Goal: Information Seeking & Learning: Learn about a topic

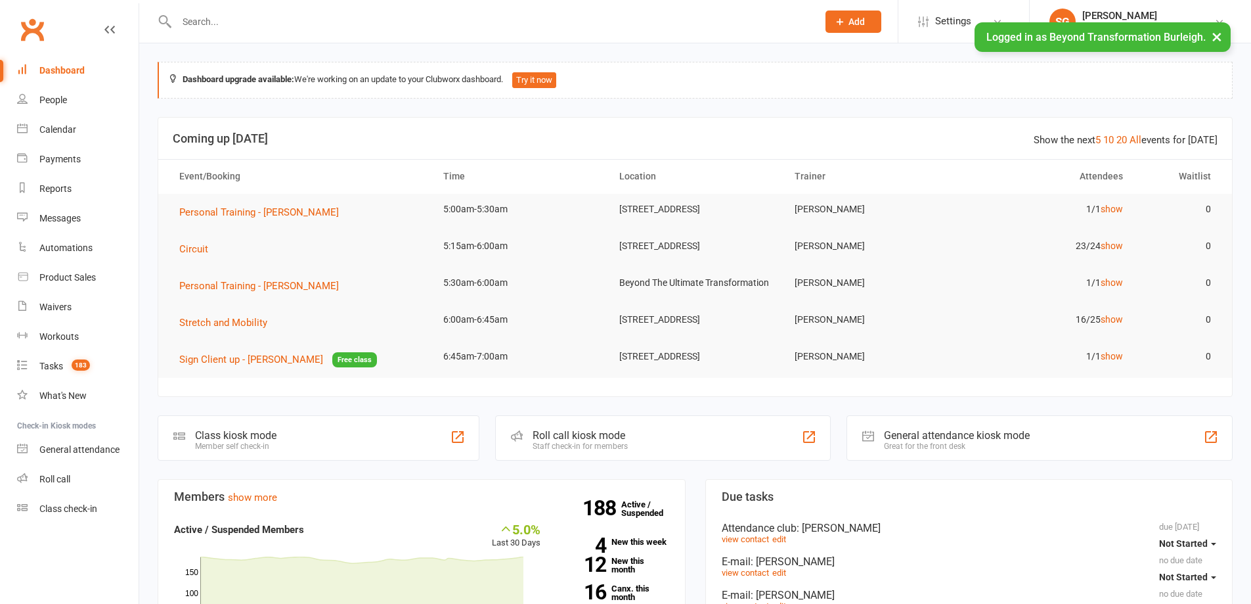
click at [72, 71] on div "Dashboard" at bounding box center [61, 70] width 45 height 11
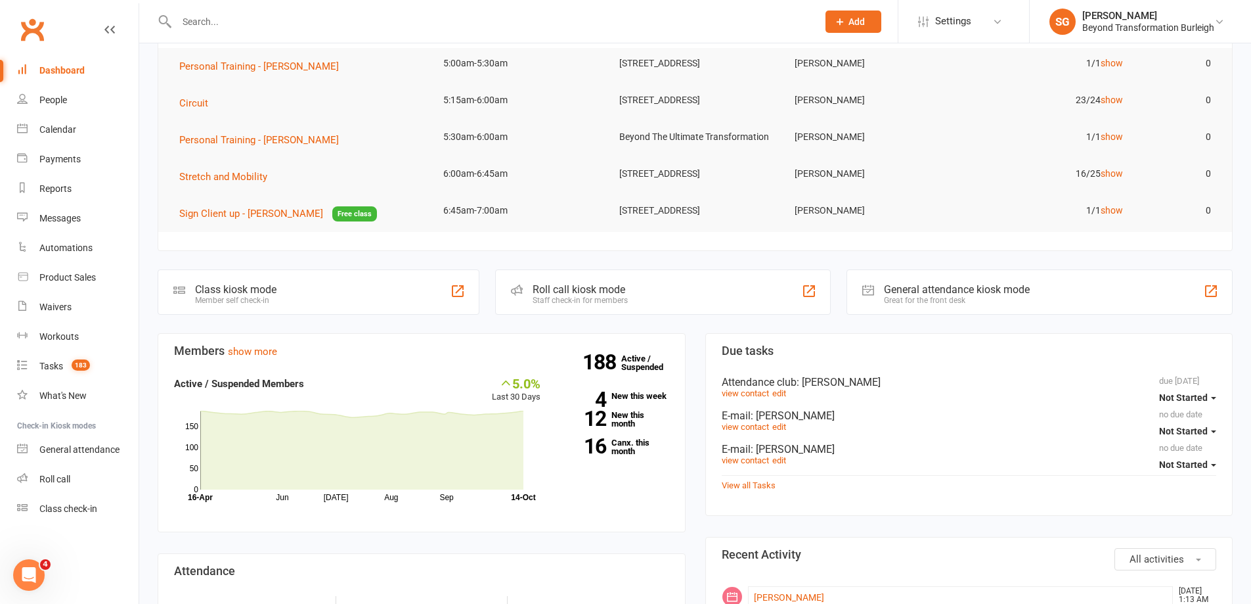
scroll to position [328, 0]
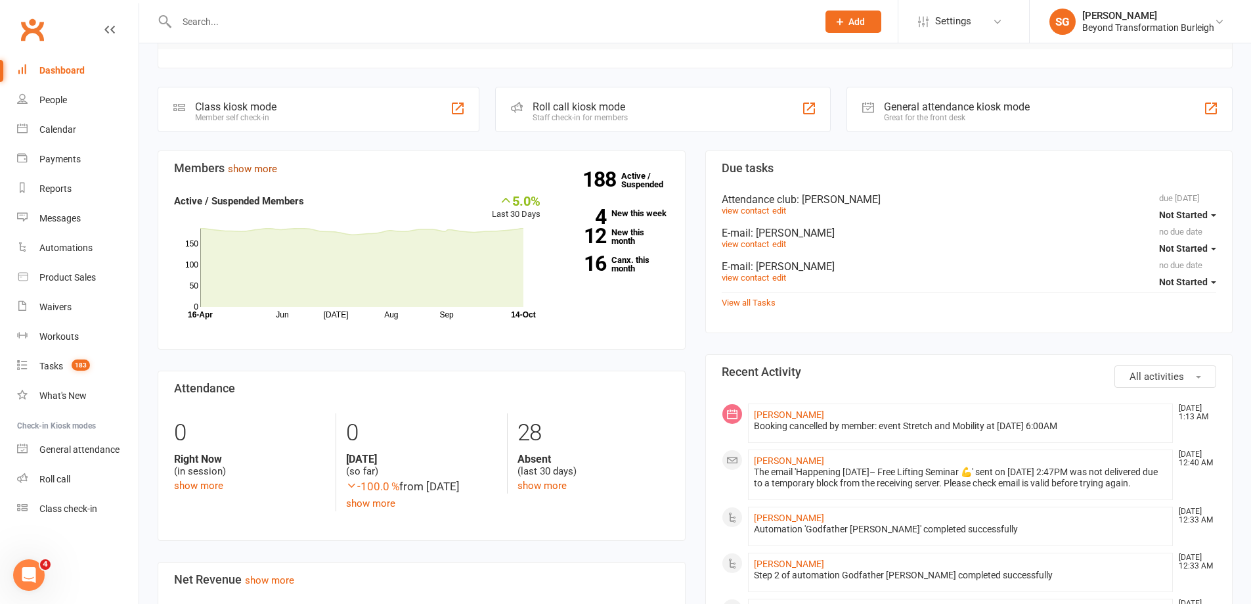
click at [257, 175] on link "show more" at bounding box center [252, 169] width 49 height 12
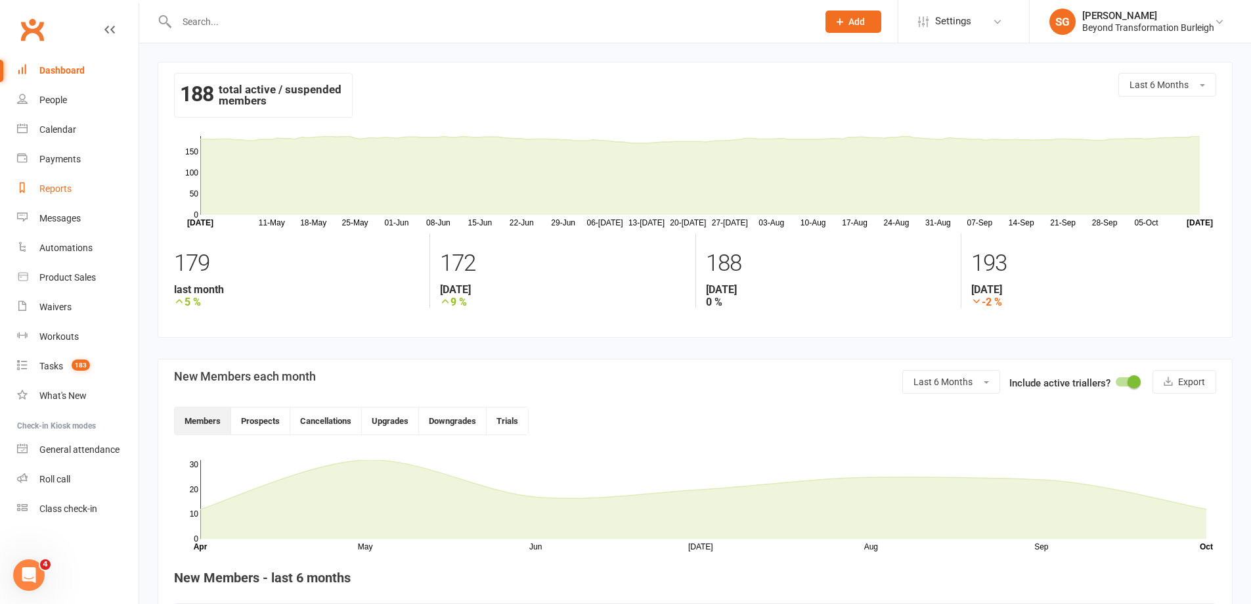
click at [59, 194] on link "Reports" at bounding box center [77, 189] width 121 height 30
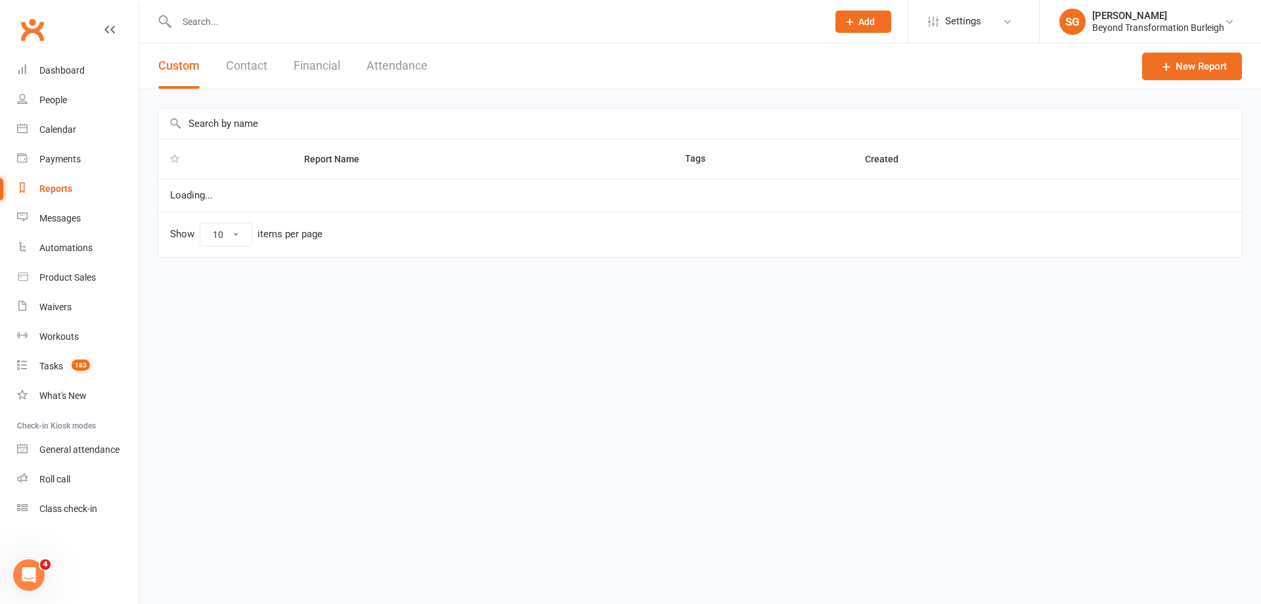
select select "100"
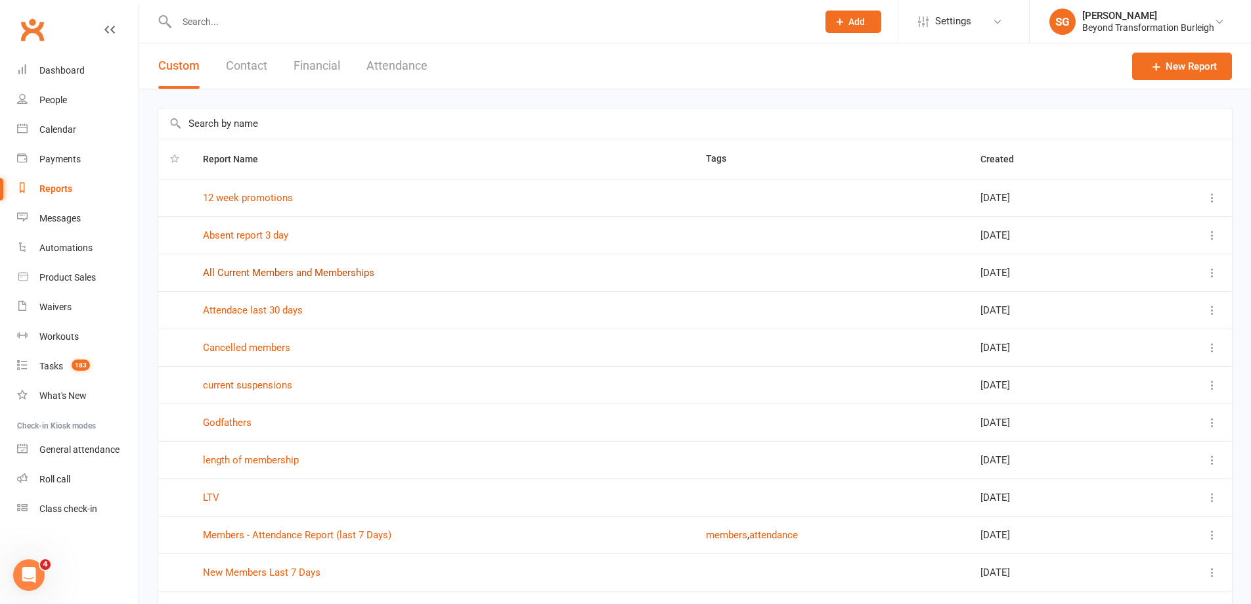
click at [314, 276] on link "All Current Members and Memberships" at bounding box center [288, 273] width 171 height 12
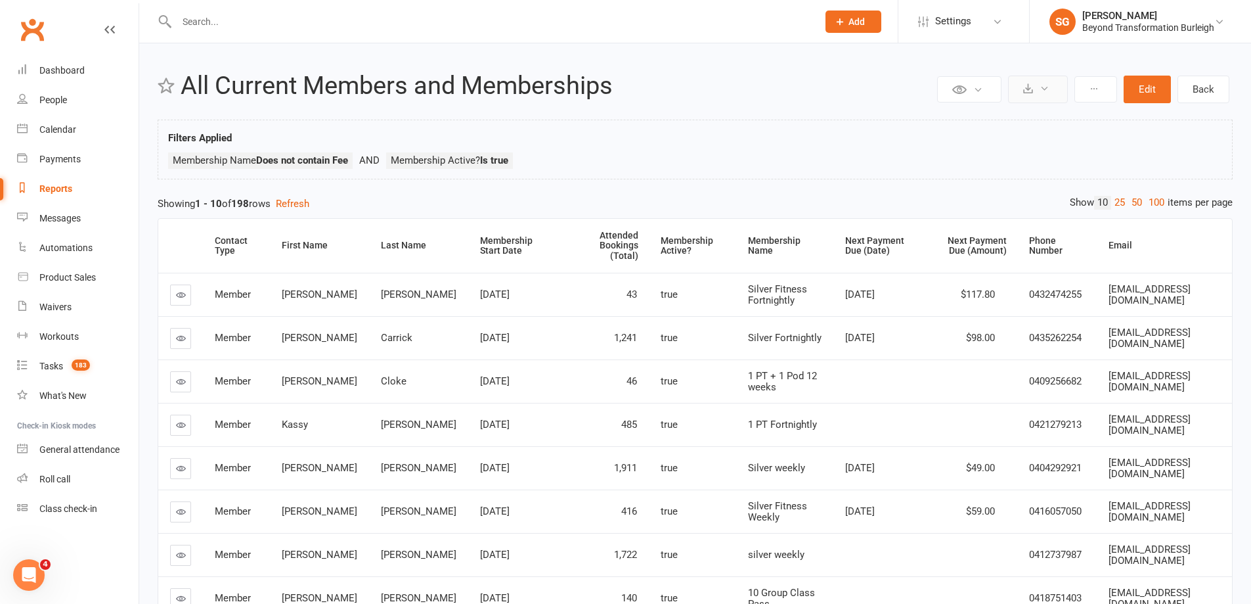
click at [1032, 94] on button at bounding box center [1038, 90] width 60 height 28
click at [1017, 115] on link "Export to CSV" at bounding box center [998, 121] width 138 height 26
click at [47, 131] on div "Calendar" at bounding box center [57, 129] width 37 height 11
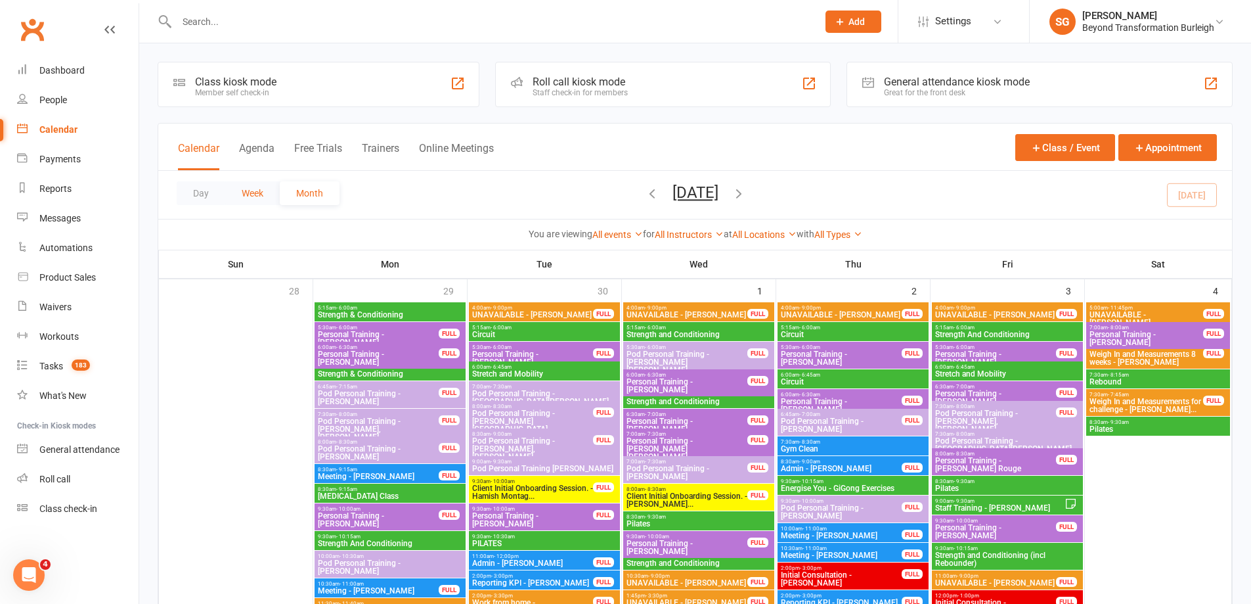
click at [261, 193] on button "Week" at bounding box center [252, 193] width 55 height 24
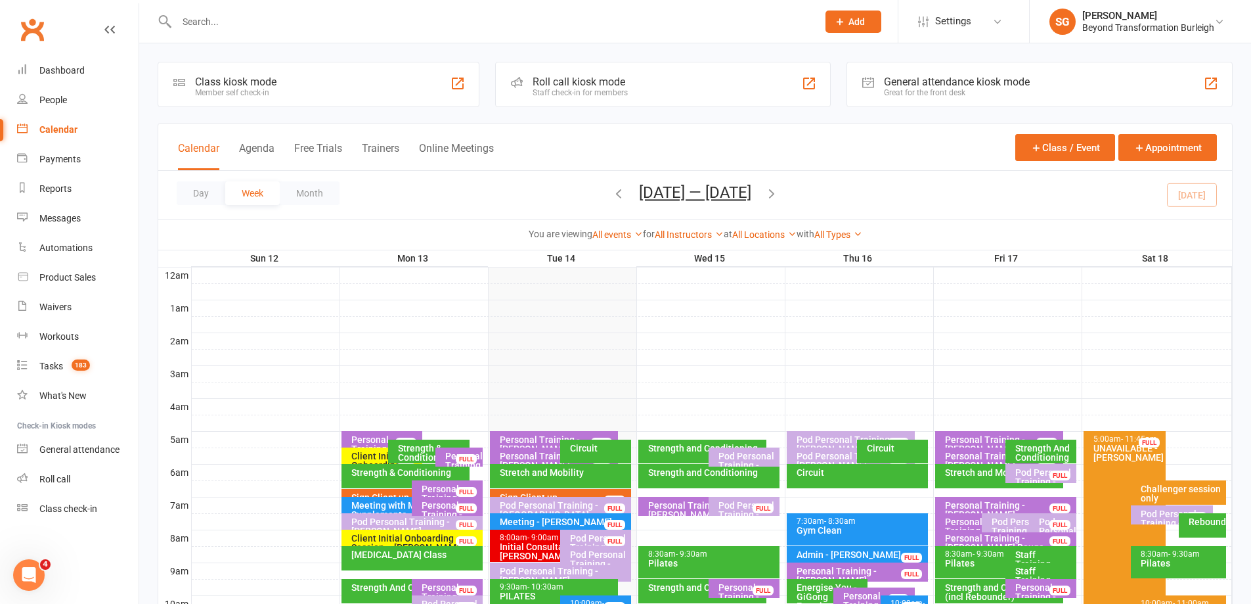
click at [611, 188] on icon "button" at bounding box center [618, 193] width 14 height 14
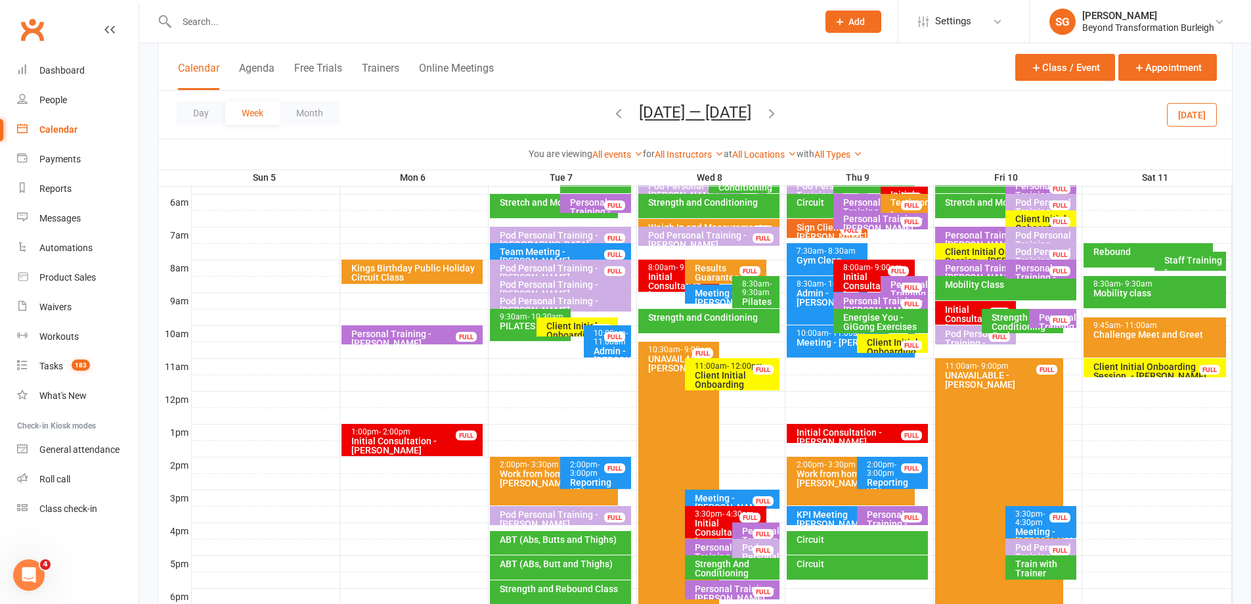
scroll to position [197, 0]
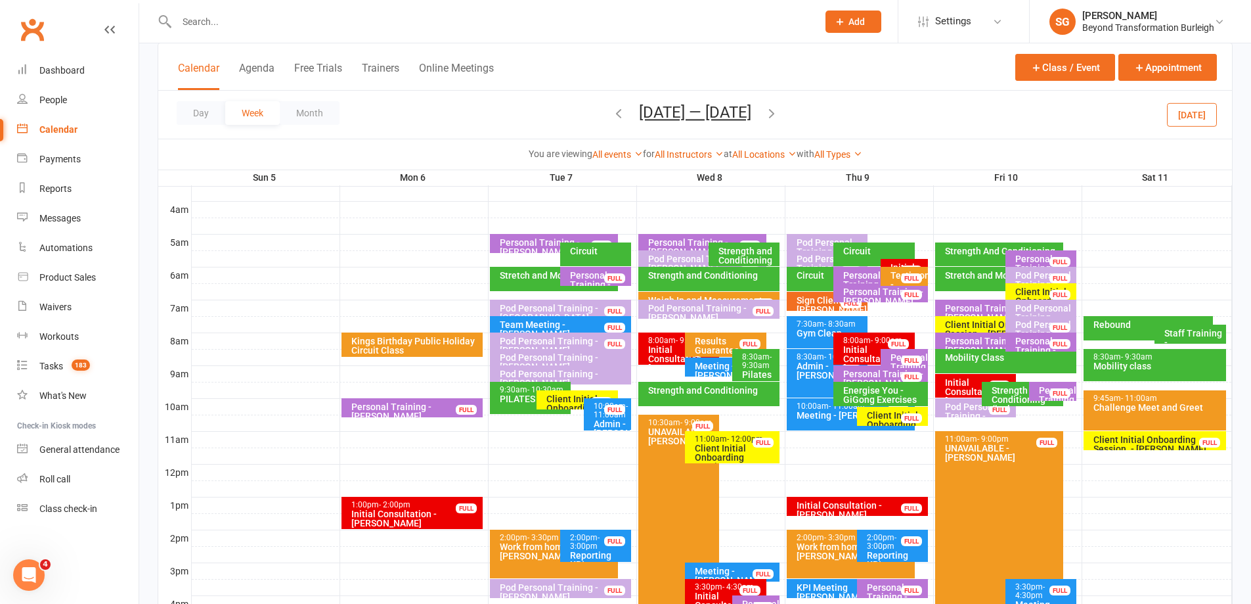
click at [772, 120] on icon "button" at bounding box center [771, 113] width 14 height 14
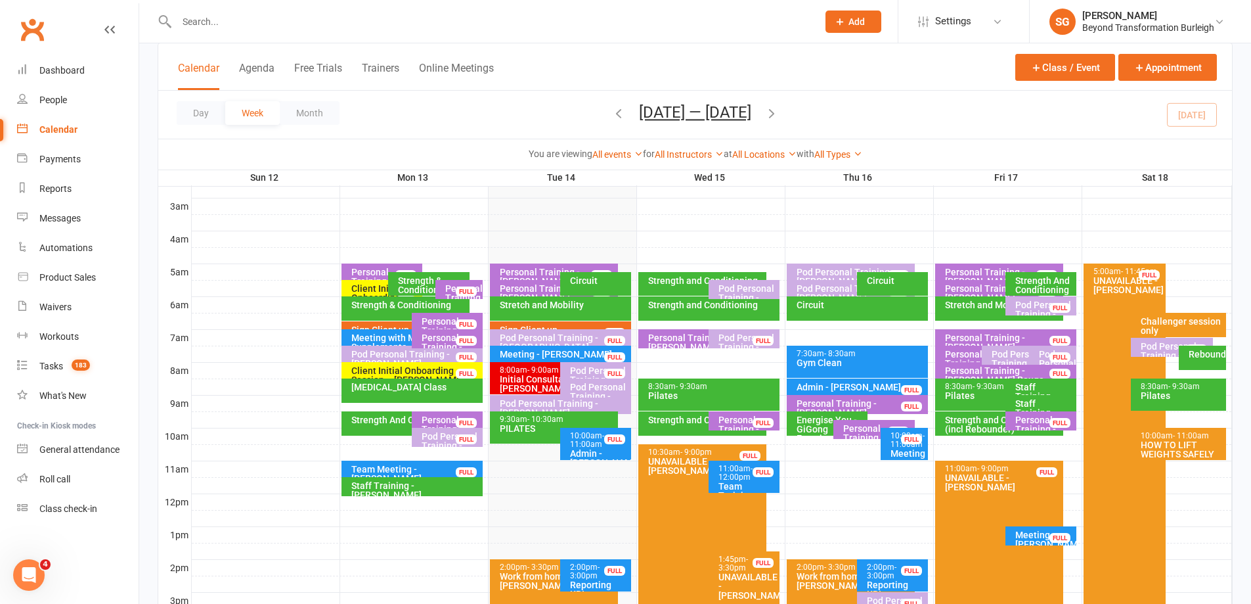
scroll to position [131, 0]
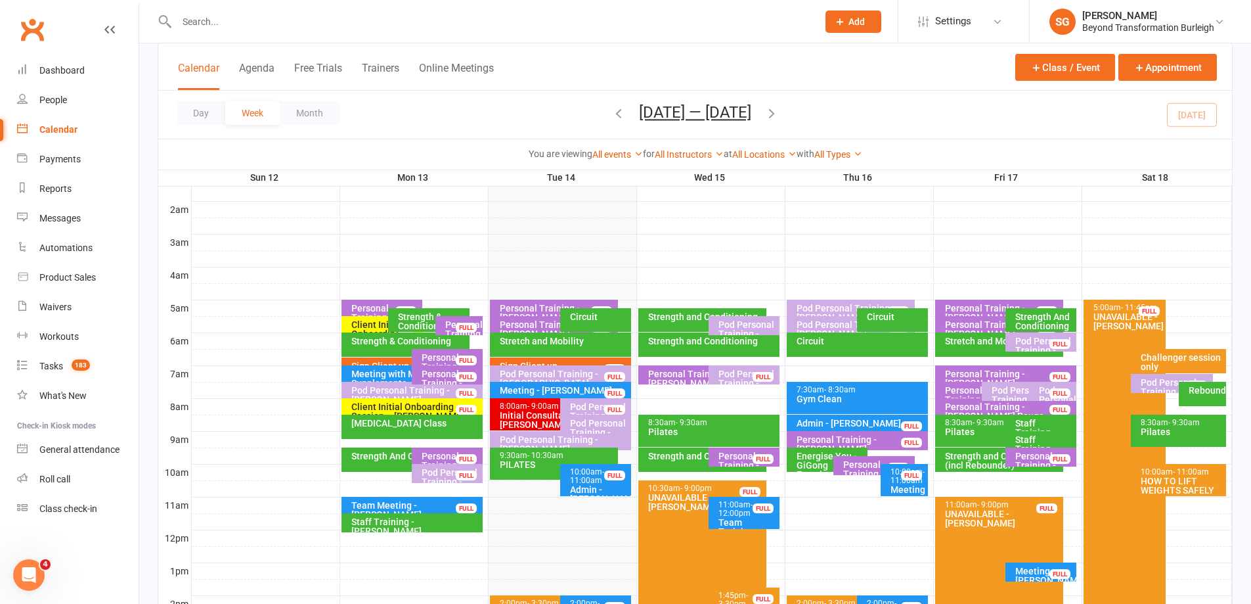
click at [626, 115] on span "Oct 12 — 18 2025 October 2025 Sun Mon Tue Wed Thu Fri Sat 28 29 30 01 02 03 04 …" at bounding box center [695, 114] width 139 height 23
click at [616, 115] on icon "button" at bounding box center [618, 113] width 14 height 14
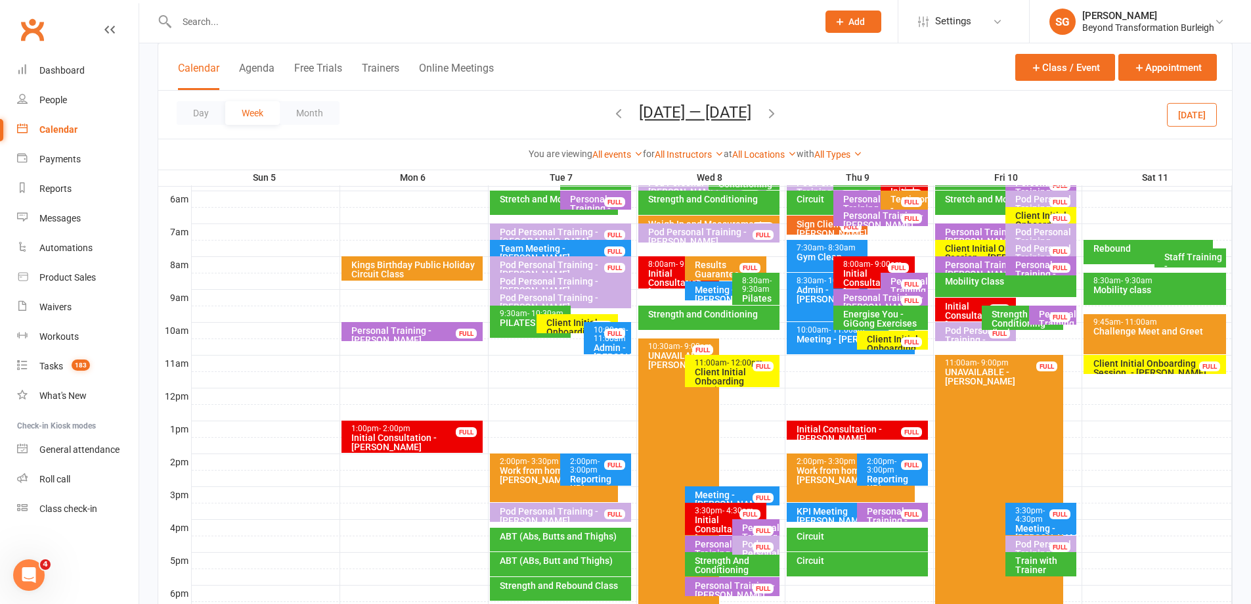
scroll to position [263, 0]
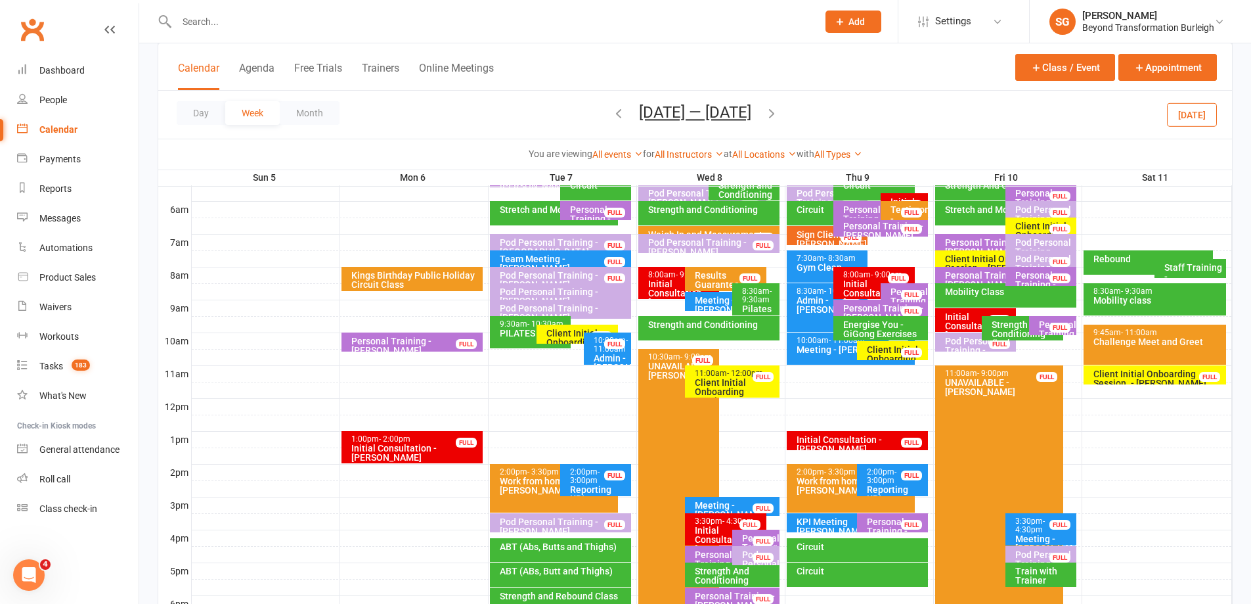
click at [426, 276] on div "Kings Birthday Public Holiday Circuit Class" at bounding box center [415, 280] width 129 height 18
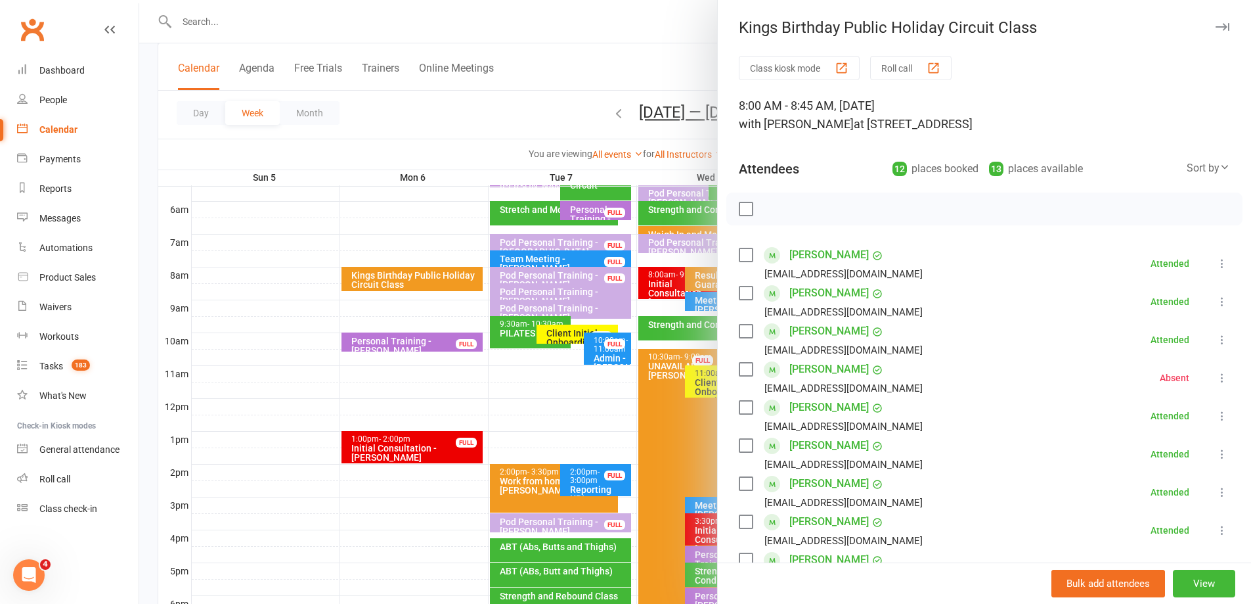
click at [426, 276] on div at bounding box center [695, 302] width 1112 height 604
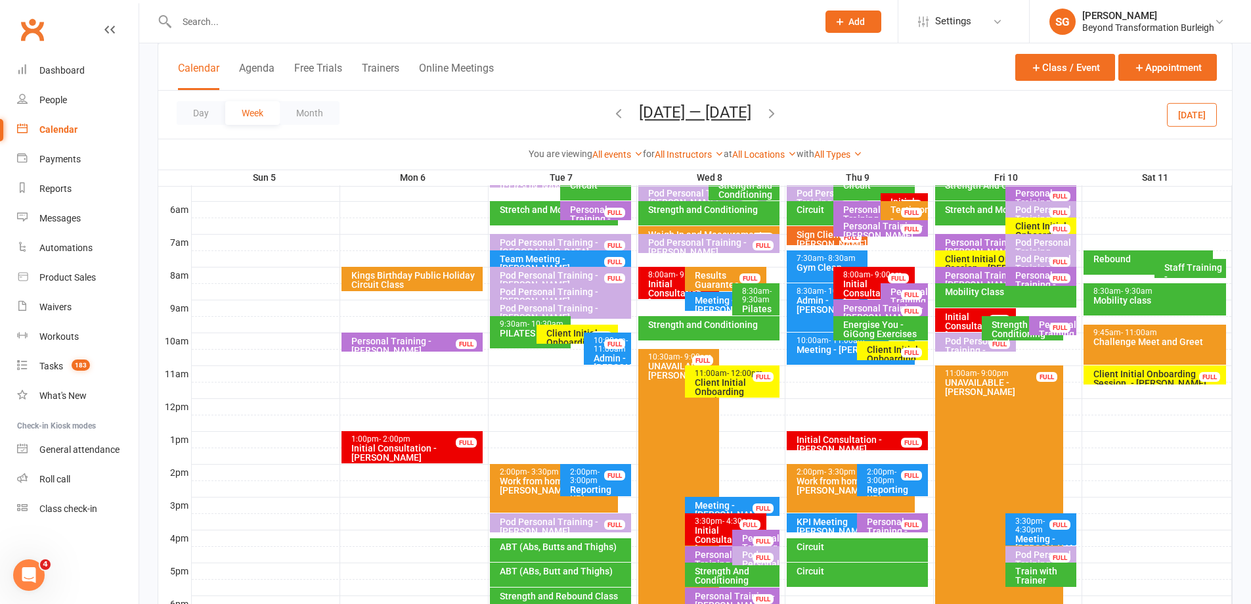
click at [399, 453] on div "Initial Consultation - [PERSON_NAME]" at bounding box center [415, 452] width 129 height 18
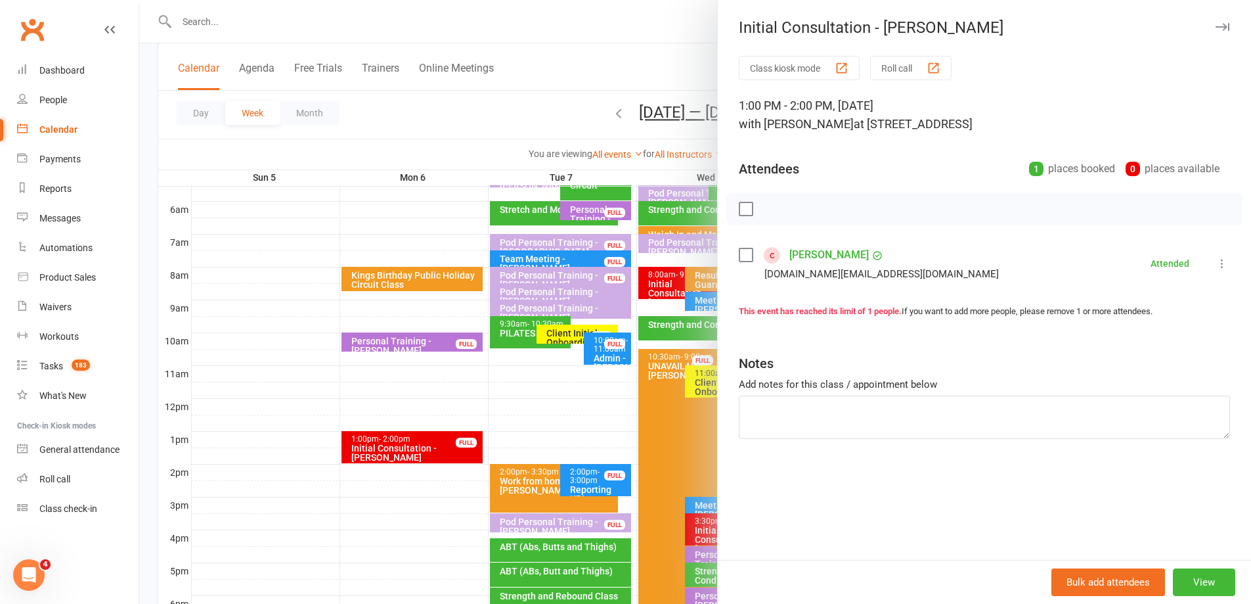
click at [400, 452] on div at bounding box center [695, 302] width 1112 height 604
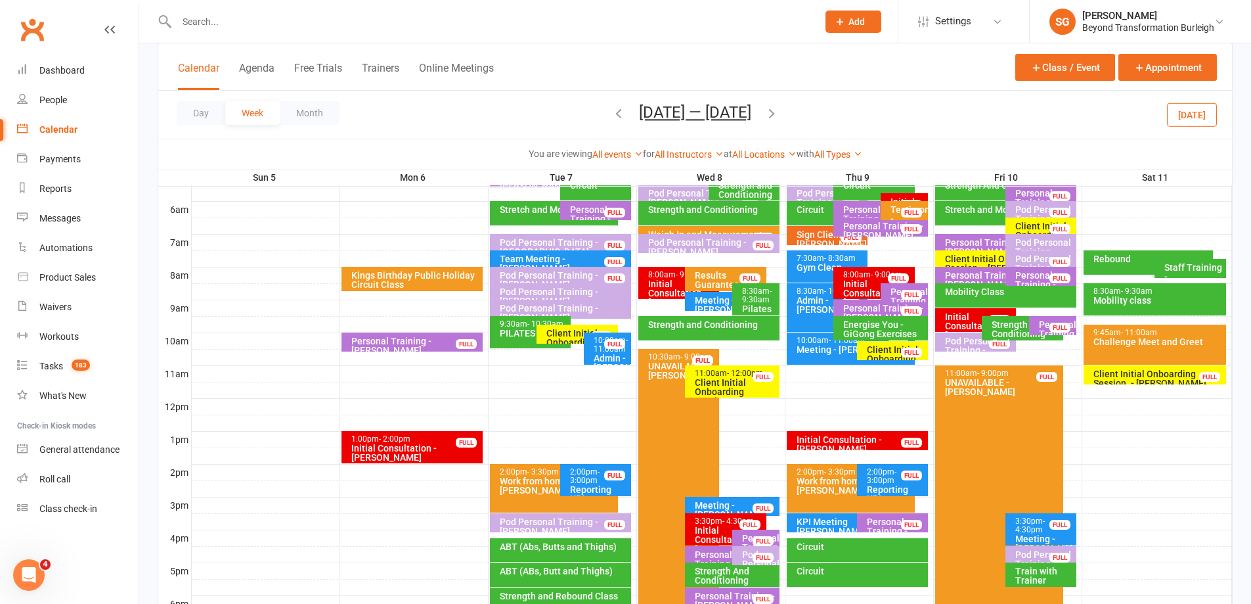
click at [560, 338] on div "Client Initial Onboarding Session. - [PERSON_NAME]" at bounding box center [581, 346] width 70 height 37
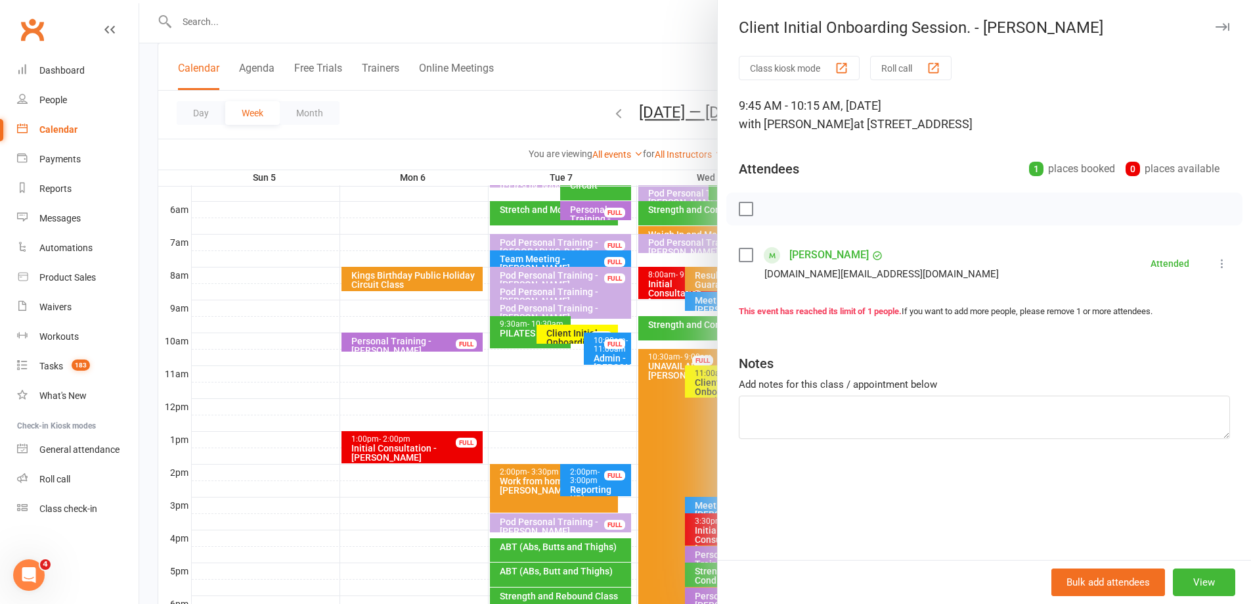
click at [560, 338] on div at bounding box center [695, 302] width 1112 height 604
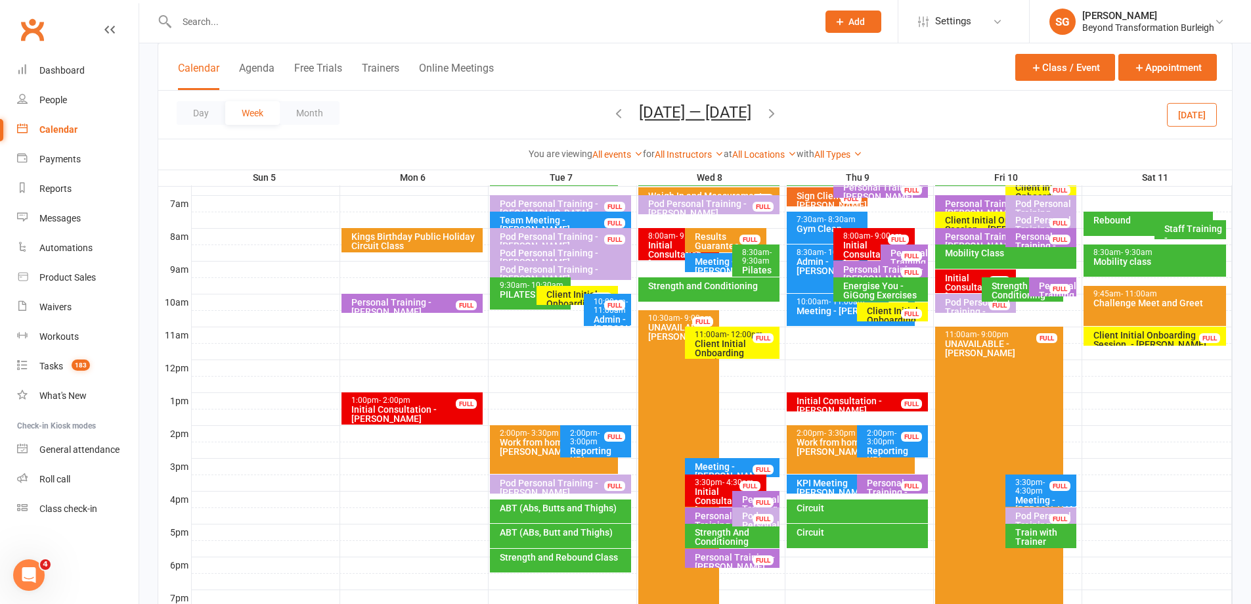
scroll to position [131, 0]
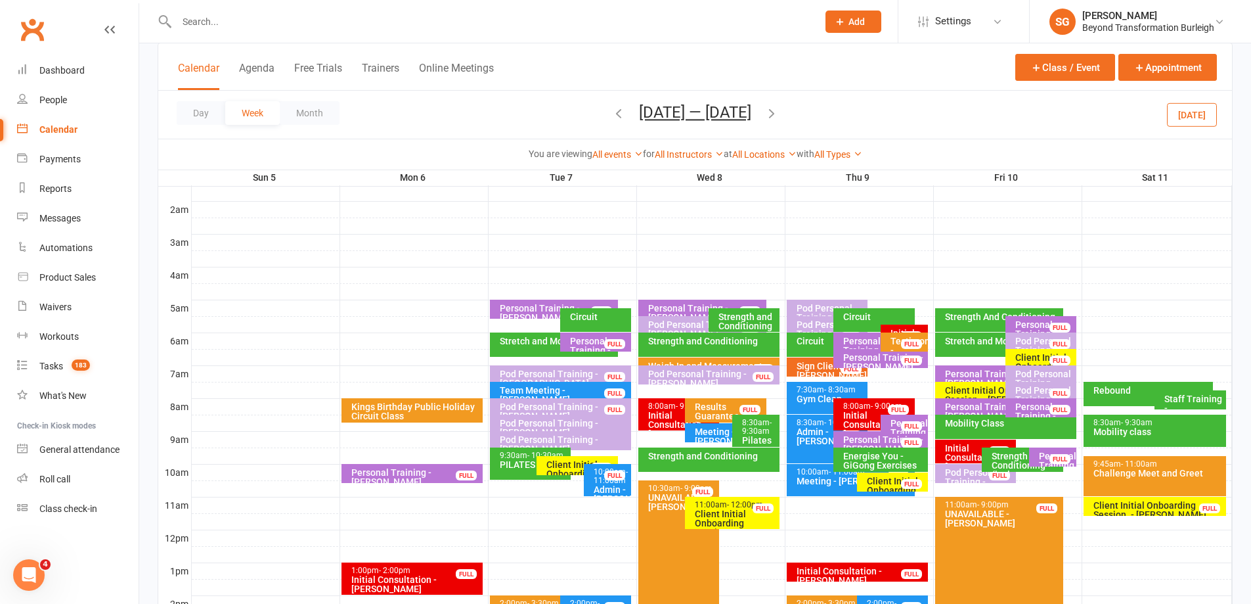
click at [695, 363] on div "Weigh In and Measurements Challenge [PERSON_NAME]" at bounding box center [712, 370] width 129 height 18
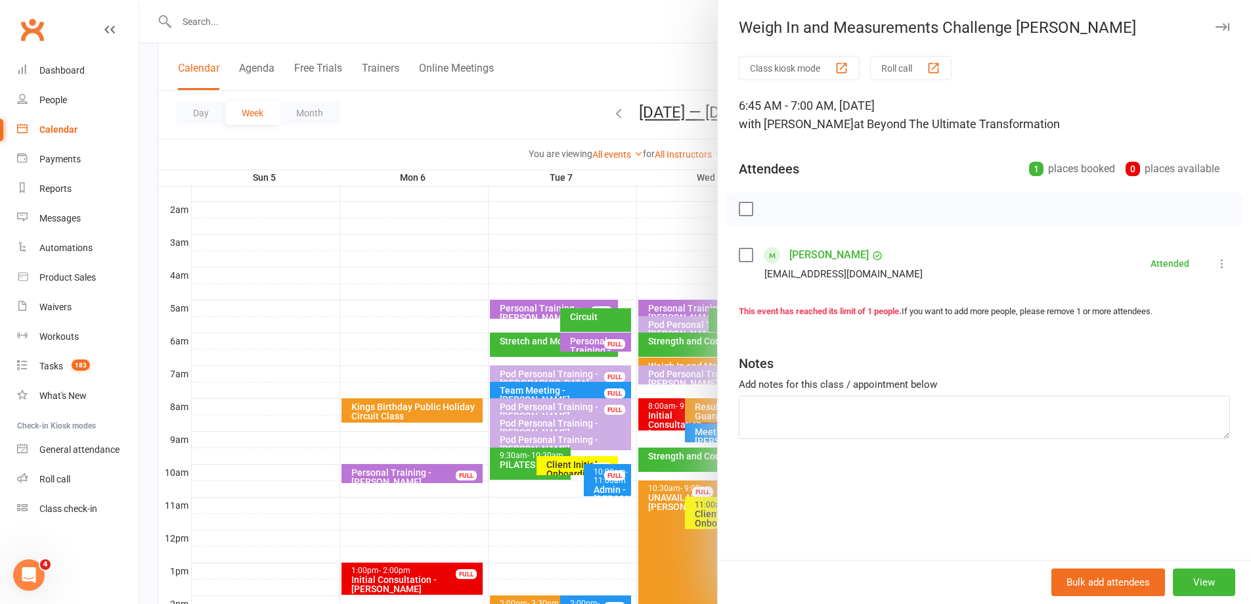
click at [695, 363] on div at bounding box center [695, 302] width 1112 height 604
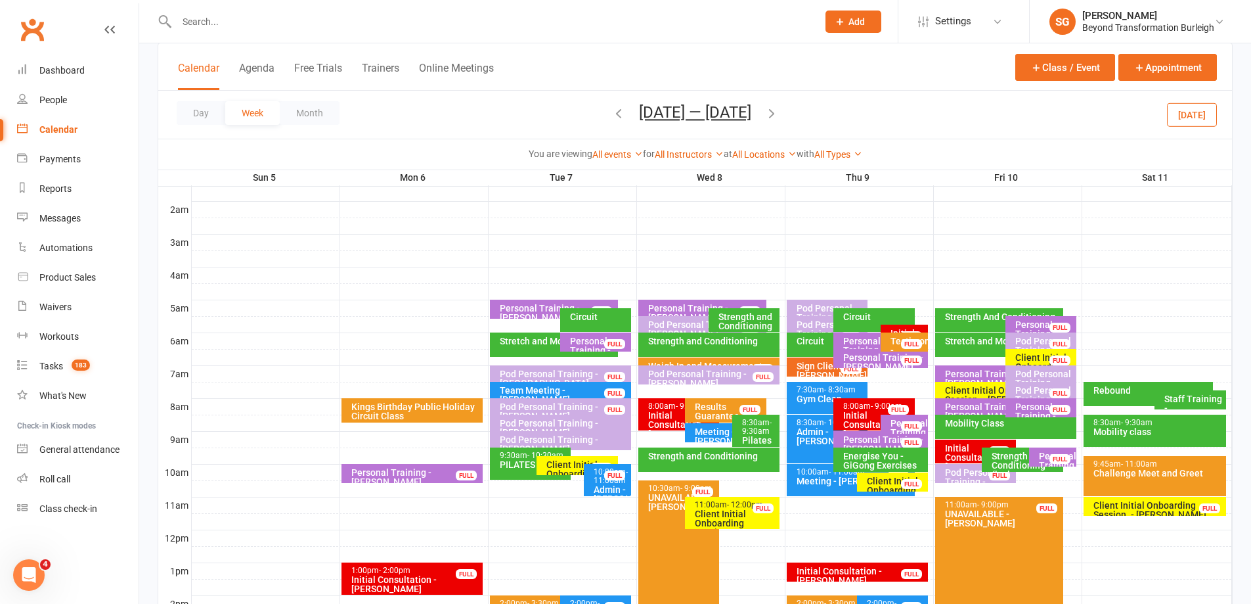
click at [668, 406] on div "8:00am - 9:00am" at bounding box center [683, 406] width 70 height 9
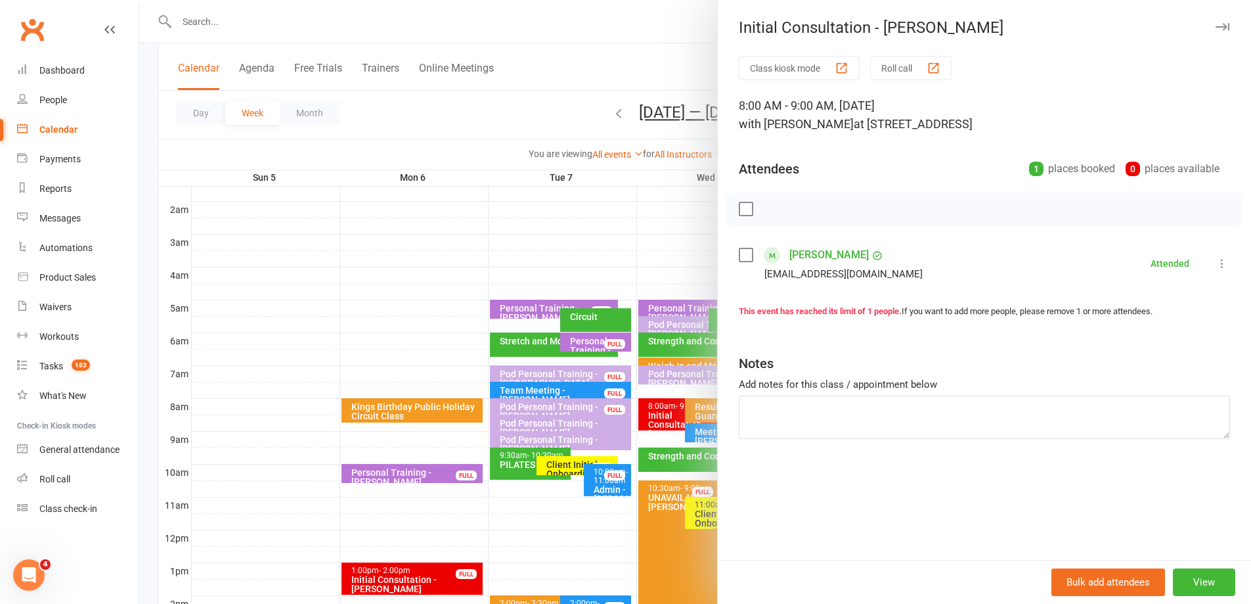
click at [660, 406] on div at bounding box center [695, 302] width 1112 height 604
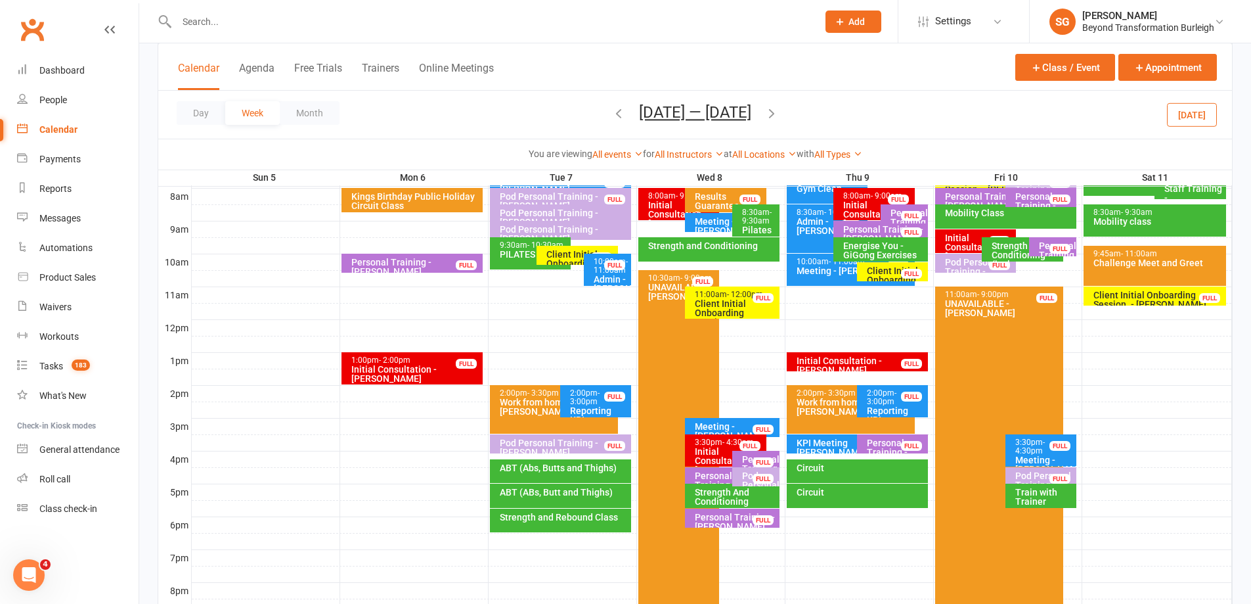
scroll to position [394, 0]
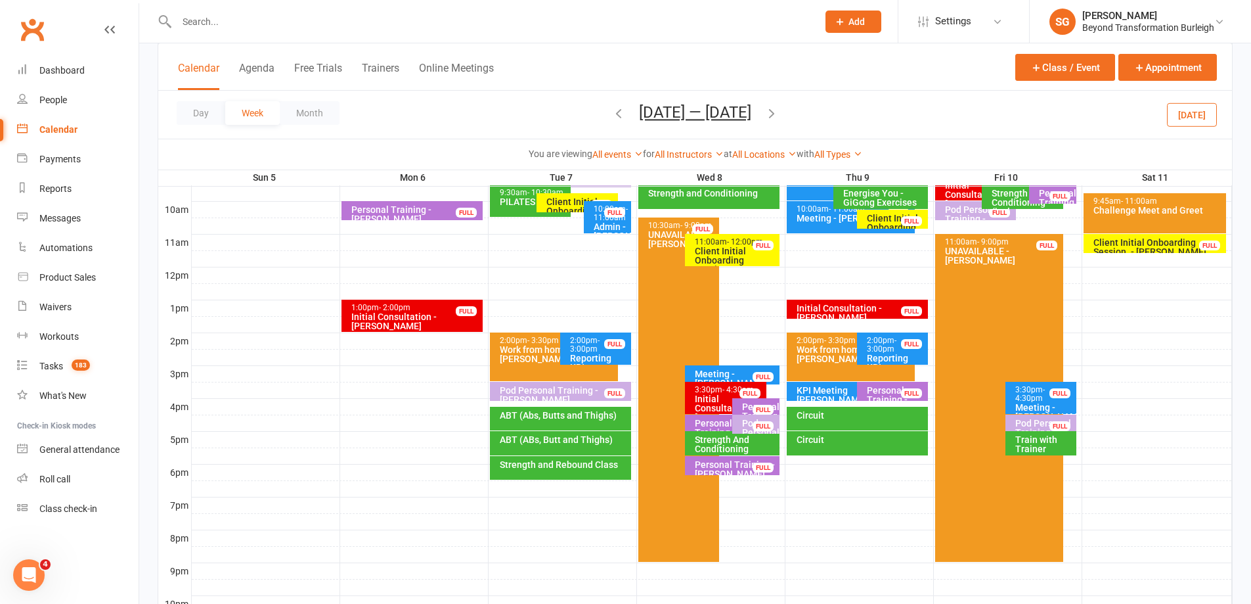
click at [708, 400] on div "Initial Consultation - [PERSON_NAME]" at bounding box center [729, 408] width 70 height 28
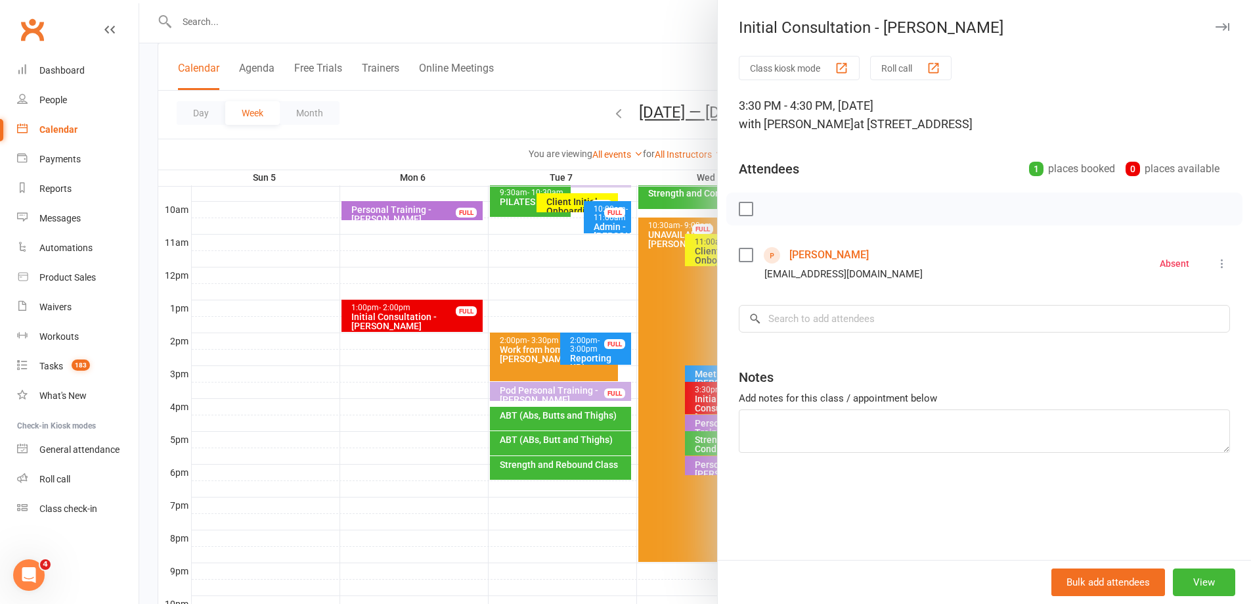
click at [610, 390] on div at bounding box center [695, 302] width 1112 height 604
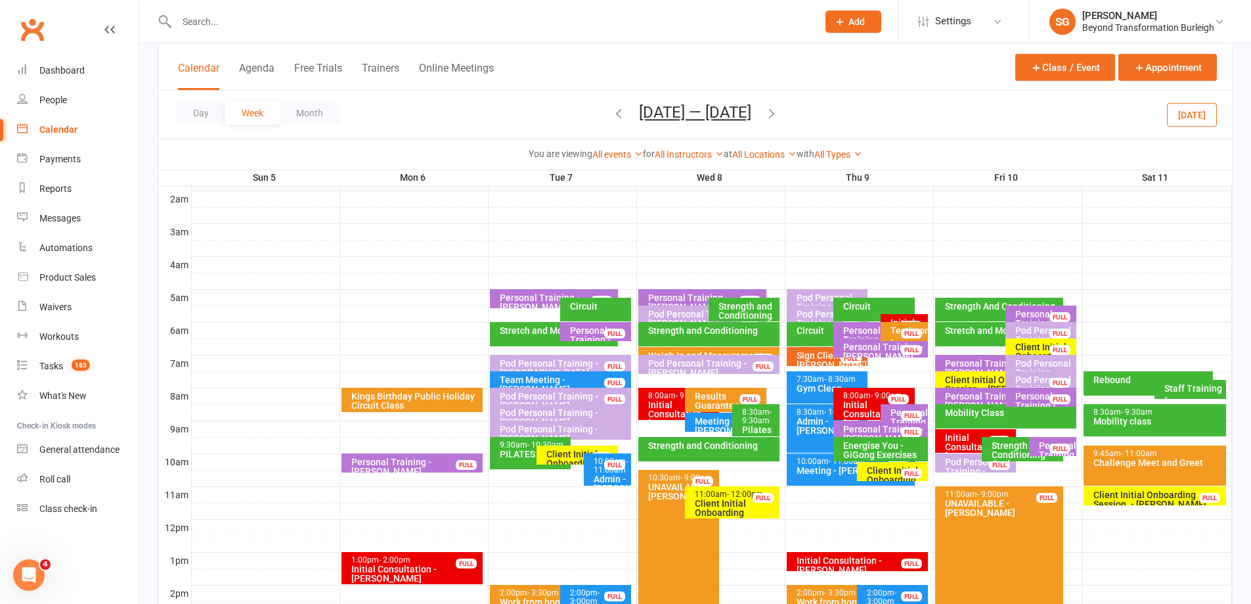
scroll to position [197, 0]
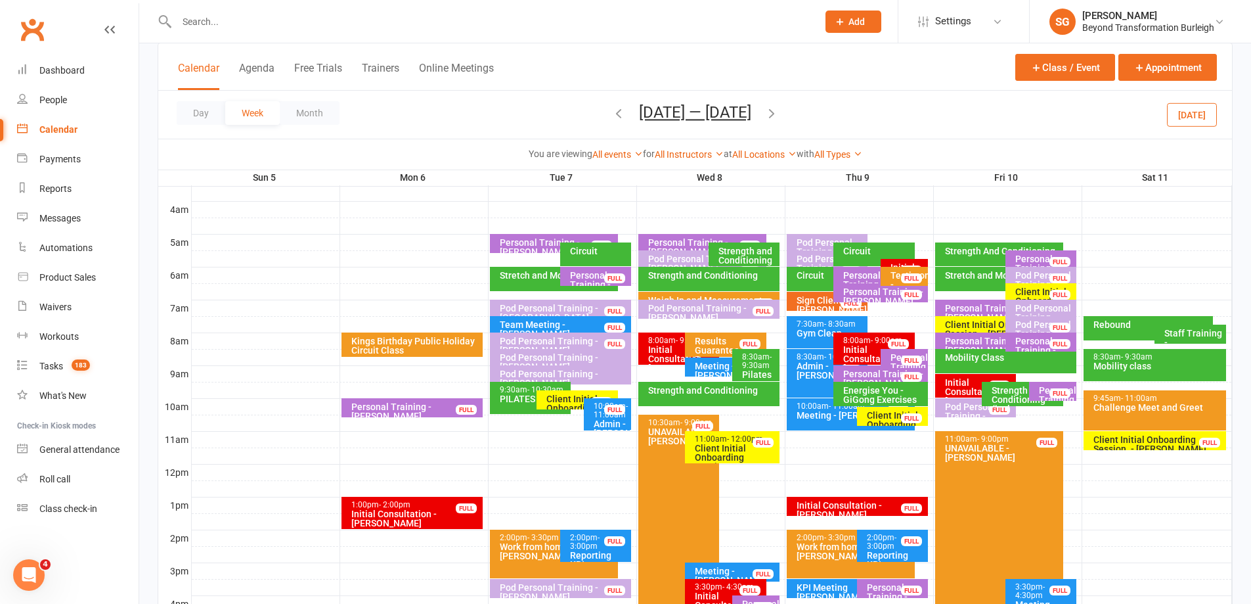
click at [547, 397] on div "Client Initial Onboarding Session. - [PERSON_NAME]" at bounding box center [581, 412] width 70 height 37
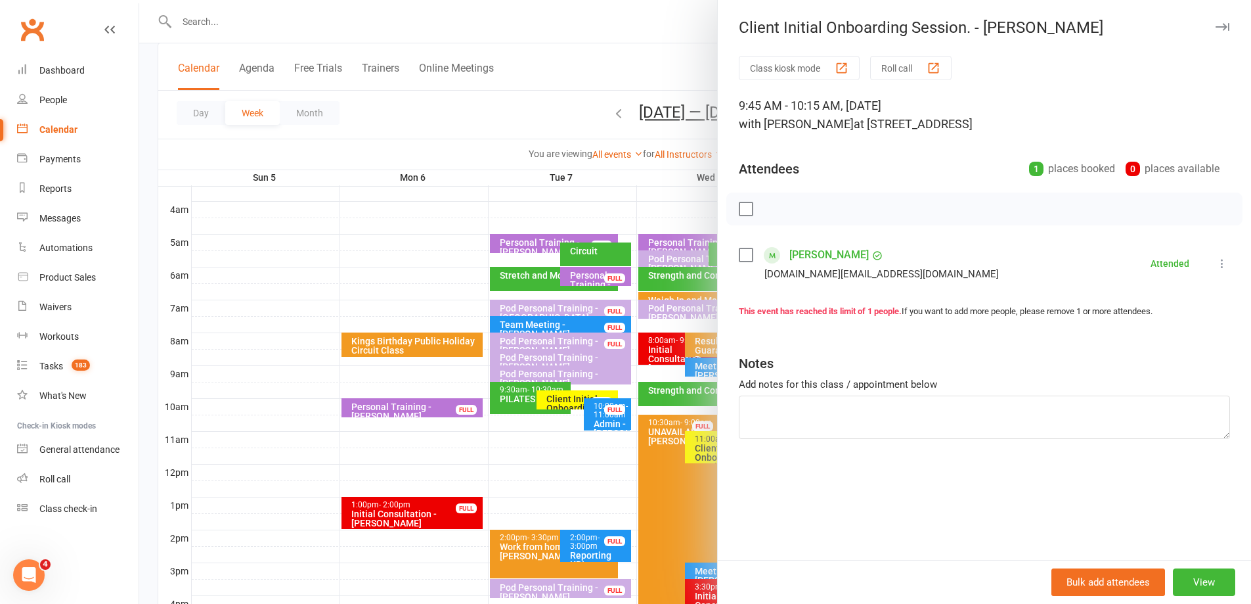
click at [595, 395] on div at bounding box center [695, 302] width 1112 height 604
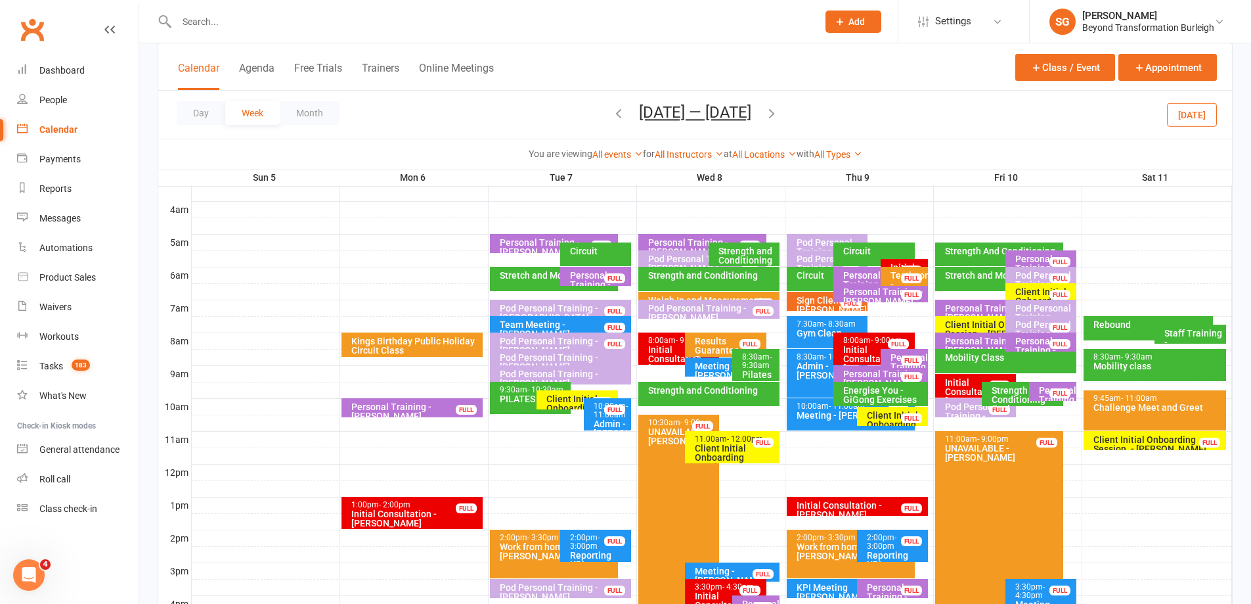
click at [718, 437] on div "11:00am - 12:00pm" at bounding box center [735, 439] width 83 height 9
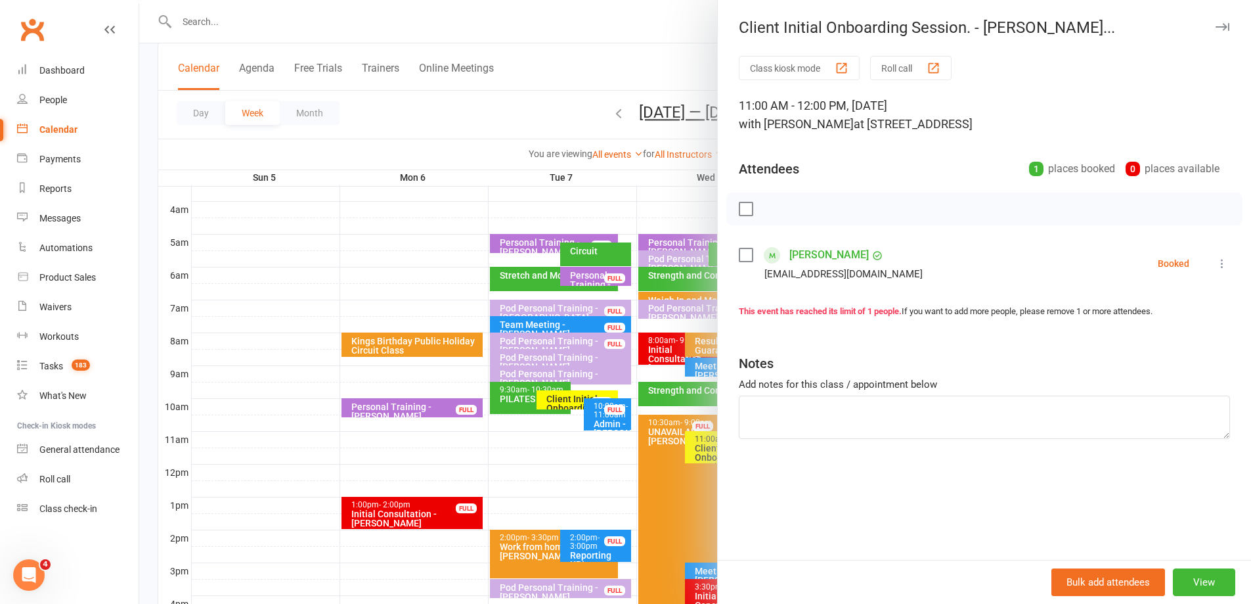
drag, startPoint x: 667, startPoint y: 431, endPoint x: 692, endPoint y: 431, distance: 25.0
click at [667, 431] on div at bounding box center [695, 302] width 1112 height 604
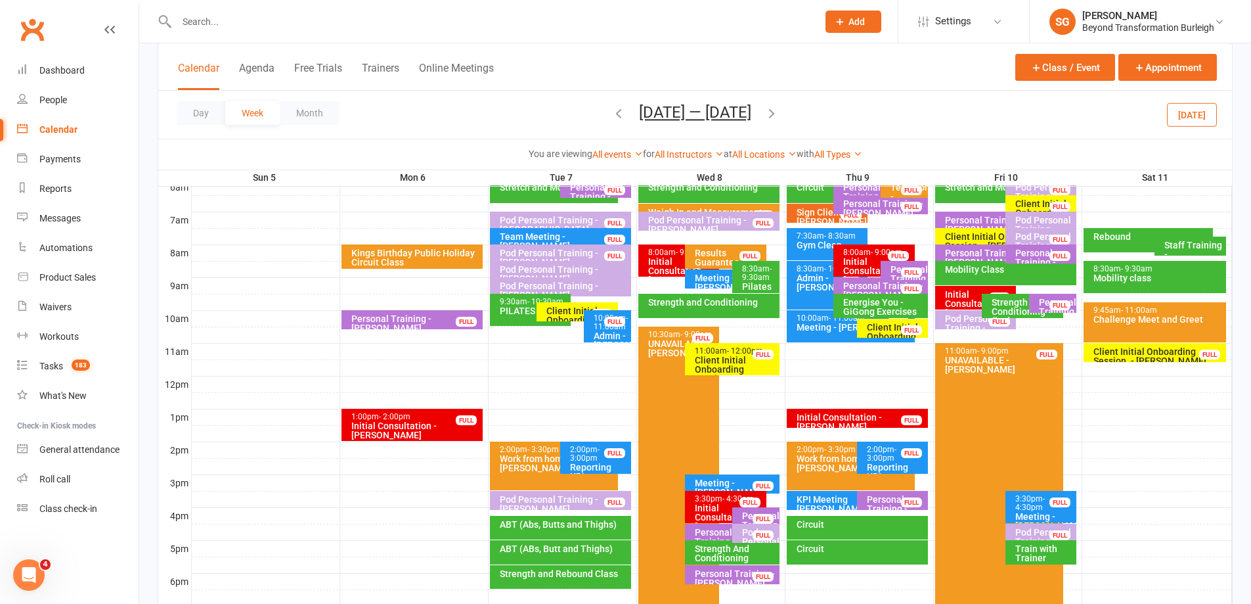
scroll to position [292, 0]
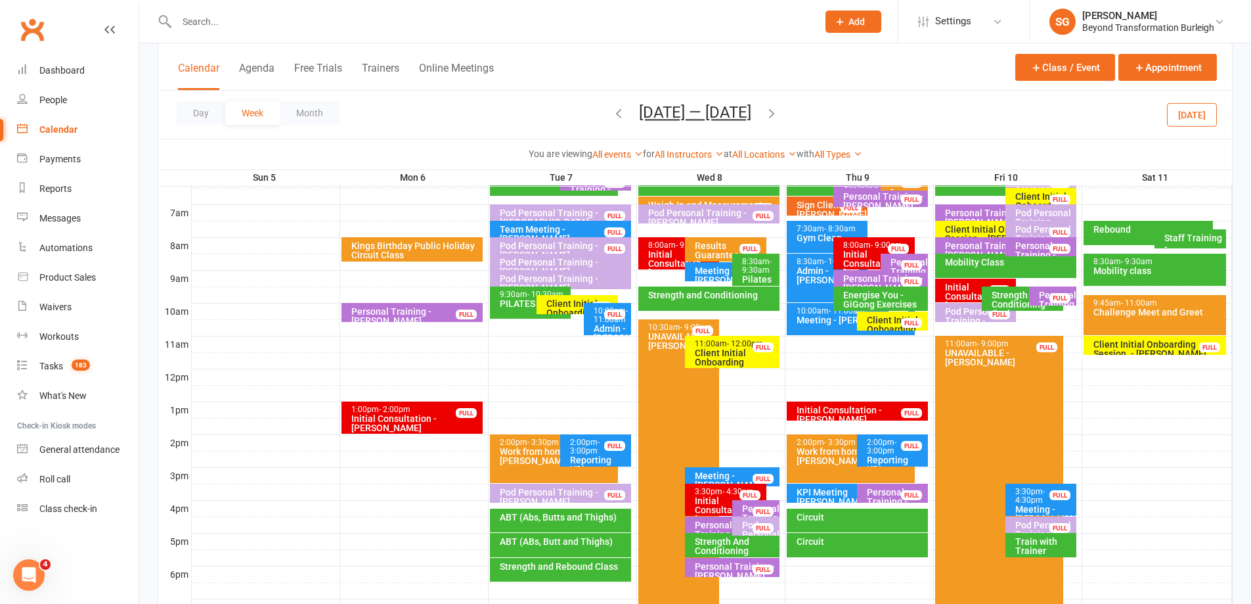
click at [382, 403] on div "1:00pm - 2:00pm Initial Consultation - Steve Cattell FULL" at bounding box center [411, 417] width 141 height 32
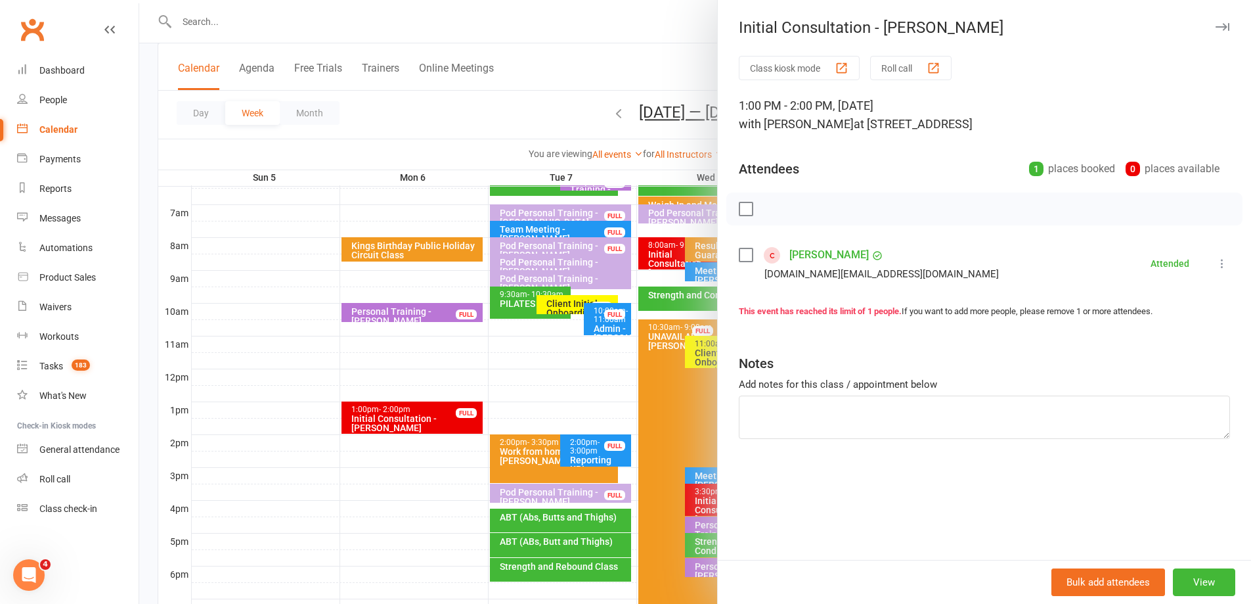
click at [384, 422] on div at bounding box center [695, 302] width 1112 height 604
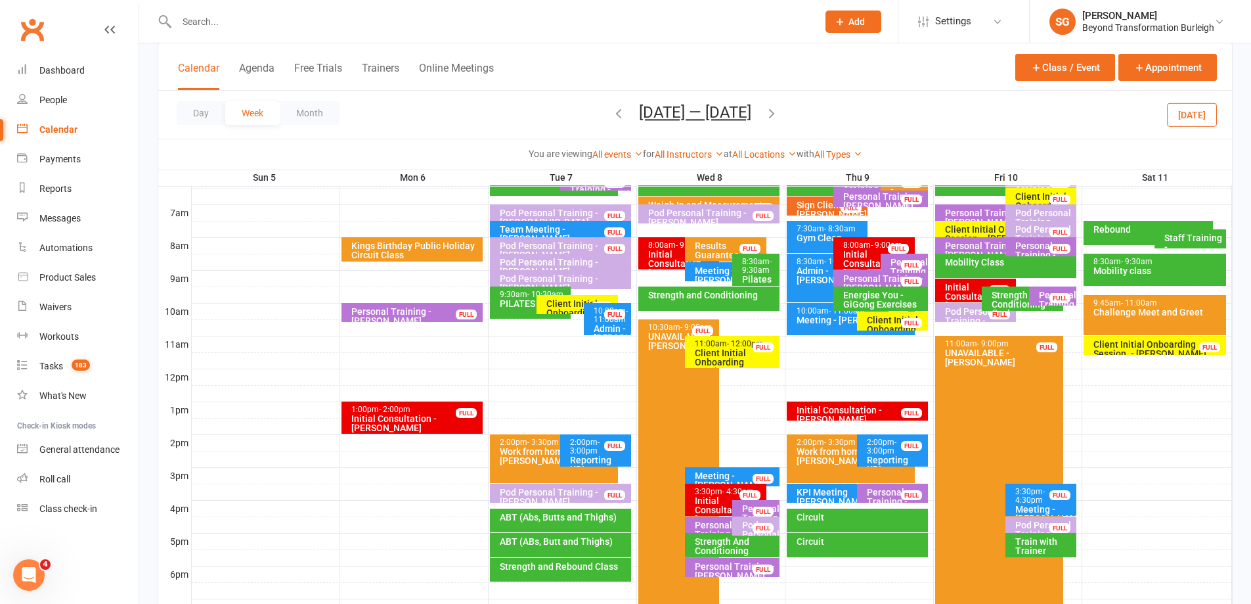
click at [665, 250] on div "Initial Consultation - [PERSON_NAME]" at bounding box center [683, 264] width 70 height 28
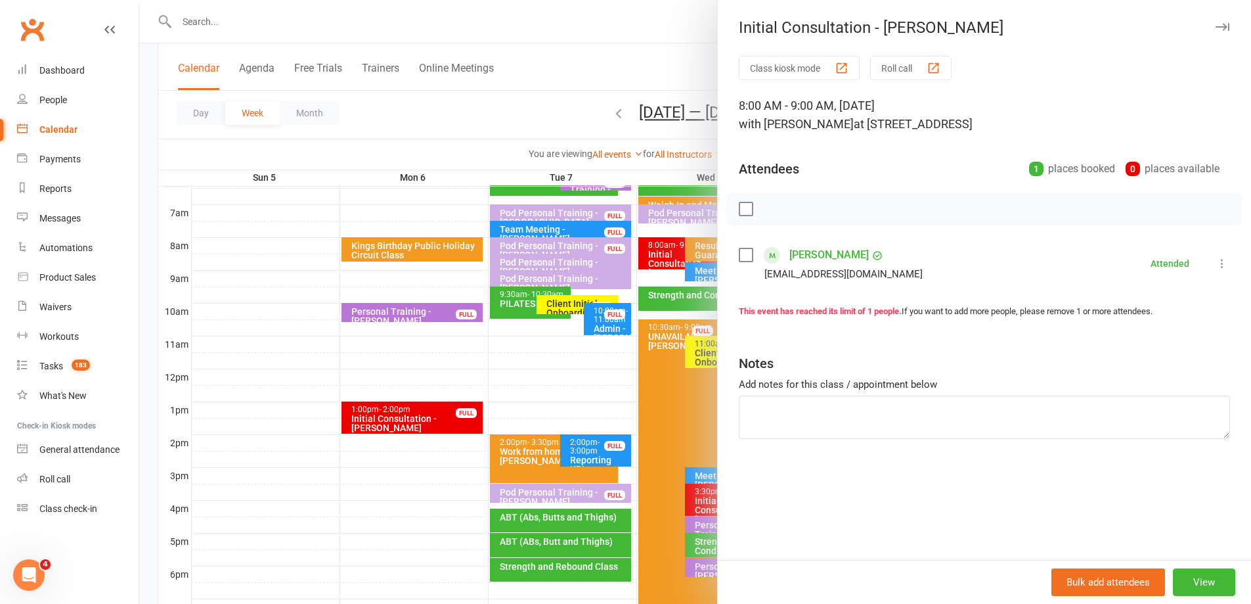
click at [628, 263] on div at bounding box center [695, 302] width 1112 height 604
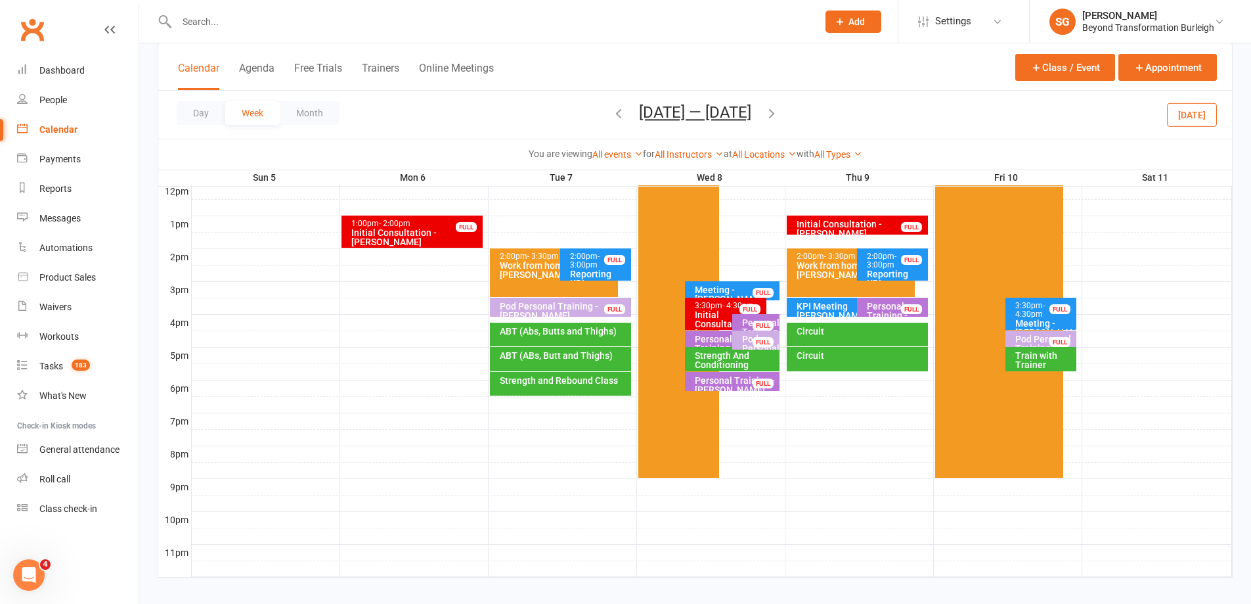
scroll to position [489, 0]
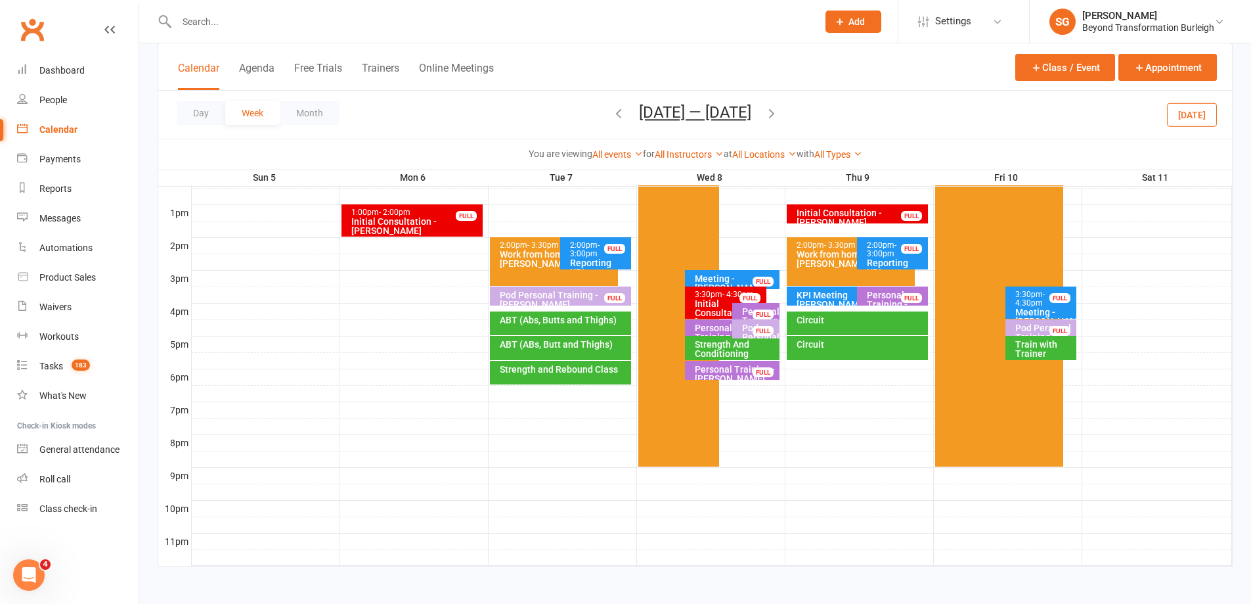
click at [709, 288] on div "3:30pm - 4:30pm Initial Consultation - Tracey Longman FULL" at bounding box center [725, 302] width 81 height 32
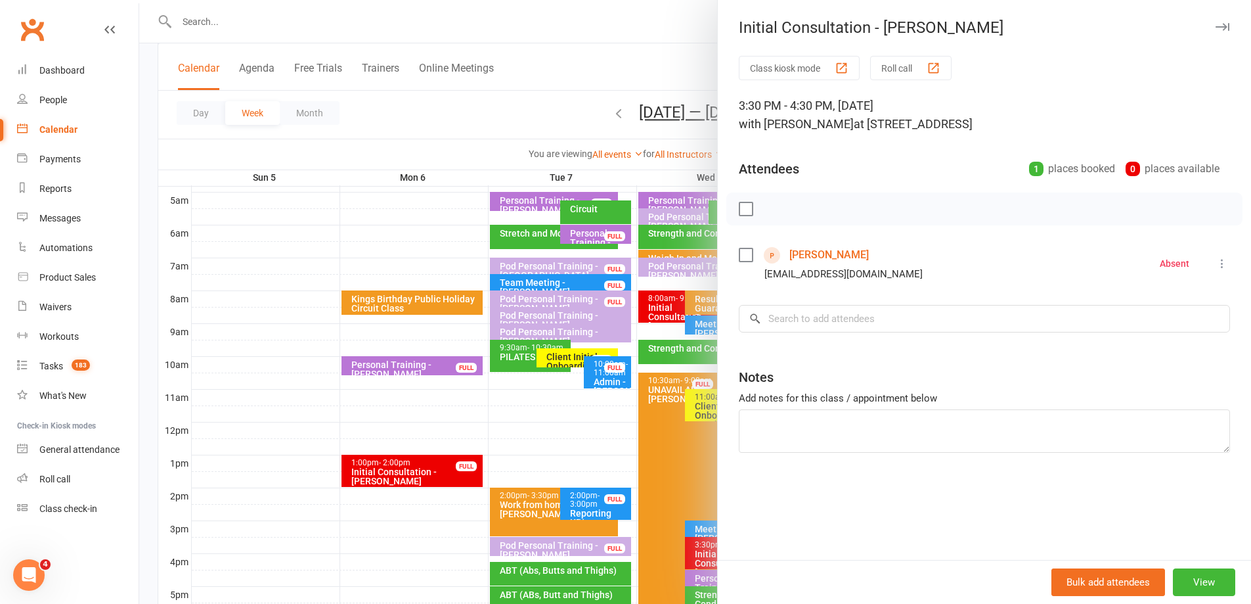
scroll to position [227, 0]
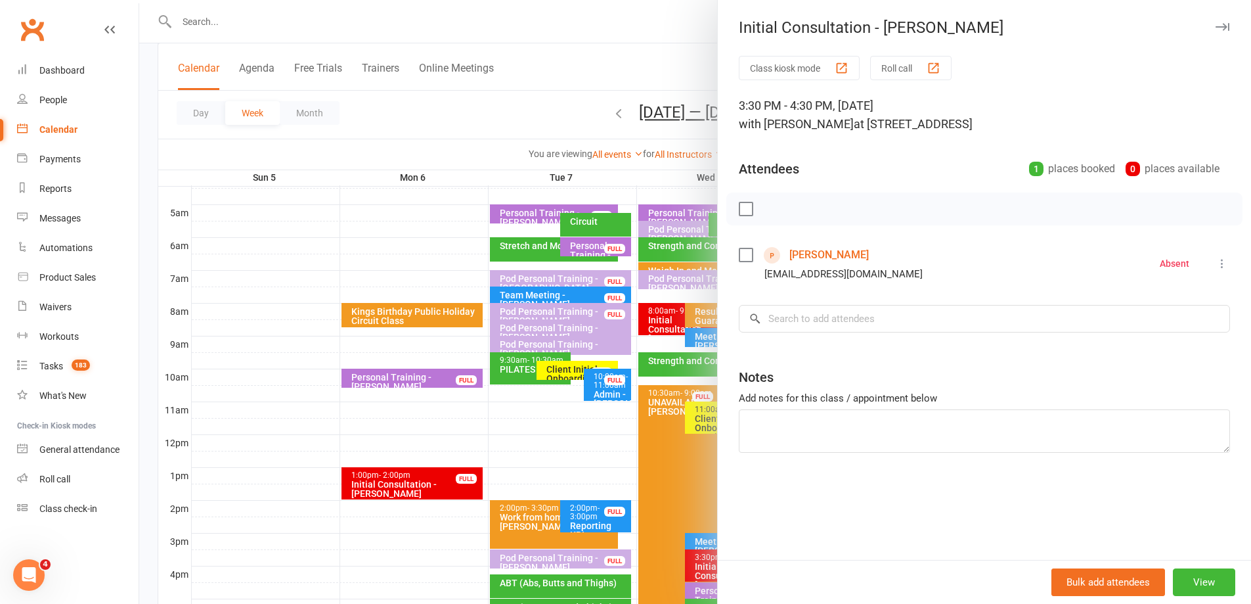
click at [523, 360] on div at bounding box center [695, 302] width 1112 height 604
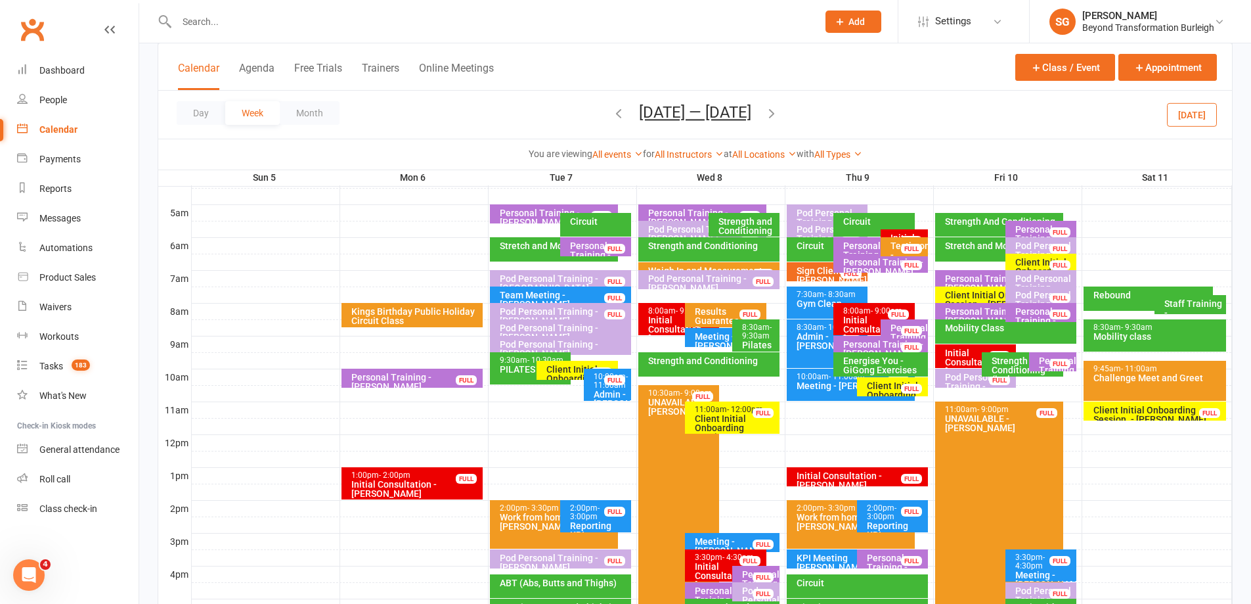
click at [844, 330] on div "Initial Consultation - [PERSON_NAME]" at bounding box center [878, 329] width 70 height 28
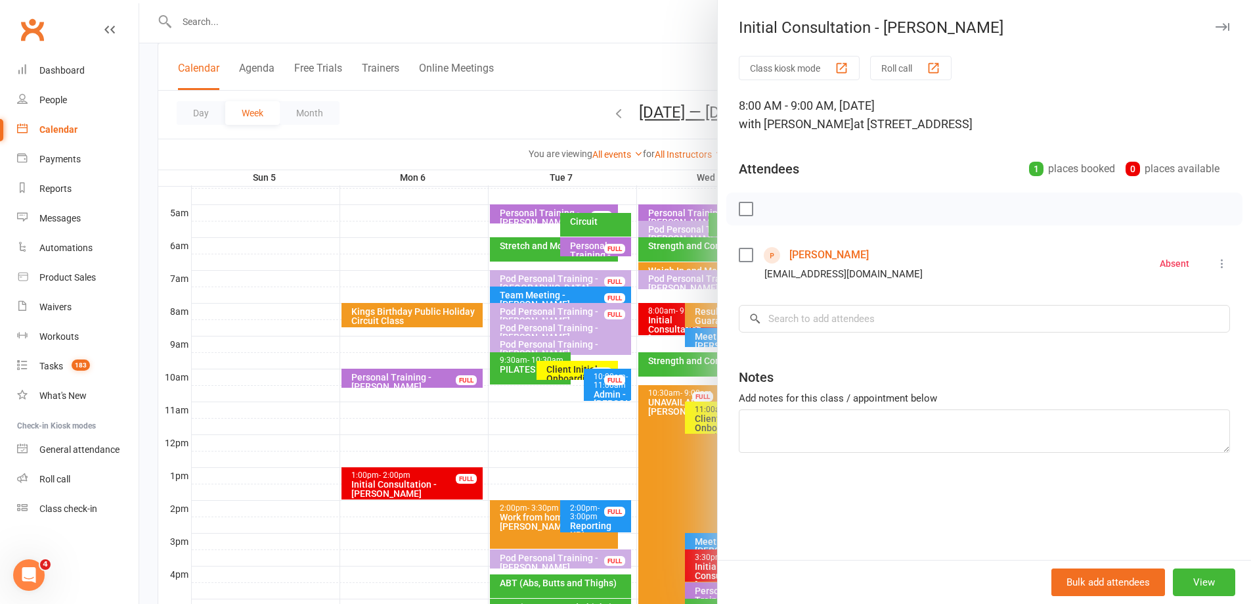
click at [399, 336] on div at bounding box center [695, 302] width 1112 height 604
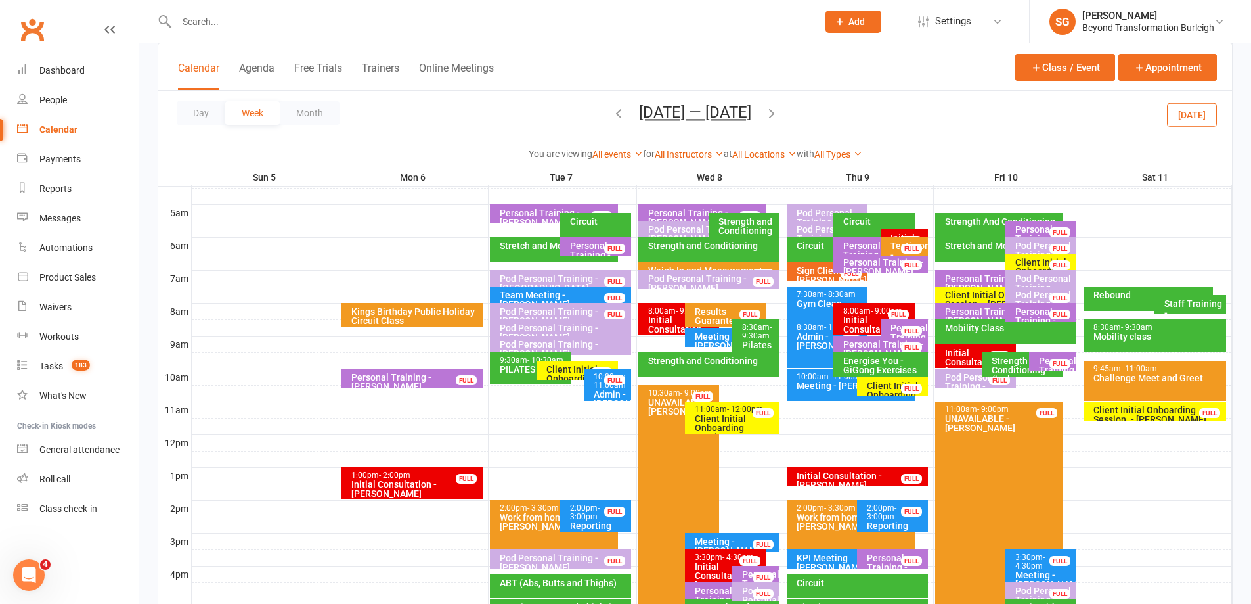
click at [887, 232] on div "Initial Consultation - Marissa Mc Dowell FULL" at bounding box center [904, 238] width 47 height 19
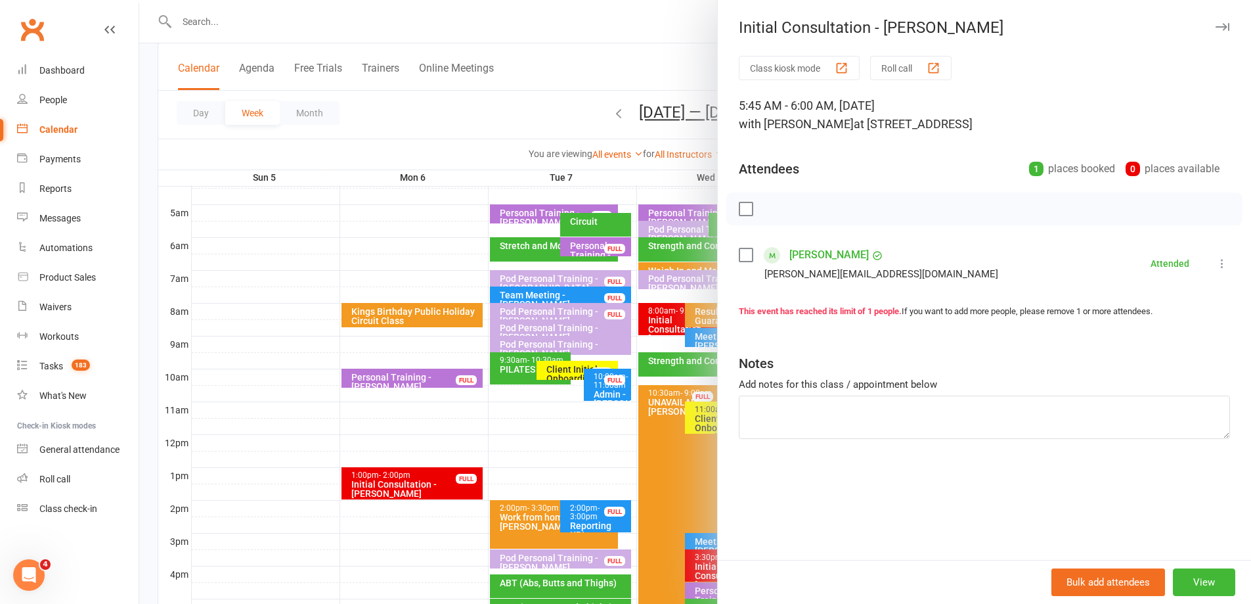
click at [414, 305] on div at bounding box center [695, 302] width 1112 height 604
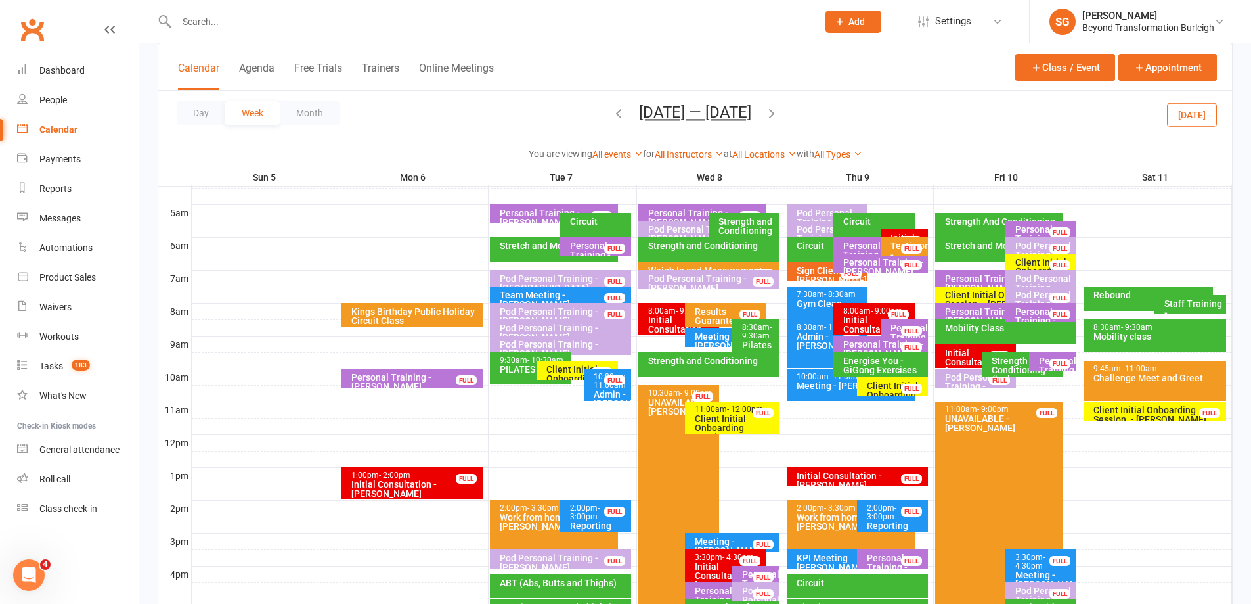
click at [814, 478] on div "Initial Consultation - [PERSON_NAME]" at bounding box center [860, 480] width 129 height 18
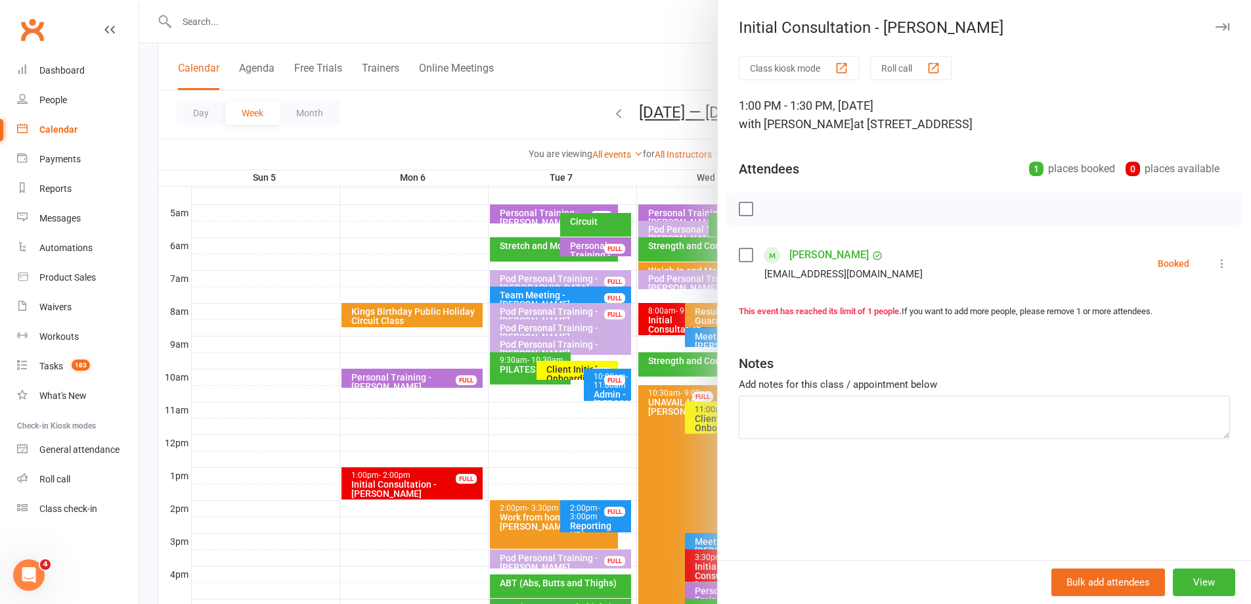
drag, startPoint x: 382, startPoint y: 370, endPoint x: 581, endPoint y: 351, distance: 200.6
click at [382, 370] on div at bounding box center [695, 302] width 1112 height 604
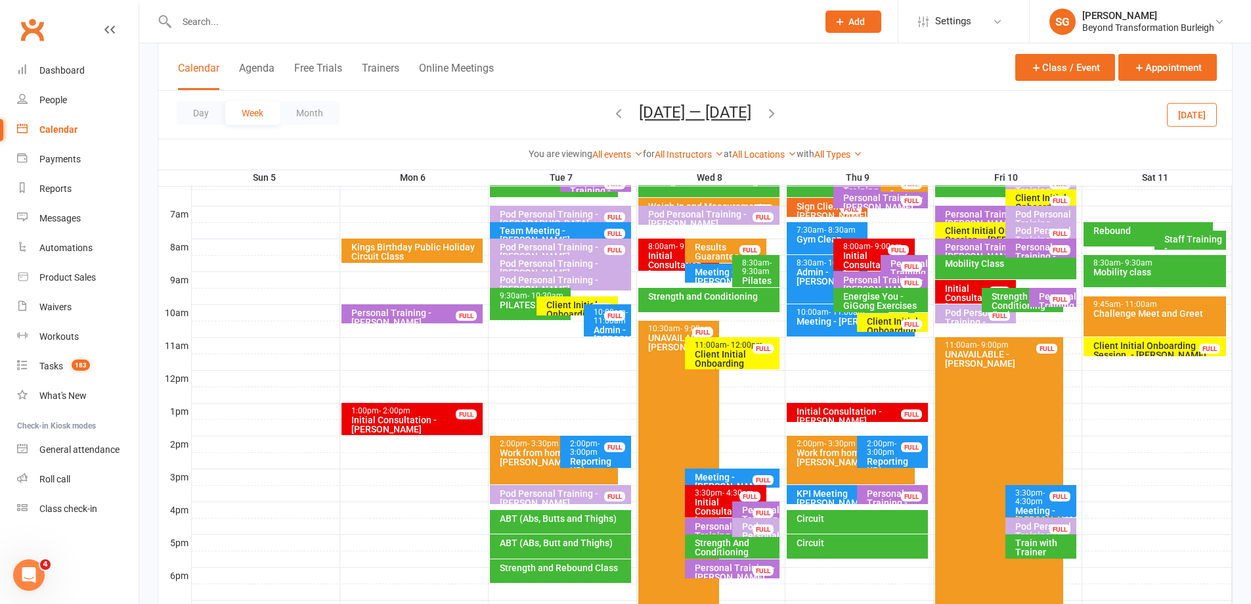
scroll to position [292, 0]
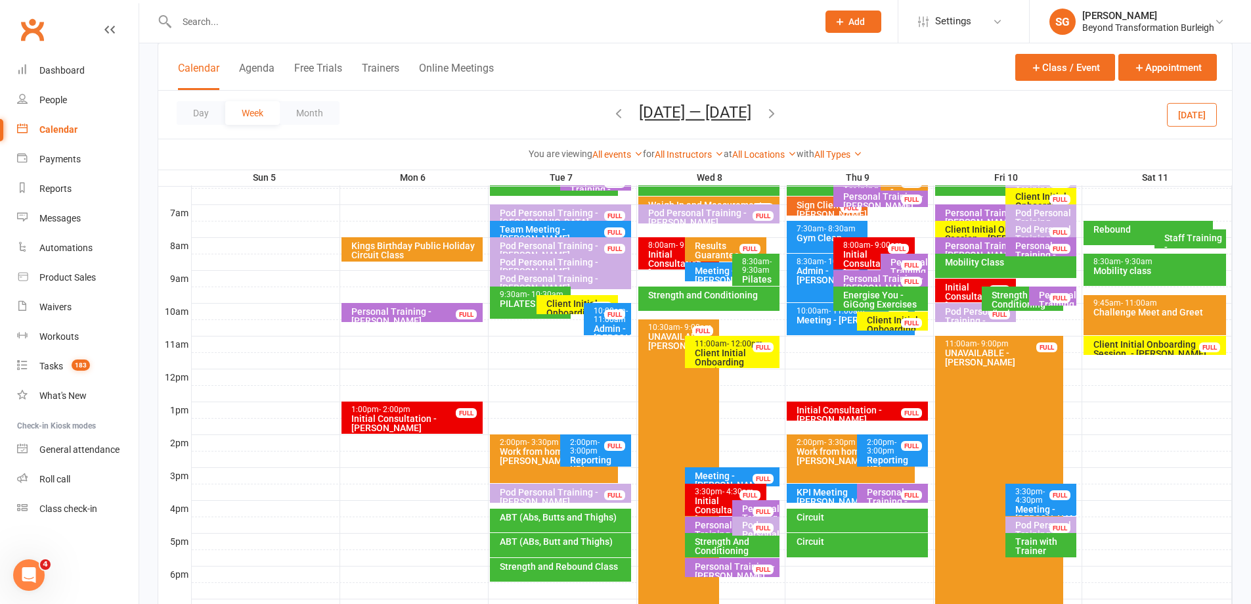
click at [963, 297] on div "Initial Consultation - [PERSON_NAME]" at bounding box center [979, 296] width 70 height 28
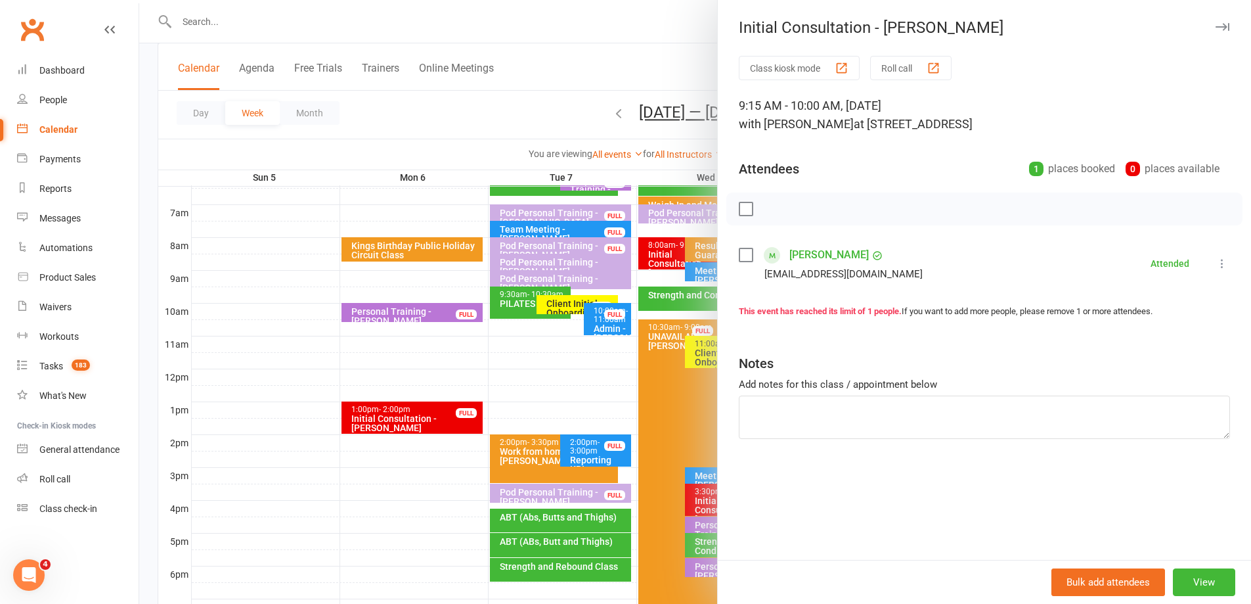
click at [686, 298] on div at bounding box center [695, 302] width 1112 height 604
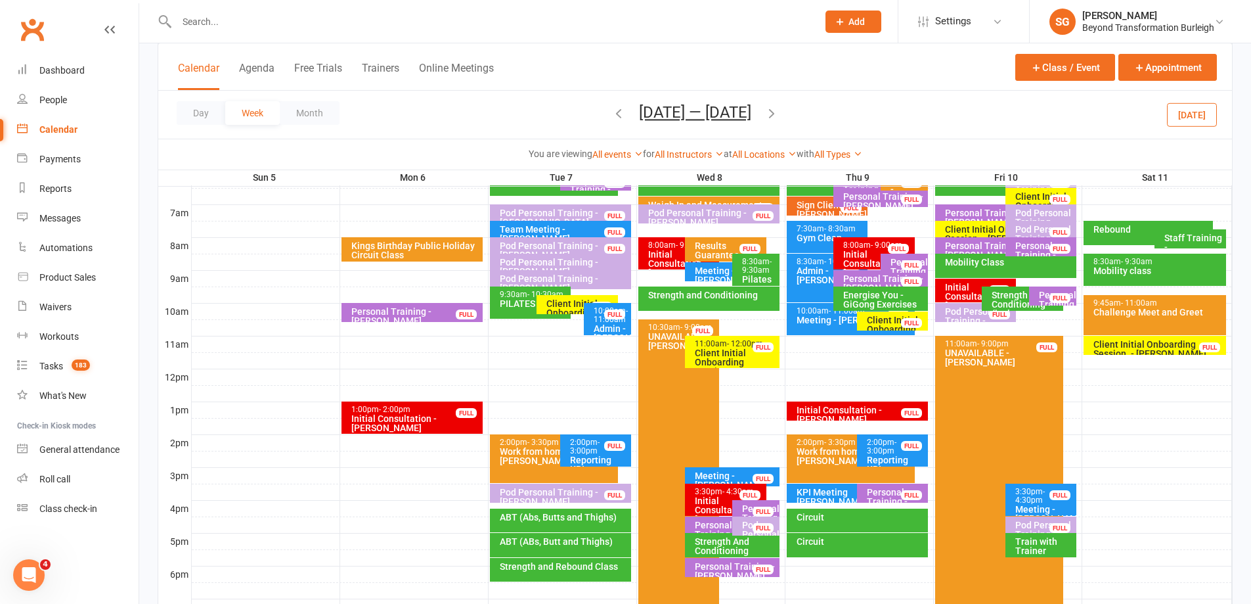
scroll to position [227, 0]
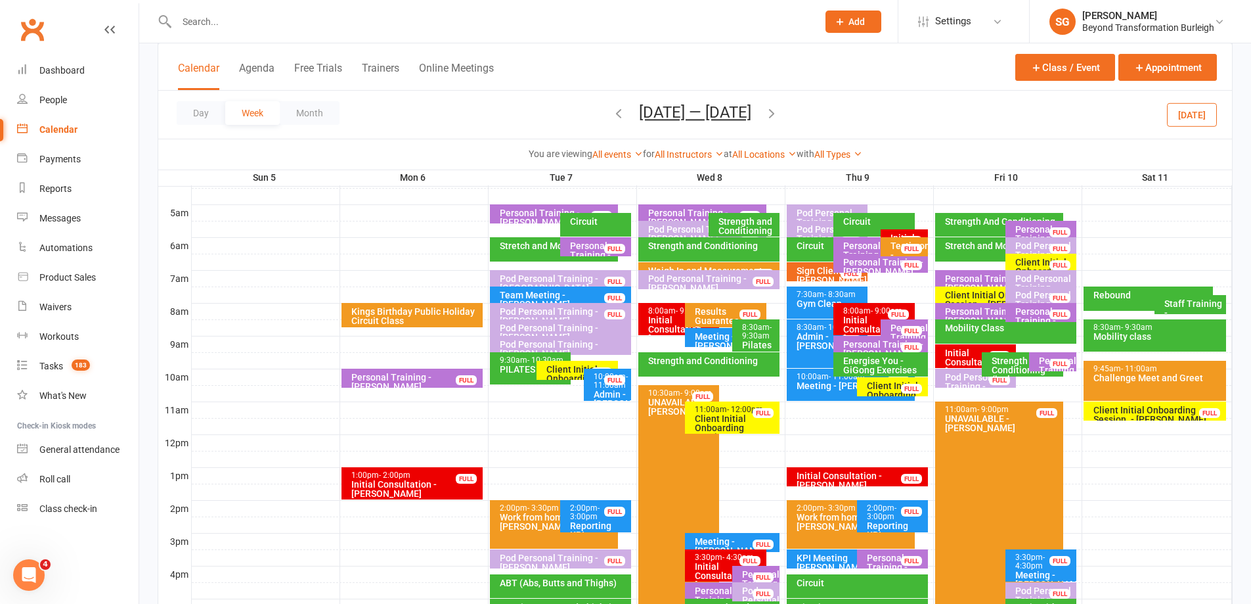
click at [910, 233] on div "Initial Consultation - [PERSON_NAME]" at bounding box center [907, 251] width 35 height 37
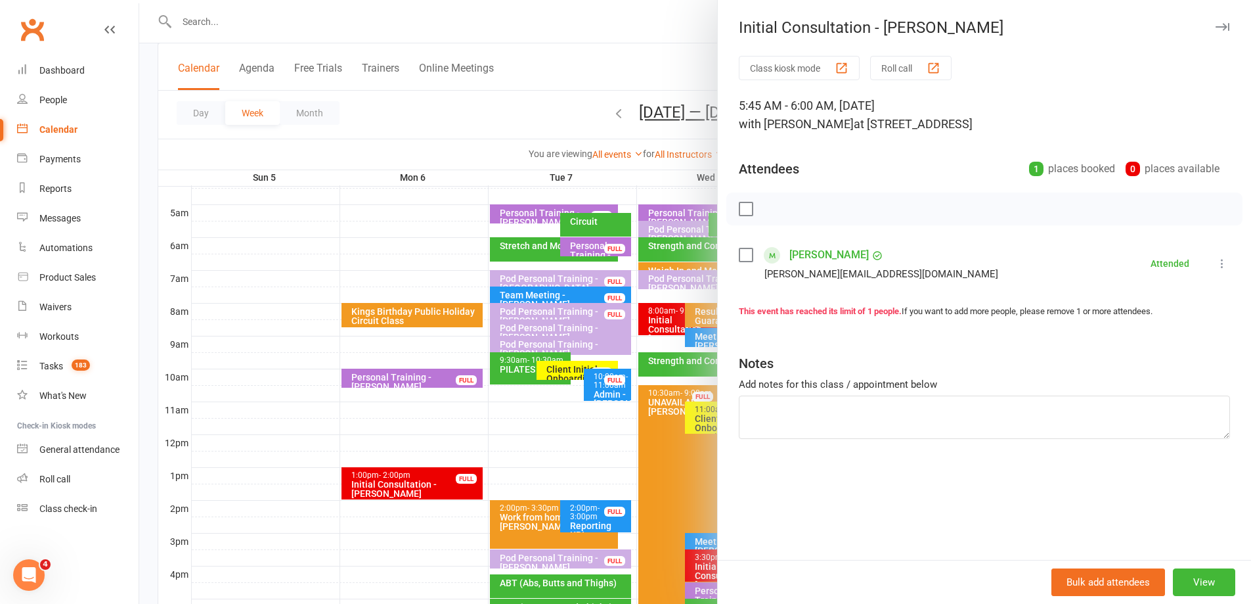
click at [512, 309] on div at bounding box center [695, 302] width 1112 height 604
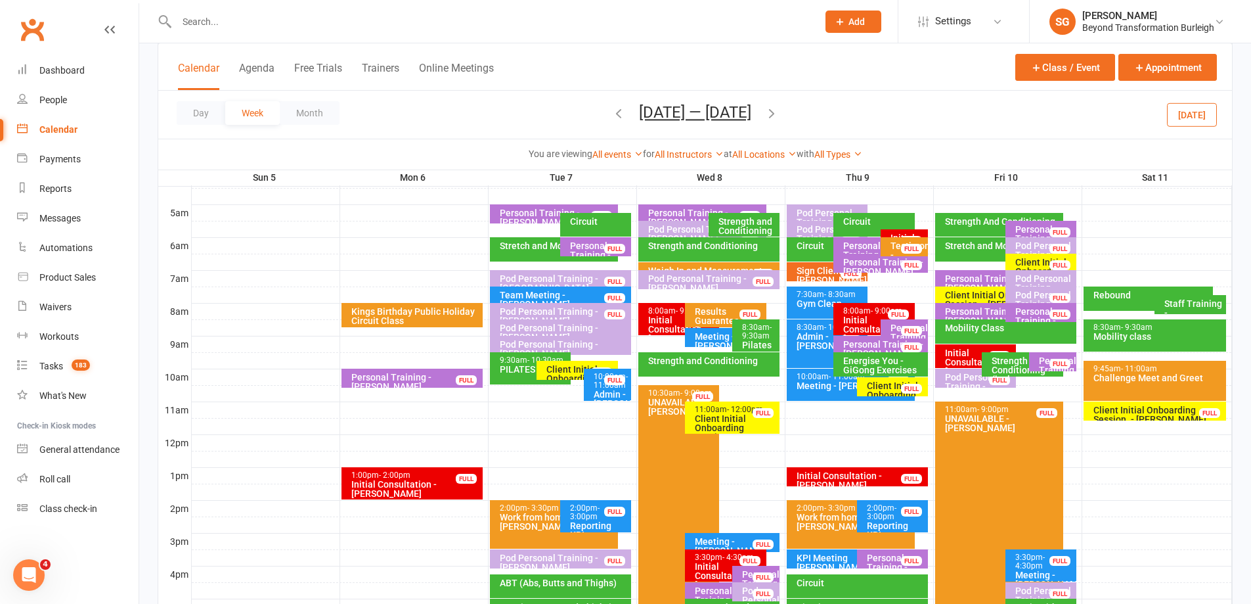
click at [855, 320] on div "Initial Consultation - [PERSON_NAME]" at bounding box center [878, 329] width 70 height 28
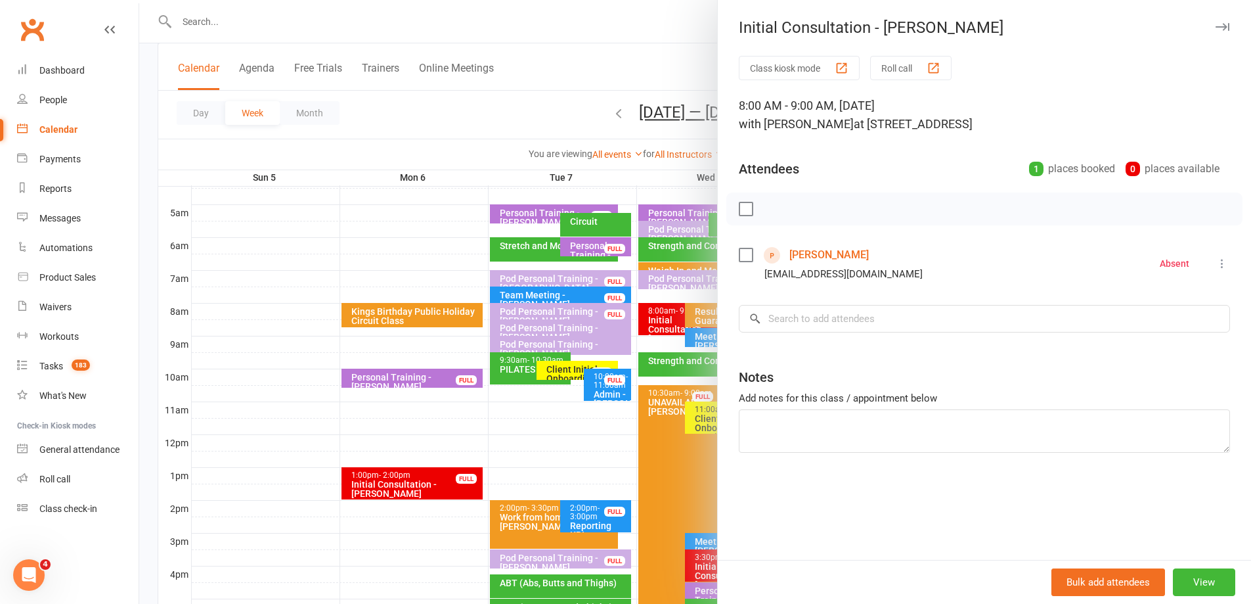
click at [579, 320] on div at bounding box center [695, 302] width 1112 height 604
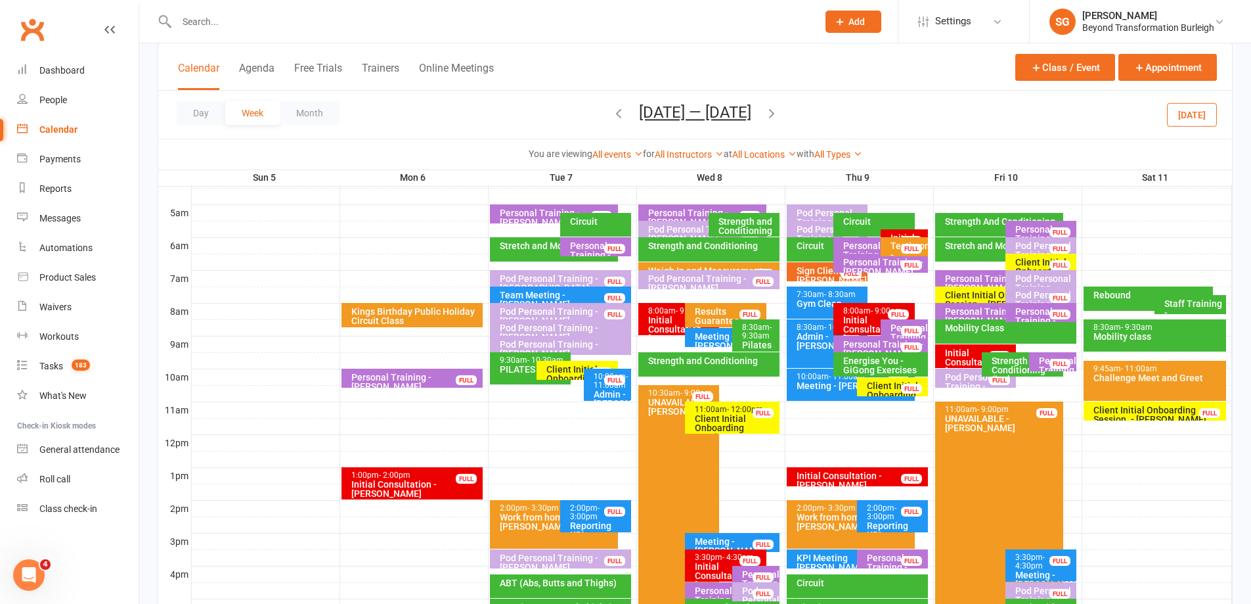
click at [822, 470] on div "Initial Consultation - Greg Ryan FULL" at bounding box center [857, 476] width 141 height 19
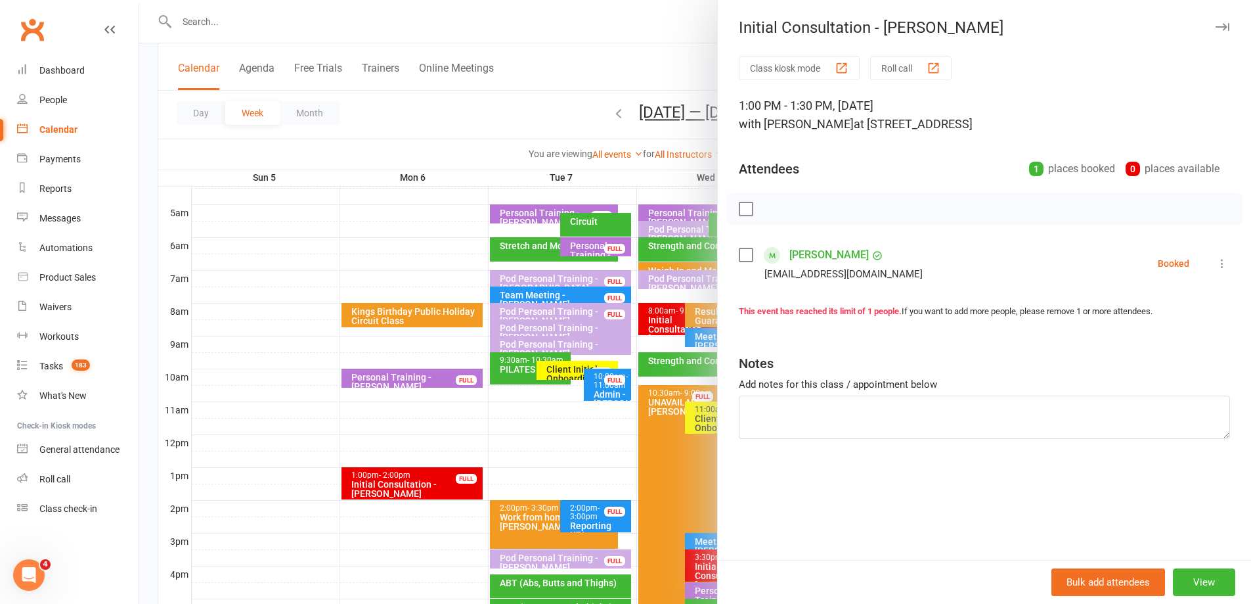
click at [578, 426] on div at bounding box center [695, 302] width 1112 height 604
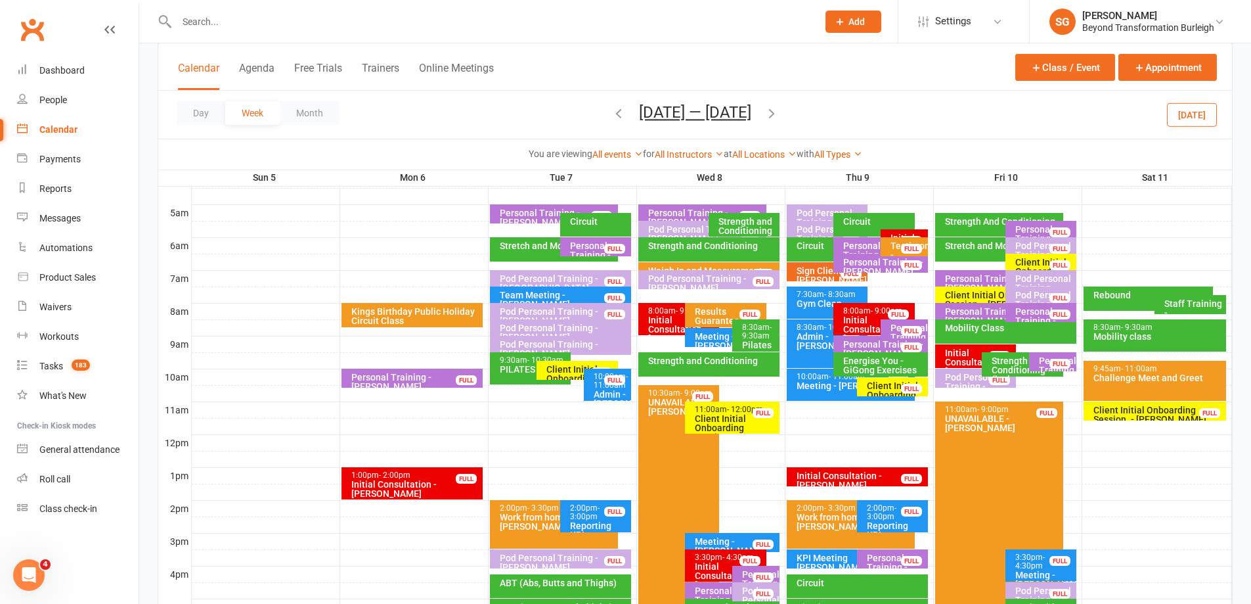
click at [720, 565] on div "Initial Consultation - [PERSON_NAME]" at bounding box center [729, 575] width 70 height 28
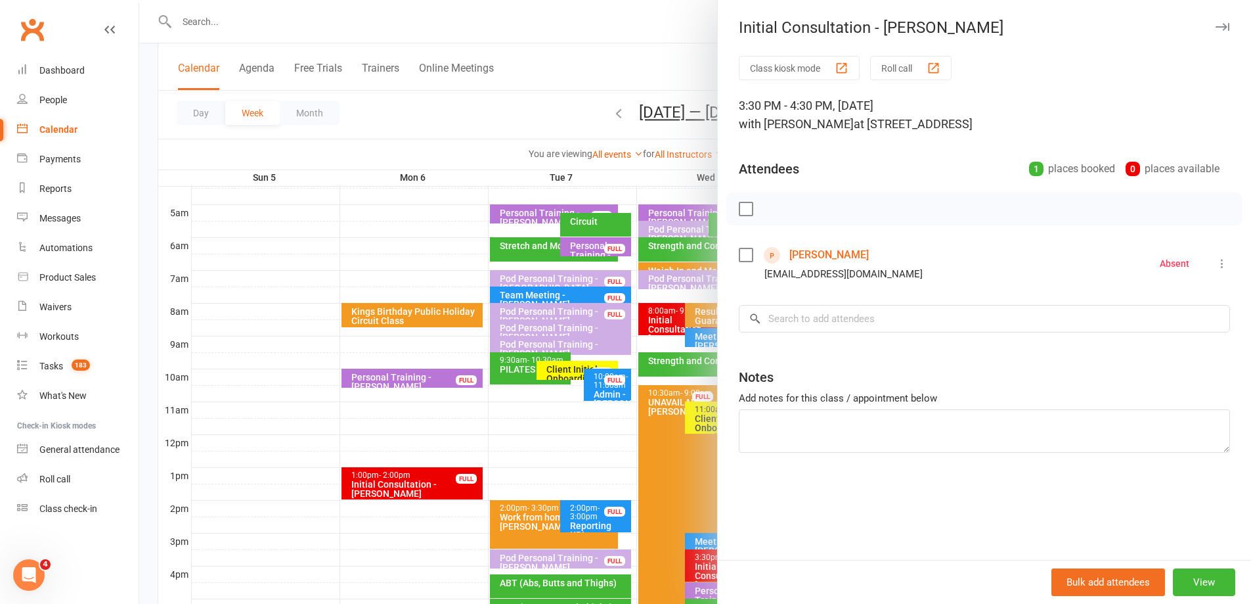
click at [452, 454] on div at bounding box center [695, 302] width 1112 height 604
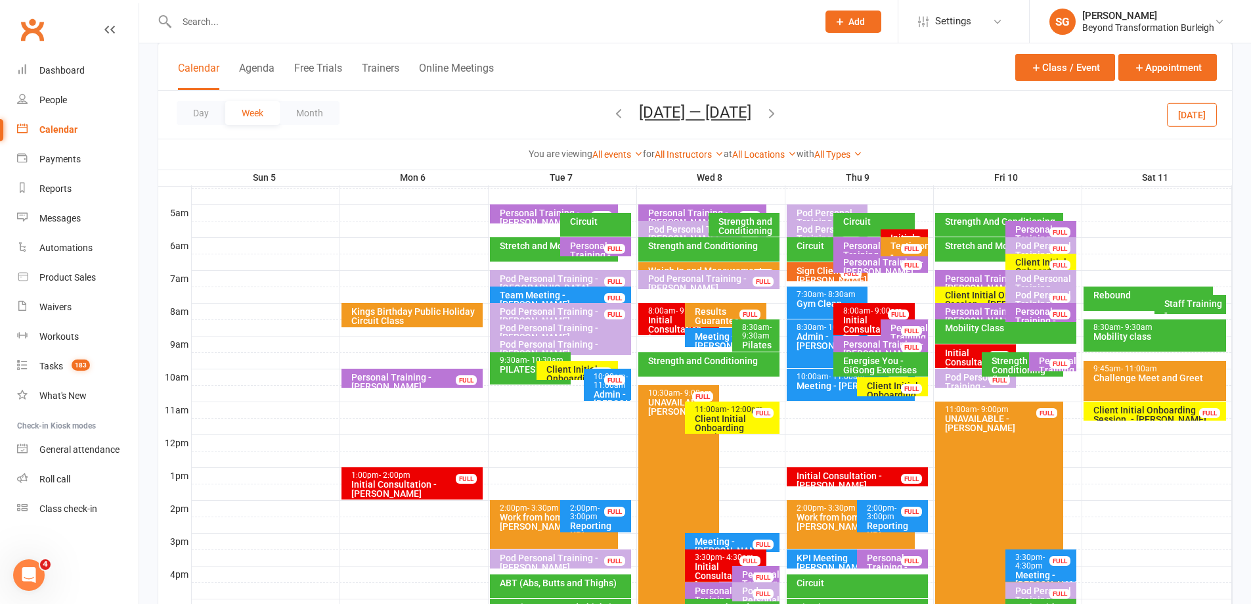
click at [659, 310] on div "8:00am - 9:00am" at bounding box center [683, 311] width 70 height 9
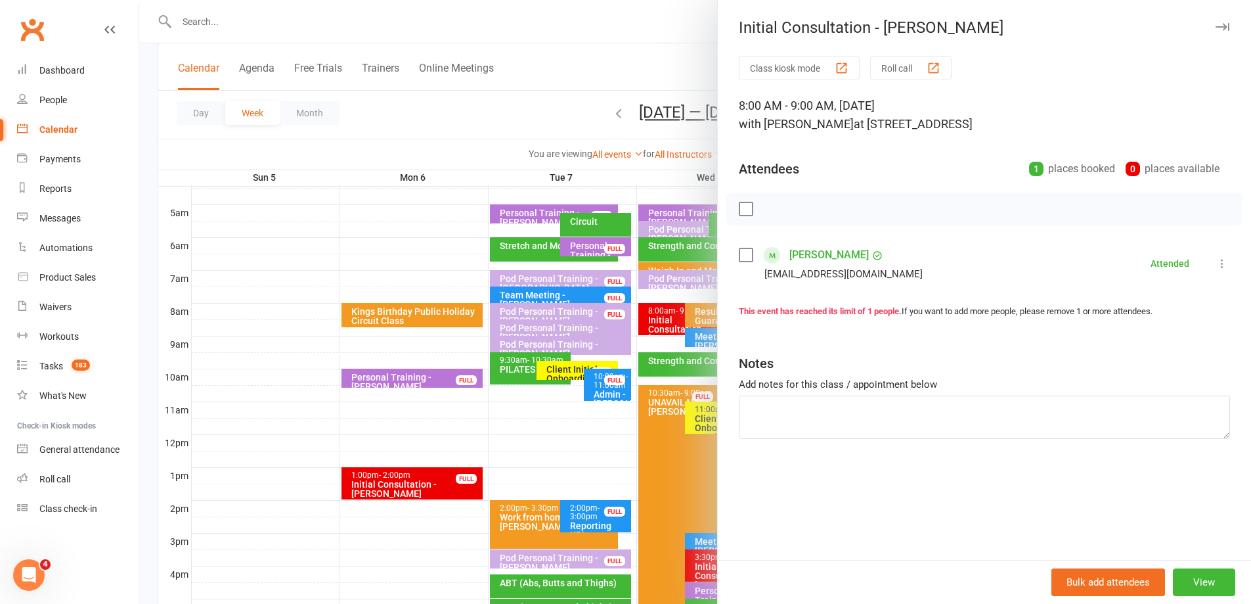
click at [460, 319] on div at bounding box center [695, 302] width 1112 height 604
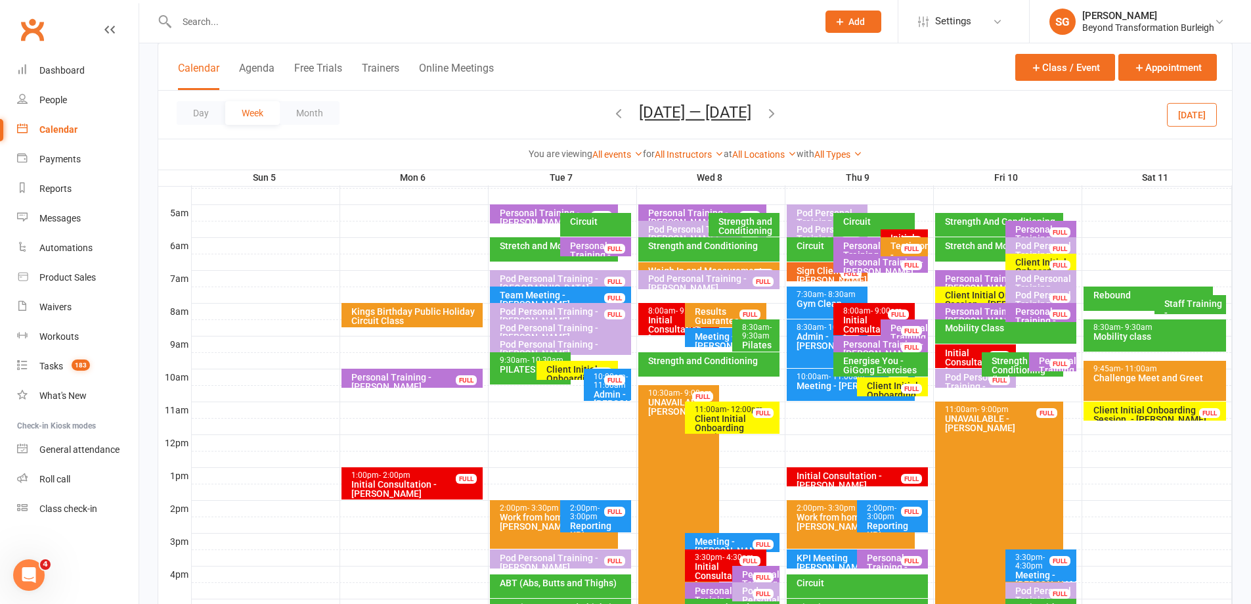
scroll to position [424, 0]
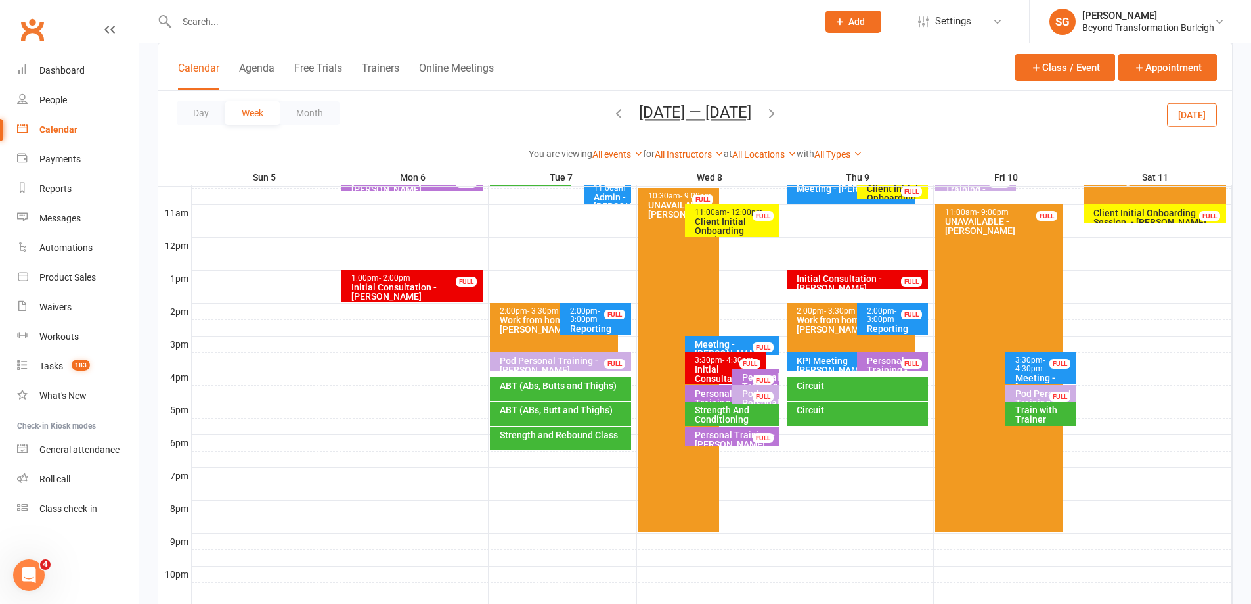
click at [393, 287] on div "Initial Consultation - [PERSON_NAME]" at bounding box center [415, 291] width 129 height 18
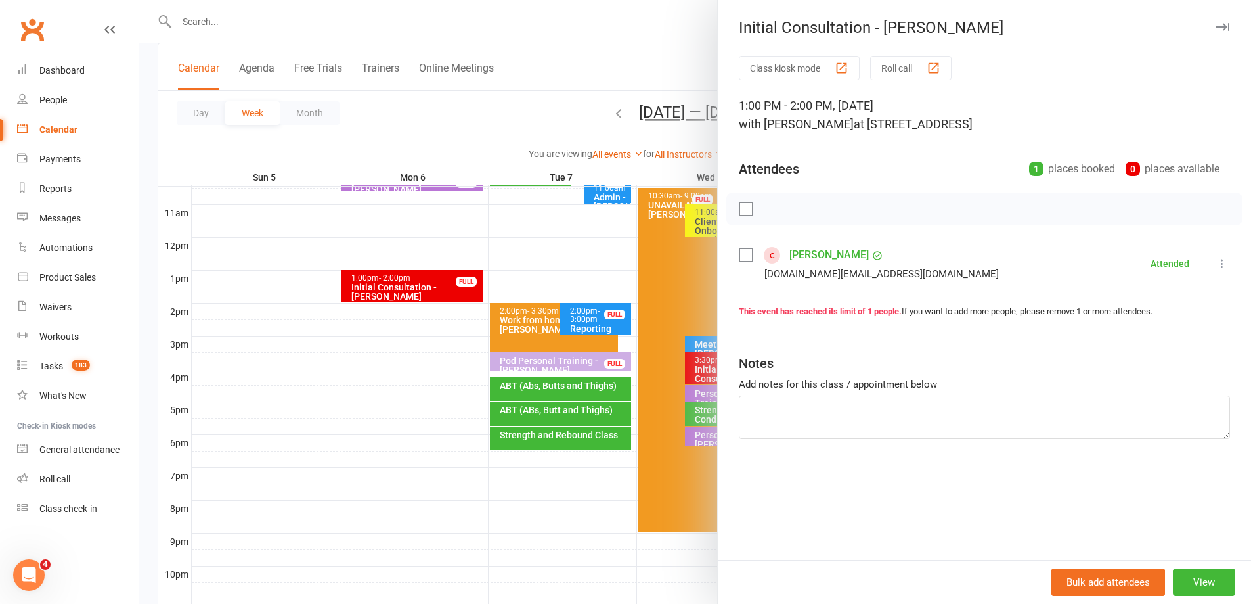
click at [463, 318] on div at bounding box center [695, 302] width 1112 height 604
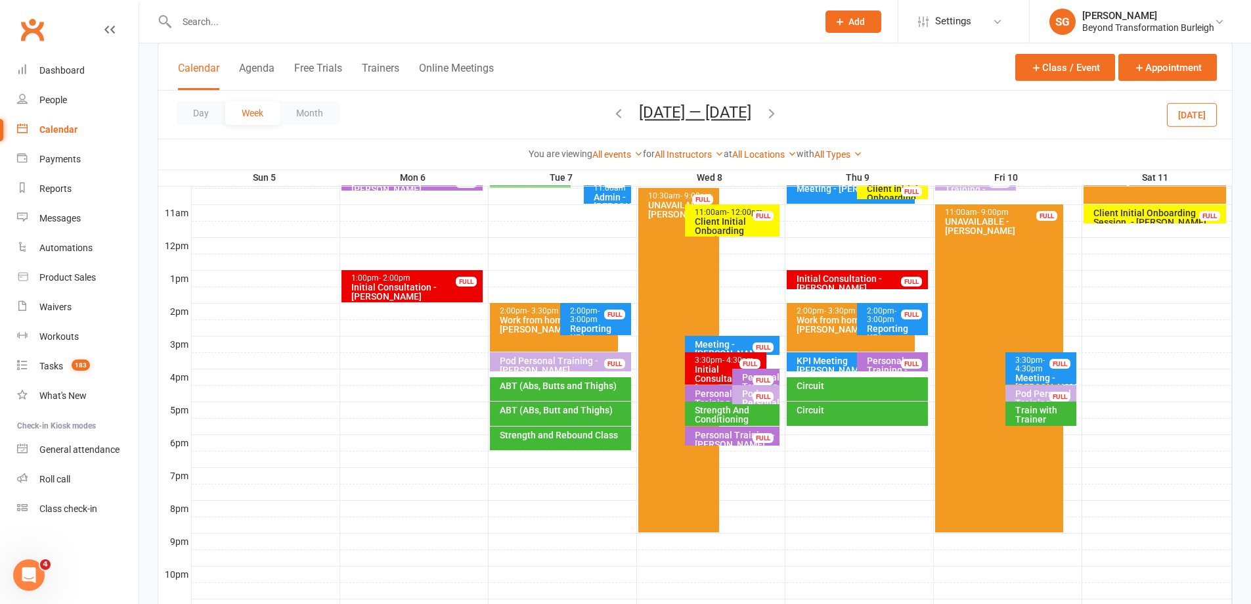
click at [437, 284] on div "Initial Consultation - [PERSON_NAME]" at bounding box center [415, 291] width 129 height 18
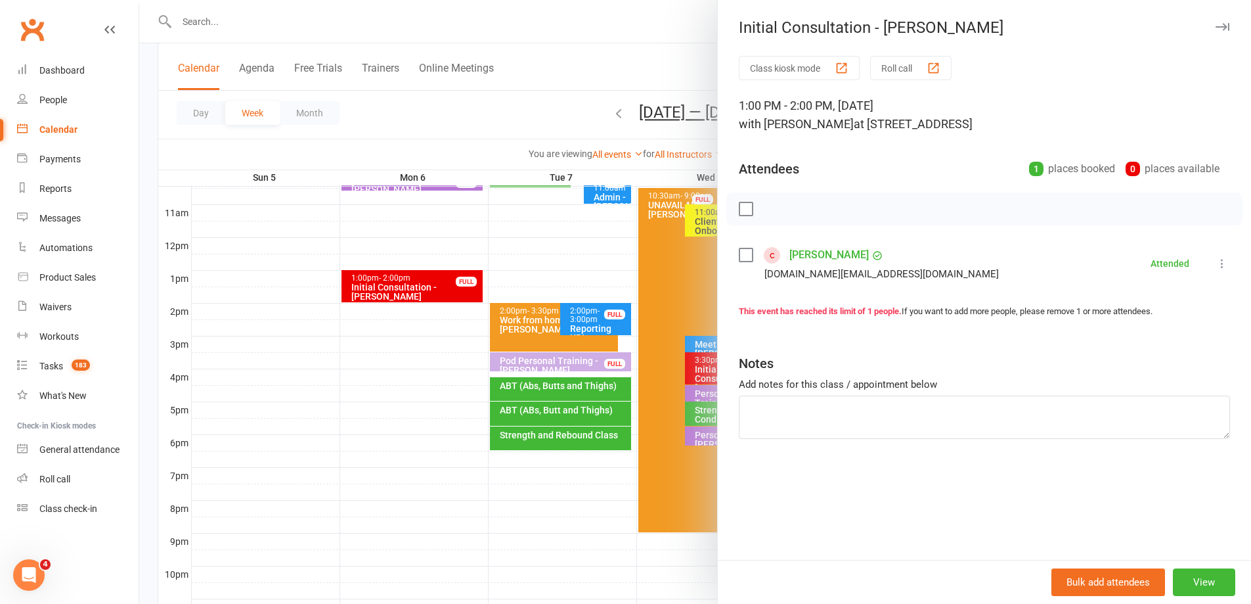
click at [398, 288] on div at bounding box center [695, 302] width 1112 height 604
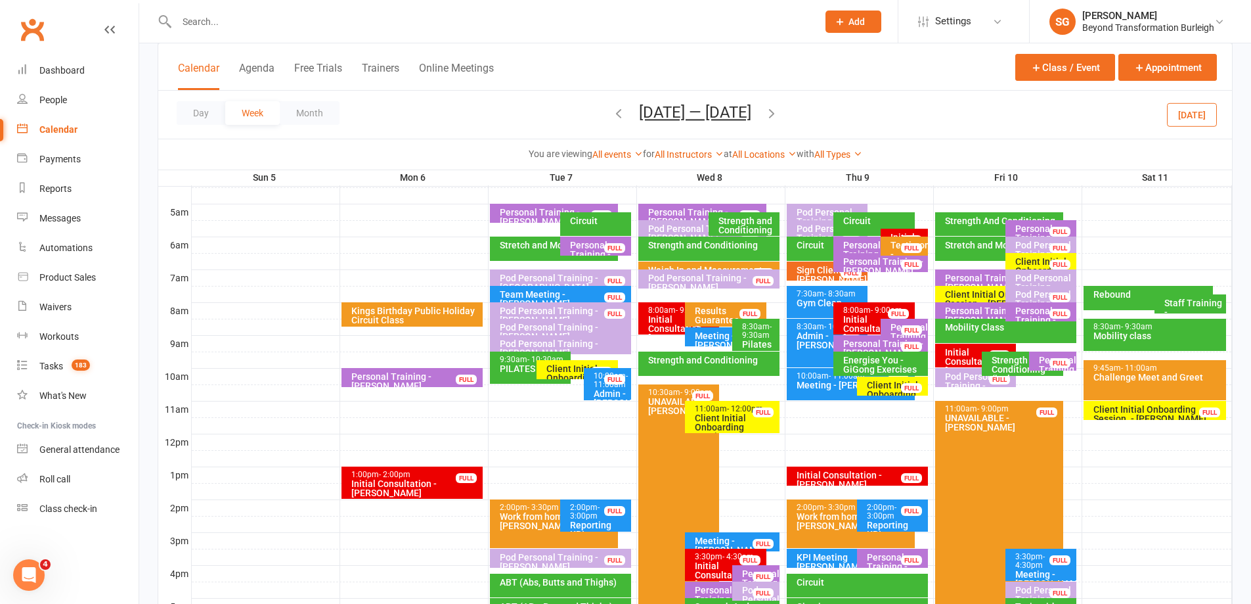
scroll to position [227, 0]
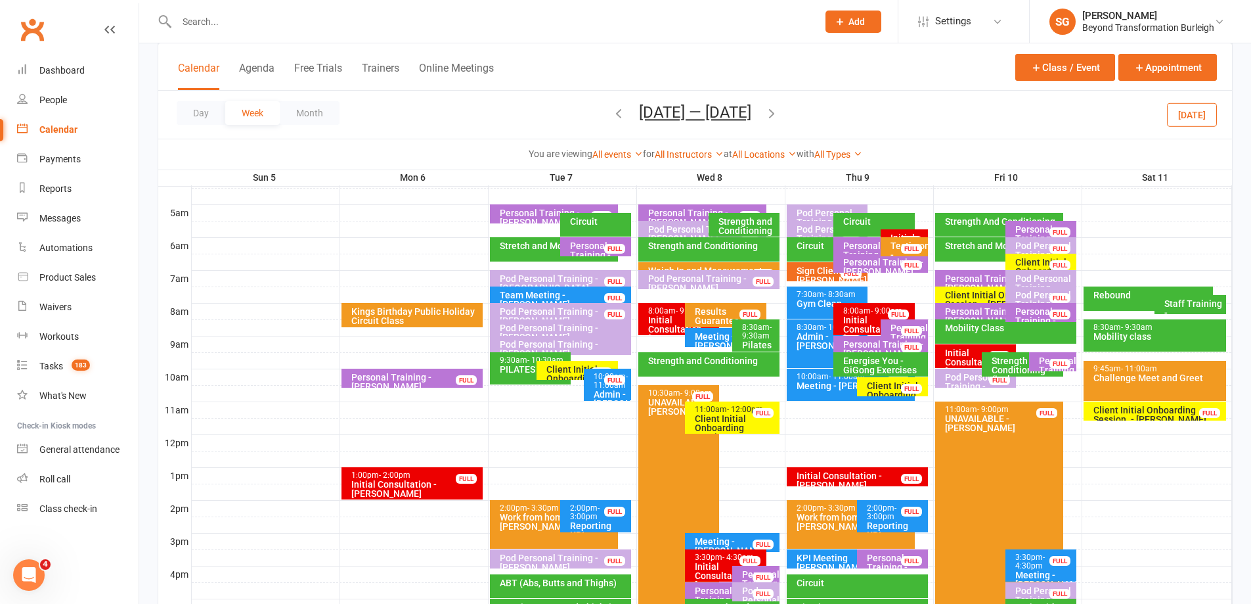
click at [665, 318] on div "Initial Consultation - [PERSON_NAME]" at bounding box center [683, 329] width 70 height 28
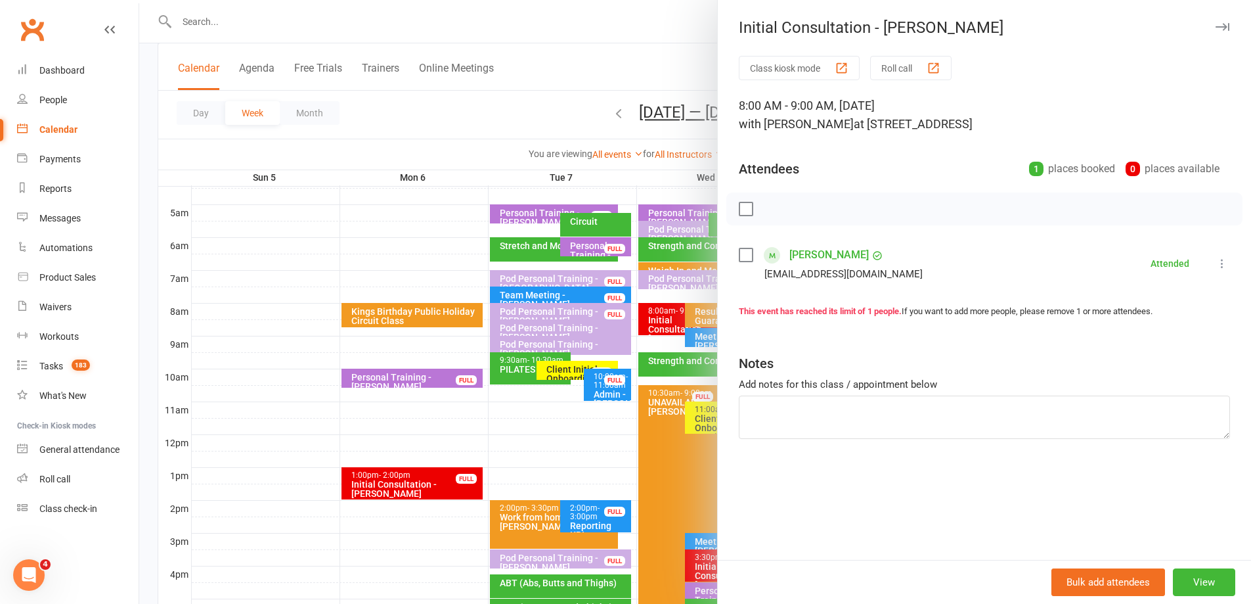
drag, startPoint x: 401, startPoint y: 332, endPoint x: 562, endPoint y: 382, distance: 168.3
click at [402, 332] on div at bounding box center [695, 302] width 1112 height 604
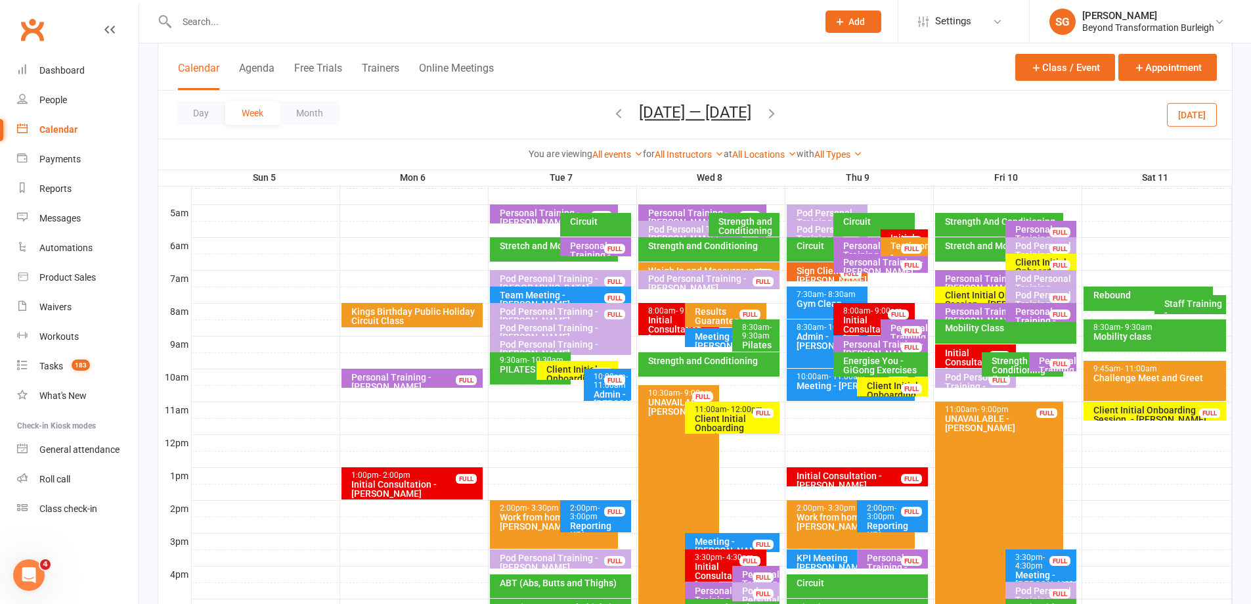
click at [707, 563] on div "Initial Consultation - [PERSON_NAME]" at bounding box center [729, 575] width 70 height 28
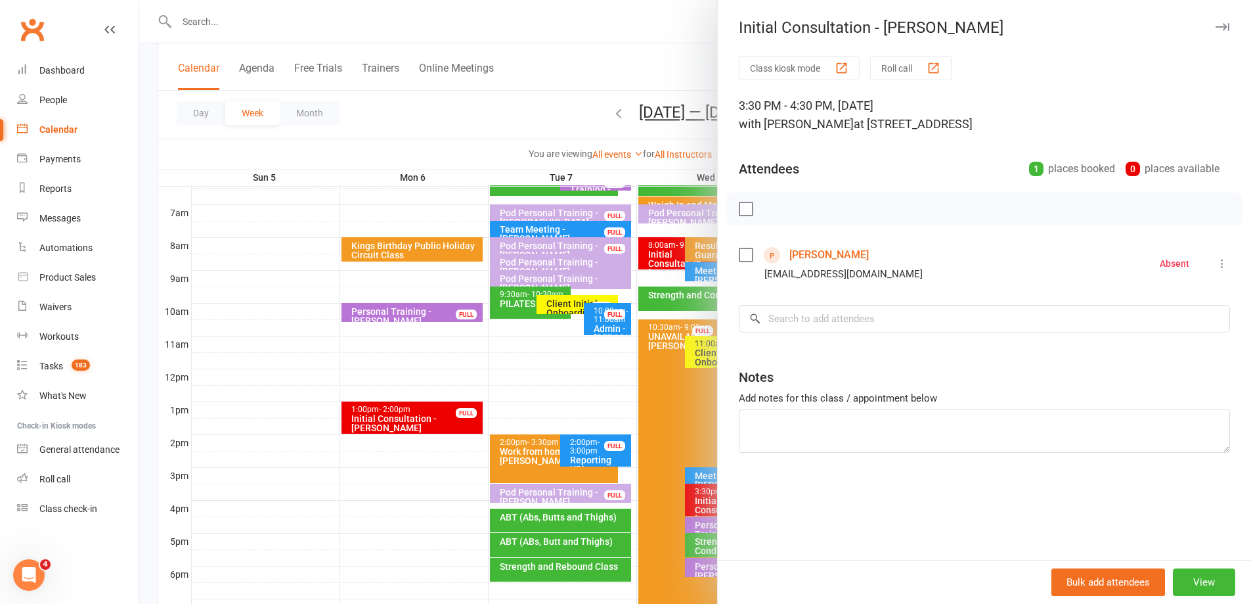
click at [485, 478] on div at bounding box center [695, 302] width 1112 height 604
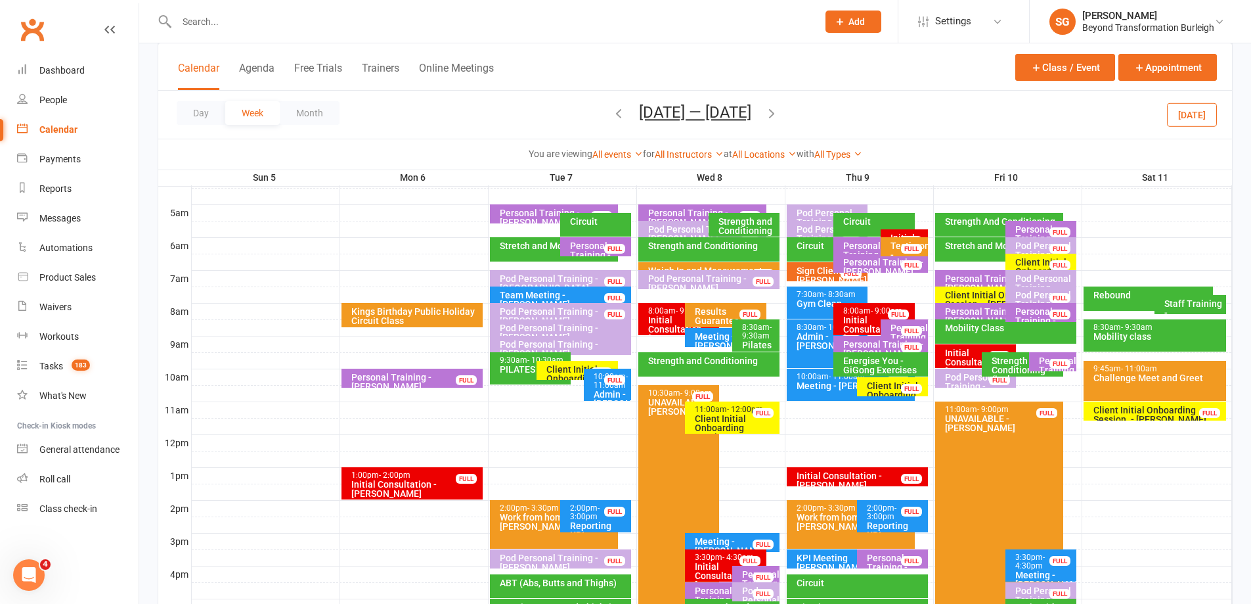
click at [839, 477] on div "Initial Consultation - [PERSON_NAME]" at bounding box center [860, 480] width 129 height 18
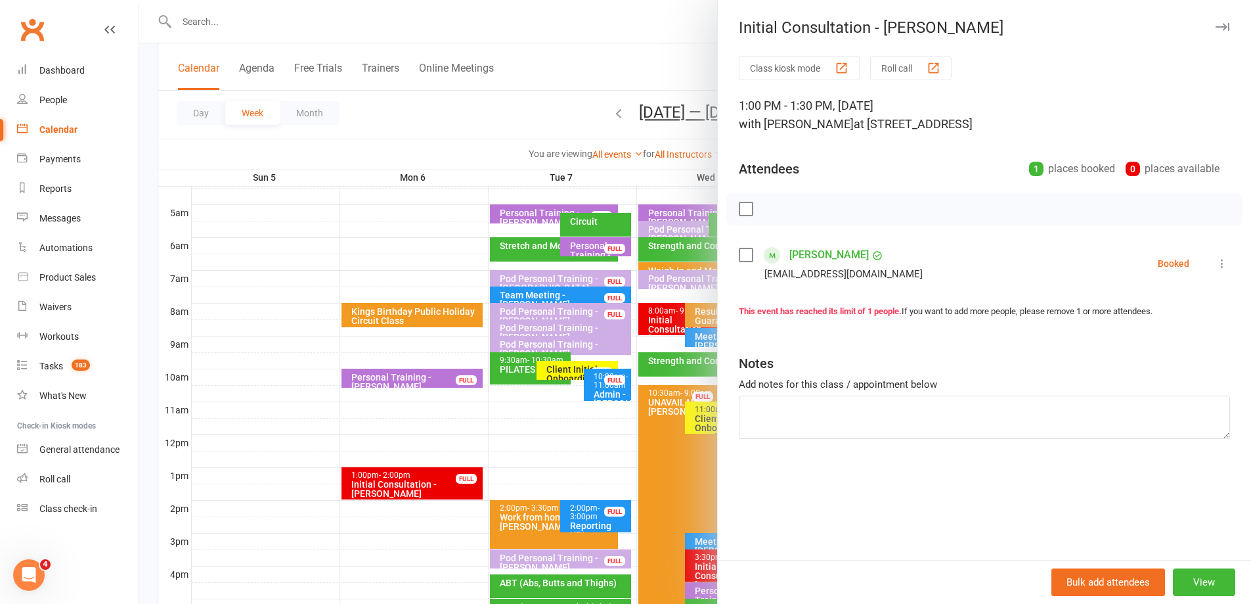
click at [621, 424] on div at bounding box center [695, 302] width 1112 height 604
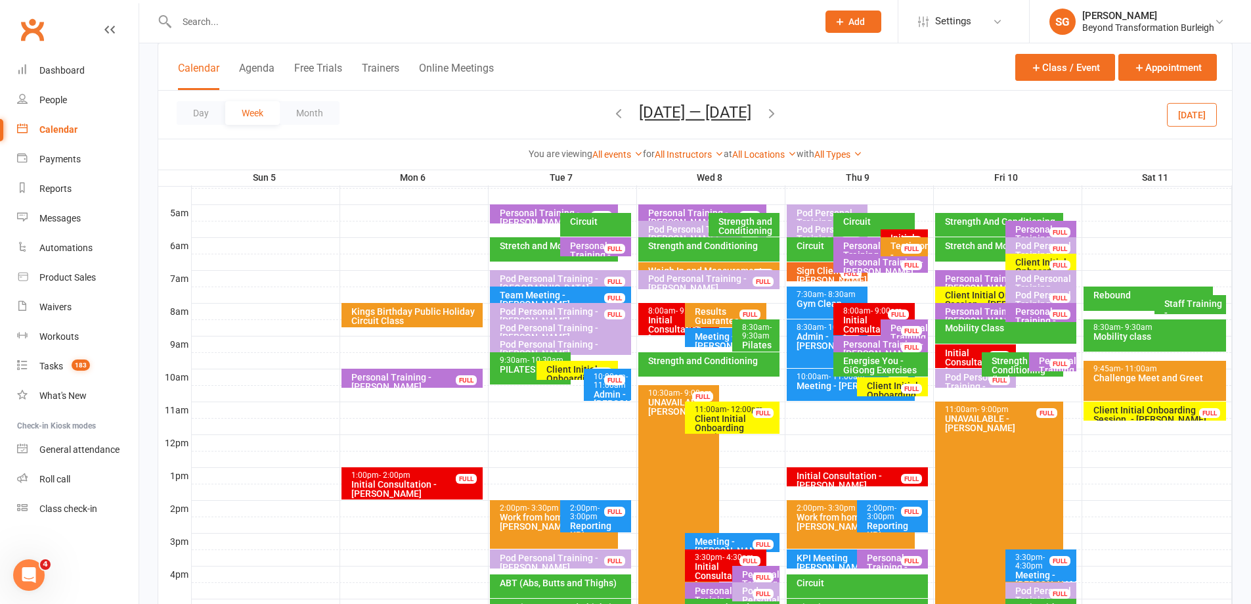
click at [868, 317] on div "Initial Consultation - [PERSON_NAME]" at bounding box center [878, 329] width 70 height 28
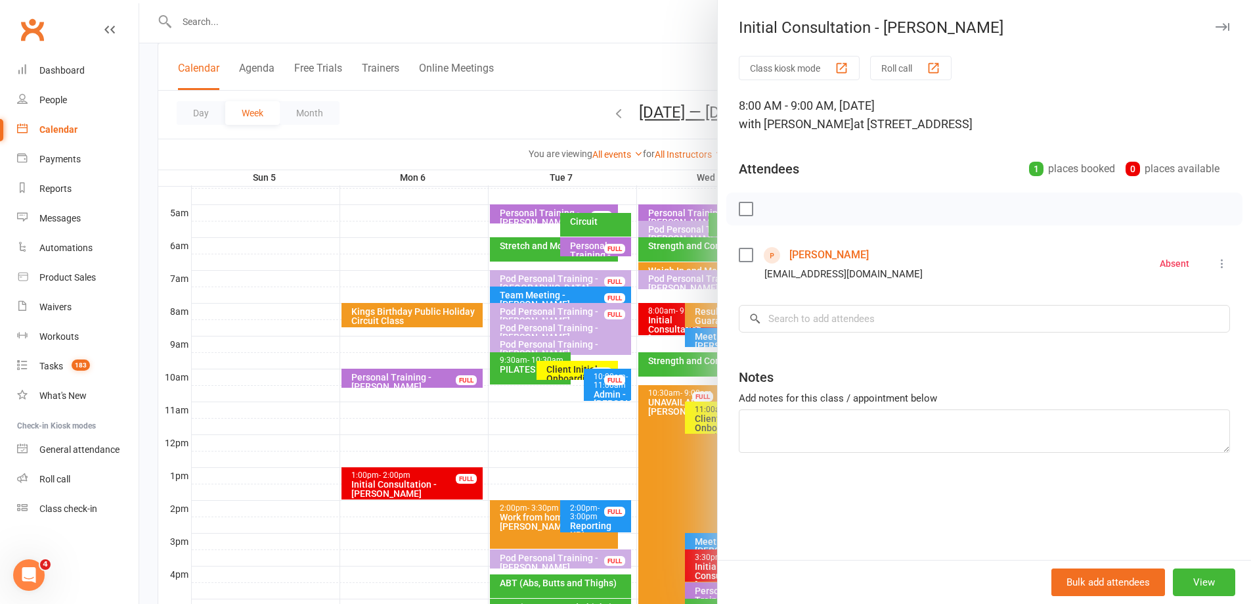
click at [509, 332] on div at bounding box center [695, 302] width 1112 height 604
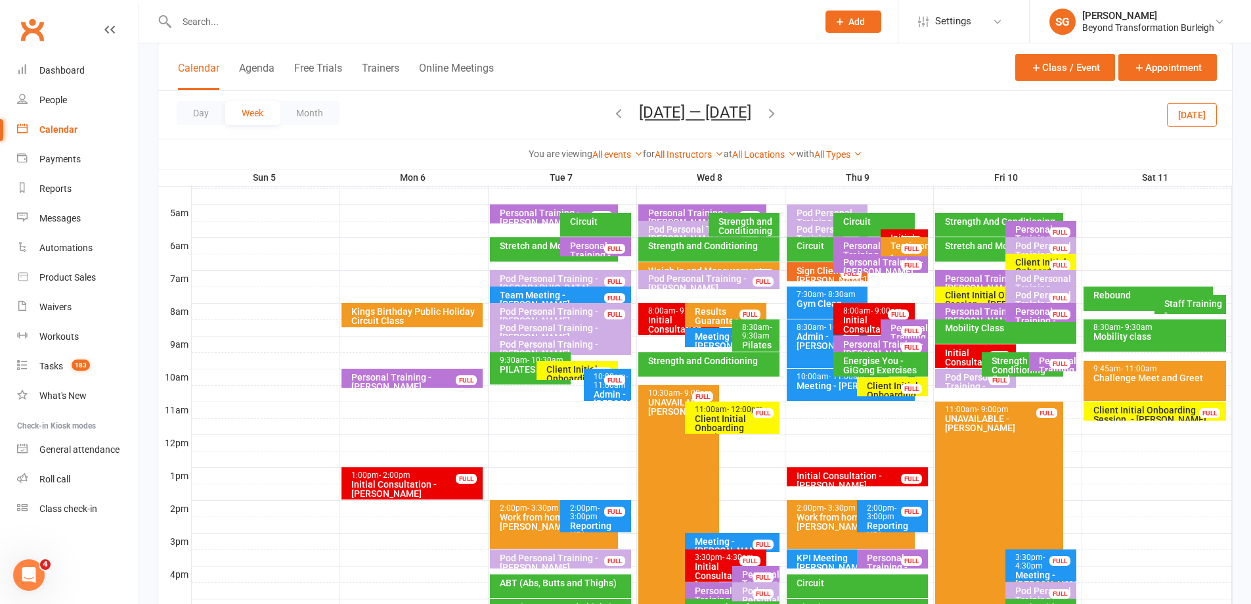
click at [887, 234] on div "Initial Consultation - Marissa Mc Dowell FULL" at bounding box center [904, 238] width 47 height 19
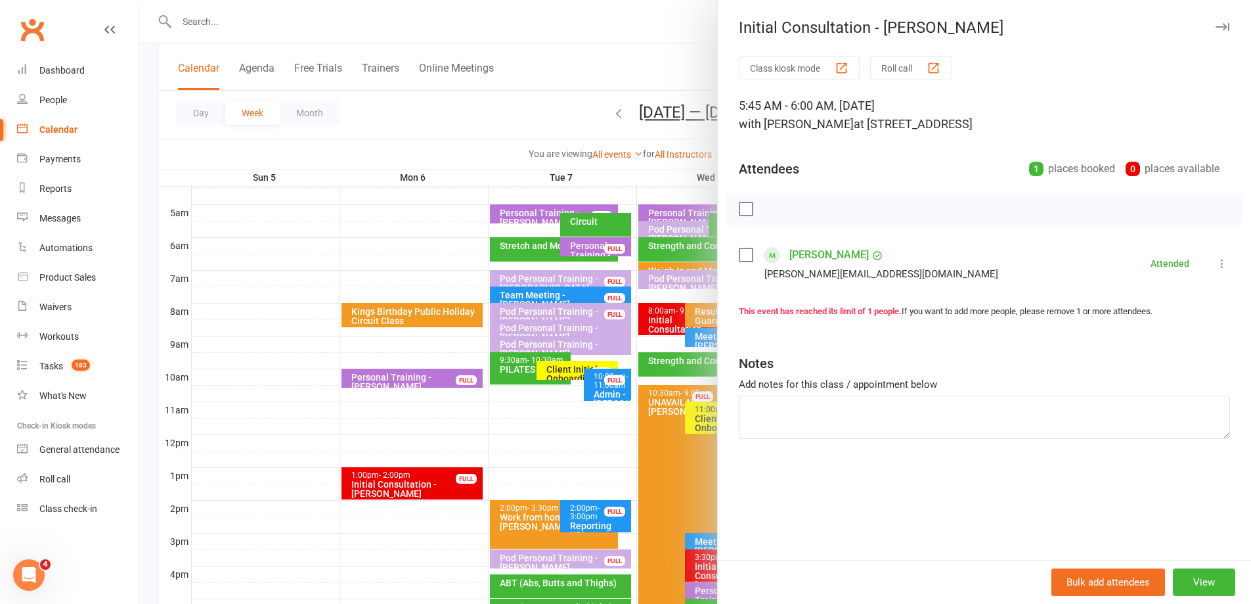
drag, startPoint x: 470, startPoint y: 269, endPoint x: 478, endPoint y: 269, distance: 7.9
click at [471, 269] on div at bounding box center [695, 302] width 1112 height 604
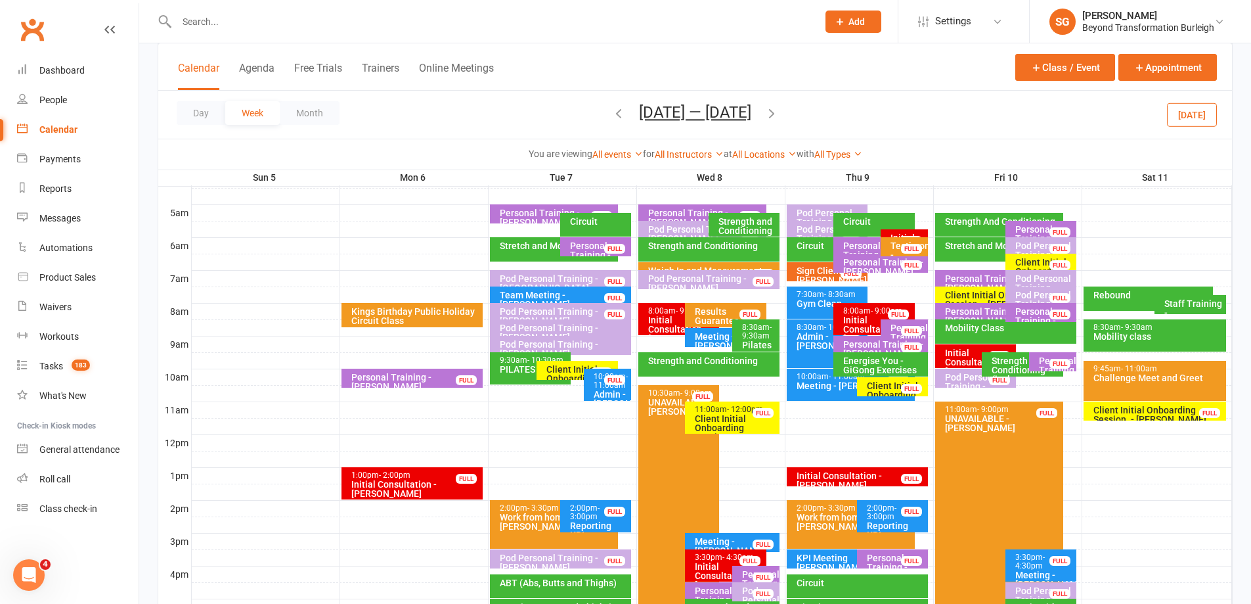
click at [965, 351] on div "Initial Consultation - [PERSON_NAME]" at bounding box center [979, 362] width 70 height 28
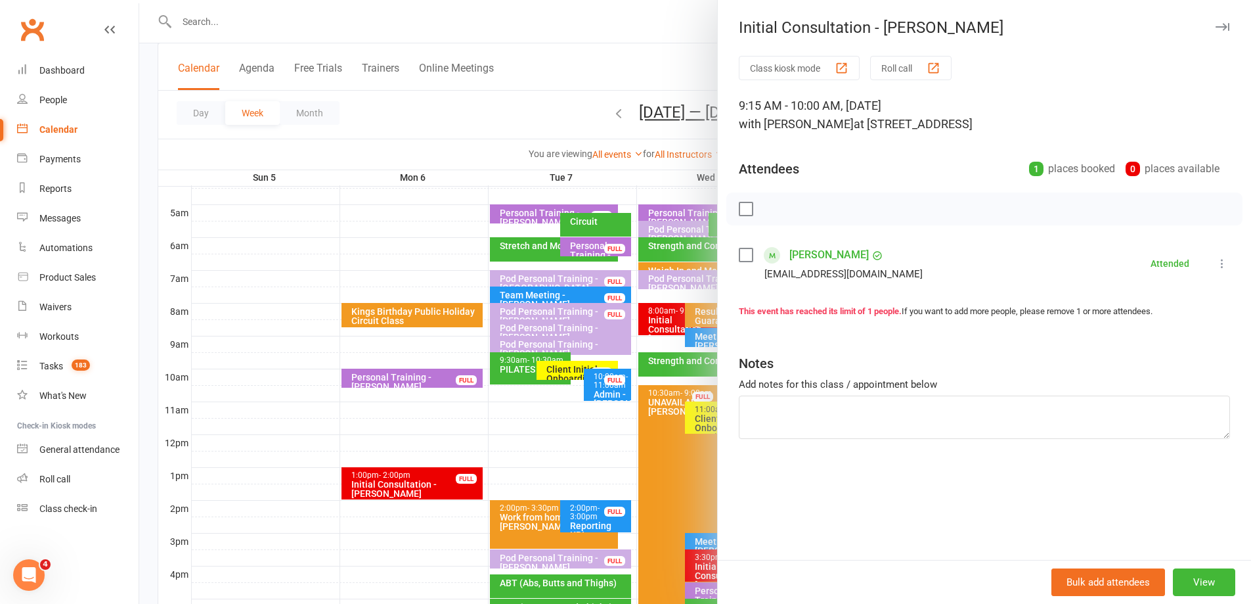
click at [514, 339] on div at bounding box center [695, 302] width 1112 height 604
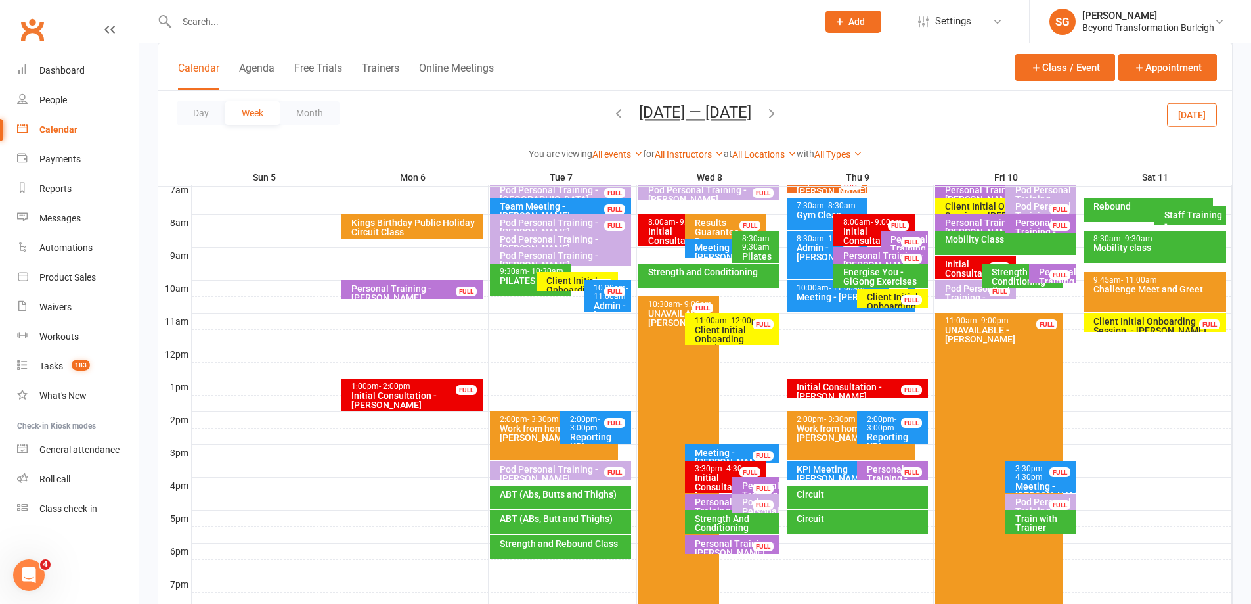
scroll to position [292, 0]
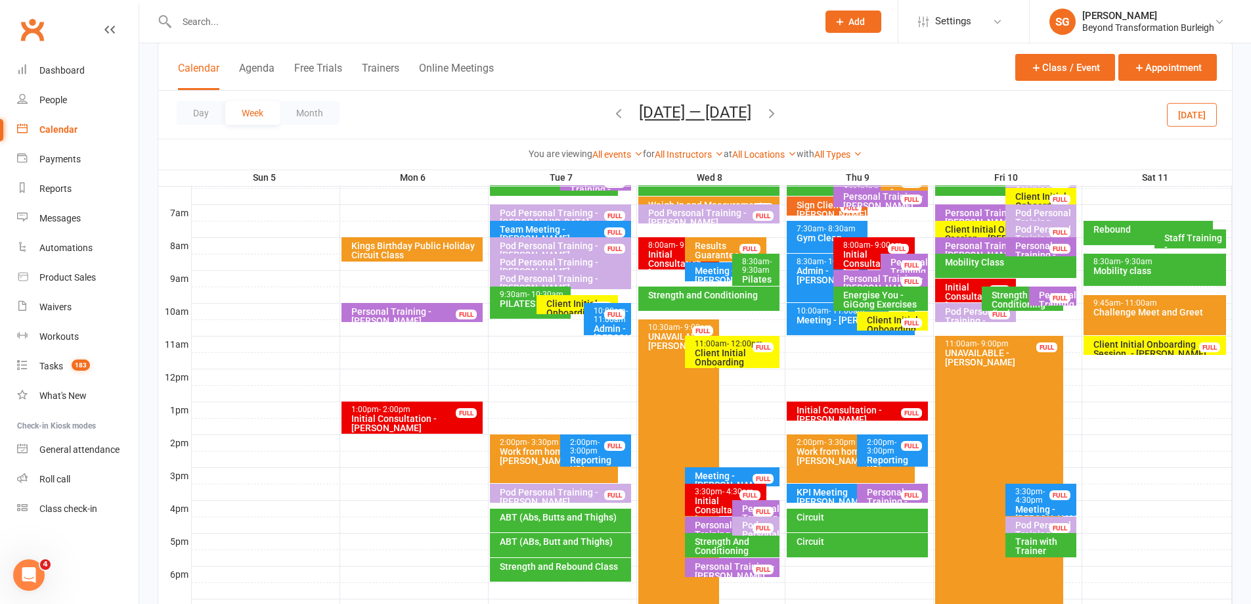
click at [425, 422] on div "Initial Consultation - [PERSON_NAME]" at bounding box center [415, 423] width 129 height 18
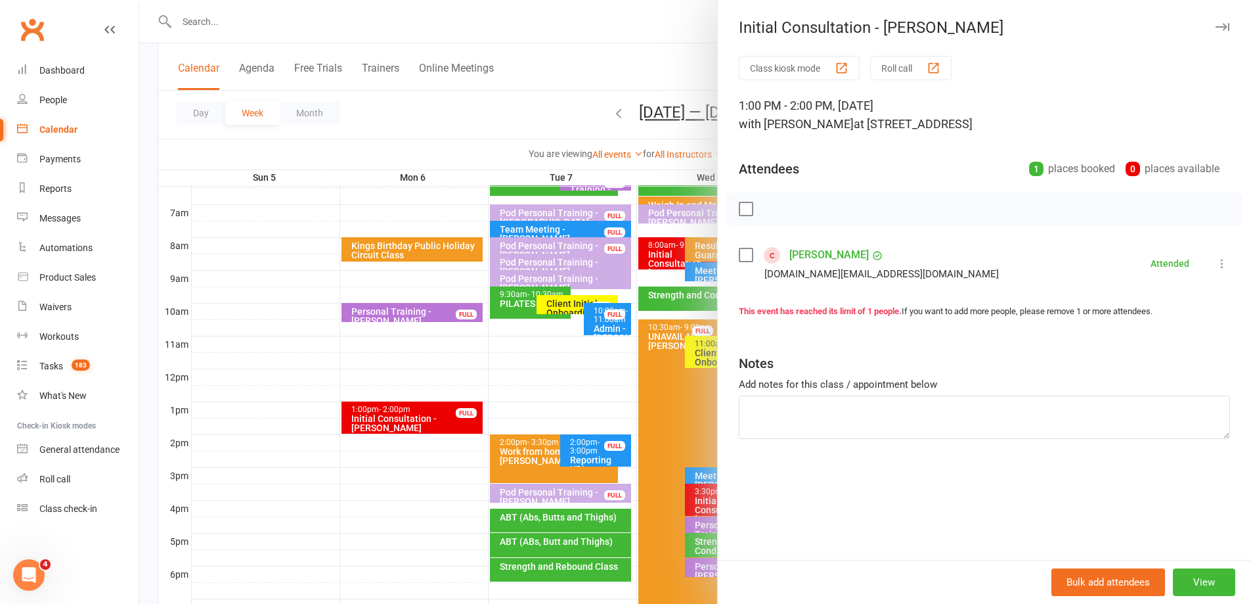
click at [383, 404] on div at bounding box center [695, 302] width 1112 height 604
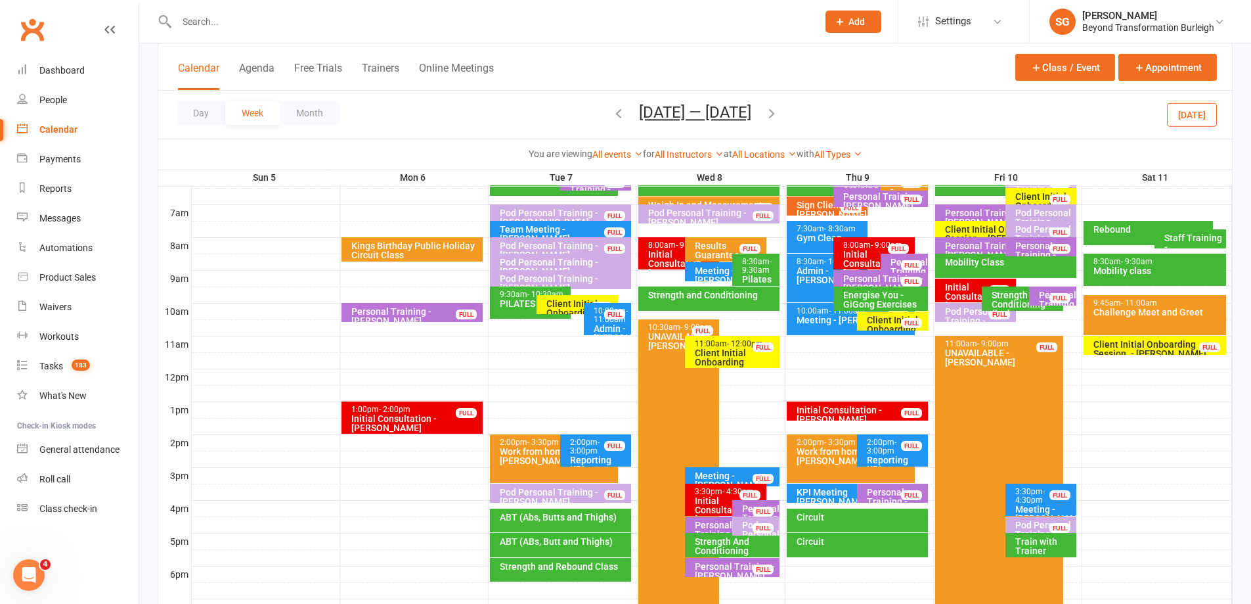
click at [669, 246] on div "8:00am - 9:00am" at bounding box center [683, 245] width 70 height 9
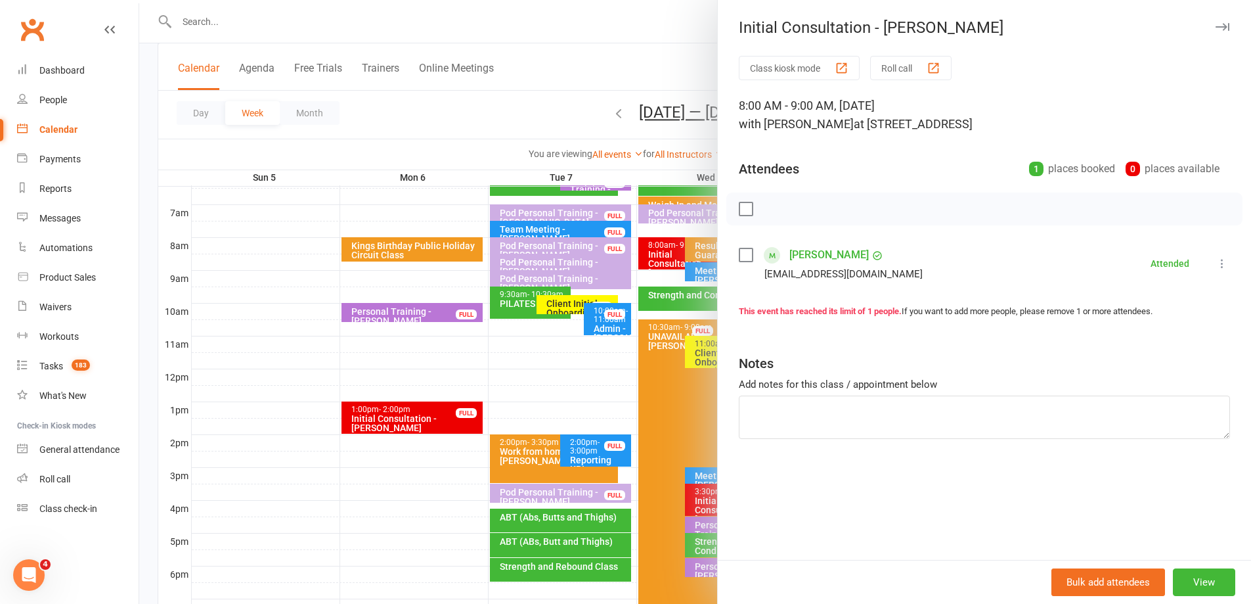
click at [343, 284] on div at bounding box center [695, 302] width 1112 height 604
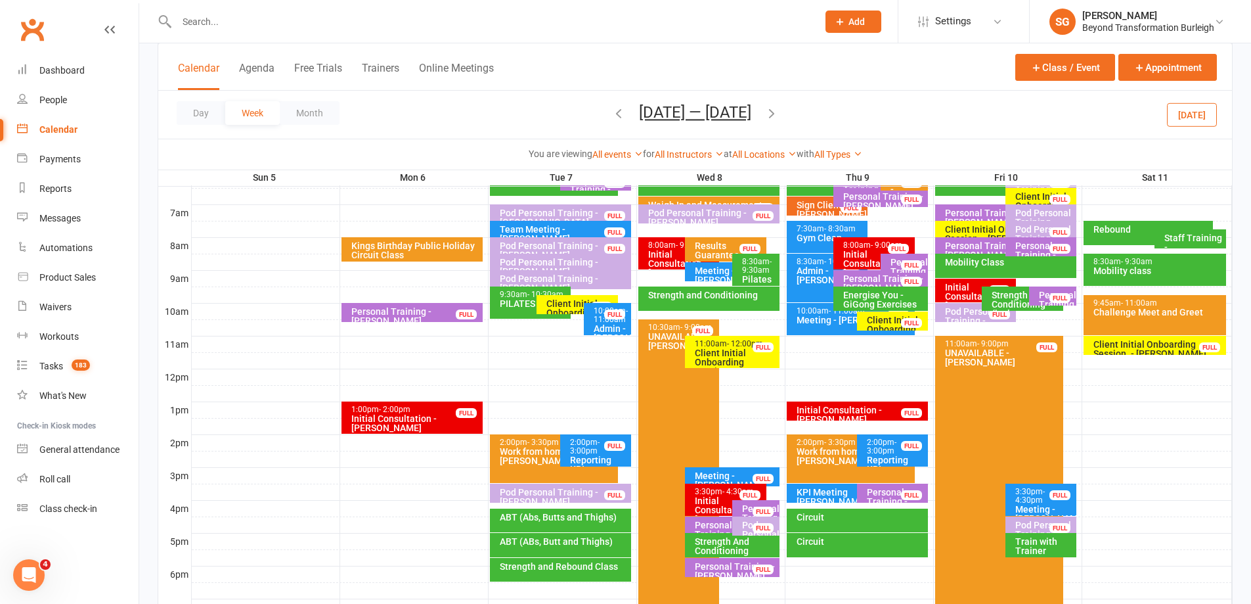
click at [707, 500] on div "Initial Consultation - [PERSON_NAME]" at bounding box center [729, 510] width 70 height 28
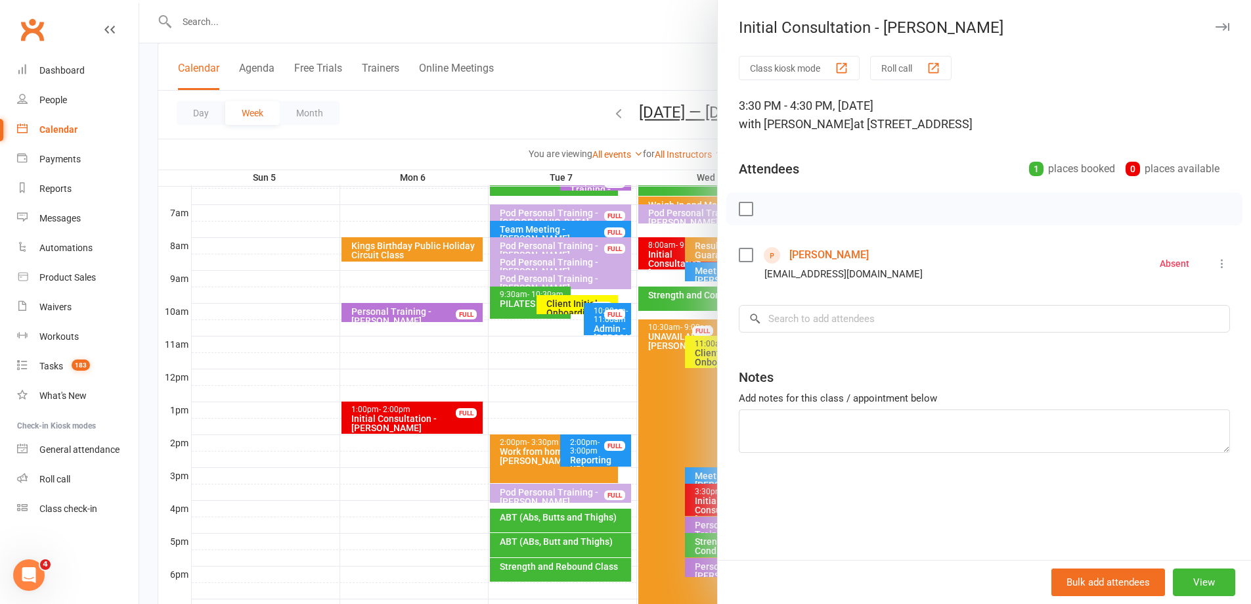
drag, startPoint x: 369, startPoint y: 428, endPoint x: 563, endPoint y: 430, distance: 193.7
click at [376, 428] on div at bounding box center [695, 302] width 1112 height 604
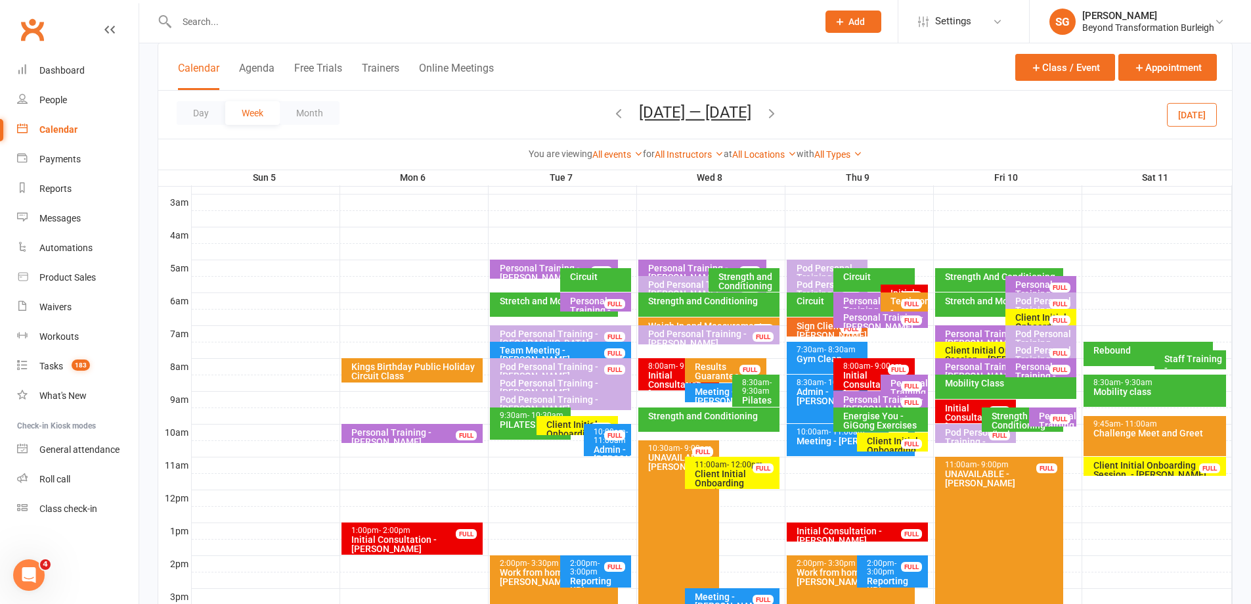
scroll to position [161, 0]
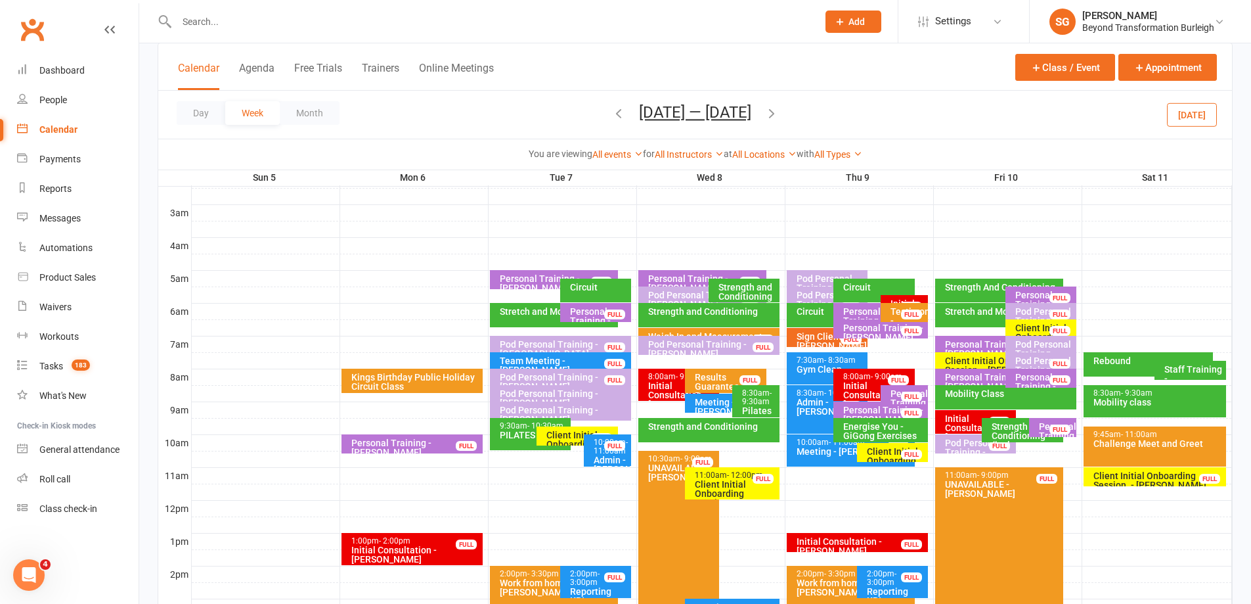
click at [848, 381] on div "Initial Consultation - [PERSON_NAME]" at bounding box center [878, 395] width 70 height 28
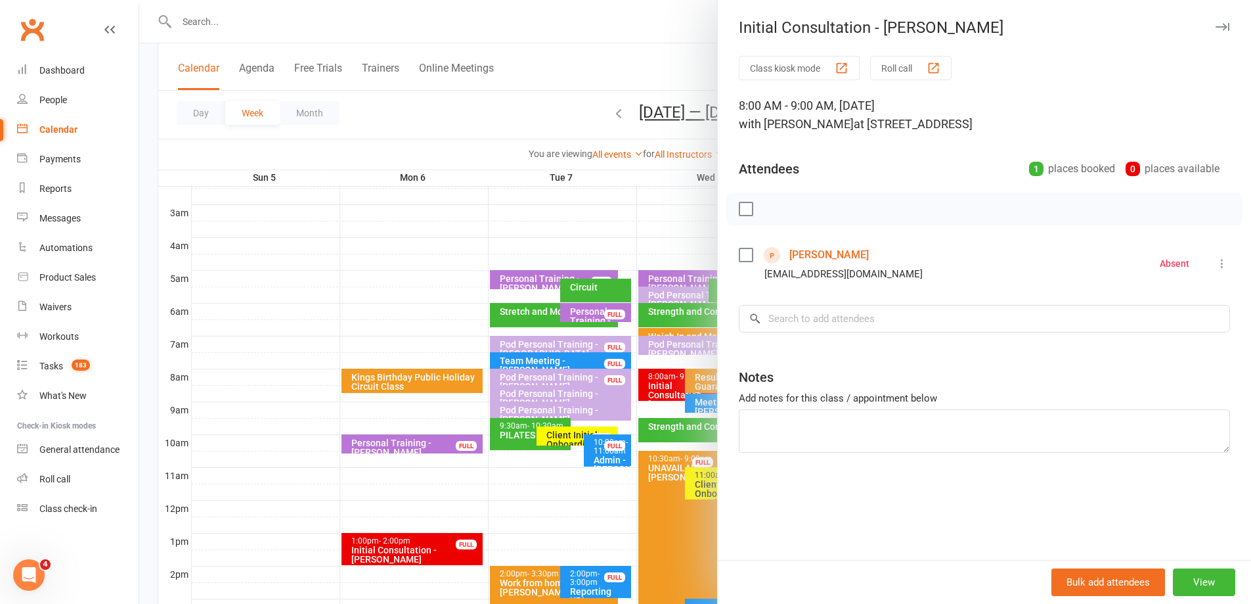
drag, startPoint x: 403, startPoint y: 381, endPoint x: 673, endPoint y: 329, distance: 275.5
click at [403, 381] on div at bounding box center [695, 302] width 1112 height 604
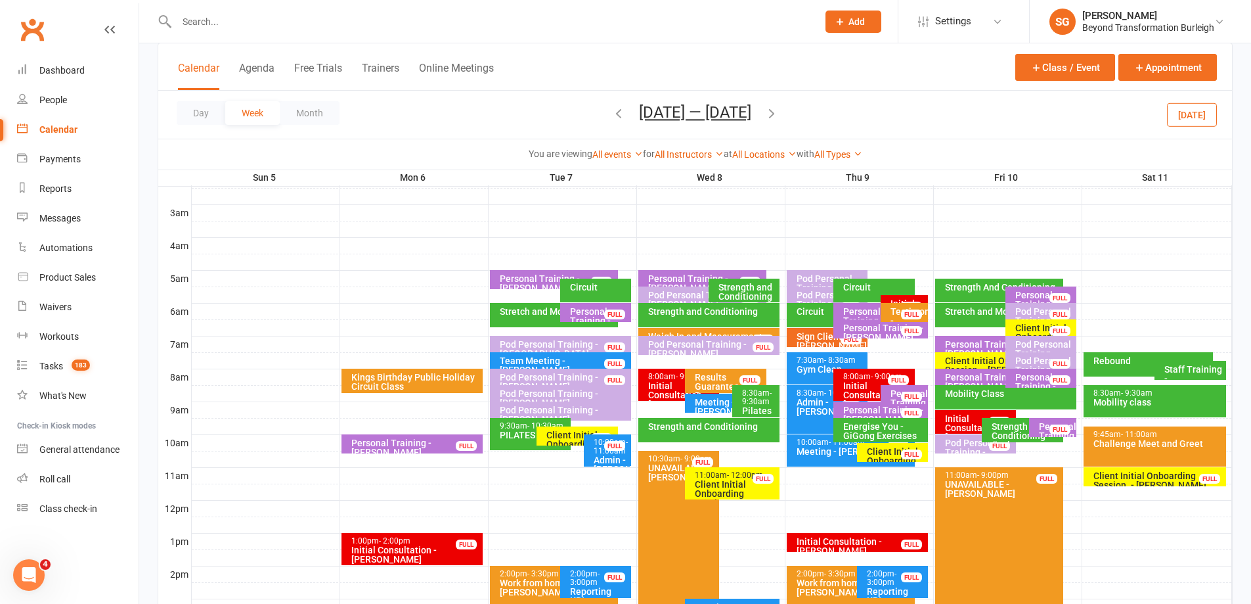
click at [893, 297] on div "Initial Consultation - Marissa Mc Dowell FULL" at bounding box center [904, 304] width 47 height 19
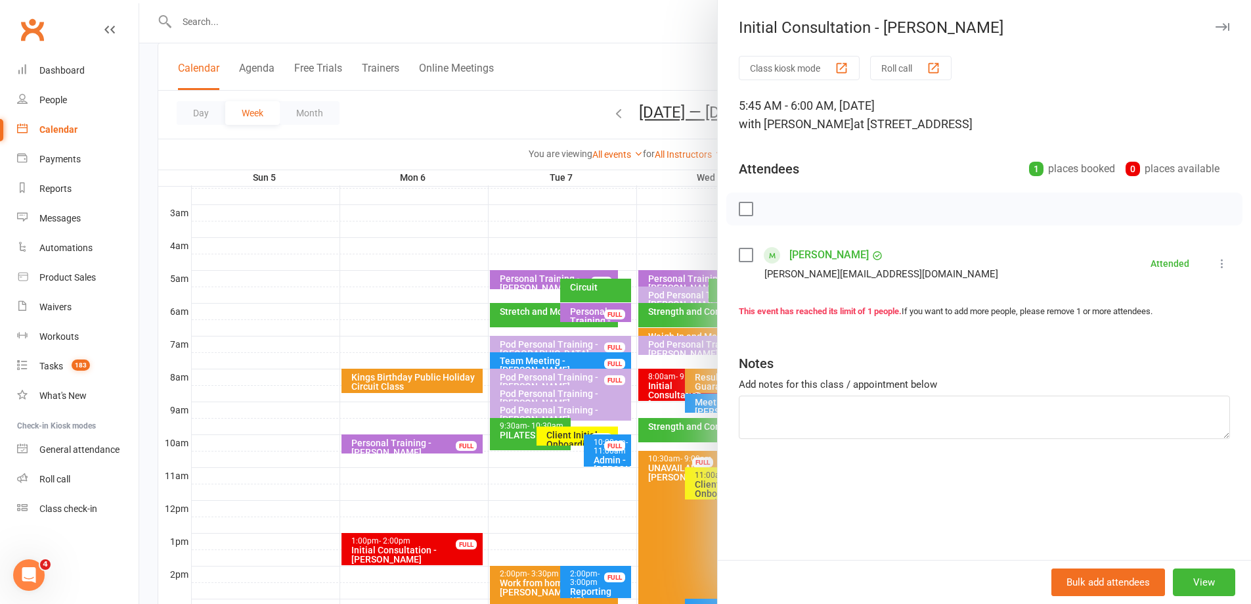
drag, startPoint x: 458, startPoint y: 307, endPoint x: 743, endPoint y: 350, distance: 288.8
click at [458, 308] on div at bounding box center [695, 302] width 1112 height 604
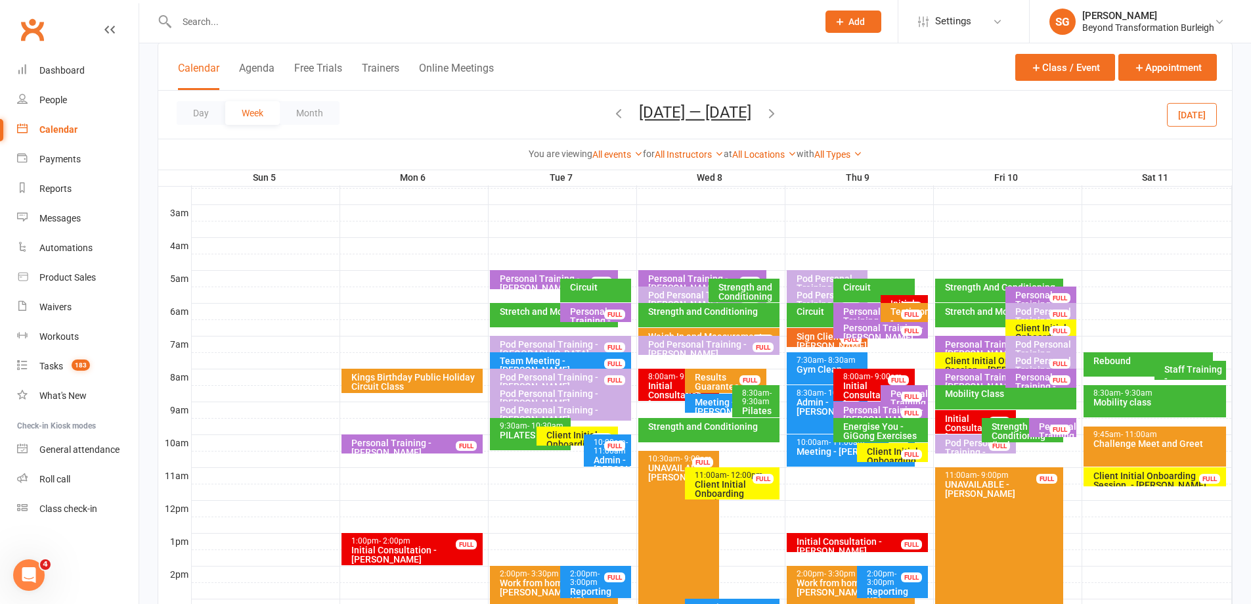
click at [948, 420] on div "Initial Consultation - [PERSON_NAME]" at bounding box center [979, 428] width 70 height 28
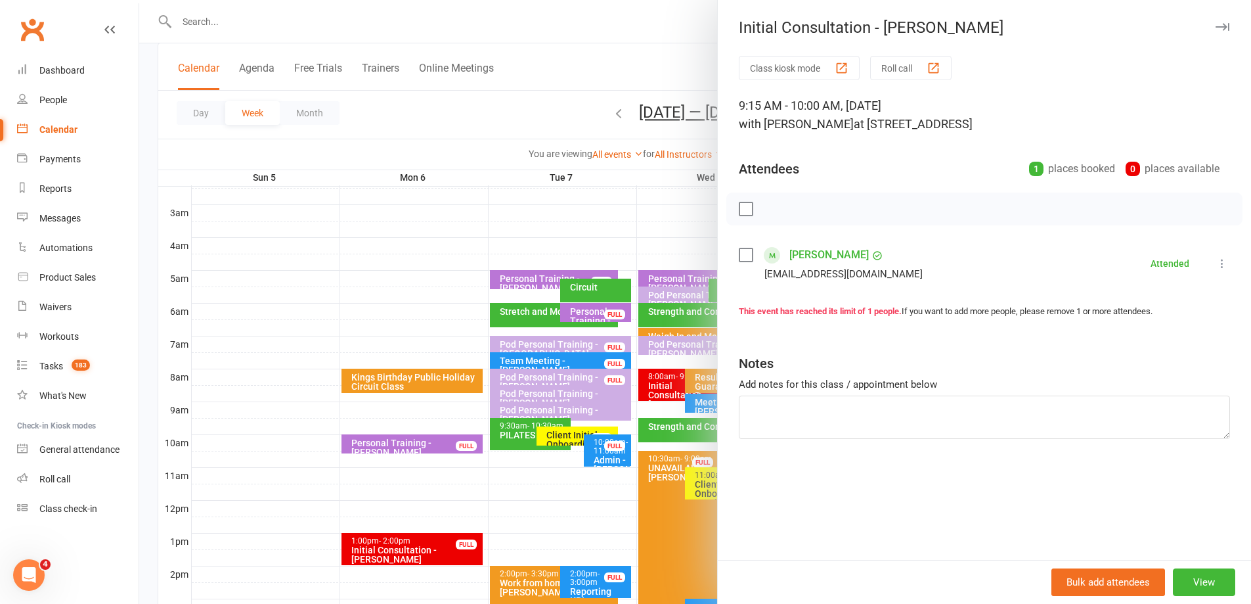
click at [472, 385] on div at bounding box center [695, 302] width 1112 height 604
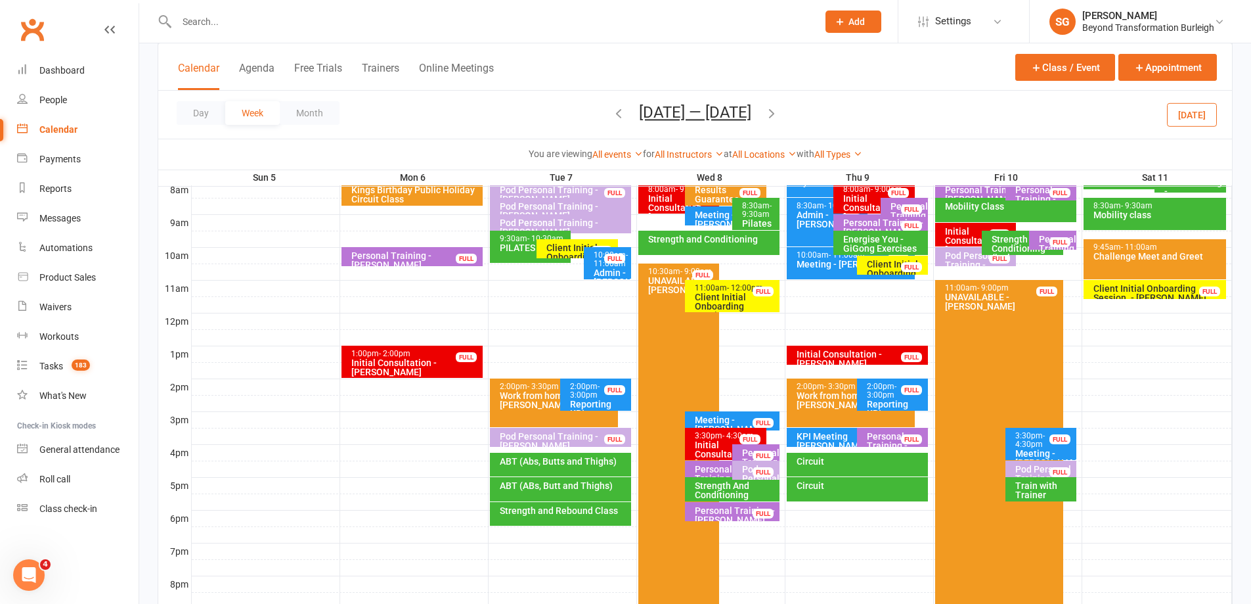
scroll to position [358, 0]
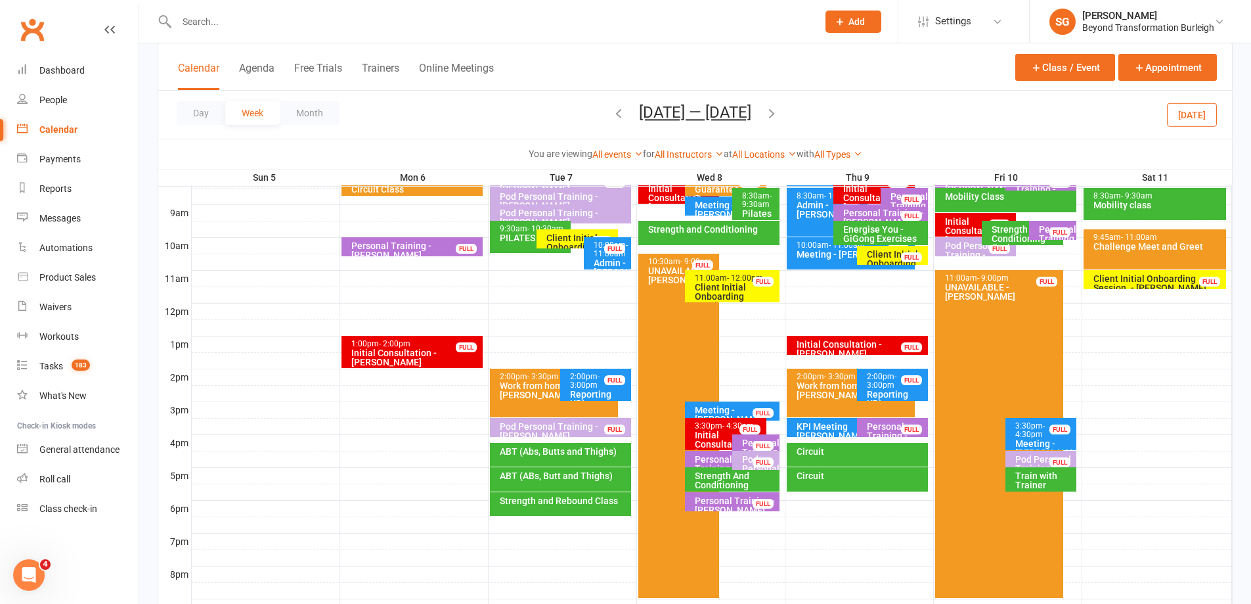
click at [841, 343] on div "Initial Consultation - [PERSON_NAME]" at bounding box center [860, 349] width 129 height 18
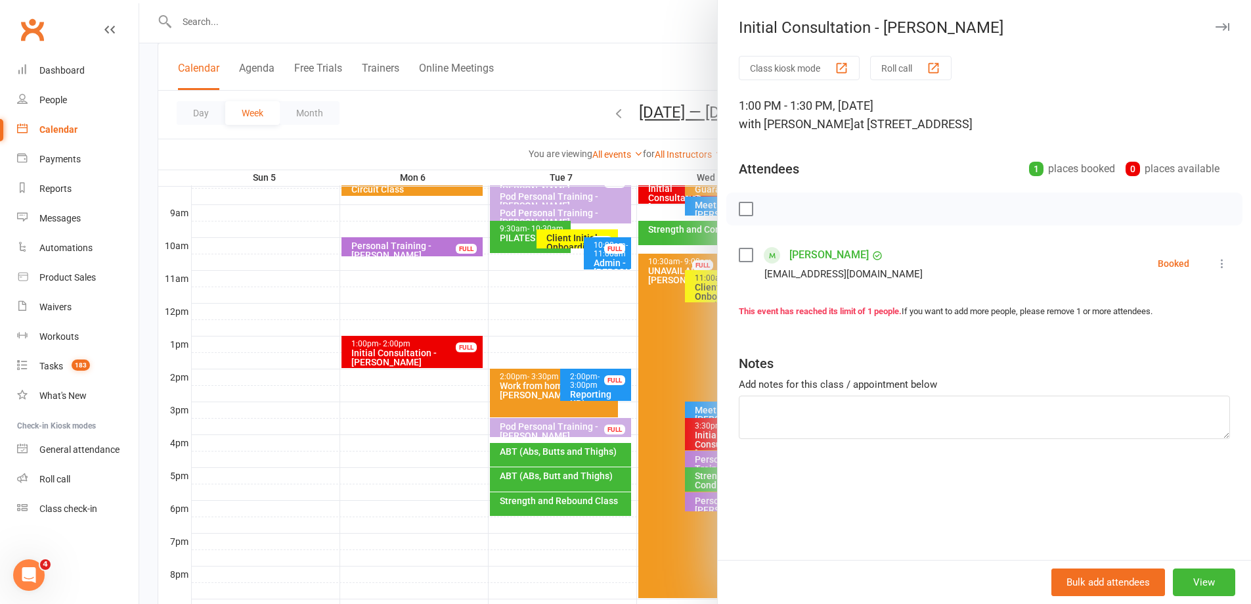
click at [313, 339] on div at bounding box center [695, 302] width 1112 height 604
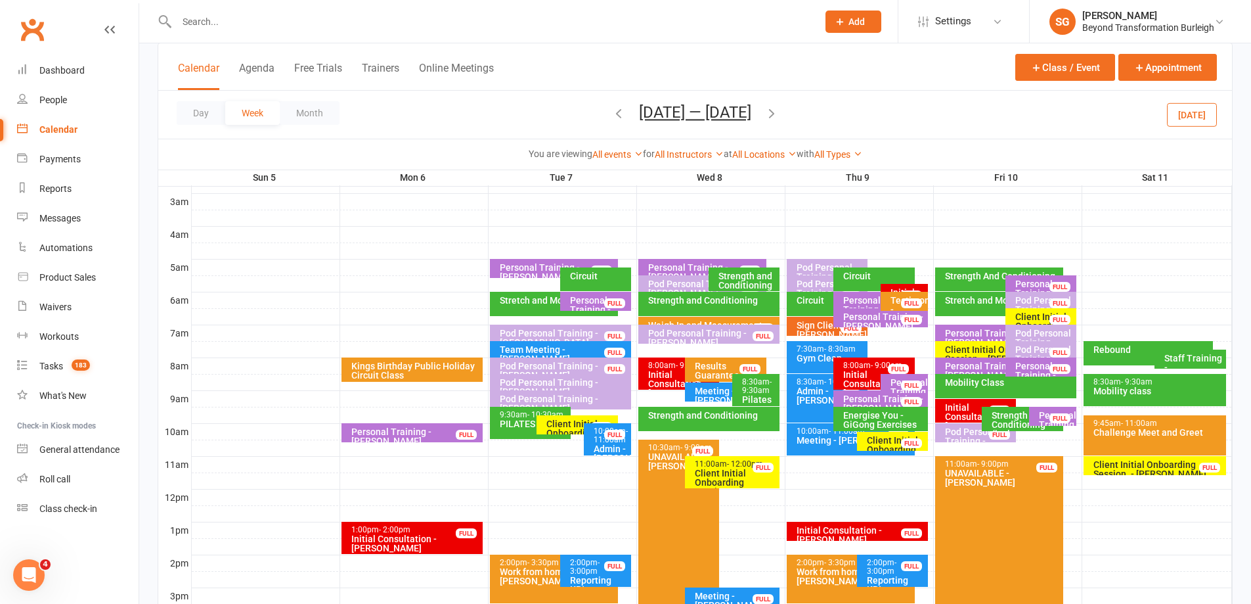
scroll to position [161, 0]
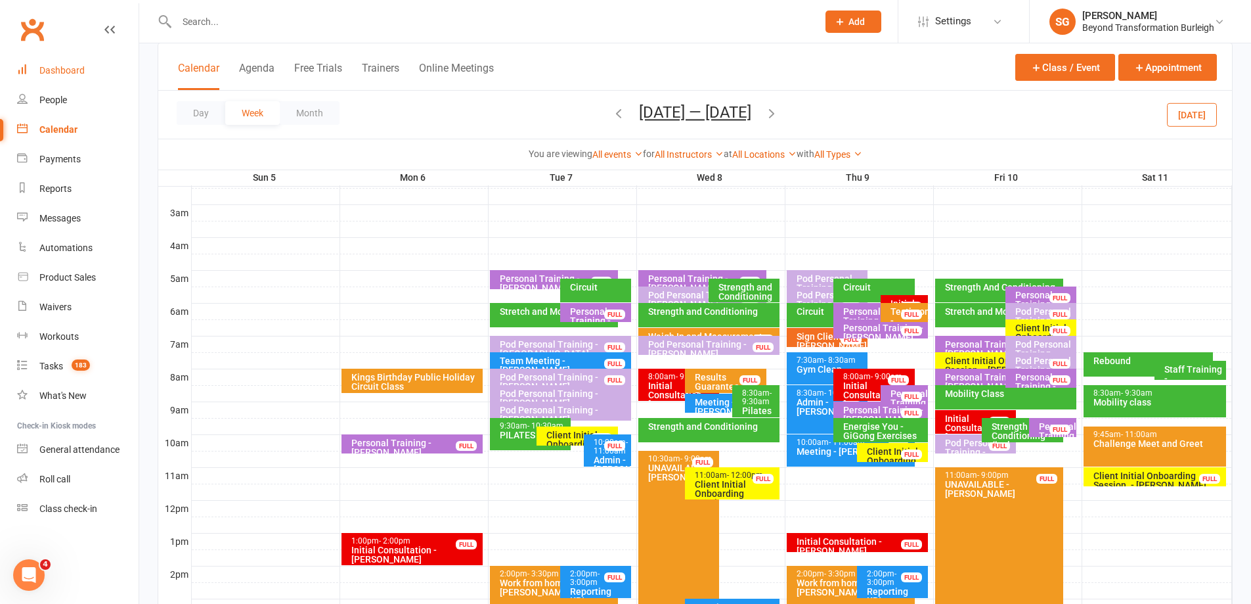
click at [77, 78] on link "Dashboard" at bounding box center [77, 71] width 121 height 30
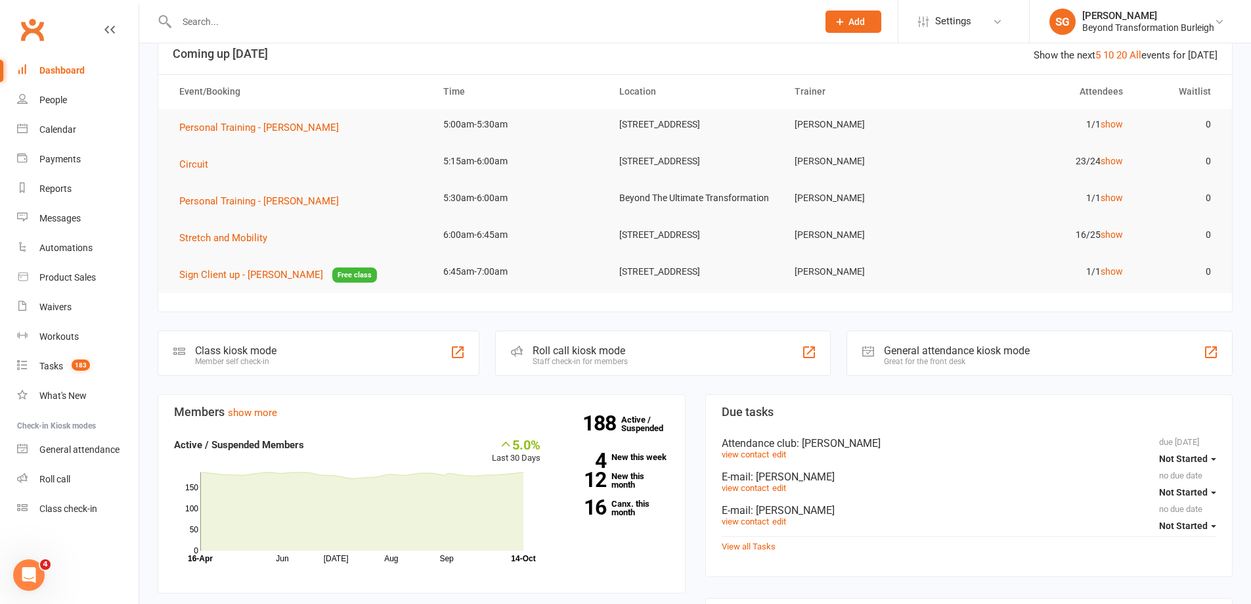
scroll to position [328, 0]
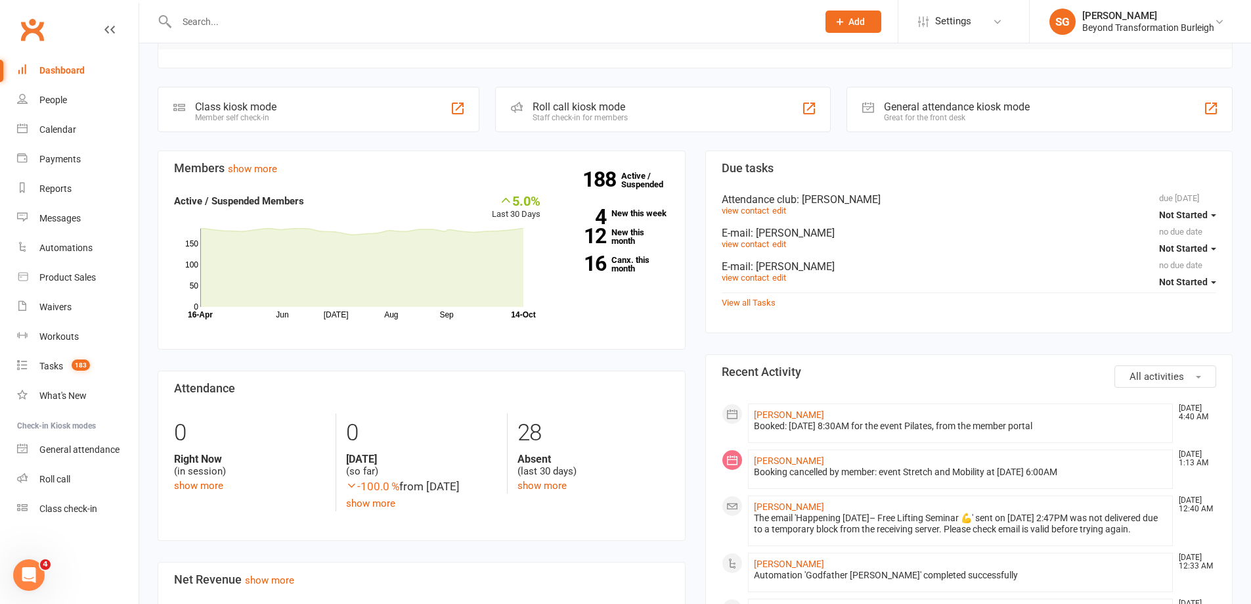
click at [253, 192] on section "Members show more 5.0% Last 30 Days Active / Suspended Members Jun Jul Aug Sep …" at bounding box center [422, 249] width 528 height 199
click at [288, 194] on section "Members show more 5.0% Last 30 Days Active / Suspended Members Jun Jul Aug Sep …" at bounding box center [422, 249] width 528 height 199
click at [267, 175] on link "show more" at bounding box center [252, 169] width 49 height 12
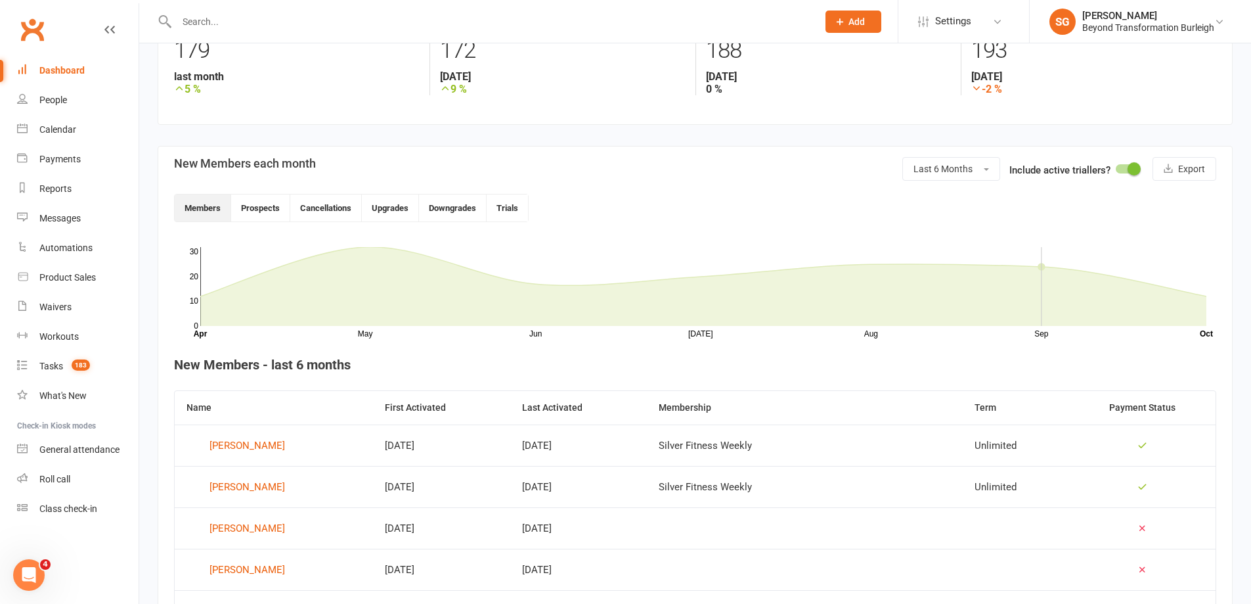
scroll to position [131, 0]
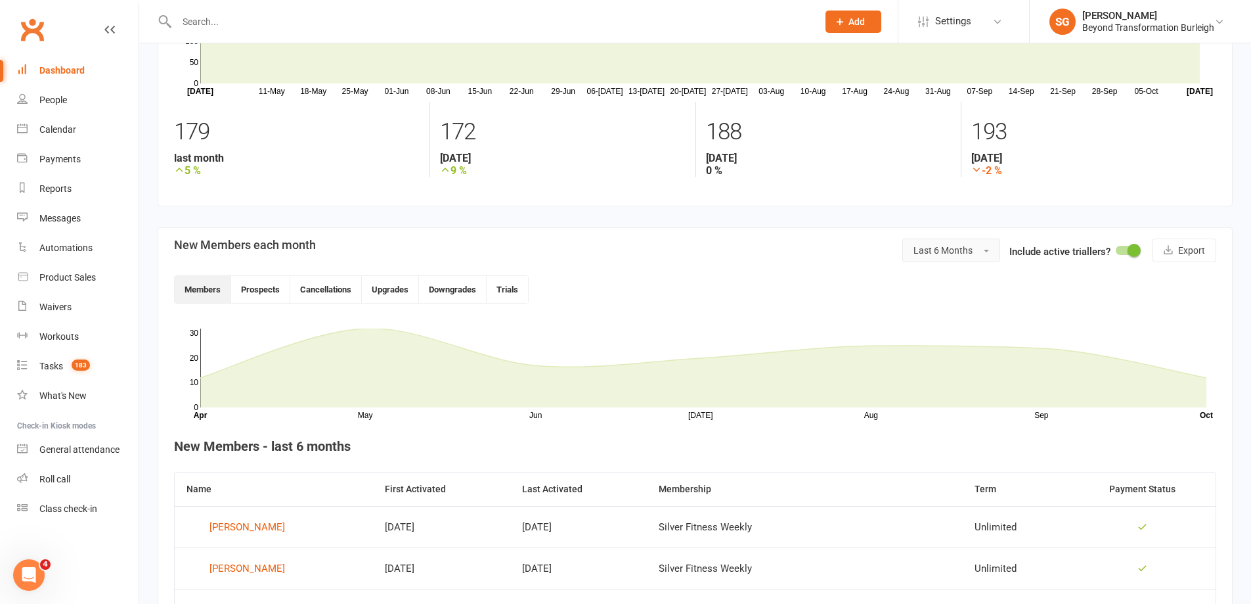
click at [951, 245] on span "Last 6 Months" at bounding box center [942, 250] width 59 height 11
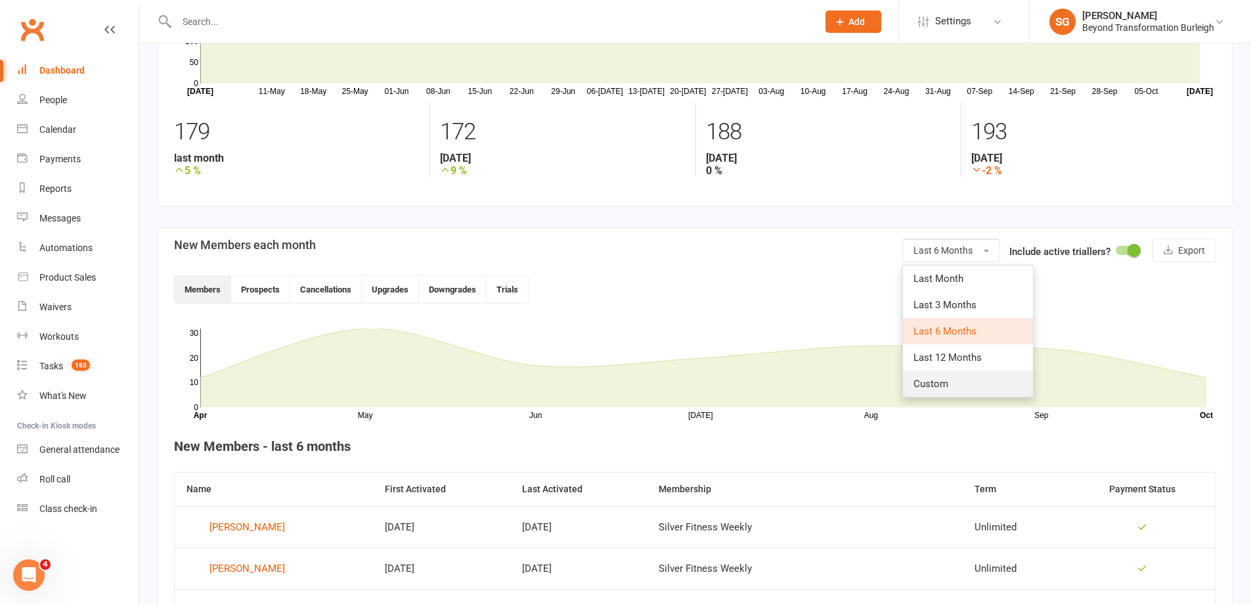
drag, startPoint x: 955, startPoint y: 384, endPoint x: 912, endPoint y: 372, distance: 44.9
click at [954, 384] on link "Custom" at bounding box center [968, 383] width 130 height 26
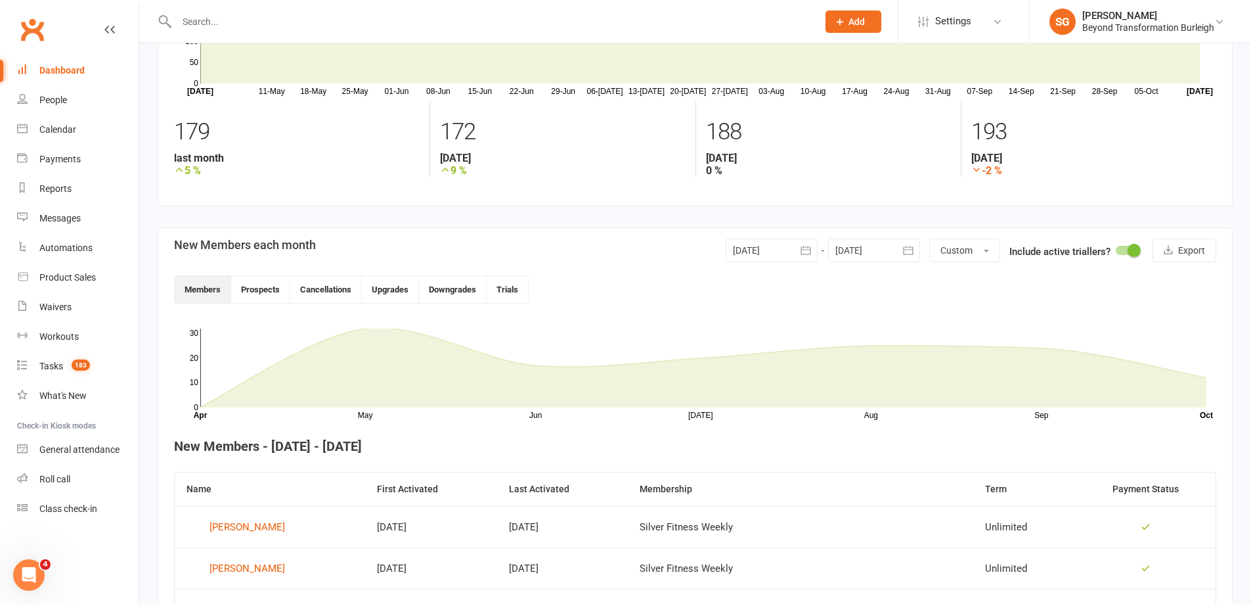
click at [770, 249] on div at bounding box center [772, 250] width 92 height 24
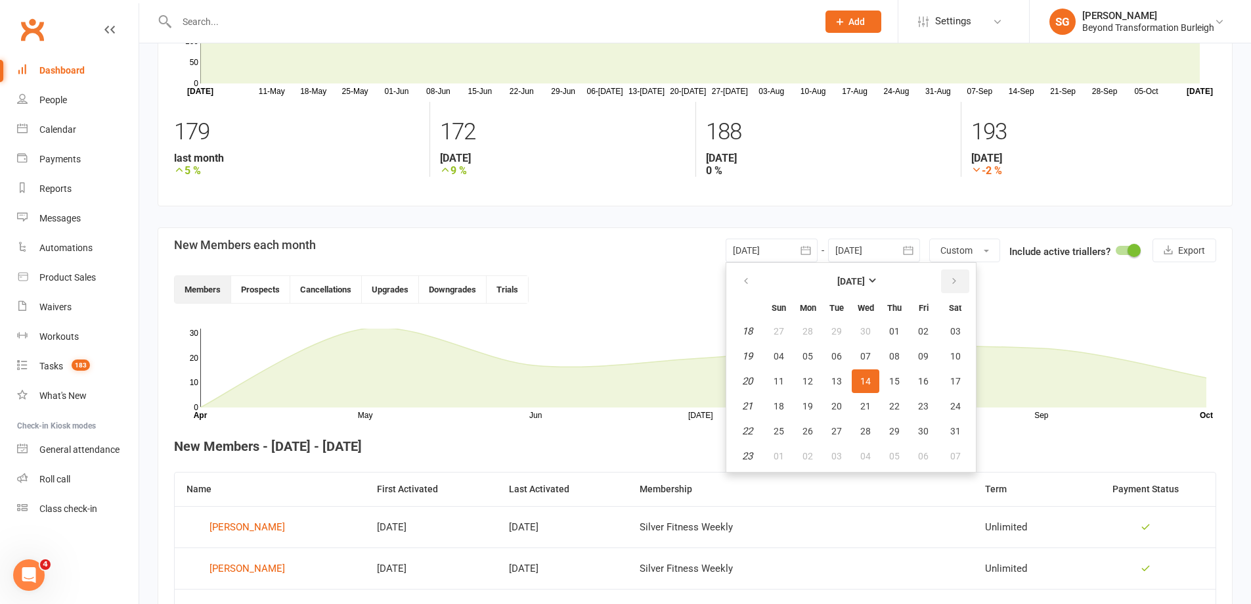
click at [951, 280] on icon "button" at bounding box center [954, 281] width 9 height 11
click at [960, 286] on button "button" at bounding box center [955, 281] width 28 height 24
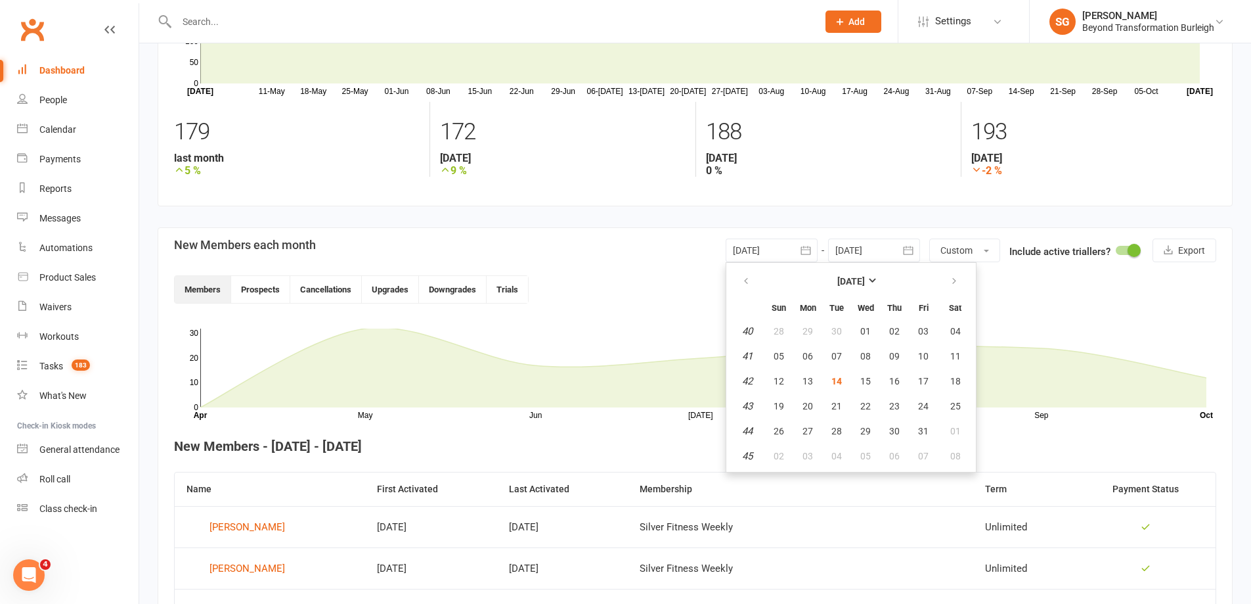
click at [792, 361] on table "[DATE] Sun Mon Tue Wed Thu Fri Sat 40 28 29 30 01 02 03 04 41 05 06 07 08 09 10…" at bounding box center [851, 367] width 244 height 204
click at [818, 353] on button "06" at bounding box center [808, 356] width 28 height 24
type input "[DATE]"
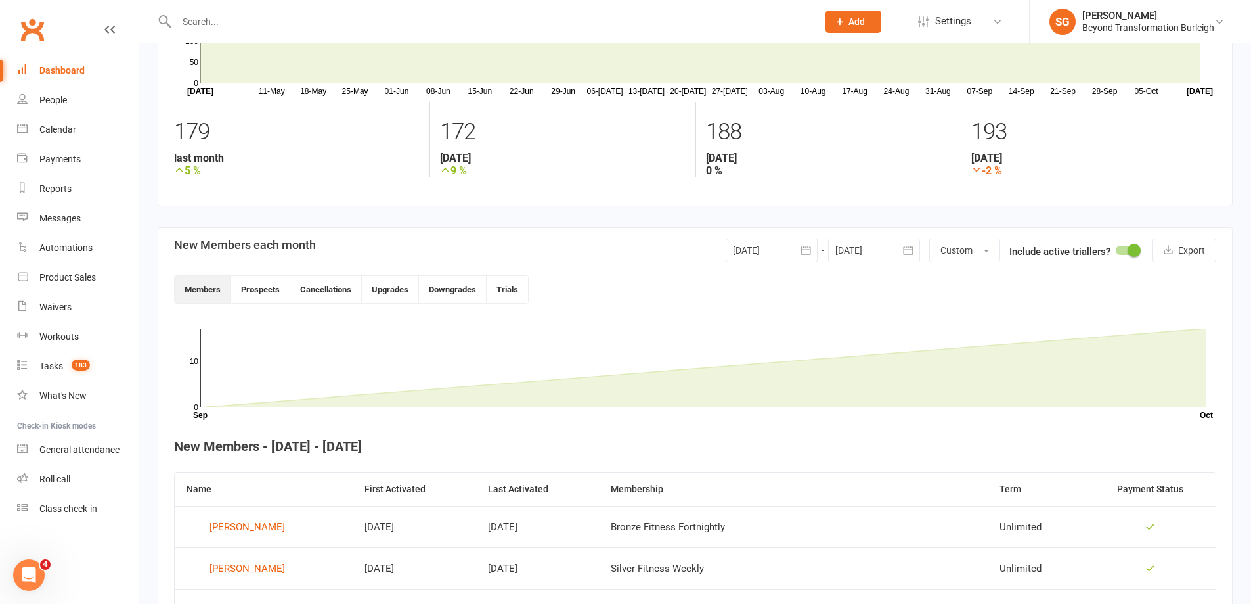
click at [870, 250] on div at bounding box center [874, 250] width 92 height 24
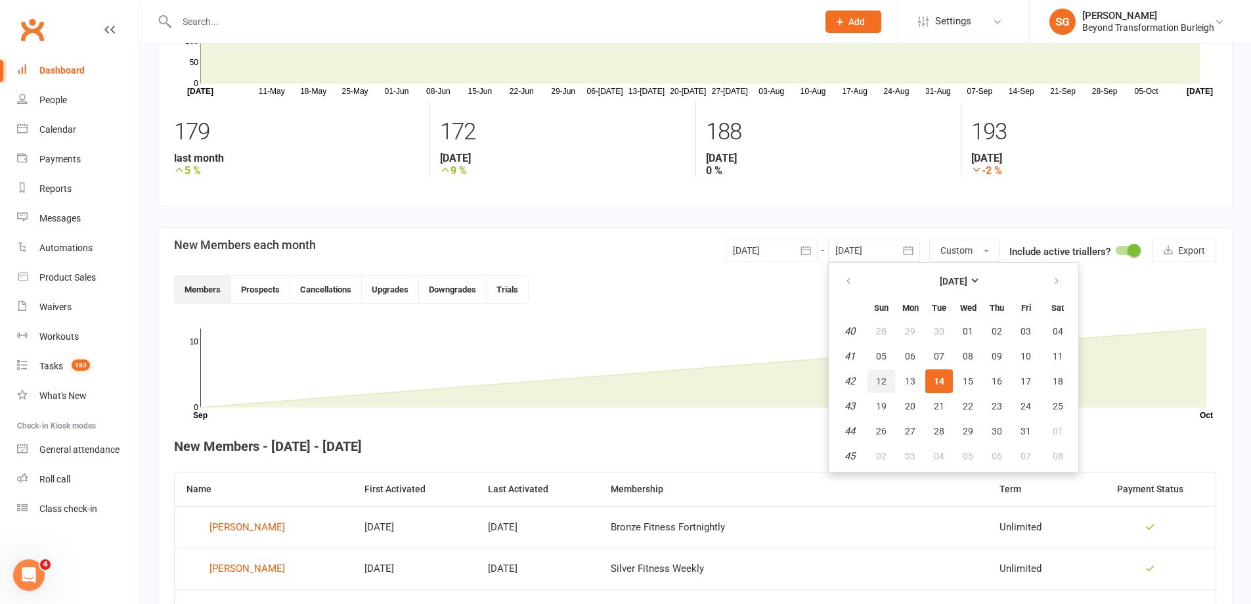
click at [880, 381] on span "12" at bounding box center [881, 381] width 11 height 11
type input "[DATE]"
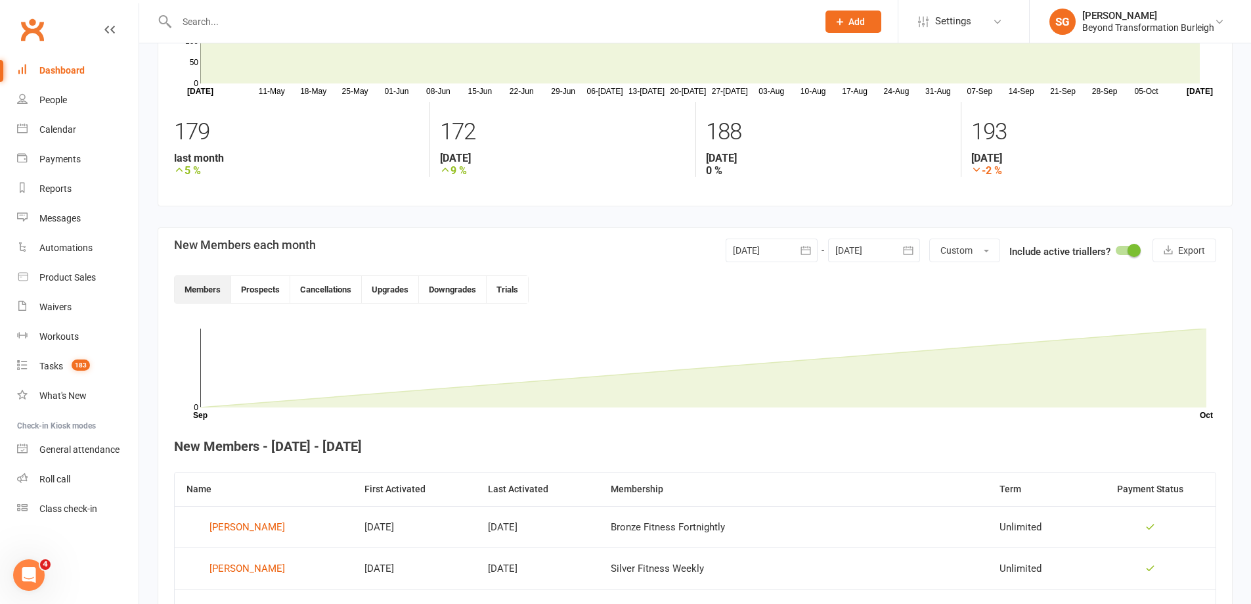
click at [707, 320] on section "New Members each month 06 Oct 2025 October 2025 Sun Mon Tue Wed Thu Fri Sat 40 …" at bounding box center [695, 516] width 1075 height 579
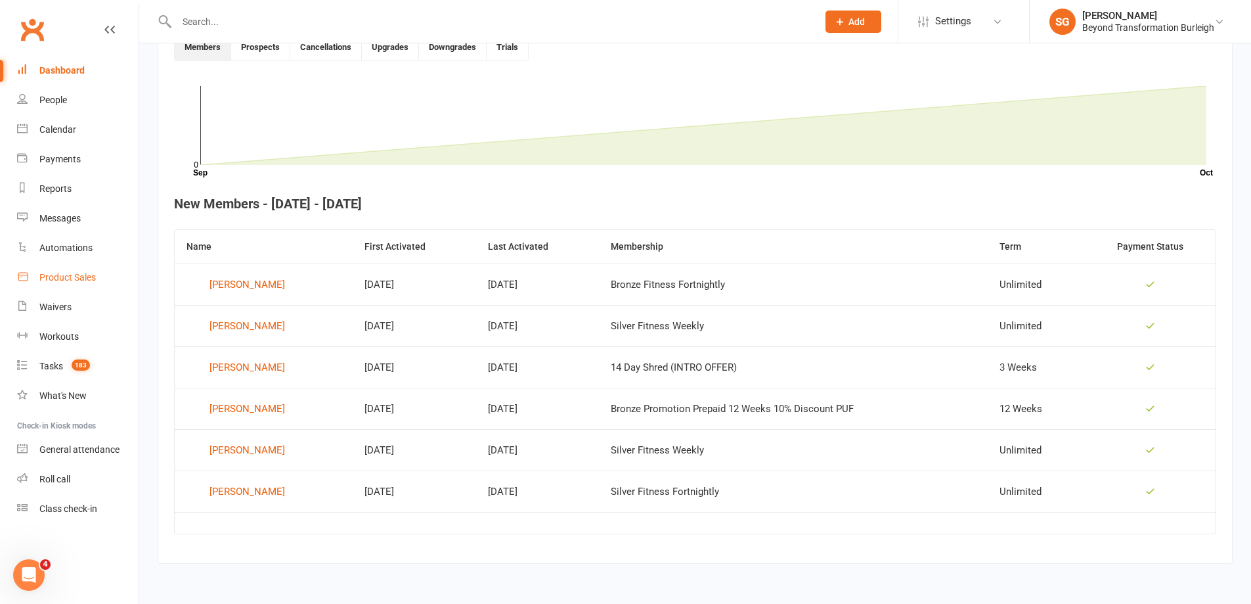
click at [76, 280] on div "Product Sales" at bounding box center [67, 277] width 56 height 11
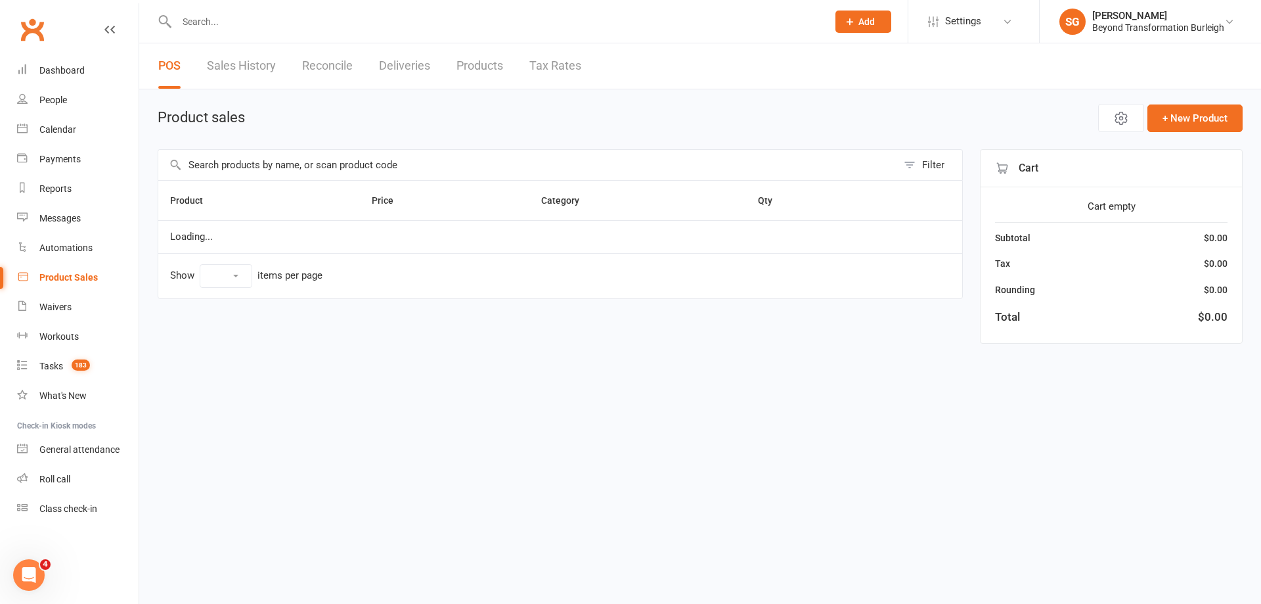
select select "100"
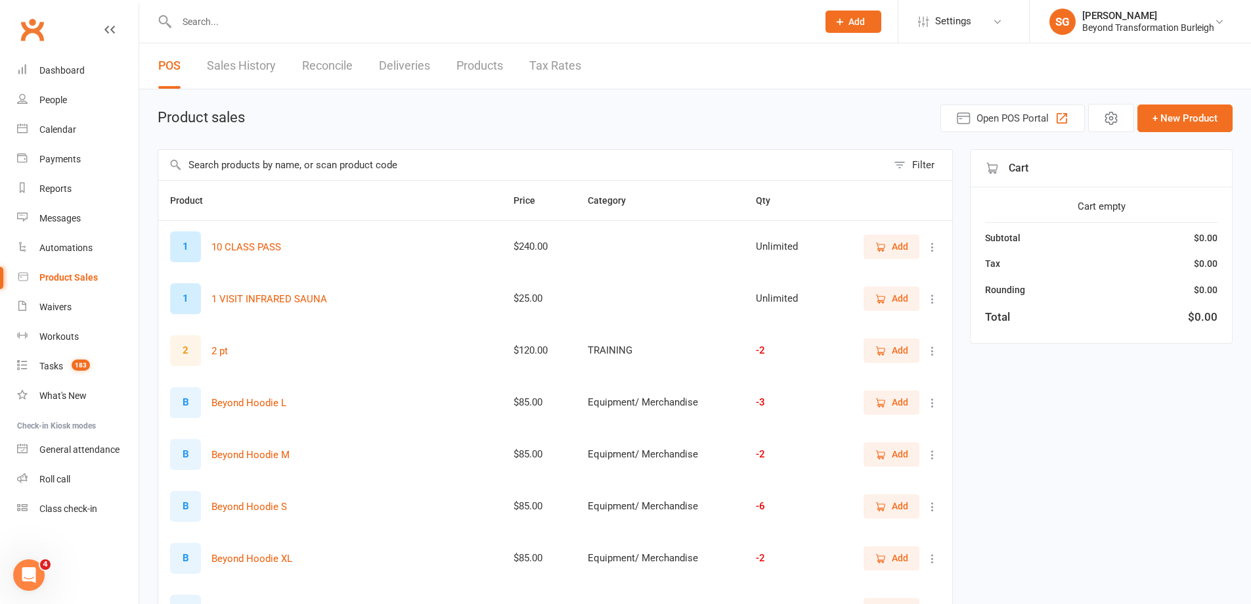
click at [244, 66] on link "Sales History" at bounding box center [241, 65] width 69 height 45
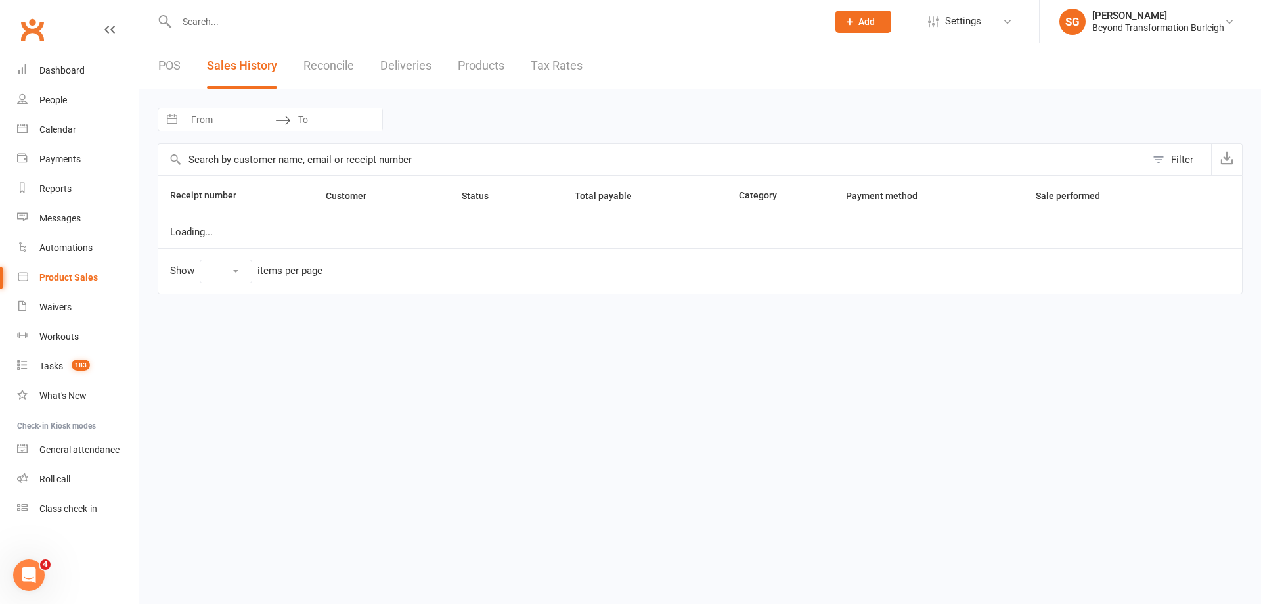
select select "100"
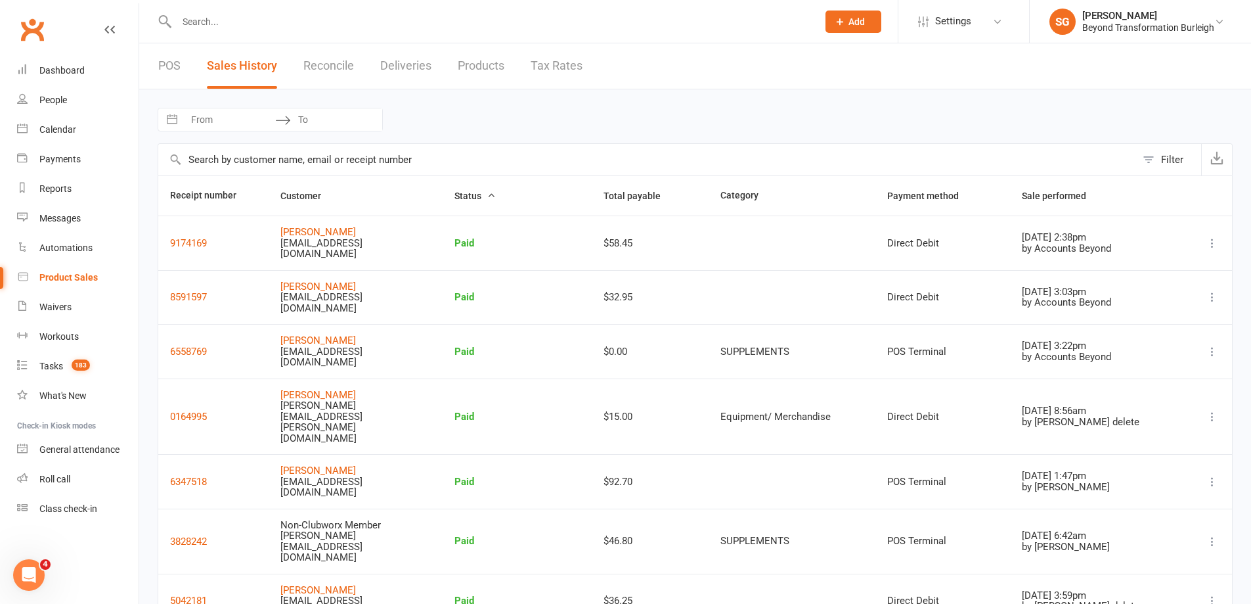
click at [241, 120] on input "From" at bounding box center [229, 119] width 91 height 22
select select "8"
select select "2025"
select select "9"
select select "2025"
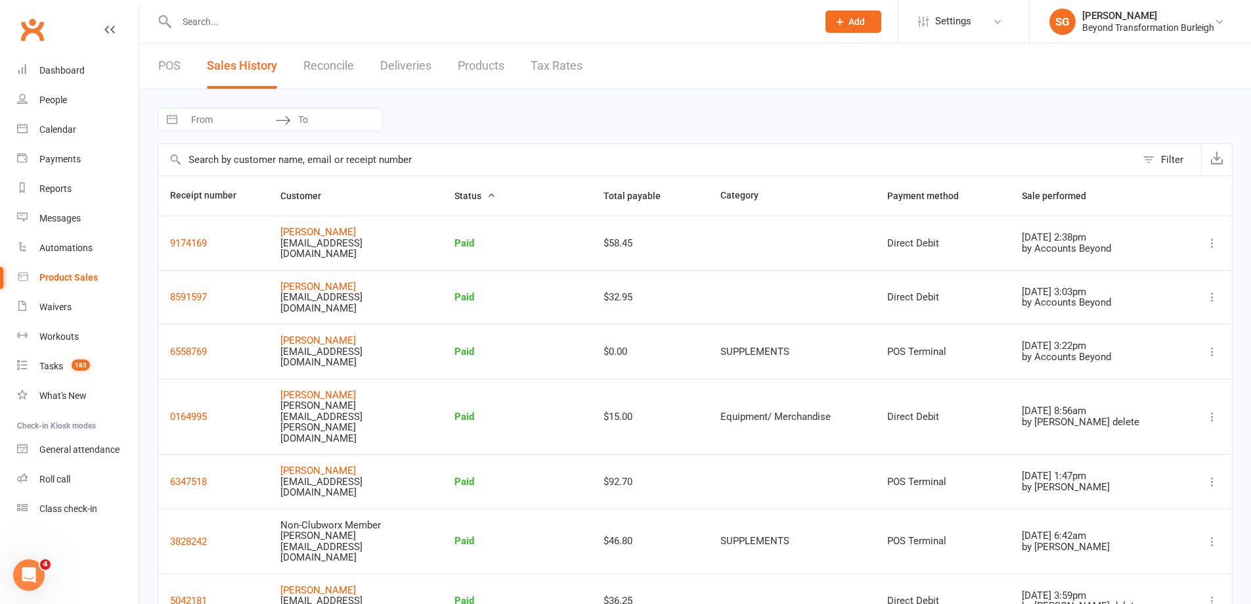
select select "10"
select select "2025"
select select "11"
select select "2025"
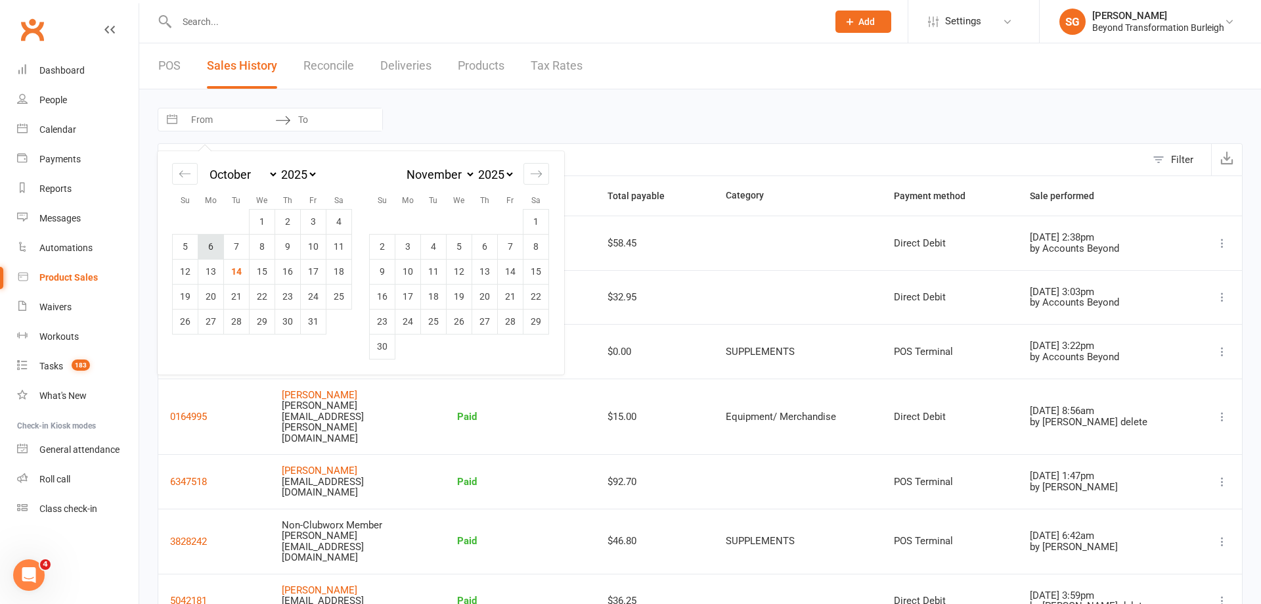
click at [226, 248] on td "7" at bounding box center [237, 246] width 26 height 25
type input "07 Oct 2025"
click at [0, 0] on div "Loading" at bounding box center [0, 0] width 0 height 0
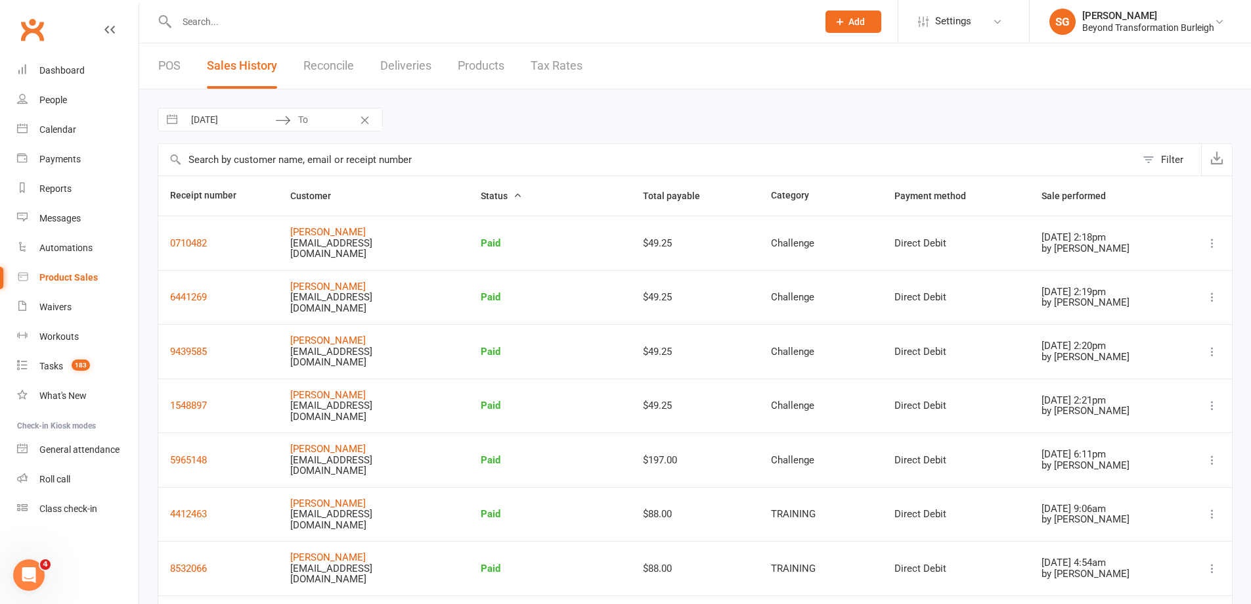
click at [224, 125] on input "07 Oct 2025" at bounding box center [229, 119] width 91 height 22
select select "8"
select select "2025"
select select "9"
select select "2025"
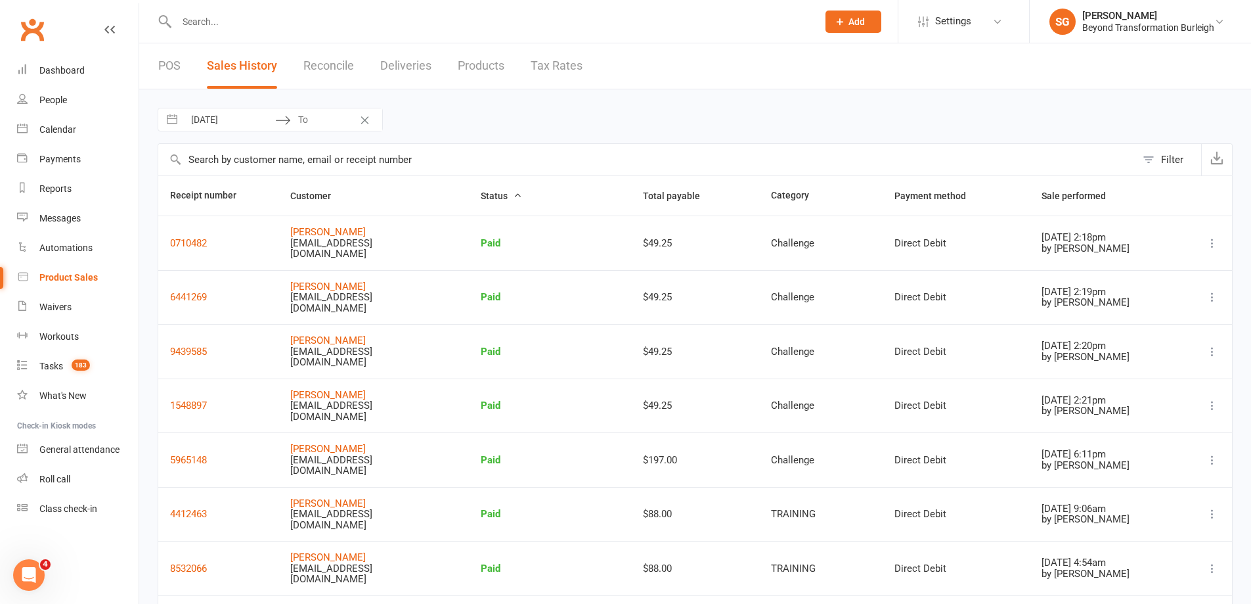
select select "10"
select select "2025"
select select "11"
select select "2025"
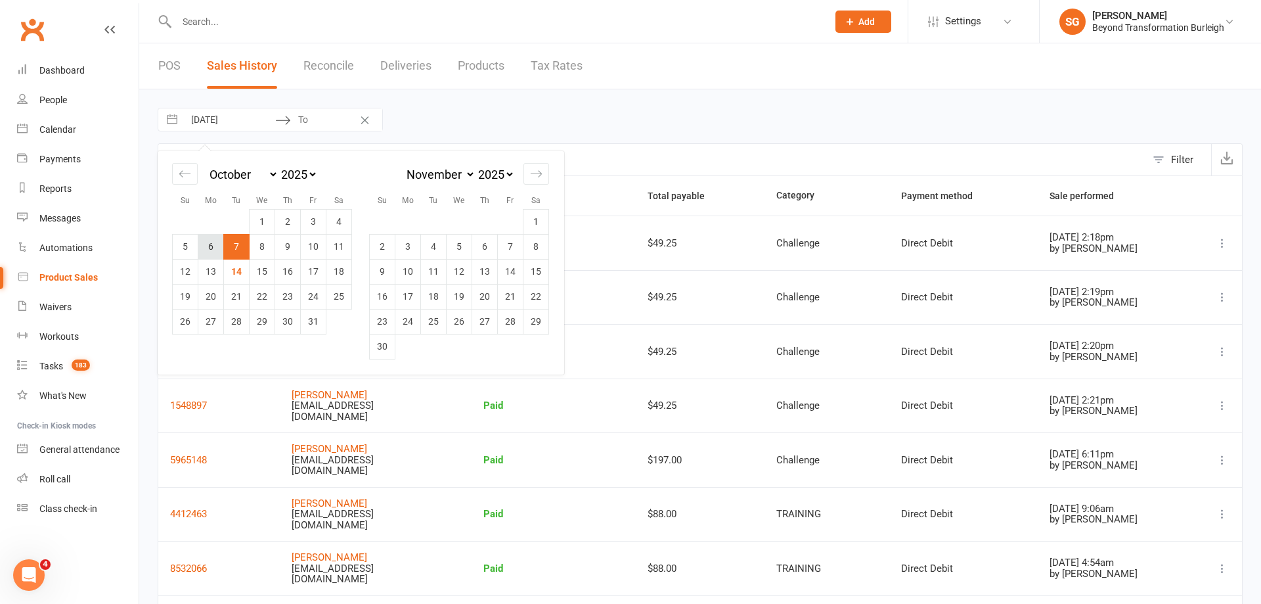
drag, startPoint x: 214, startPoint y: 251, endPoint x: 218, endPoint y: 221, distance: 29.8
click at [214, 250] on td "6" at bounding box center [211, 246] width 26 height 25
type input "[DATE]"
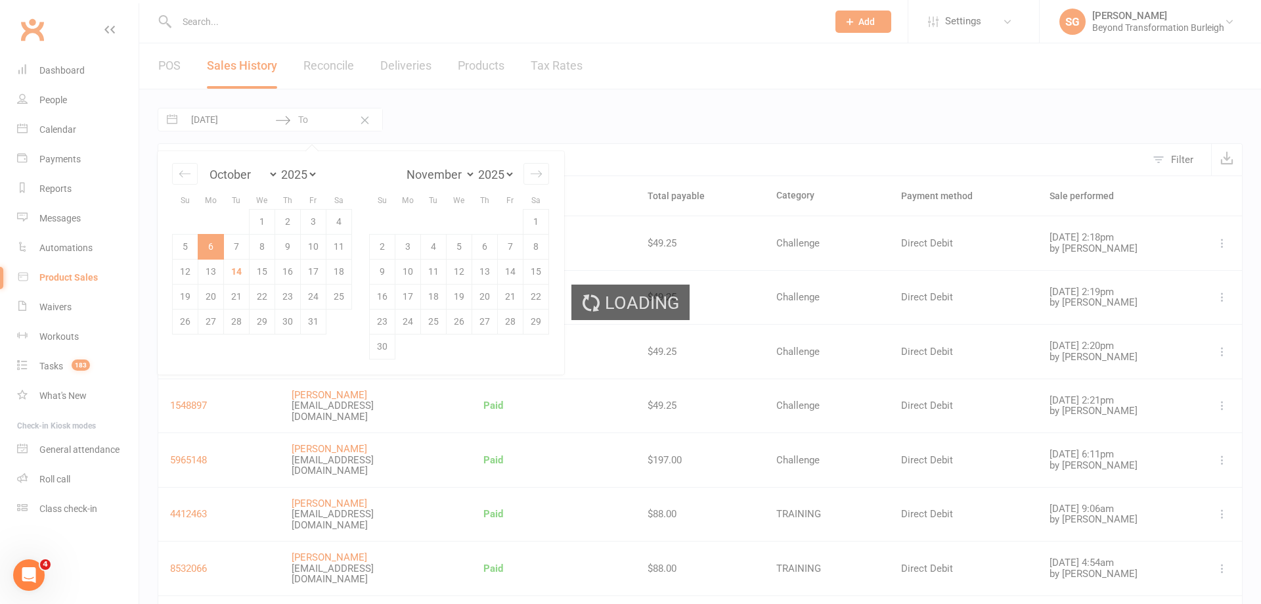
click at [327, 125] on div "Loading" at bounding box center [630, 302] width 1261 height 604
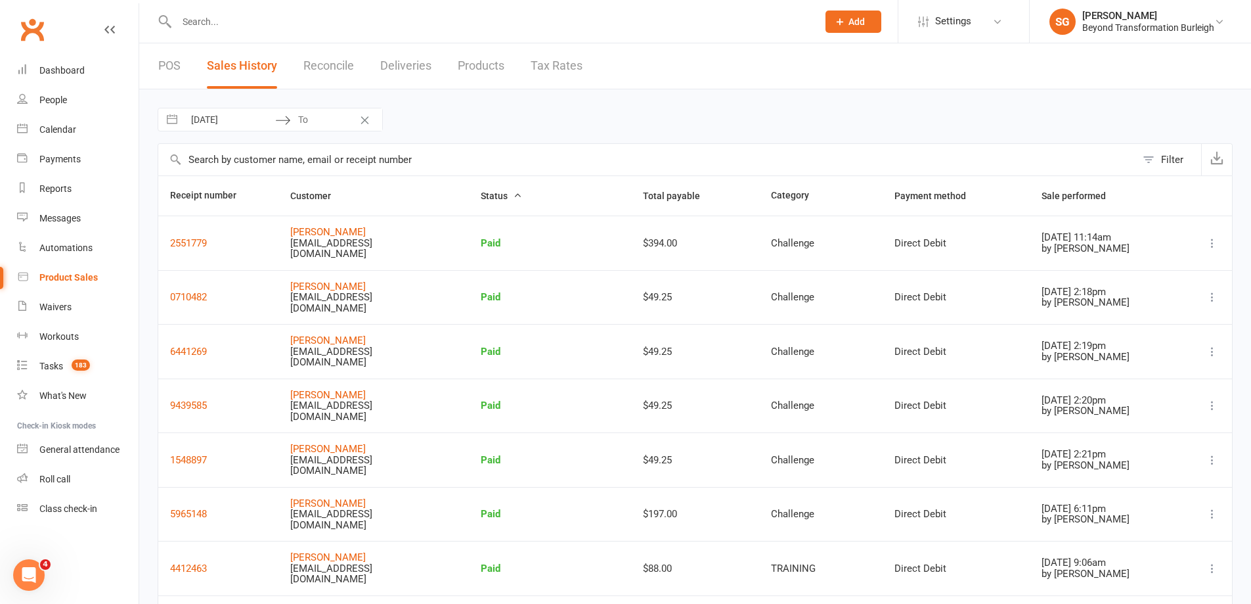
select select "8"
select select "2025"
select select "9"
select select "2025"
select select "10"
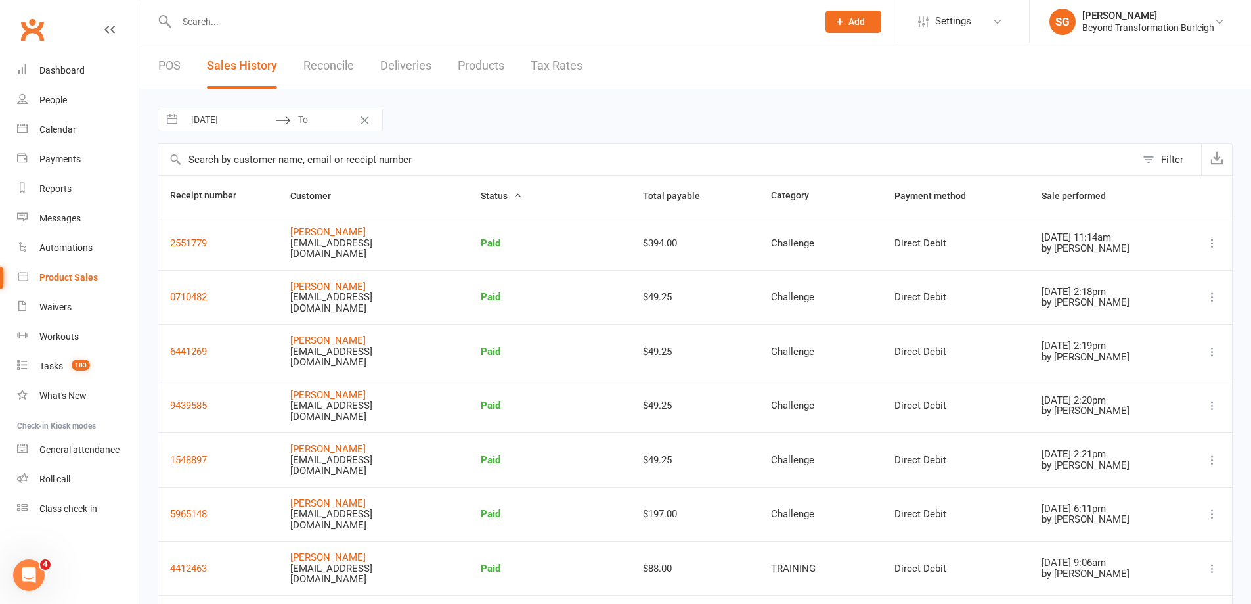
select select "2025"
select select "11"
select select "2025"
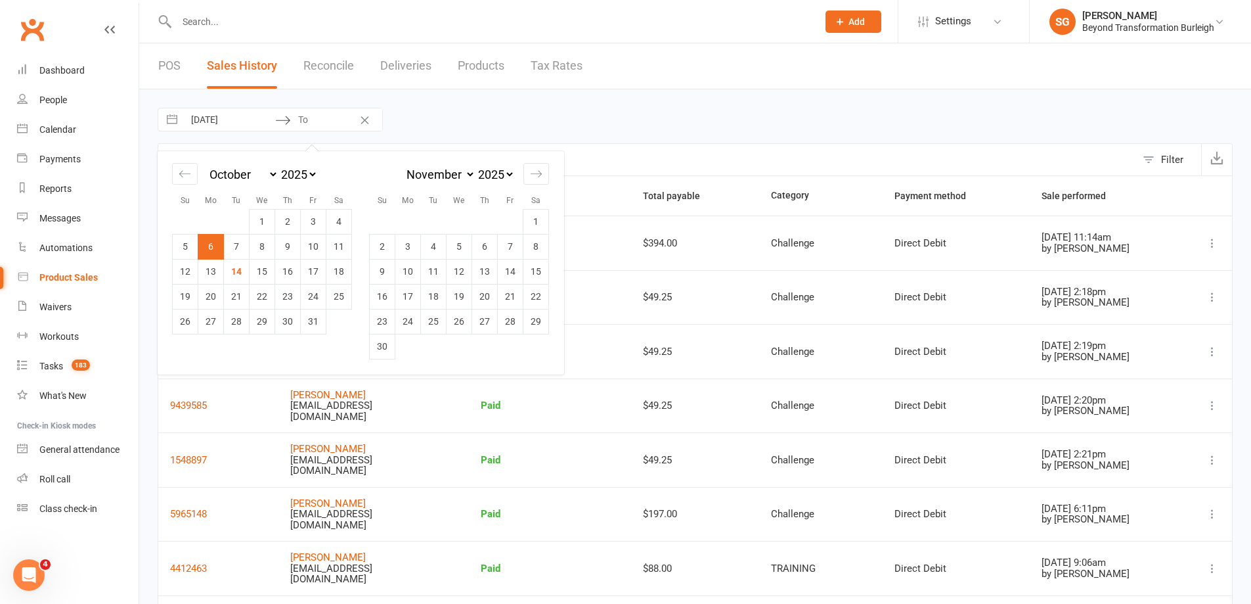
click at [322, 125] on input "To" at bounding box center [336, 119] width 91 height 22
click at [188, 270] on td "12" at bounding box center [186, 271] width 26 height 25
type input "[DATE]"
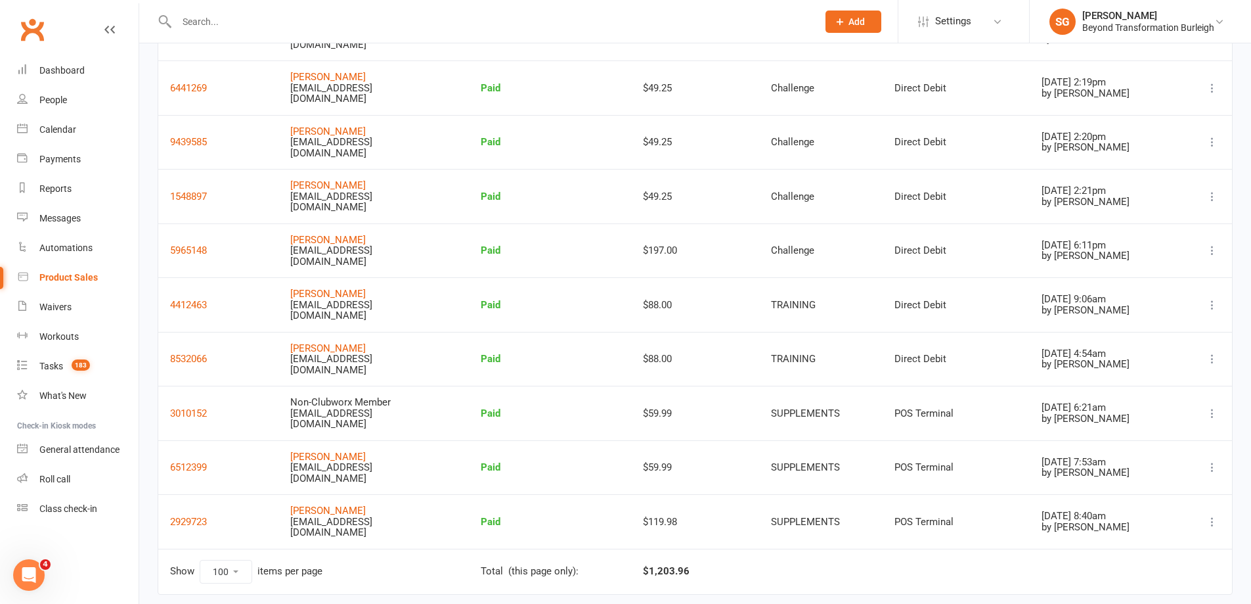
scroll to position [292, 0]
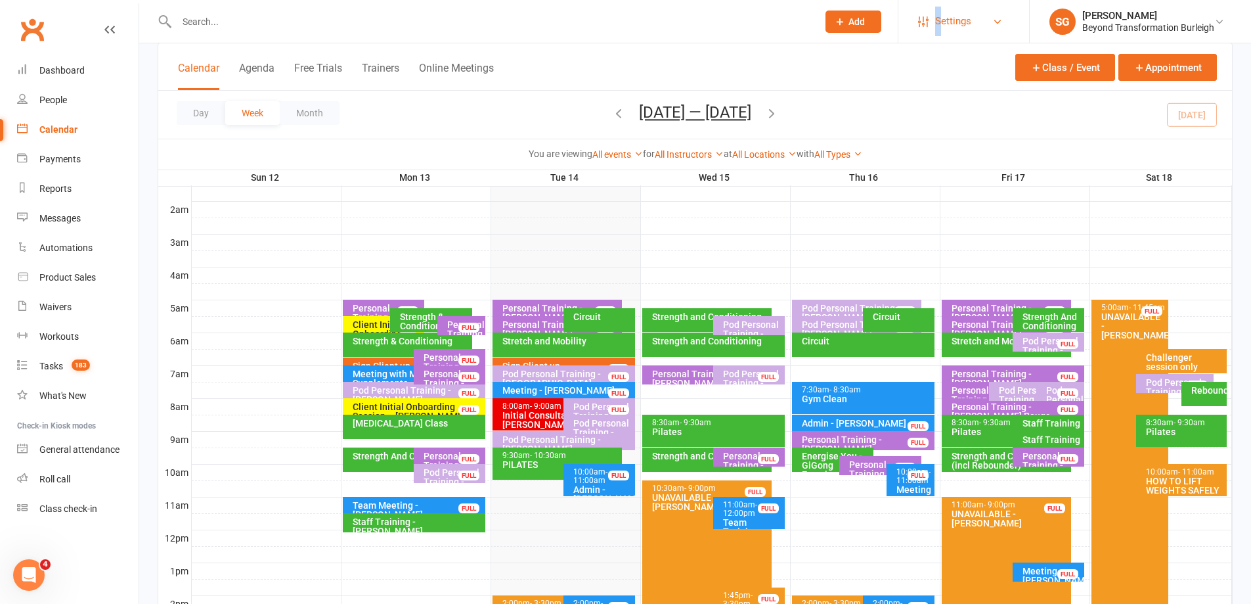
click at [939, 30] on span "Settings" at bounding box center [953, 22] width 36 height 30
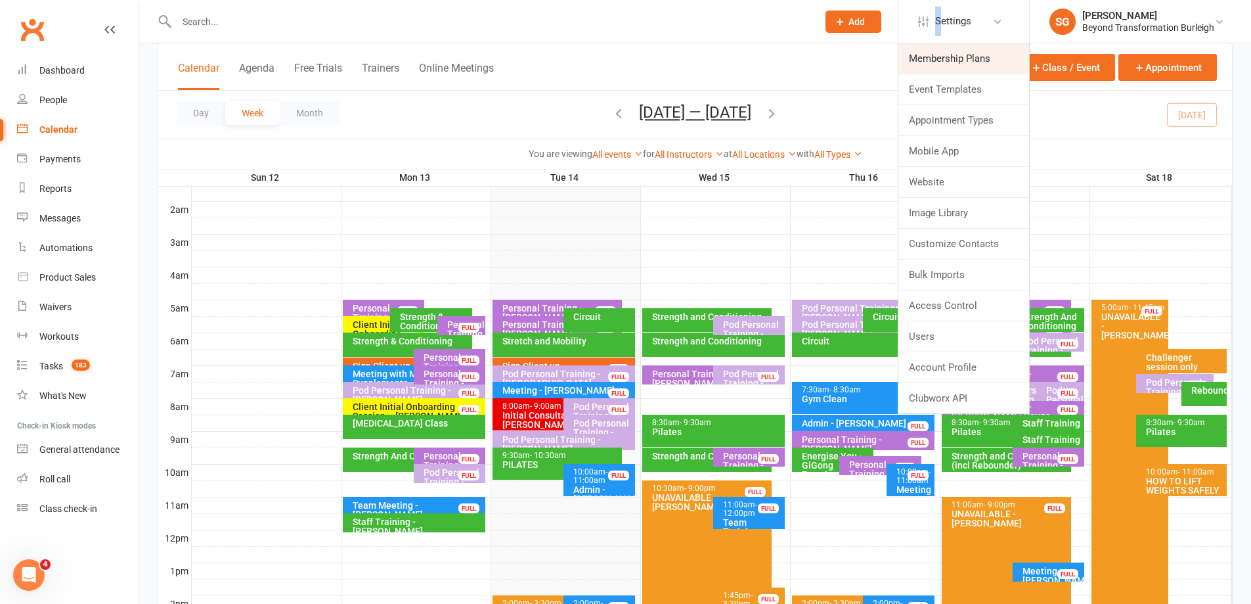
click at [974, 55] on link "Membership Plans" at bounding box center [963, 58] width 131 height 30
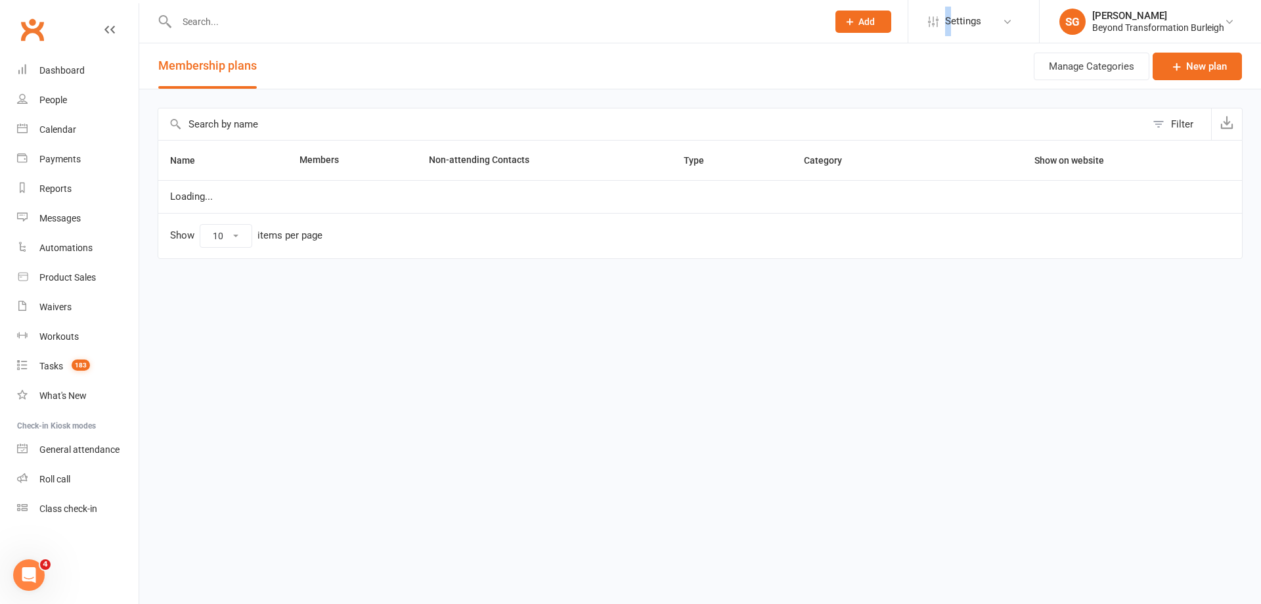
select select "100"
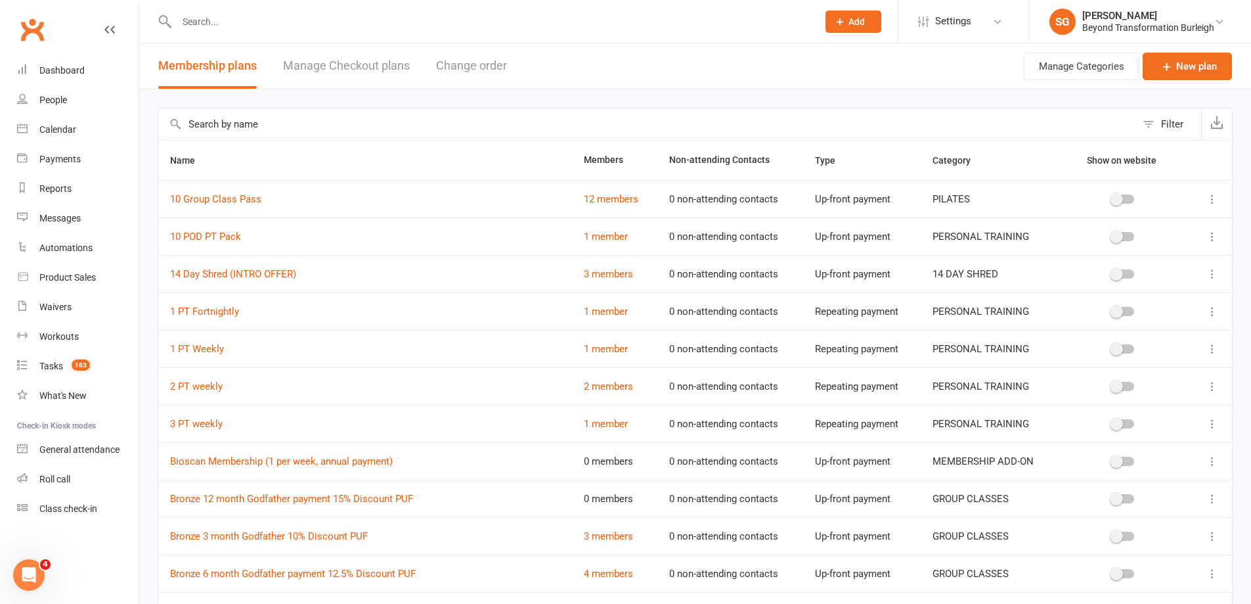
click at [304, 118] on input "text" at bounding box center [647, 124] width 978 height 32
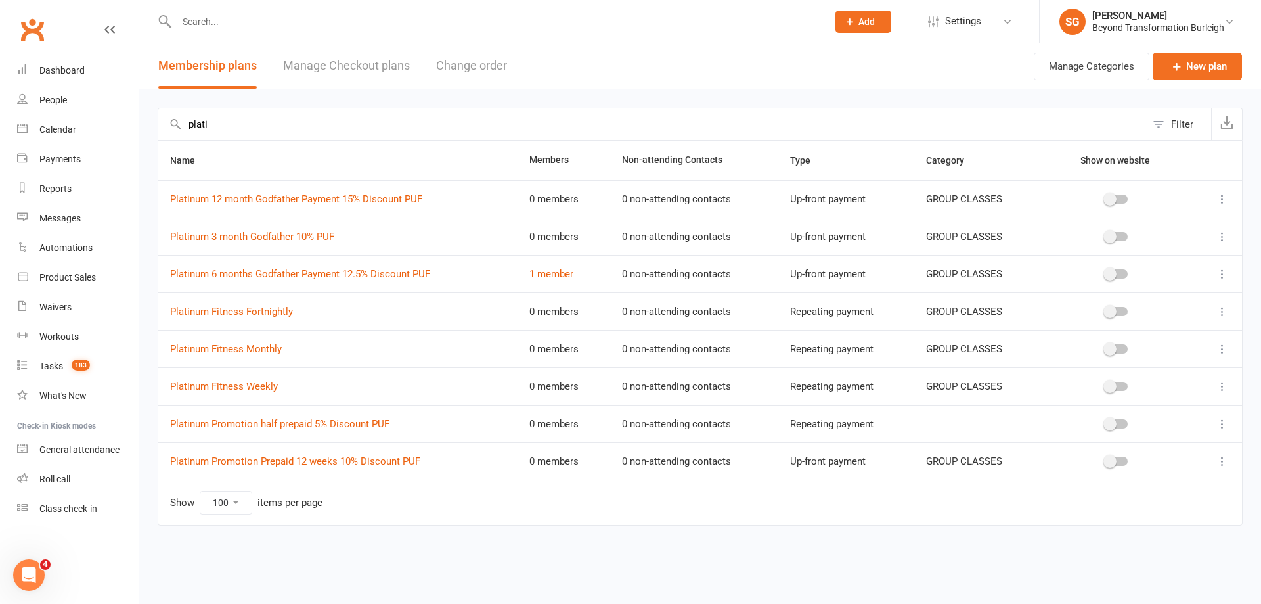
type input "plati"
click at [69, 72] on div "Dashboard" at bounding box center [61, 70] width 45 height 11
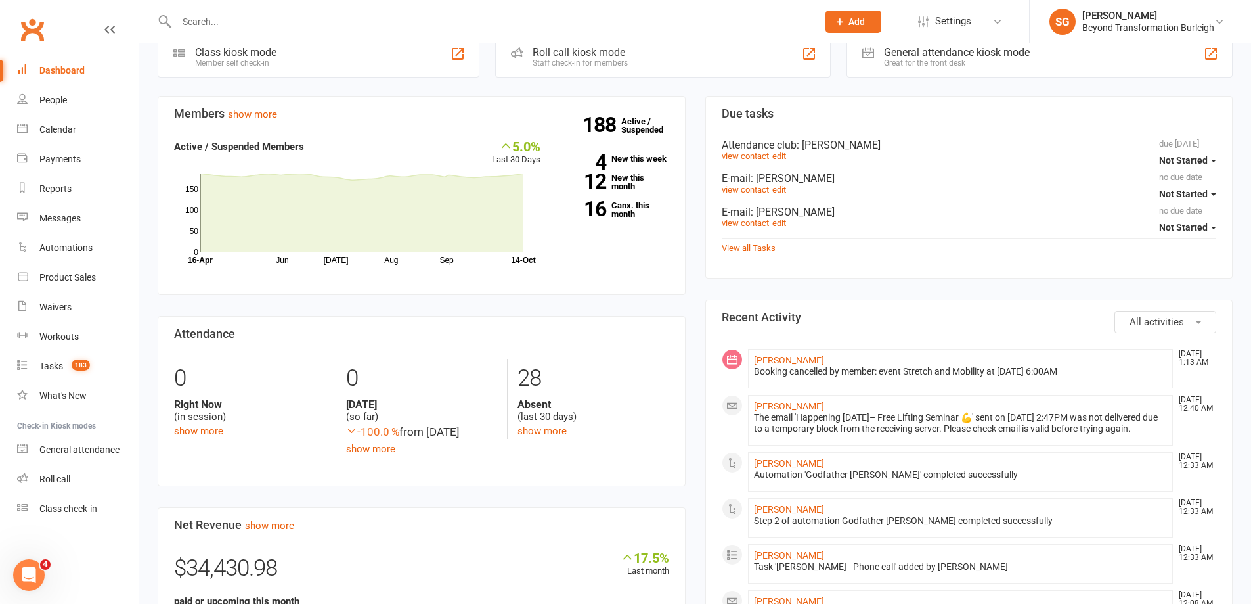
scroll to position [394, 0]
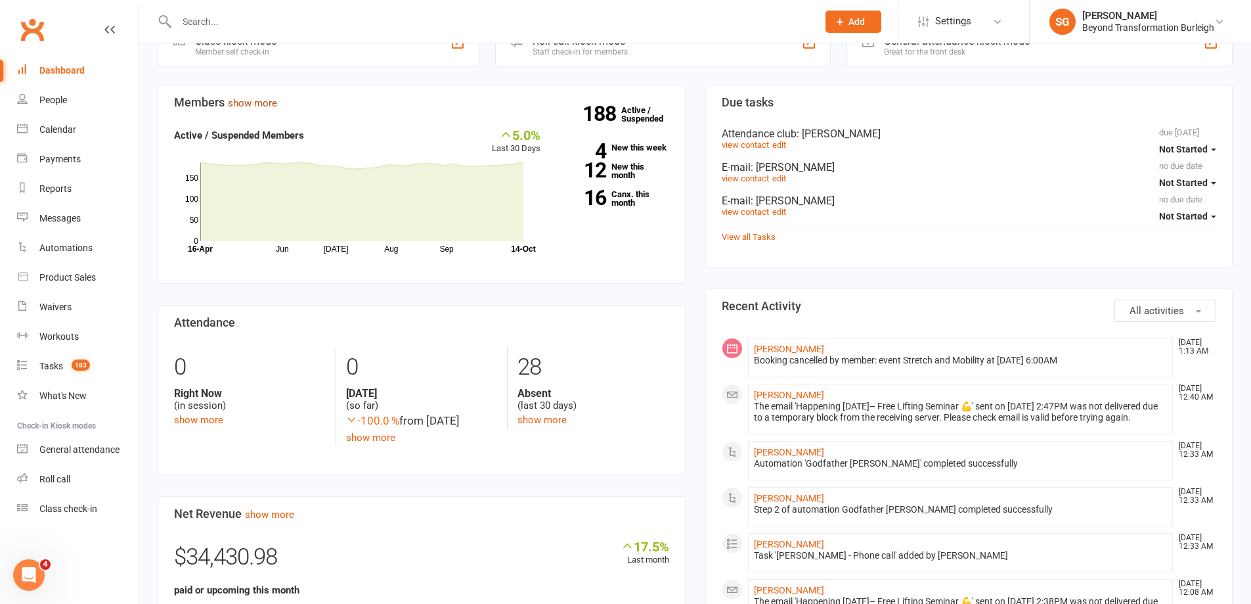
click at [257, 109] on link "show more" at bounding box center [252, 103] width 49 height 12
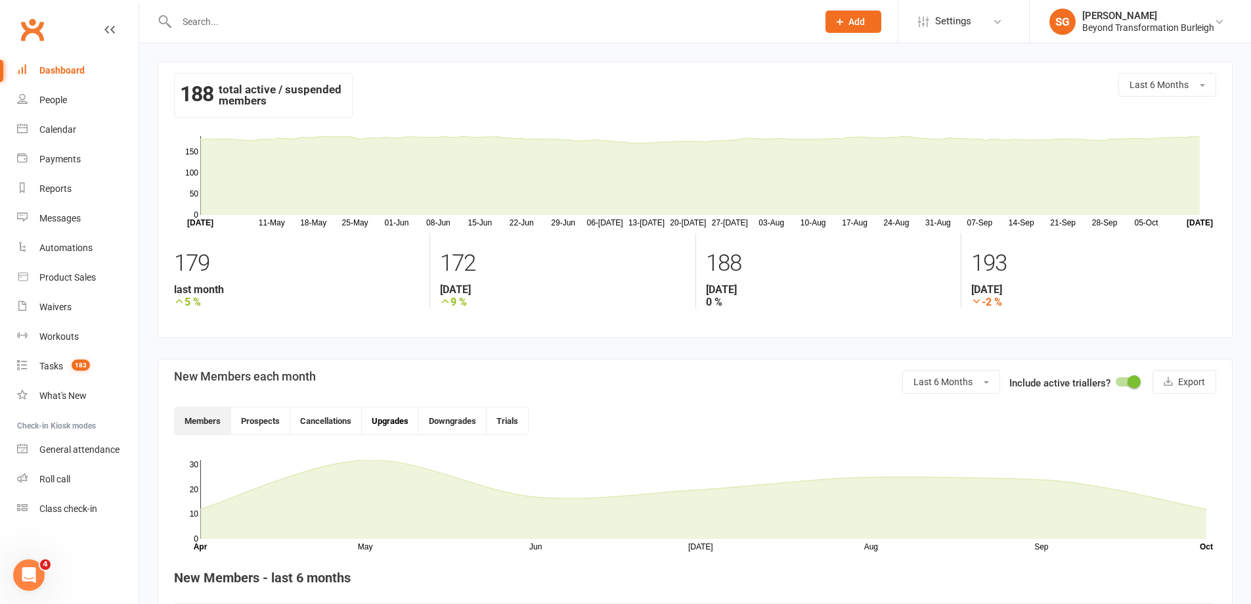
click at [395, 416] on button "Upgrades" at bounding box center [390, 420] width 57 height 27
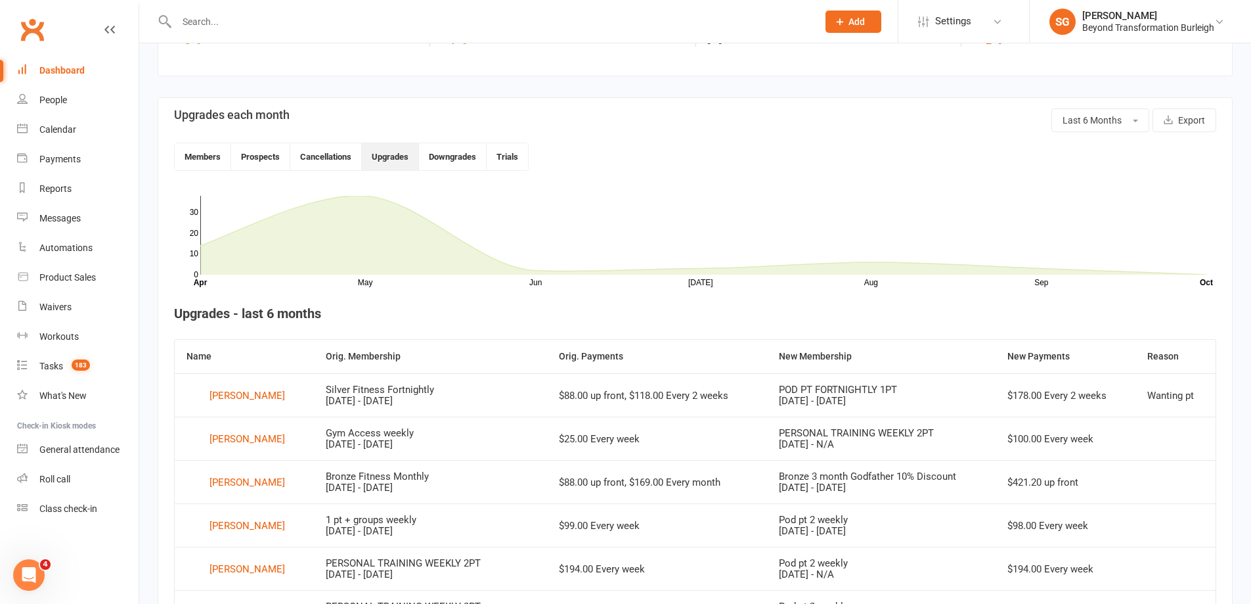
scroll to position [263, 0]
click at [185, 150] on button "Members" at bounding box center [203, 155] width 56 height 27
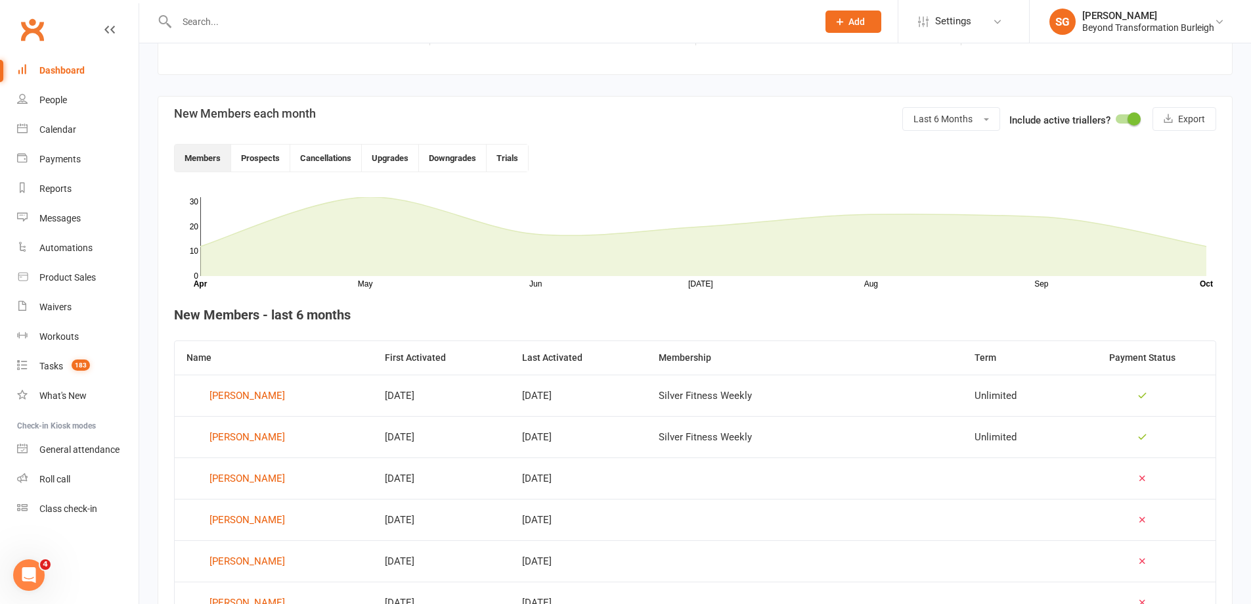
scroll to position [66, 0]
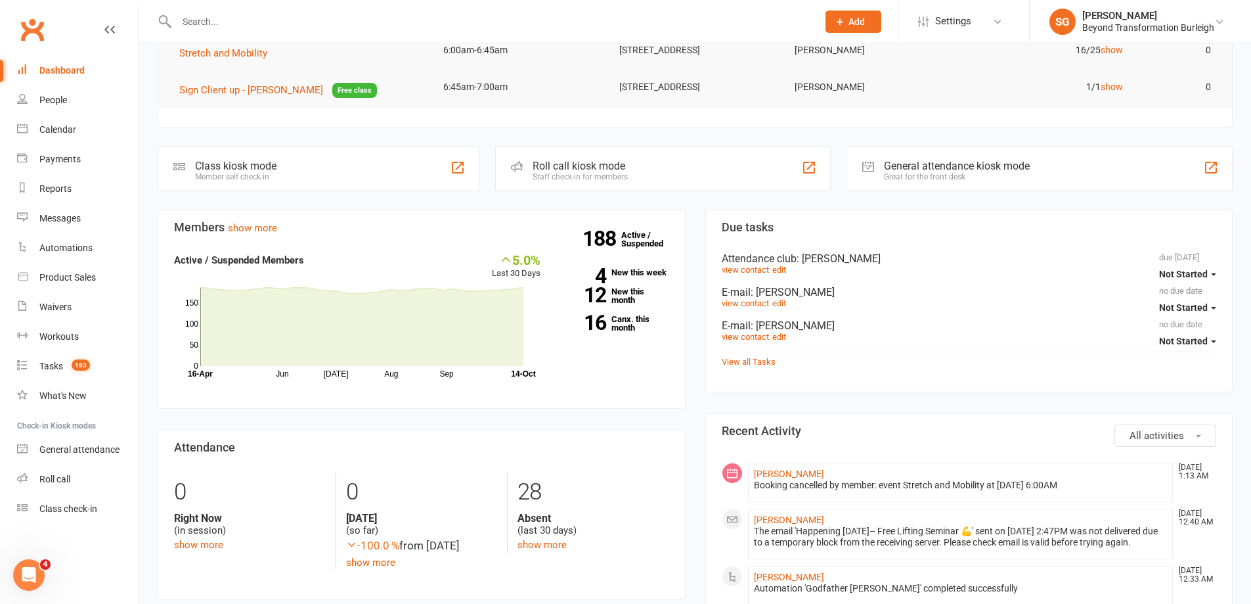
scroll to position [263, 0]
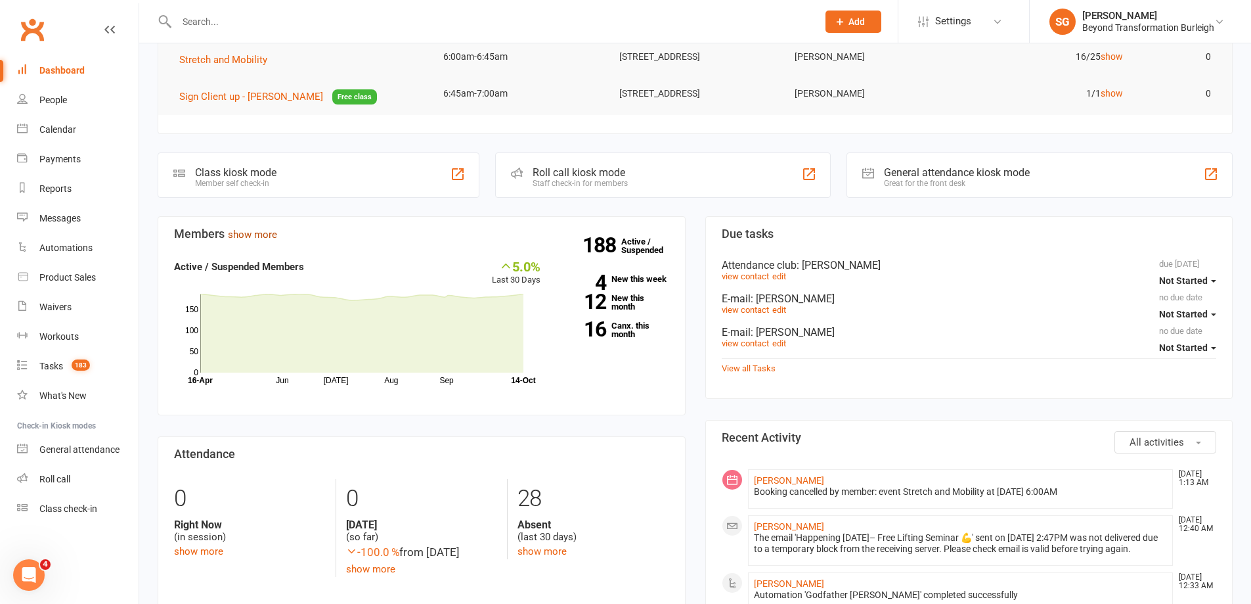
click at [268, 240] on link "show more" at bounding box center [252, 235] width 49 height 12
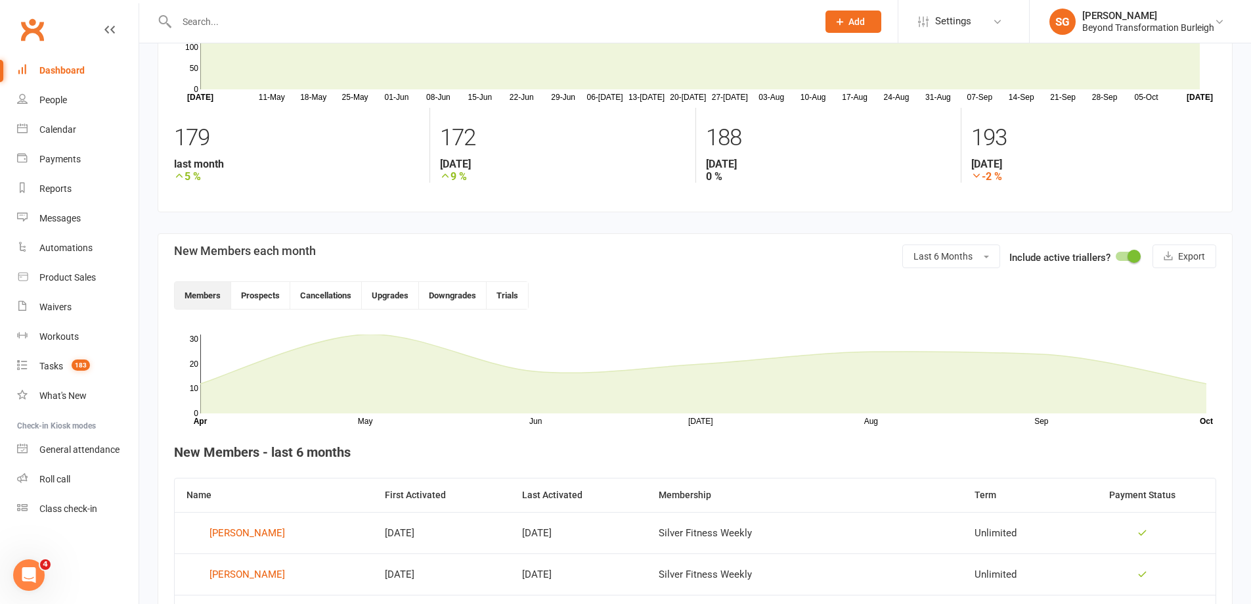
scroll to position [66, 0]
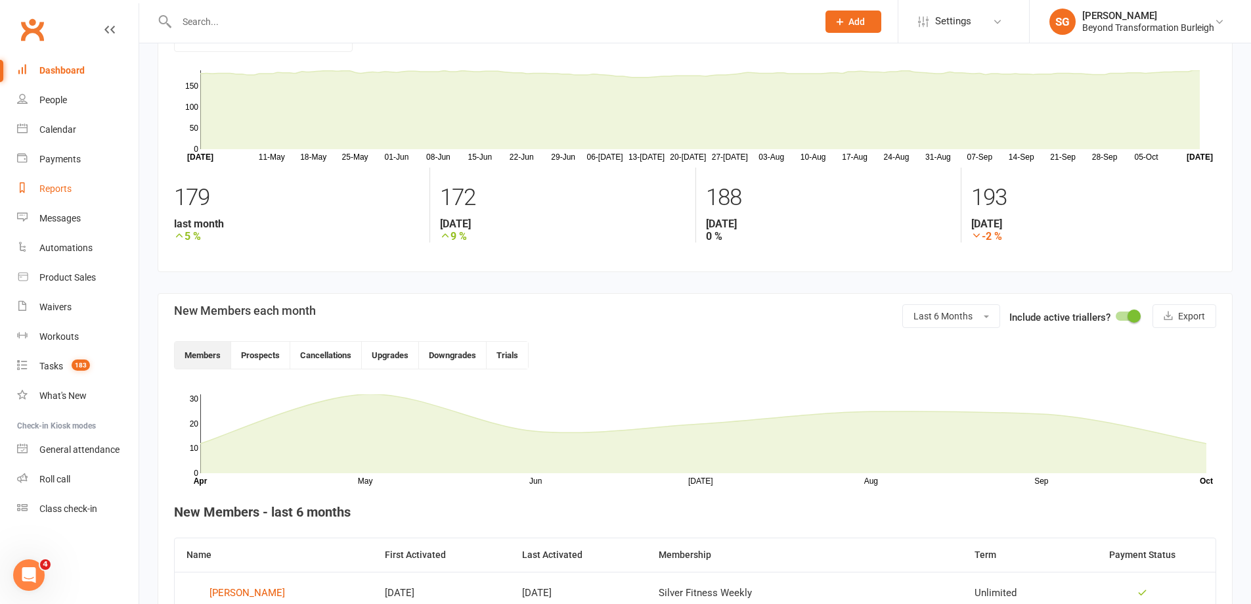
click at [55, 179] on link "Reports" at bounding box center [77, 189] width 121 height 30
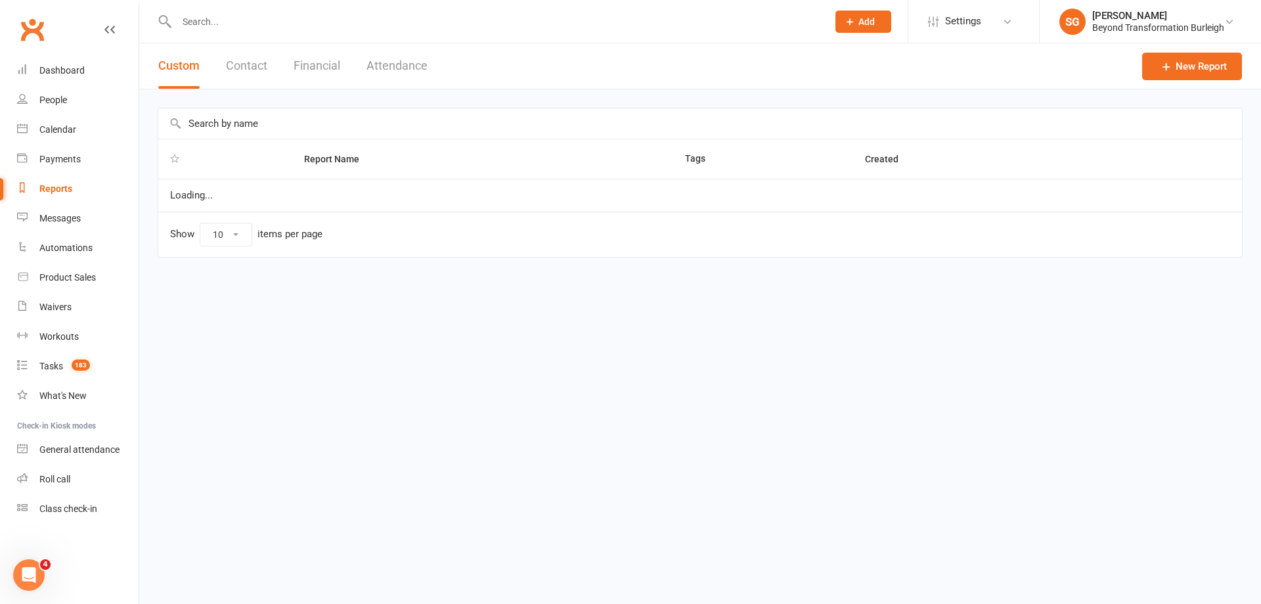
select select "100"
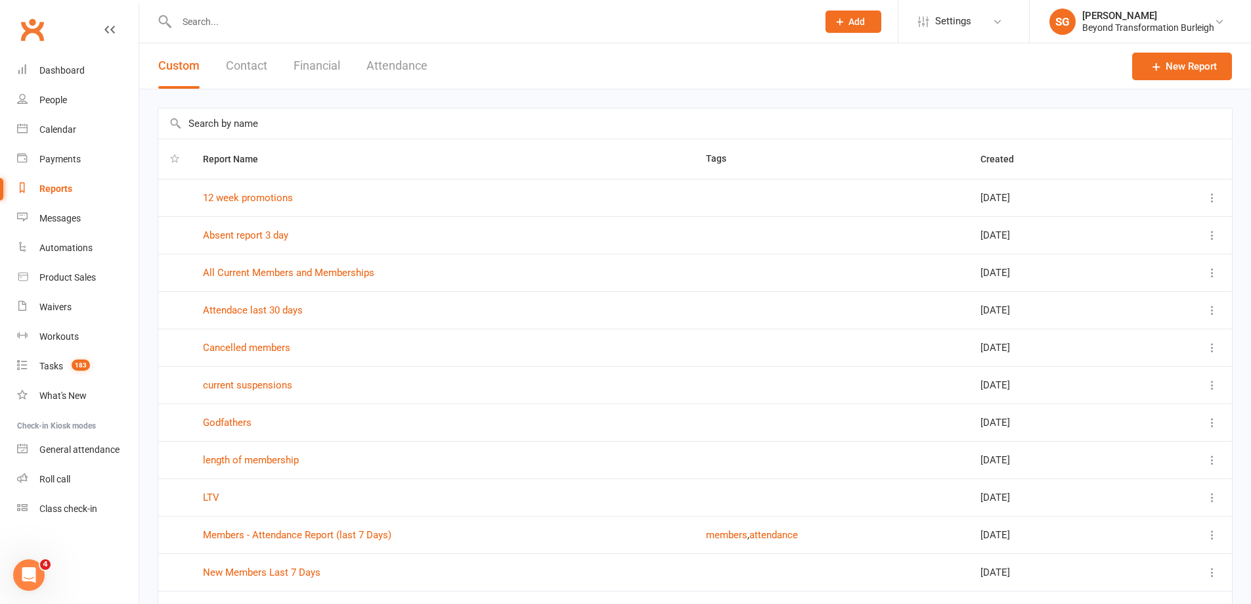
click at [319, 126] on input "text" at bounding box center [695, 123] width 1074 height 30
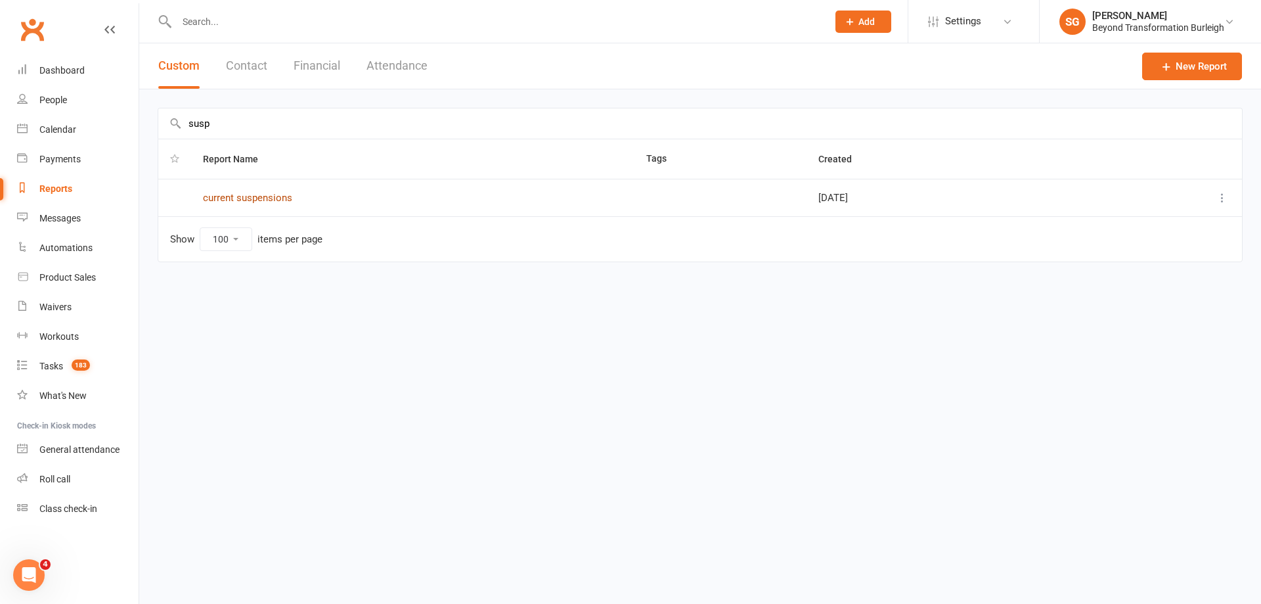
type input "susp"
click at [254, 200] on link "current suspensions" at bounding box center [247, 198] width 89 height 12
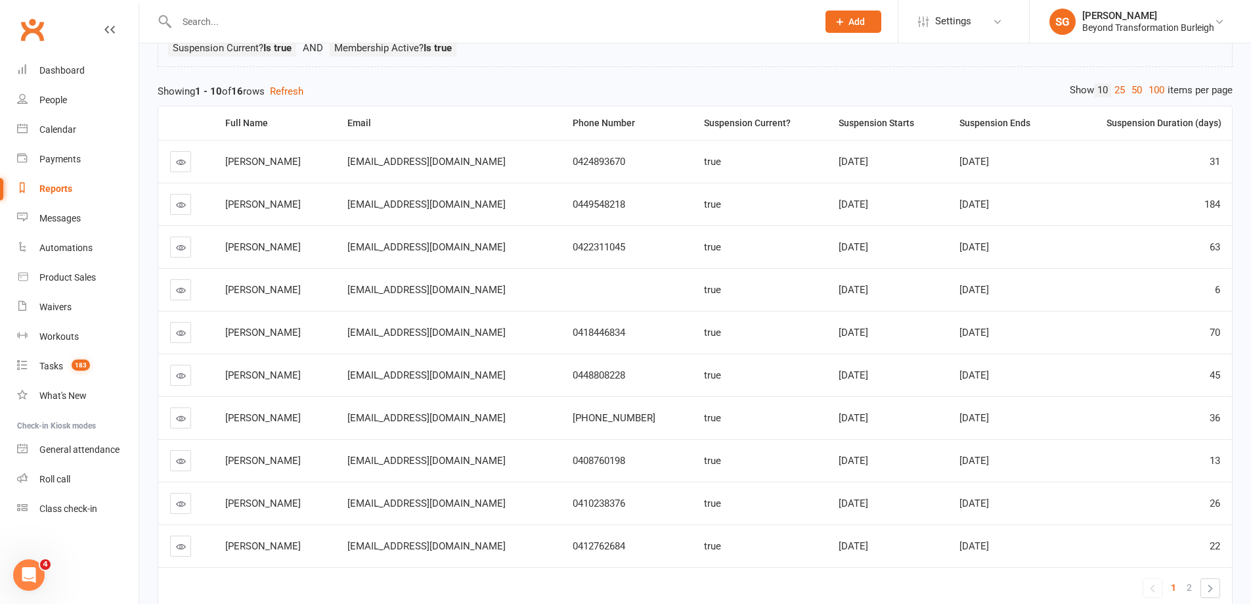
scroll to position [112, 0]
click at [1157, 92] on link "100" at bounding box center [1156, 91] width 22 height 14
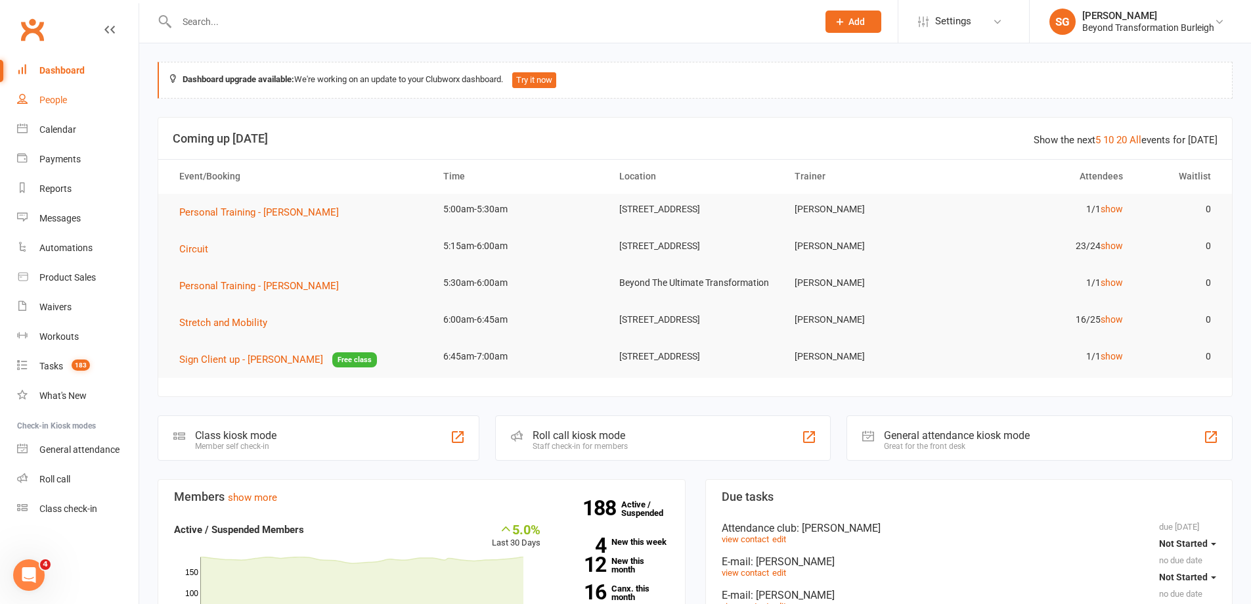
click at [61, 100] on div "People" at bounding box center [53, 100] width 28 height 11
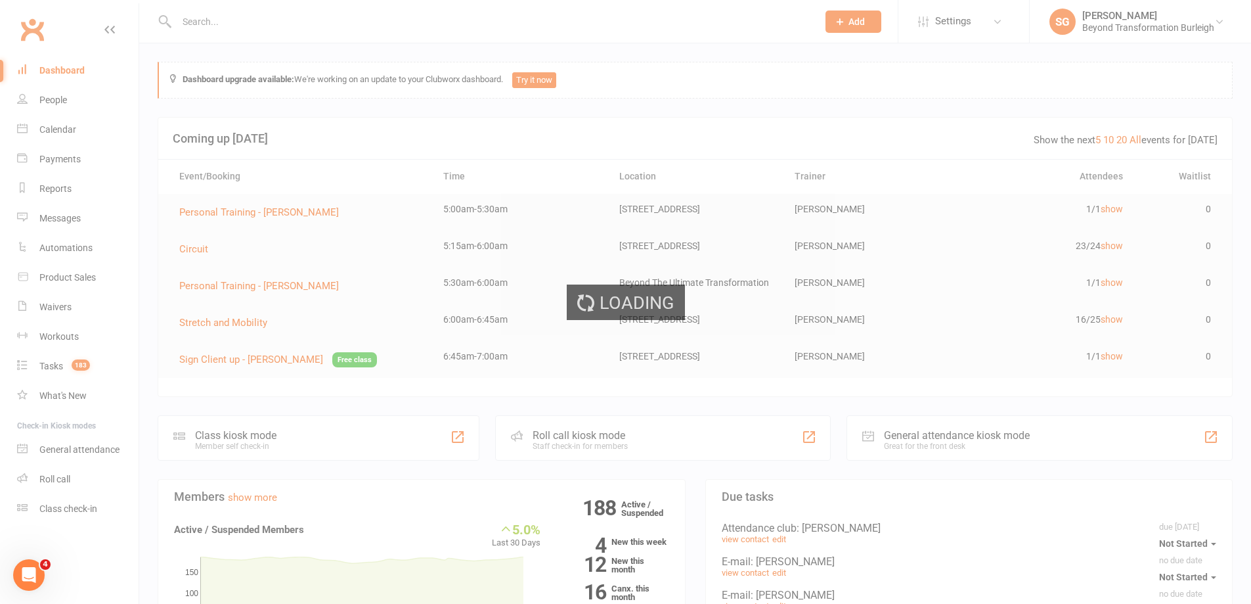
click at [72, 74] on div "Loading" at bounding box center [625, 302] width 1251 height 604
select select "100"
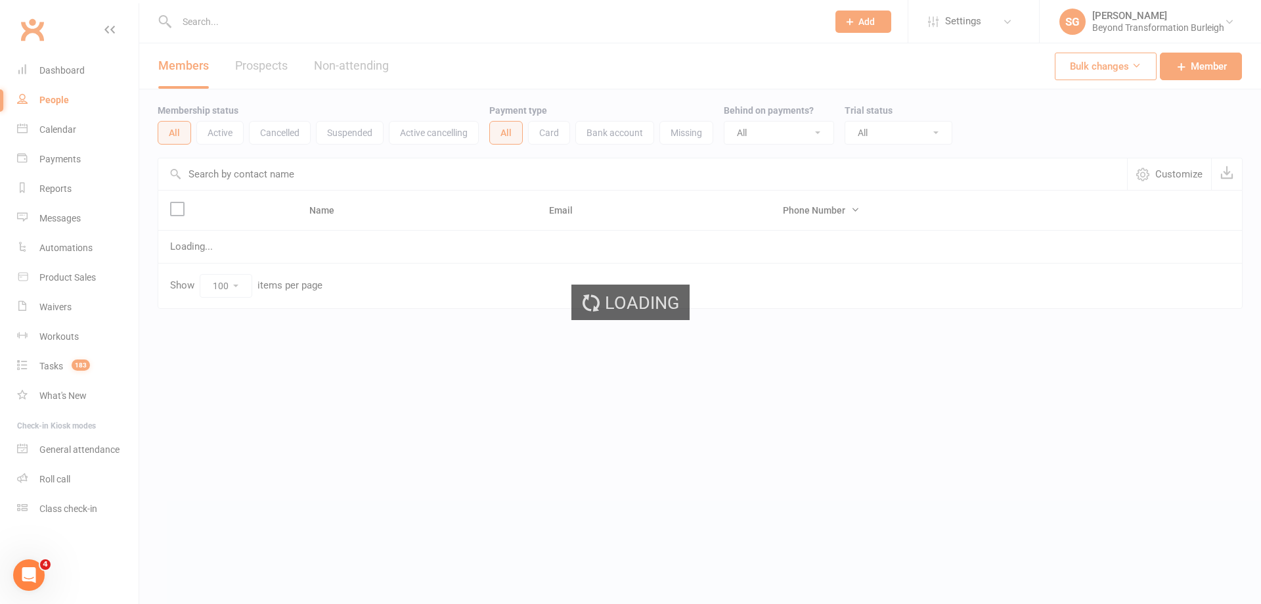
click at [77, 74] on div "Loading" at bounding box center [630, 302] width 1261 height 604
click at [78, 74] on div "Loading" at bounding box center [630, 302] width 1261 height 604
click at [77, 74] on div "Loading" at bounding box center [630, 302] width 1261 height 604
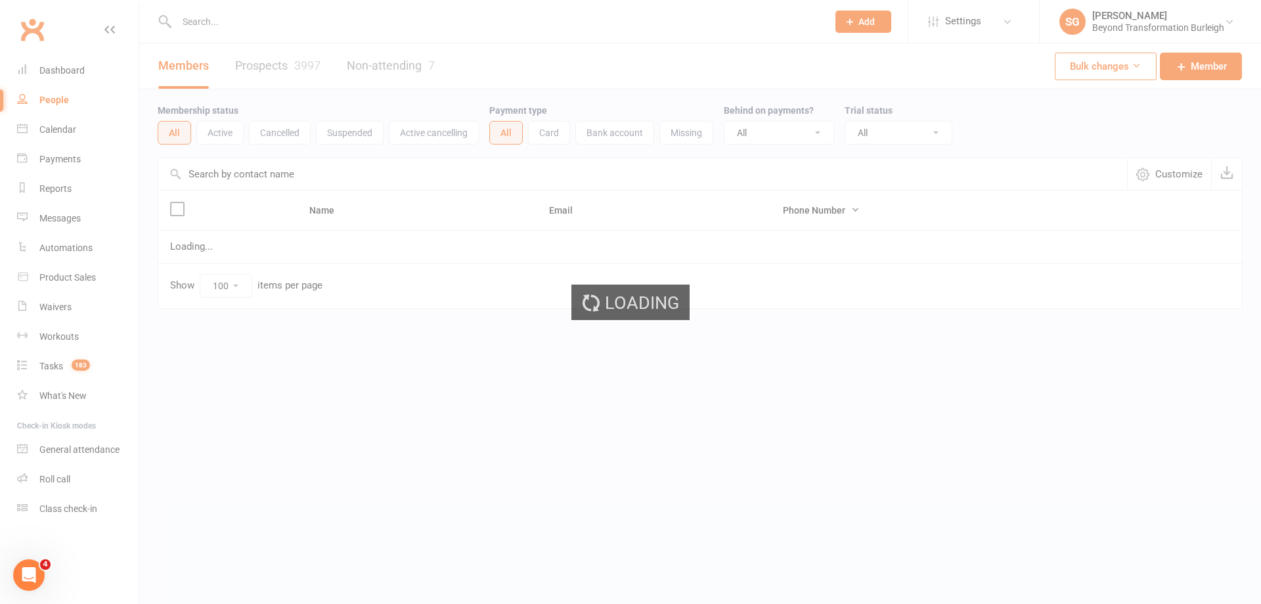
click at [76, 72] on div "Loading" at bounding box center [630, 302] width 1261 height 604
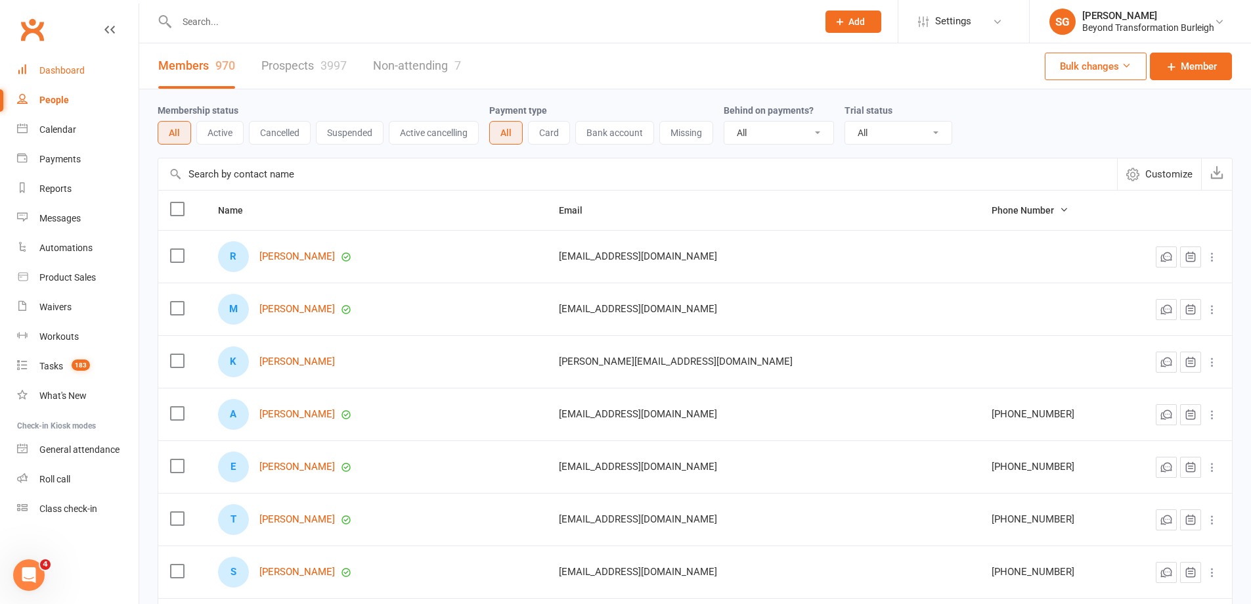
click at [72, 71] on div "Dashboard" at bounding box center [61, 70] width 45 height 11
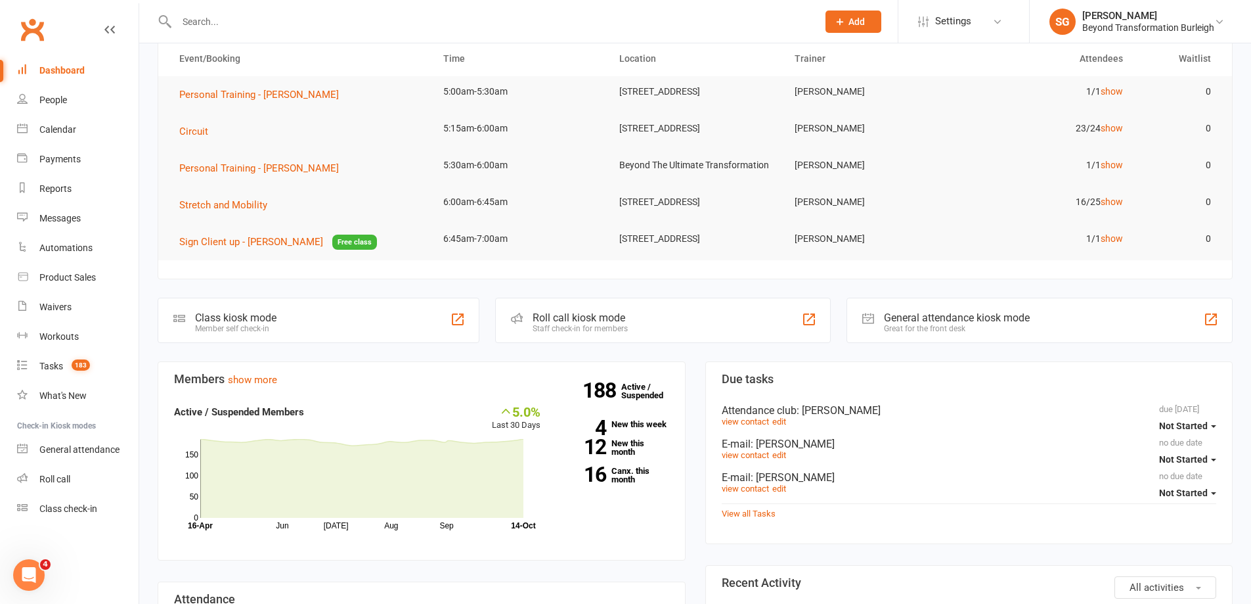
scroll to position [131, 0]
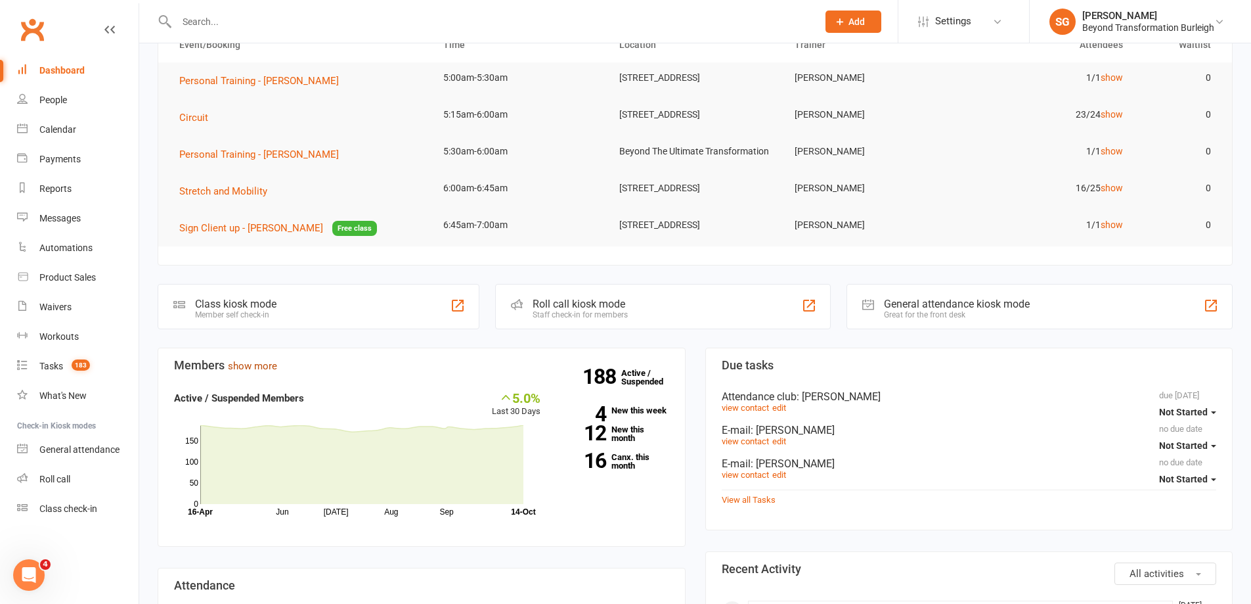
click at [255, 372] on link "show more" at bounding box center [252, 366] width 49 height 12
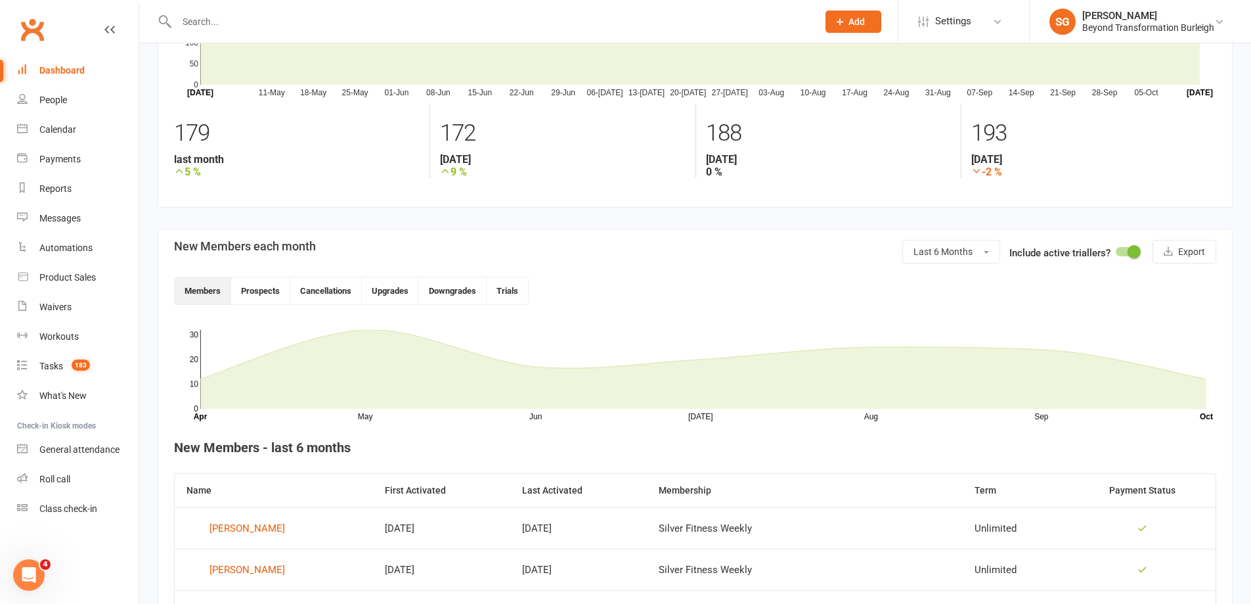
scroll to position [263, 0]
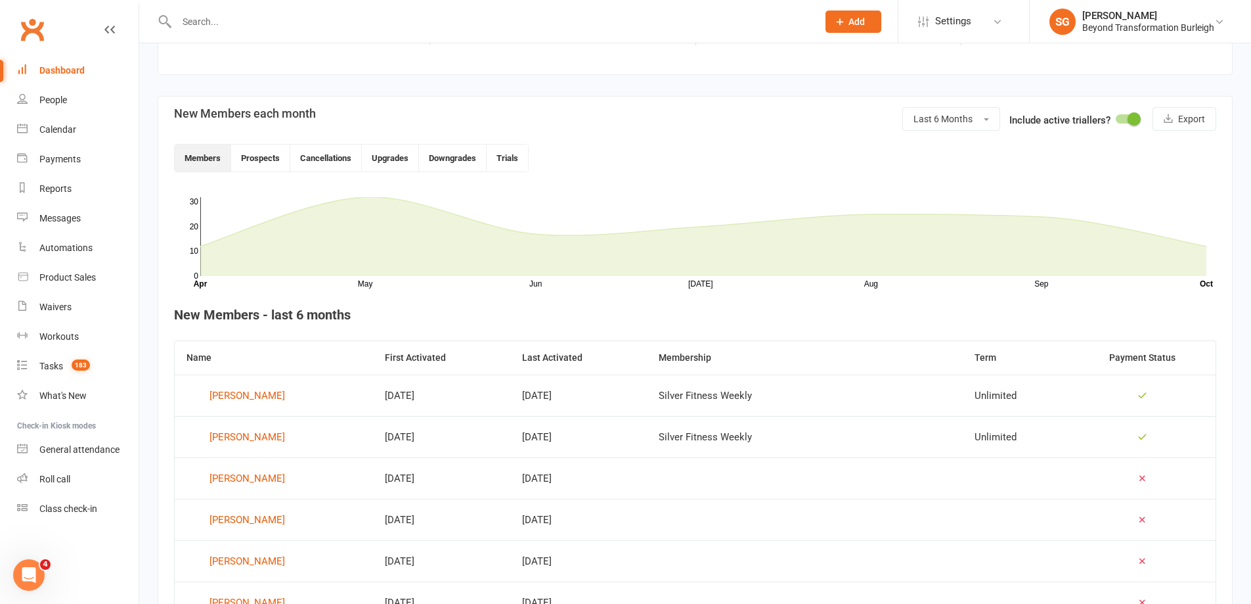
drag, startPoint x: 303, startPoint y: 118, endPoint x: 314, endPoint y: 143, distance: 27.1
click at [303, 120] on div "New Members each month" at bounding box center [245, 115] width 142 height 16
click at [330, 160] on button "Cancellations" at bounding box center [326, 157] width 72 height 27
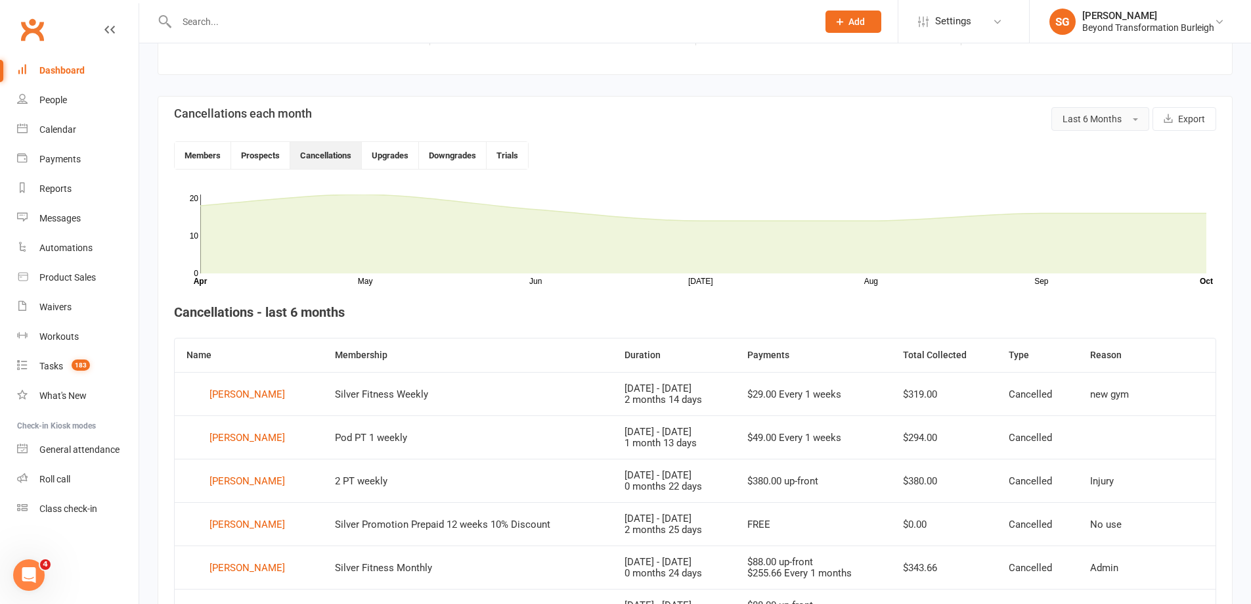
click at [1082, 125] on button "Last 6 Months" at bounding box center [1100, 119] width 98 height 24
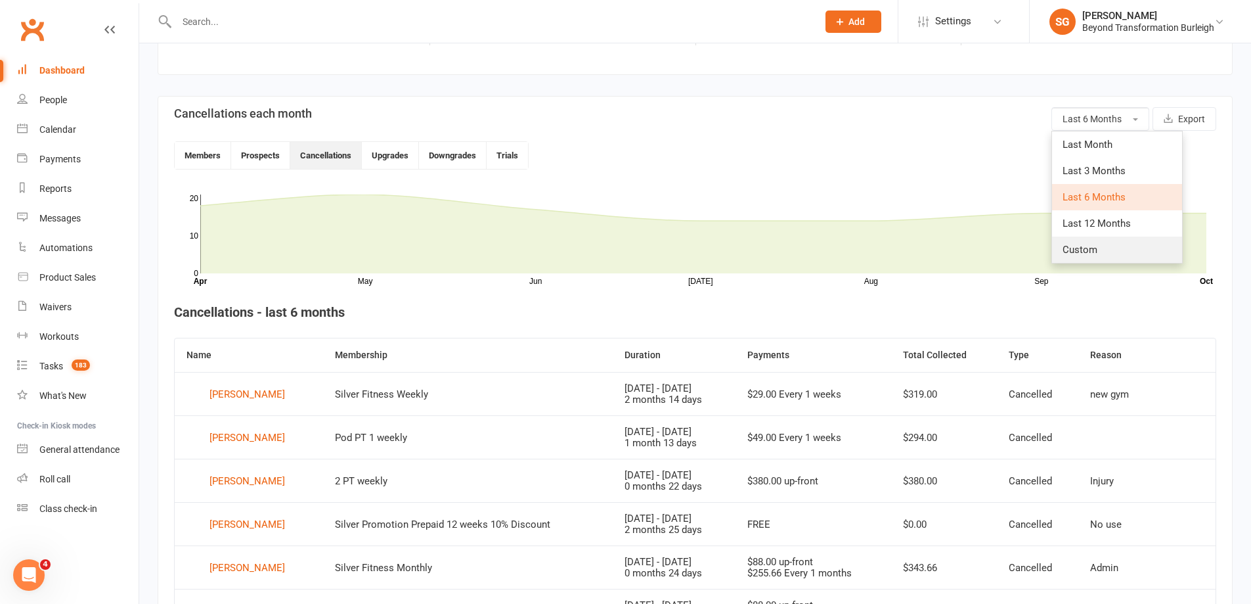
drag, startPoint x: 1084, startPoint y: 250, endPoint x: 969, endPoint y: 242, distance: 115.2
click at [1083, 250] on span "Custom" at bounding box center [1080, 250] width 35 height 12
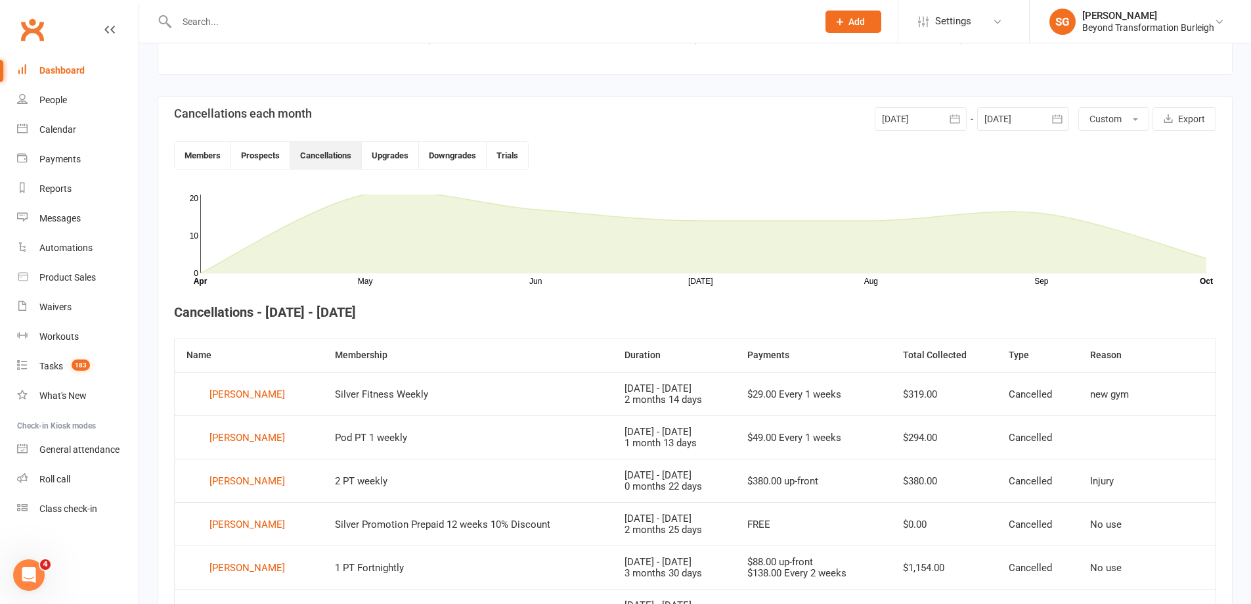
click at [898, 109] on div at bounding box center [921, 119] width 92 height 24
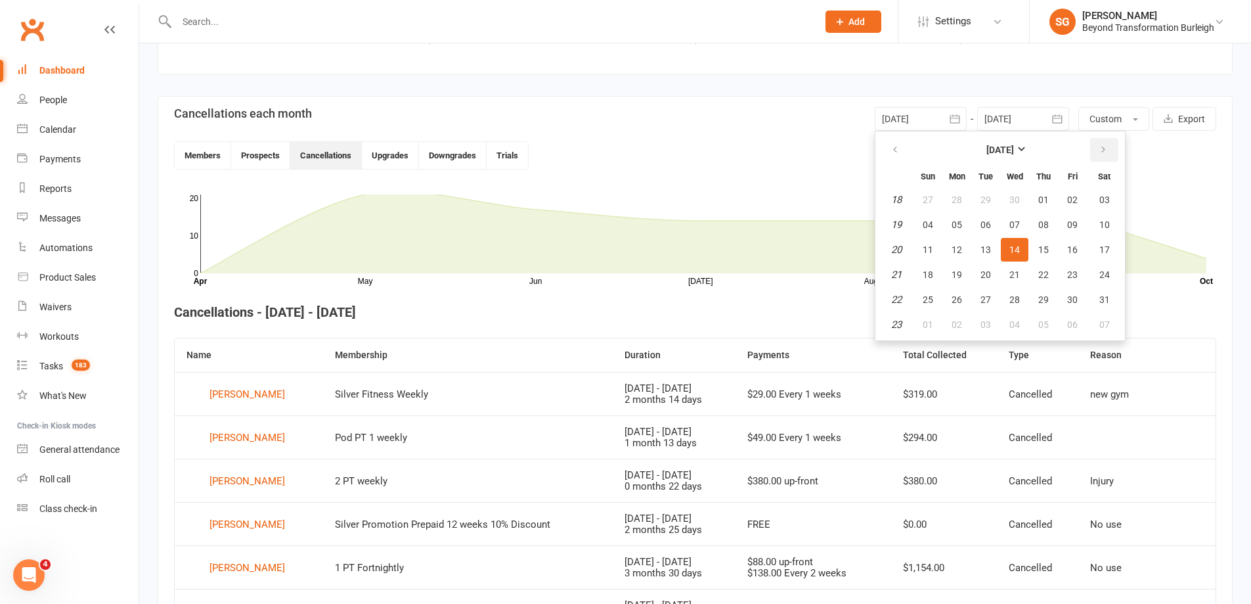
click at [1111, 152] on button "button" at bounding box center [1104, 150] width 28 height 24
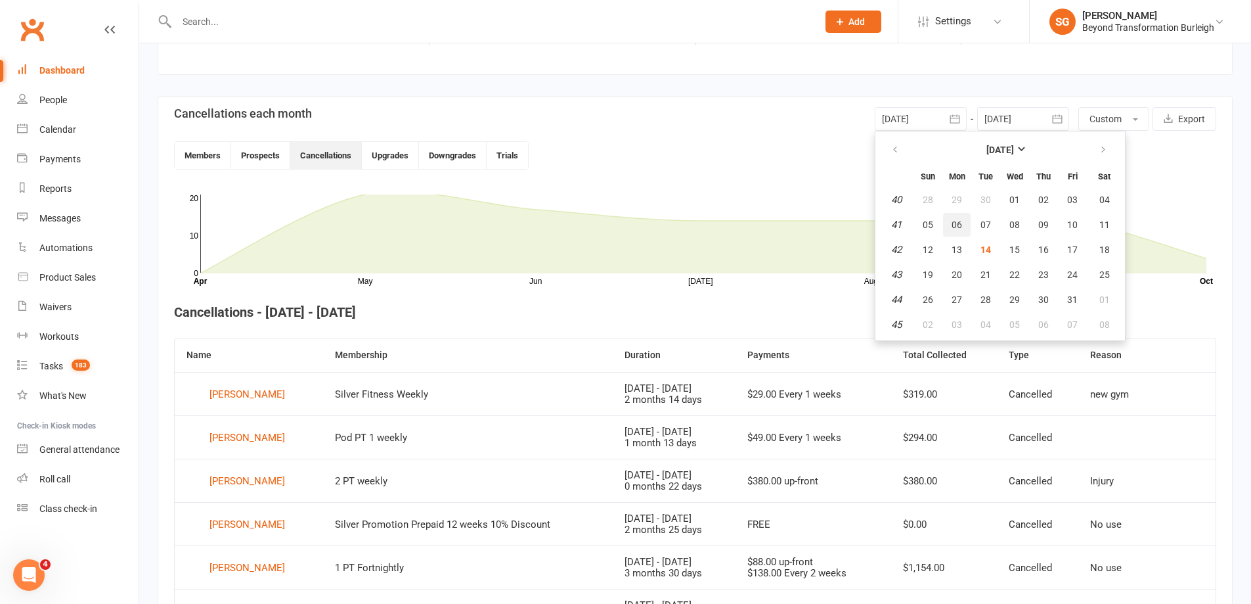
click at [963, 221] on button "06" at bounding box center [957, 225] width 28 height 24
type input "[DATE]"
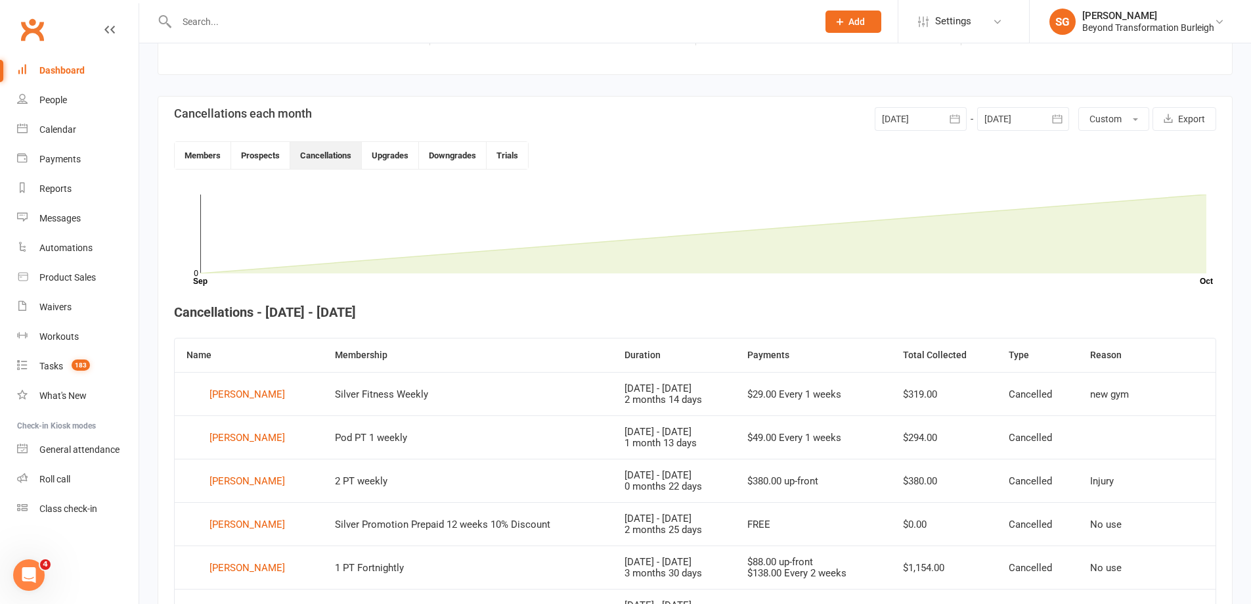
click at [1022, 120] on div at bounding box center [1023, 119] width 92 height 24
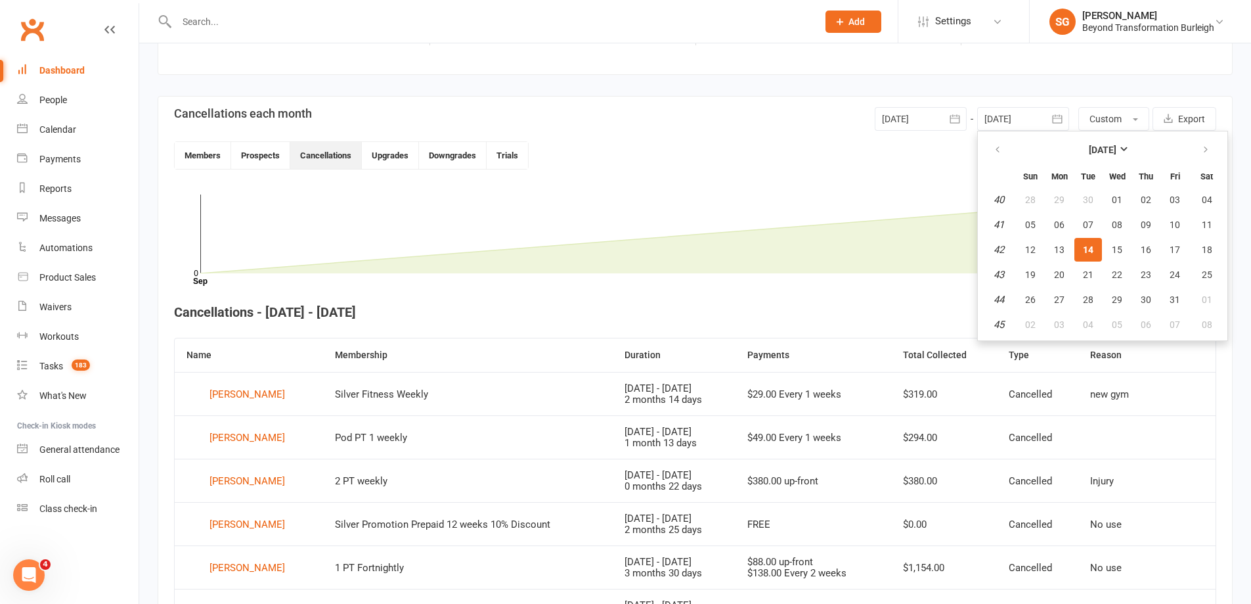
scroll to position [209, 0]
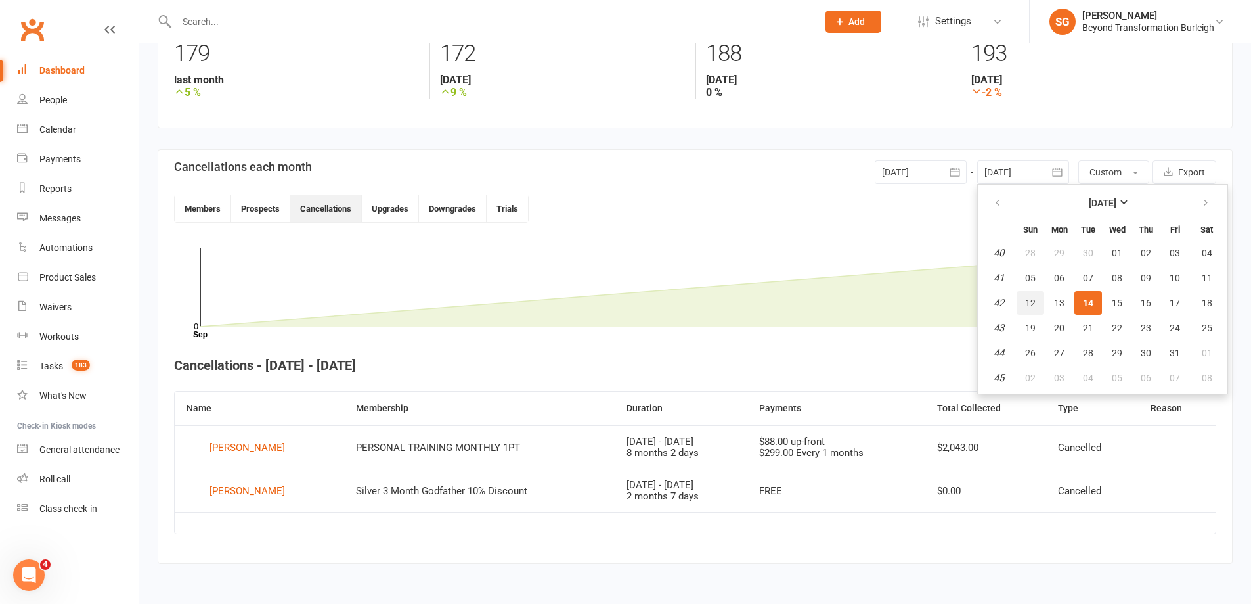
drag, startPoint x: 1028, startPoint y: 303, endPoint x: 1015, endPoint y: 299, distance: 13.5
click at [1027, 303] on span "12" at bounding box center [1030, 302] width 11 height 11
type input "[DATE]"
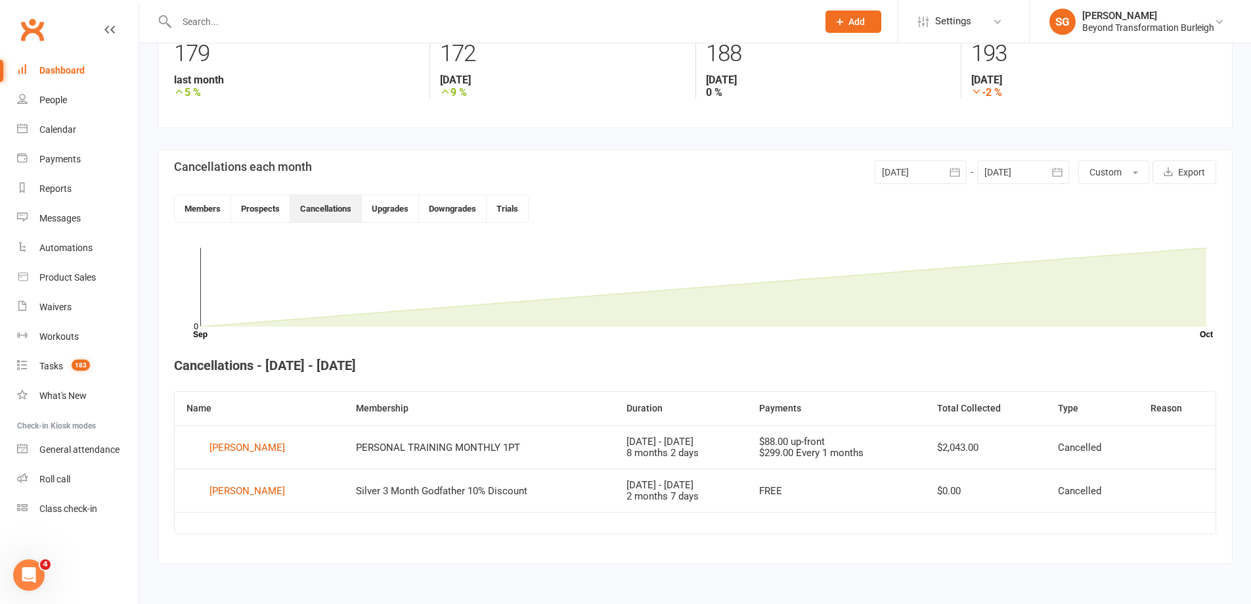
click at [482, 516] on td at bounding box center [695, 523] width 1041 height 22
drag, startPoint x: 766, startPoint y: 485, endPoint x: 854, endPoint y: 491, distance: 88.2
click at [848, 490] on td "FREE" at bounding box center [835, 489] width 177 height 43
drag, startPoint x: 854, startPoint y: 491, endPoint x: 697, endPoint y: 366, distance: 200.5
click at [854, 491] on div "FREE" at bounding box center [836, 490] width 154 height 11
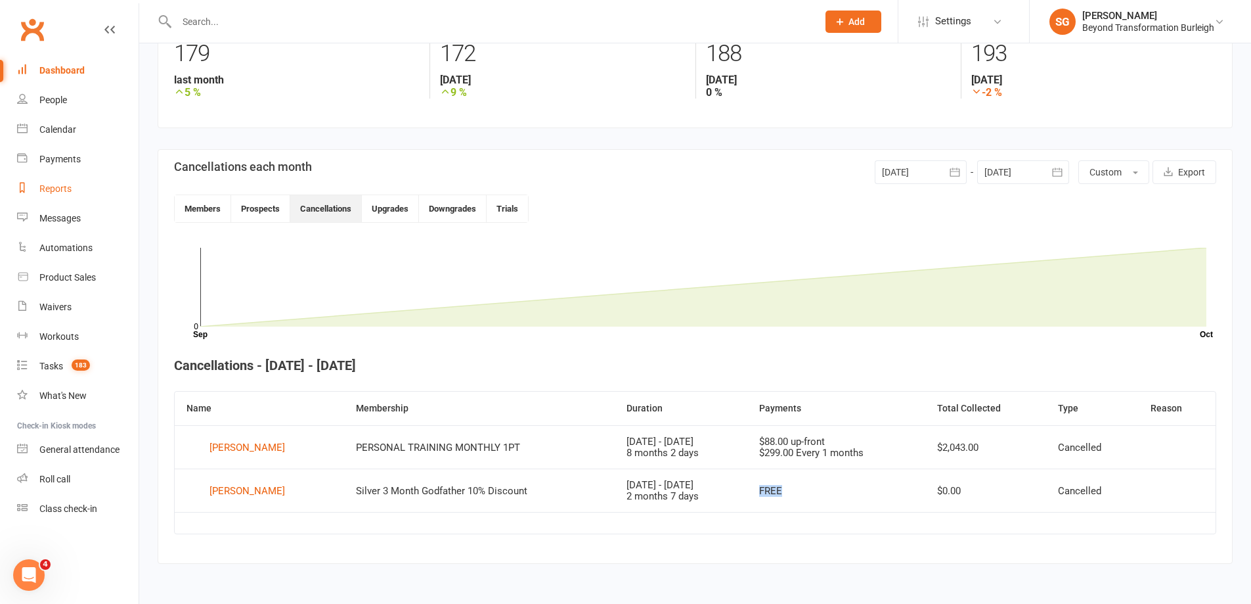
click at [65, 178] on link "Reports" at bounding box center [77, 189] width 121 height 30
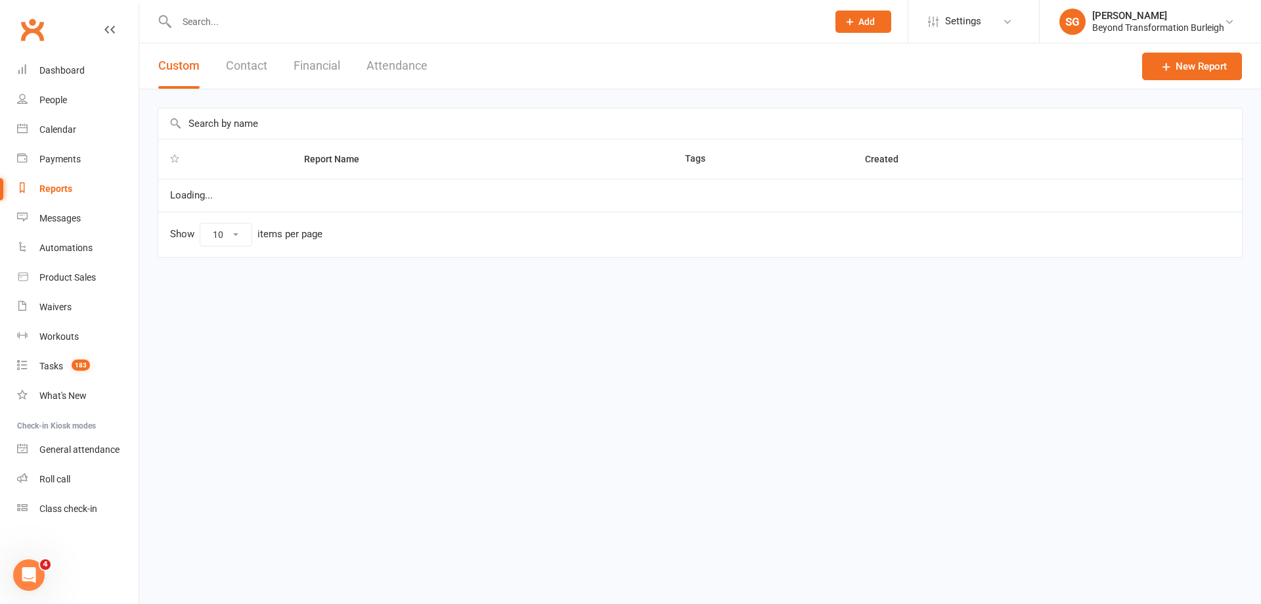
select select "100"
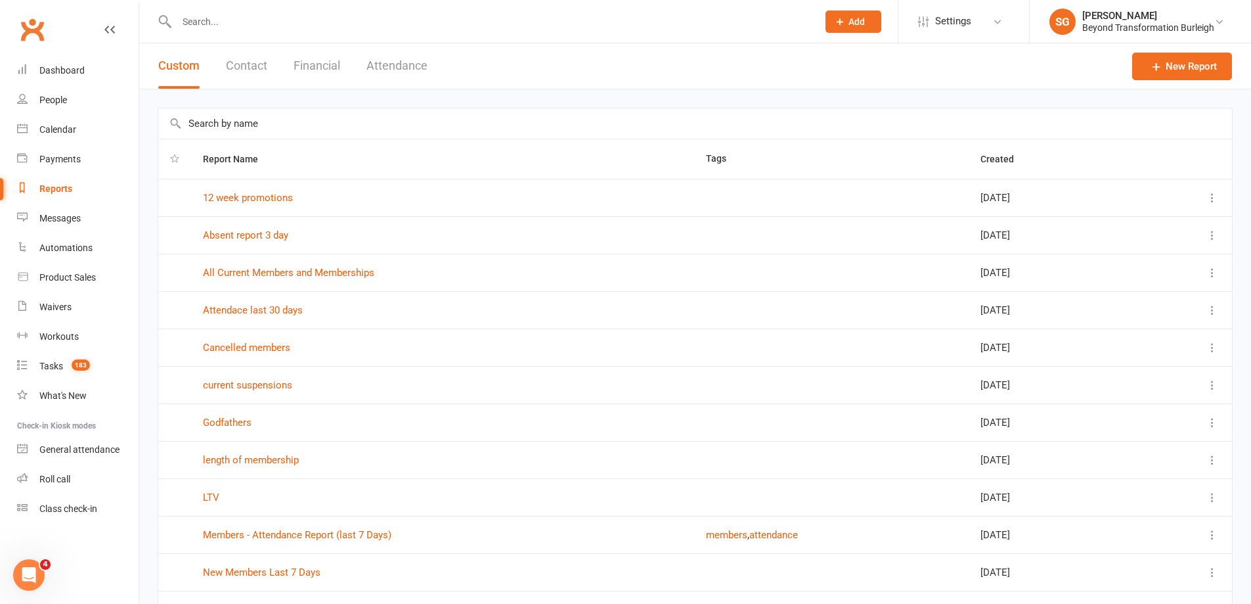
click at [378, 71] on button "Attendance" at bounding box center [396, 65] width 61 height 45
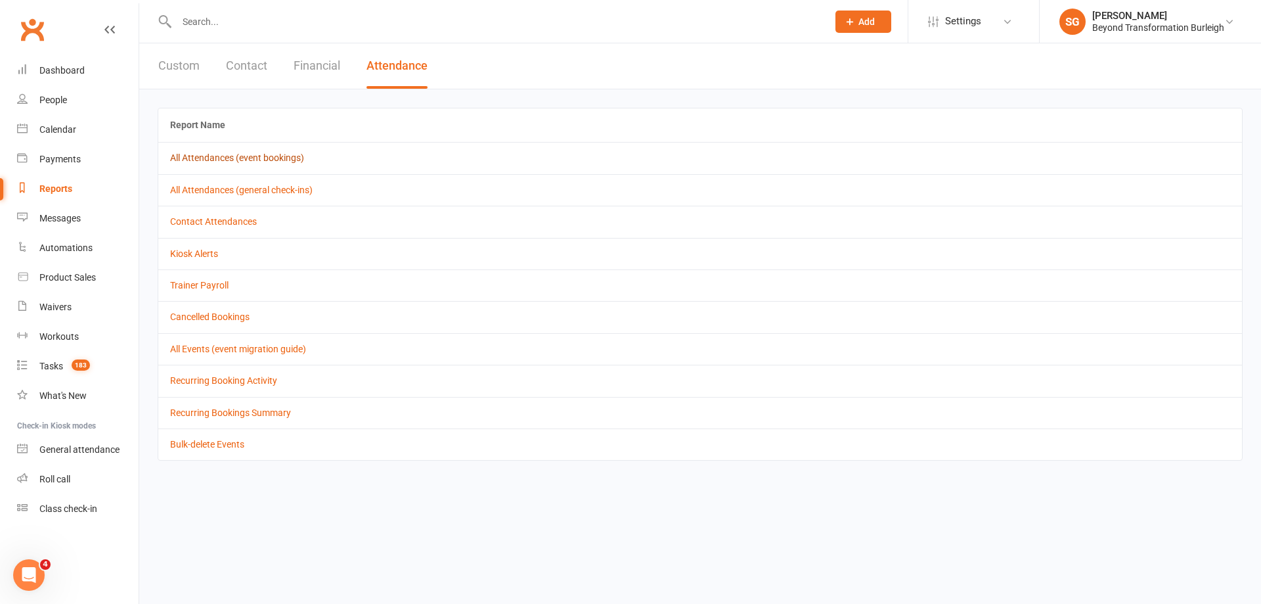
click at [265, 156] on link "All Attendances (event bookings)" at bounding box center [237, 157] width 134 height 11
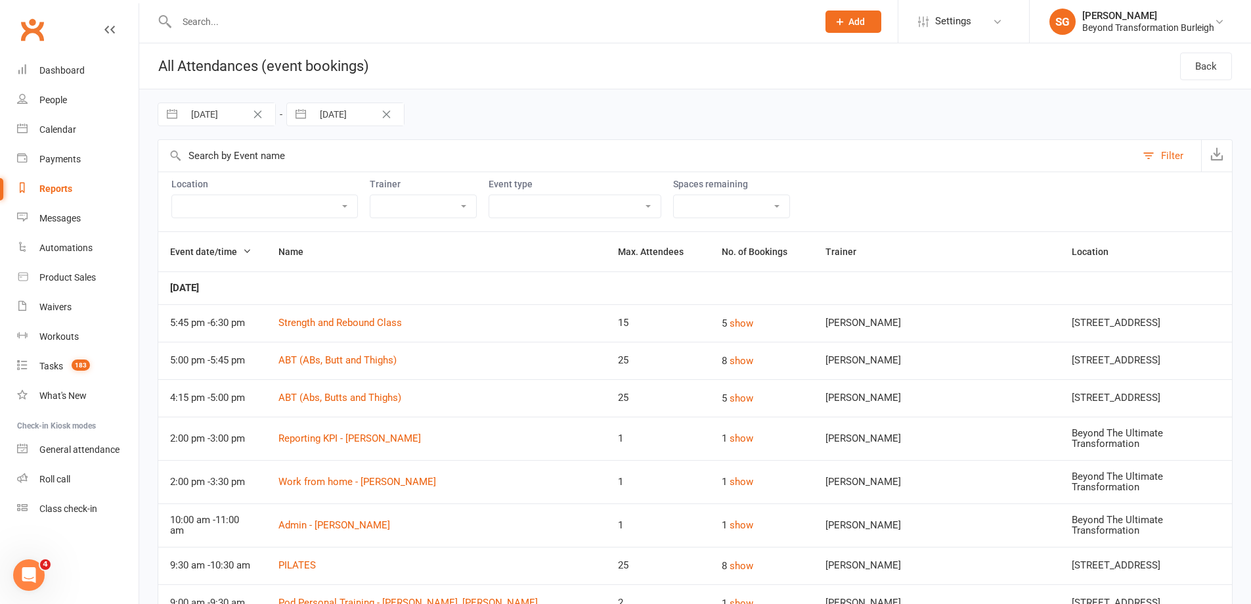
select select "7"
select select "2025"
select select "8"
select select "2025"
select select "9"
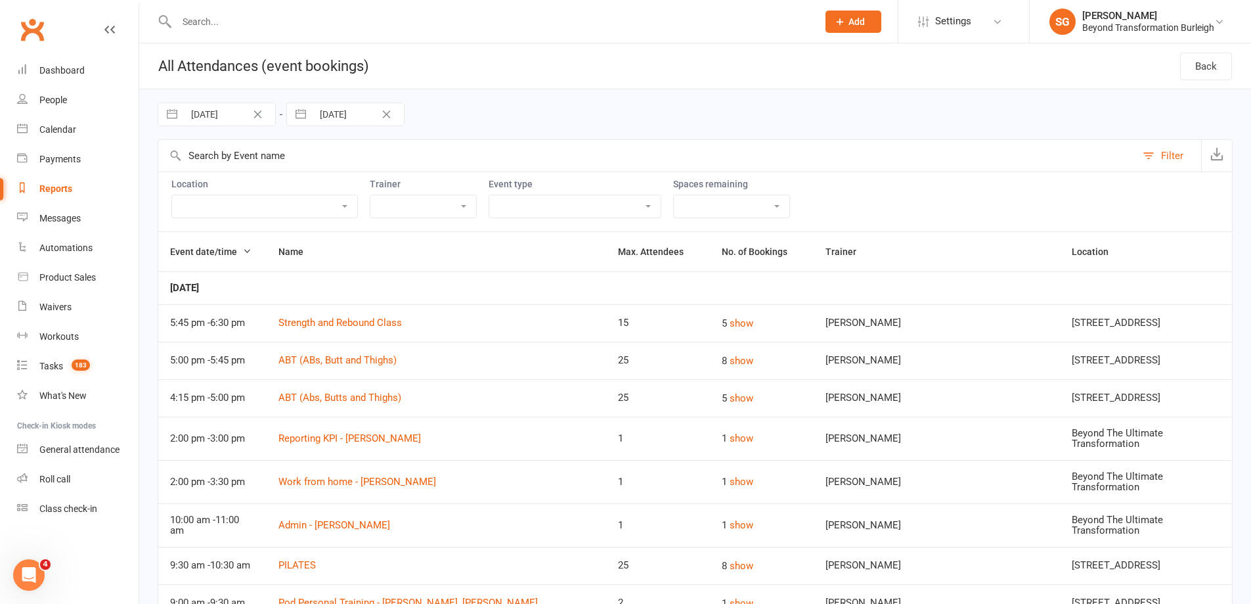
select select "2025"
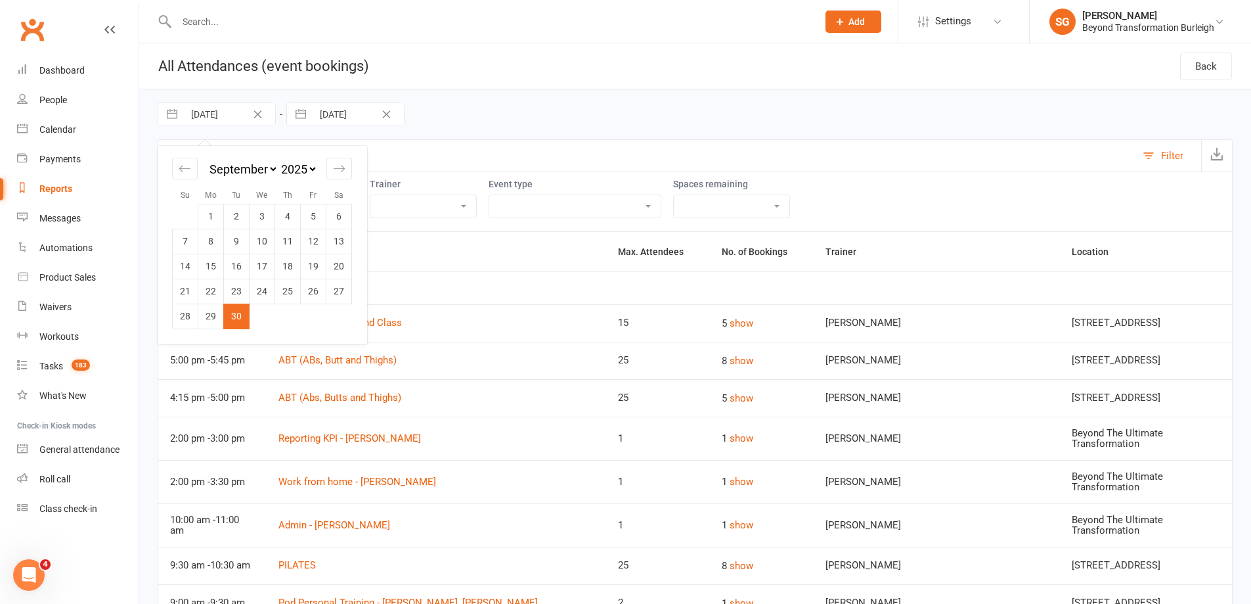
click at [221, 121] on input "[DATE]" at bounding box center [229, 114] width 91 height 22
click at [340, 169] on icon "Move forward to switch to the next month." at bounding box center [339, 168] width 11 height 7
select select "10"
select select "2025"
click at [212, 246] on td "6" at bounding box center [211, 241] width 26 height 25
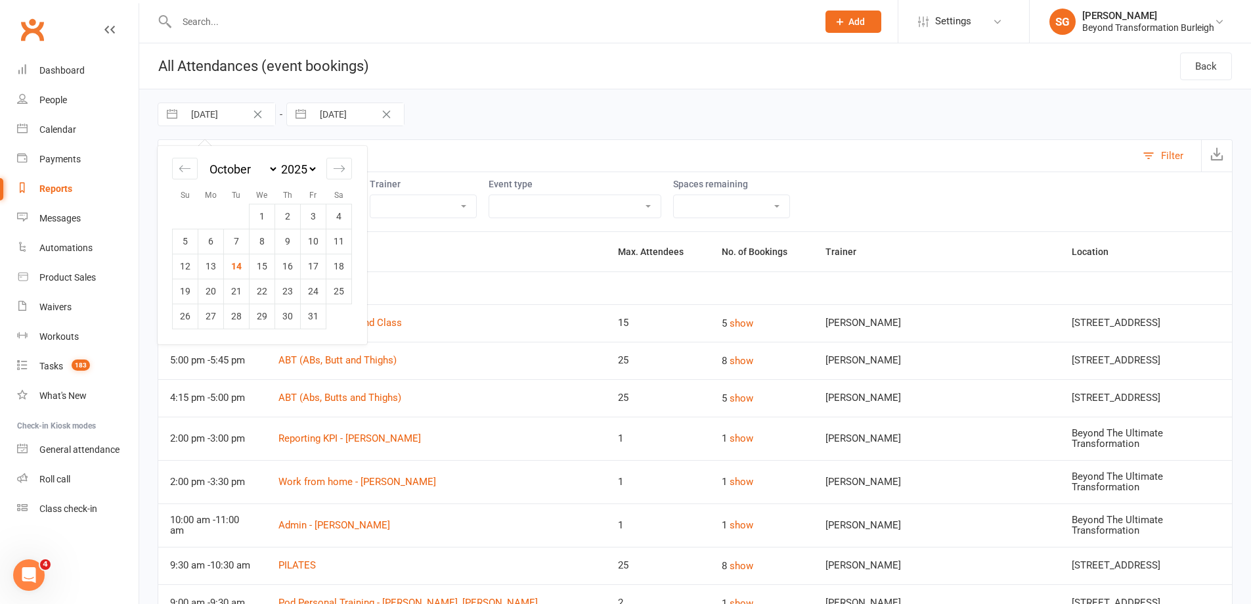
type input "[DATE]"
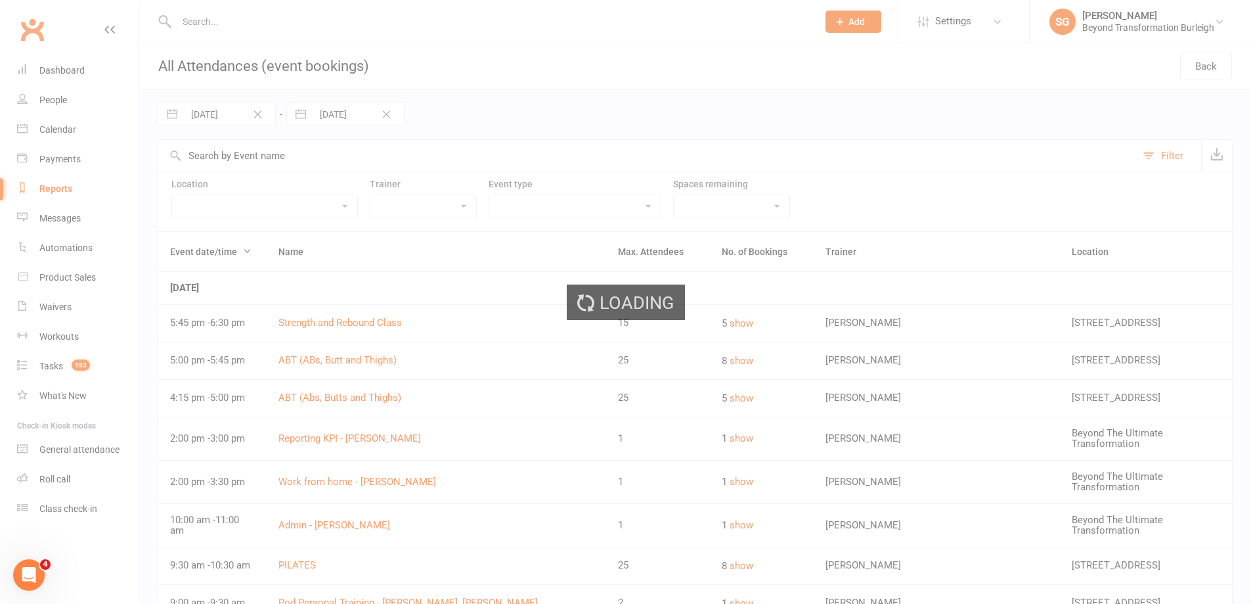
click at [341, 112] on div "Loading" at bounding box center [625, 302] width 1251 height 604
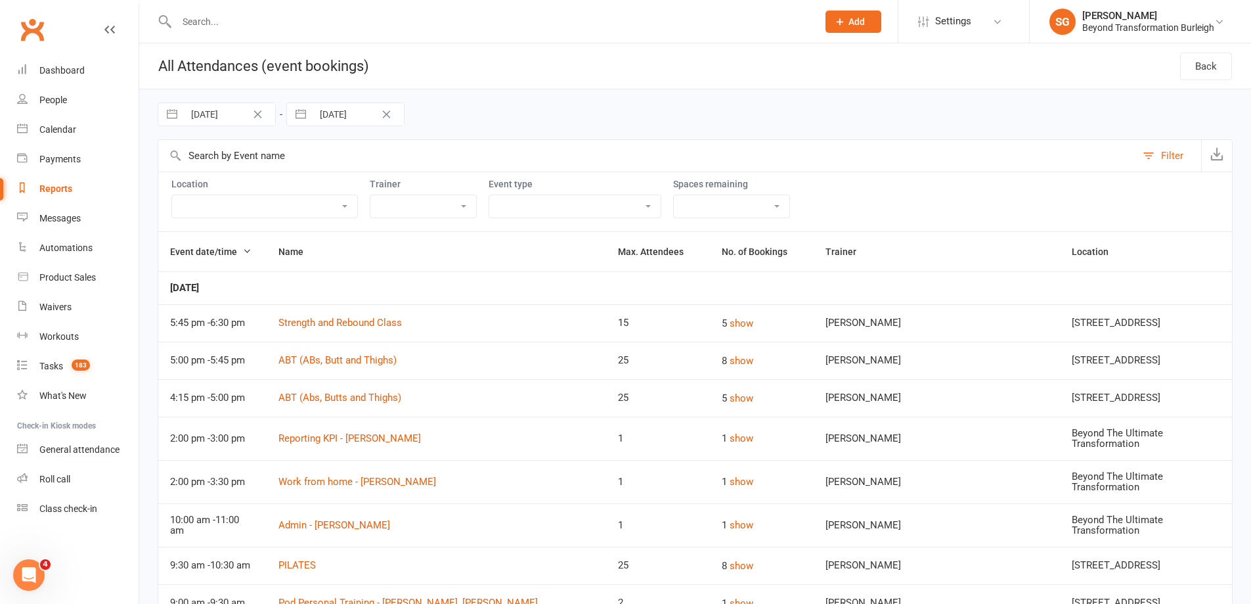
click at [335, 120] on input "[DATE]" at bounding box center [358, 114] width 91 height 22
select select "8"
select select "2025"
select select "9"
select select "2025"
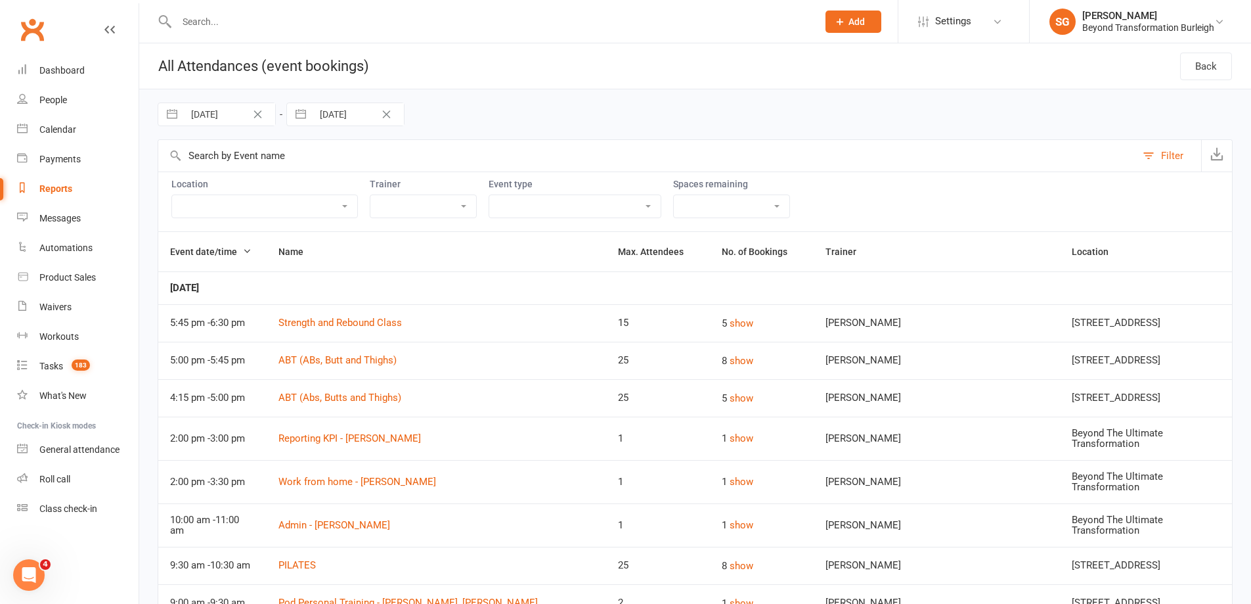
select select "10"
select select "2025"
click at [319, 269] on td "12" at bounding box center [314, 265] width 26 height 25
type input "[DATE]"
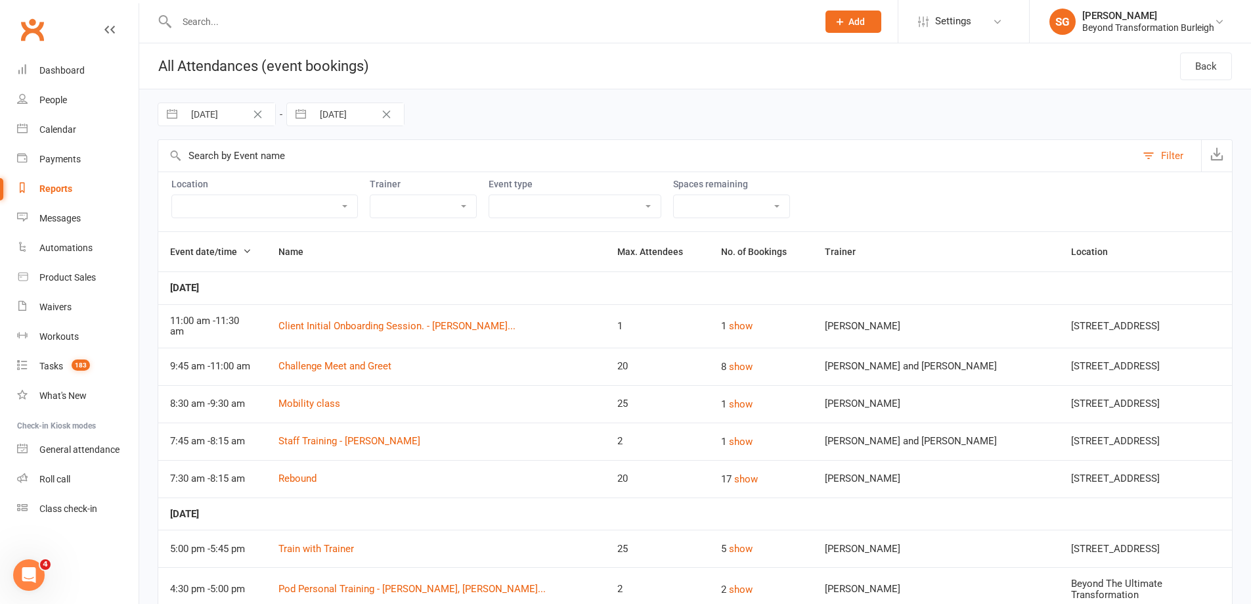
click at [600, 116] on div "[DATE] Navigate forward to interact with the calendar and select a date. Press …" at bounding box center [695, 114] width 1075 height 50
drag, startPoint x: 443, startPoint y: 207, endPoint x: 516, endPoint y: 207, distance: 73.6
click at [452, 208] on select "[PERSON_NAME] [PERSON_NAME] [PERSON_NAME] [PERSON_NAME] [PERSON_NAME] [PERSON_N…" at bounding box center [423, 206] width 106 height 22
click at [533, 206] on select "Admin Availability CHALLENGE PARTY Class EVENT Initial Consultations LO TONE Me…" at bounding box center [574, 206] width 171 height 22
click at [262, 206] on select "Beyond The Ultimate Transformation Example Room (Rename me!) mobile session Qua…" at bounding box center [264, 206] width 185 height 22
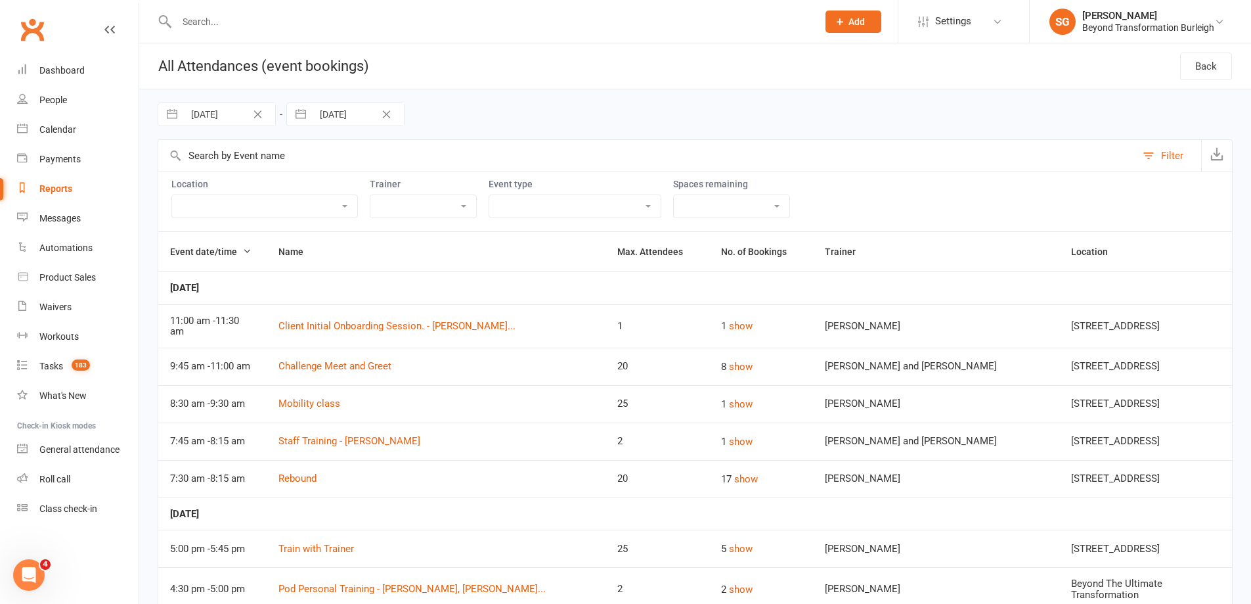
click at [548, 206] on select "Admin Availability CHALLENGE PARTY Class EVENT Initial Consultations LO TONE Me…" at bounding box center [574, 206] width 171 height 22
select select "11562"
click at [507, 195] on select "Admin Availability CHALLENGE PARTY Class EVENT Initial Consultations LO TONE Me…" at bounding box center [574, 206] width 171 height 22
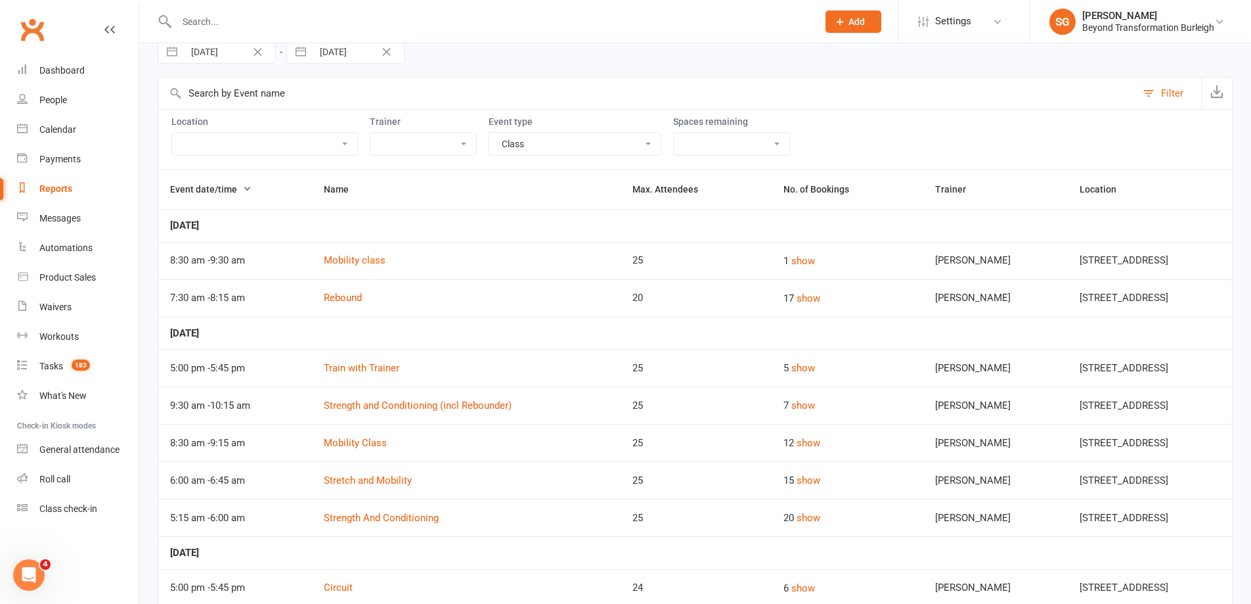
scroll to position [11, 0]
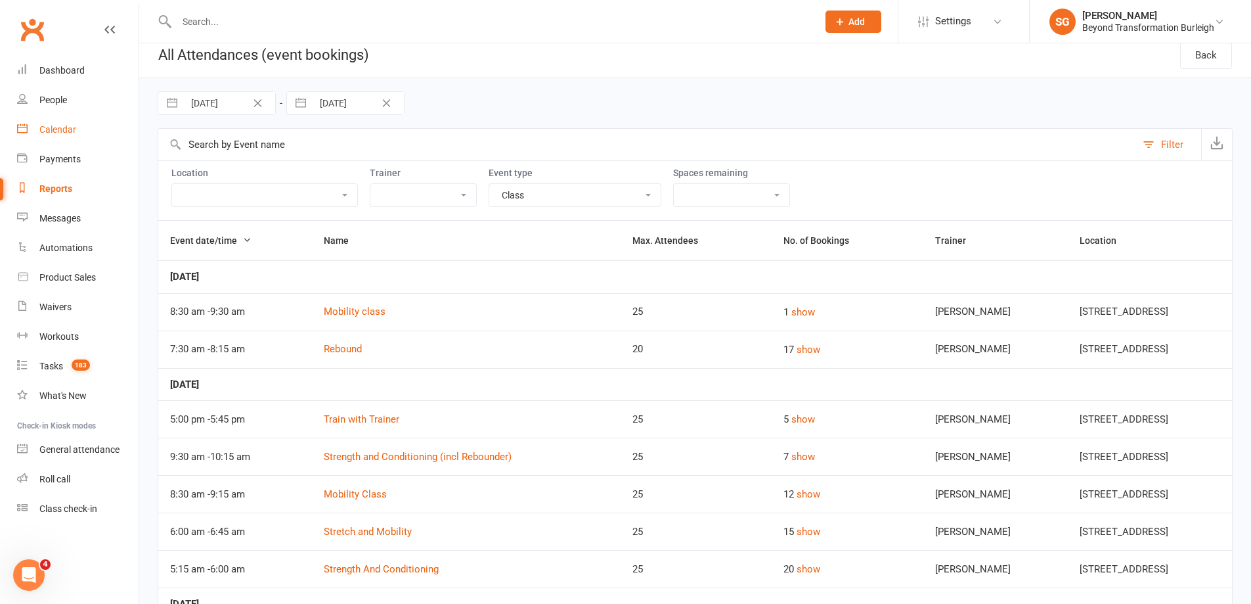
click at [24, 138] on link "Calendar" at bounding box center [77, 130] width 121 height 30
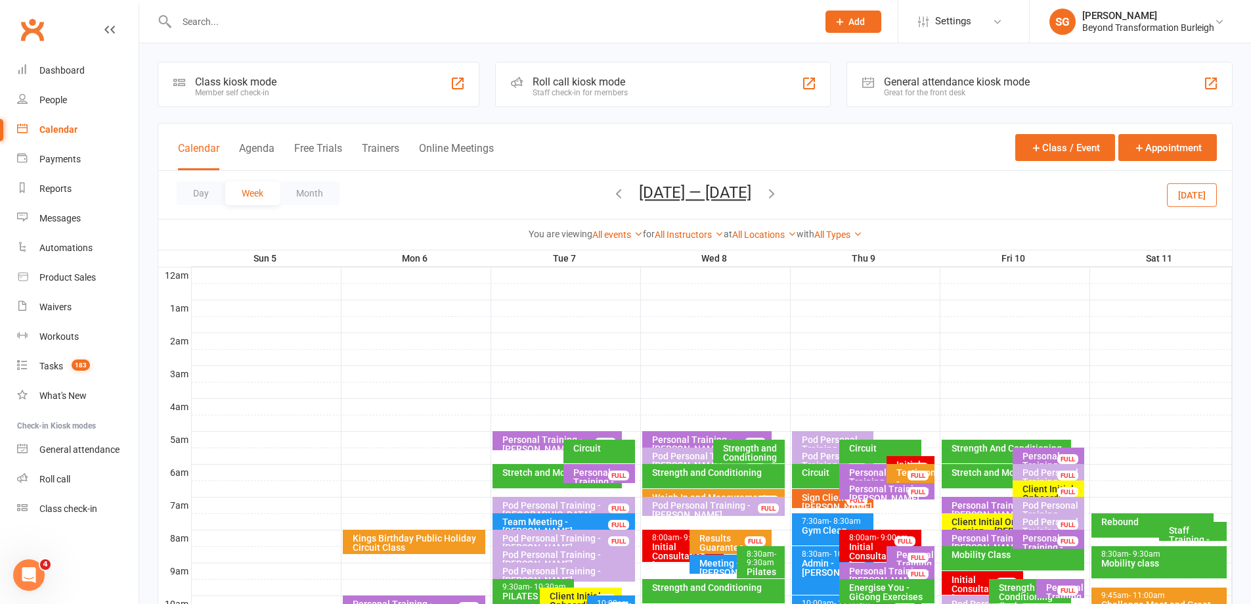
click at [616, 189] on icon "button" at bounding box center [618, 193] width 14 height 14
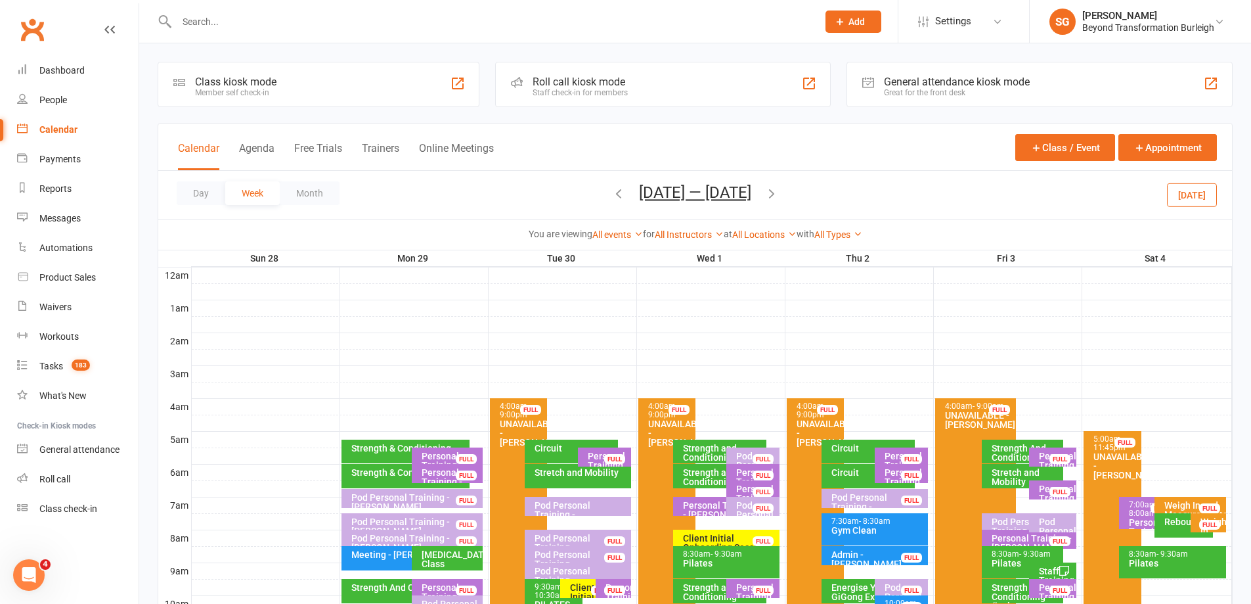
click at [790, 189] on ui-view "Prospect Member Non-attending contact Class / event Appointment Task Membership…" at bounding box center [625, 538] width 1251 height 1070
click at [779, 191] on icon "button" at bounding box center [771, 193] width 14 height 14
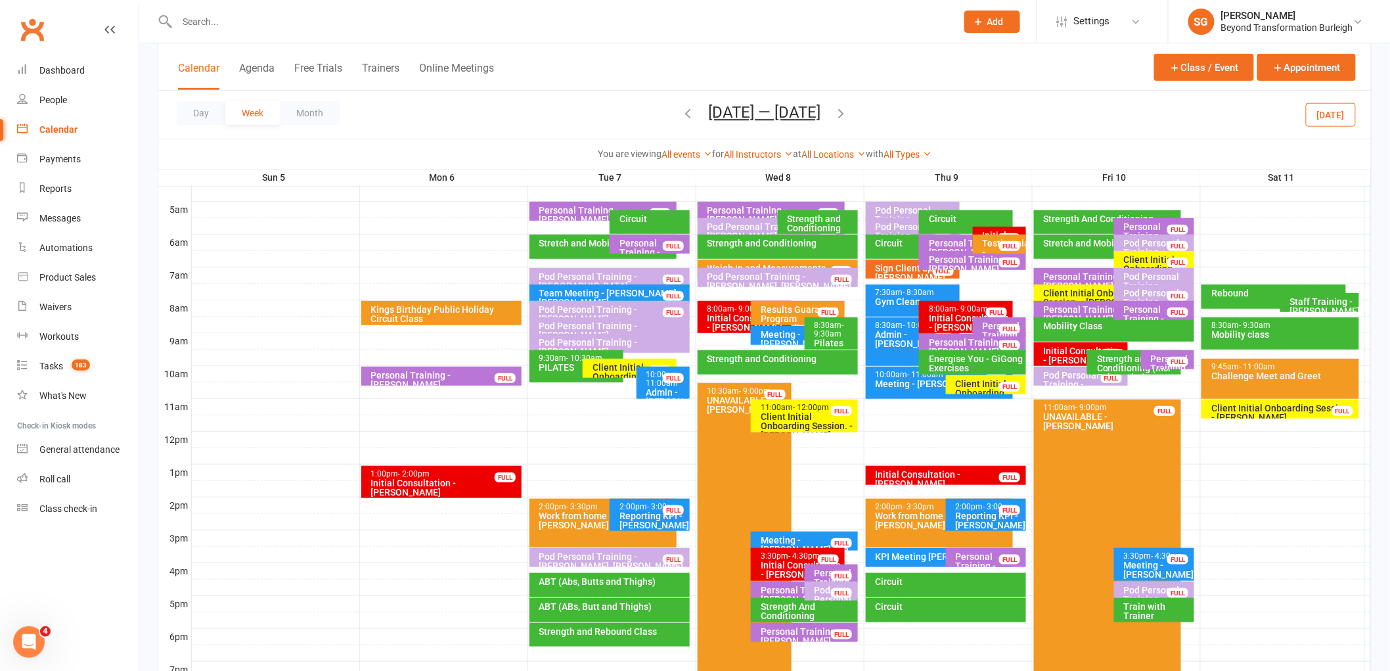
scroll to position [197, 0]
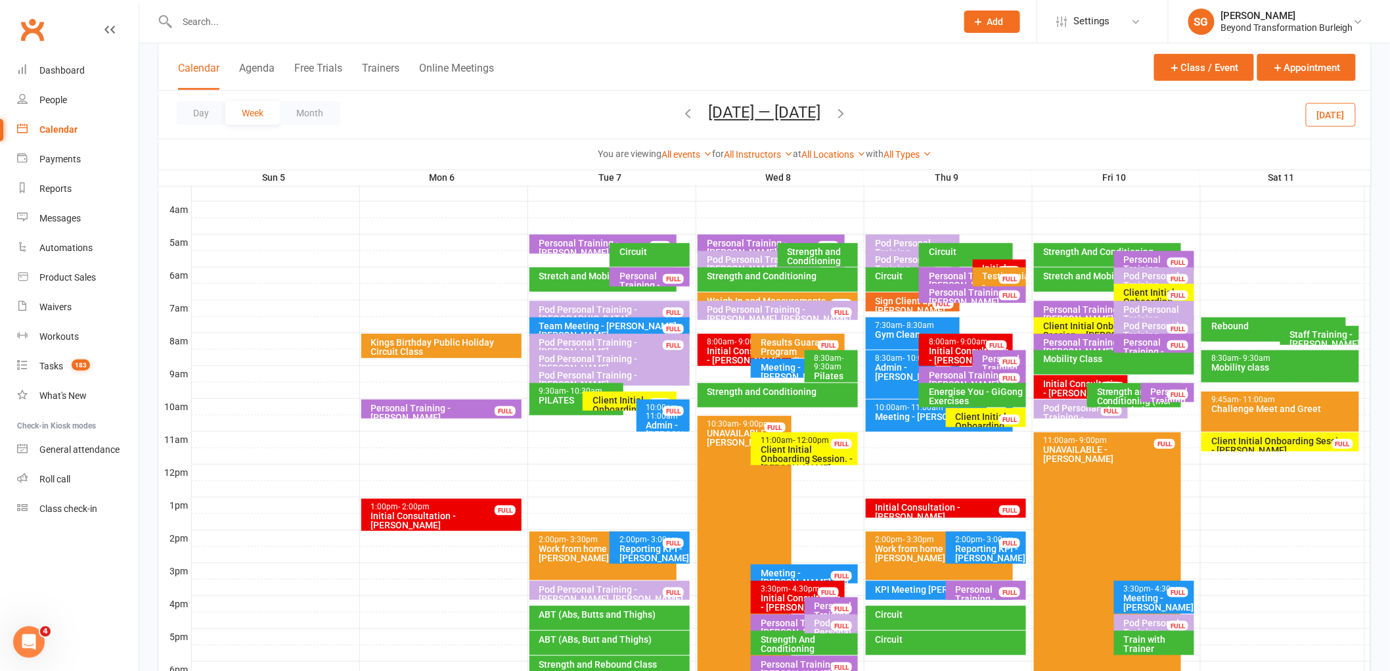
click at [631, 311] on div "Pod Personal Training - [GEOGRAPHIC_DATA][PERSON_NAME]" at bounding box center [613, 319] width 149 height 28
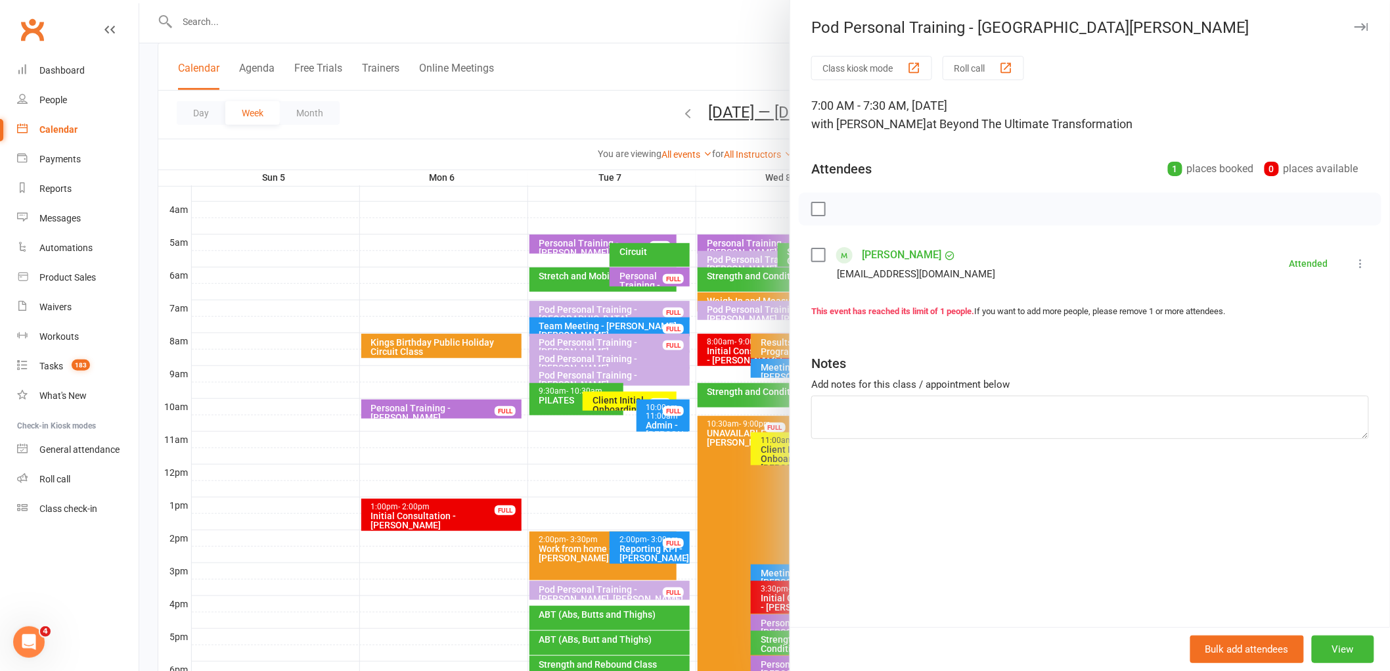
click at [631, 311] on div at bounding box center [764, 335] width 1250 height 671
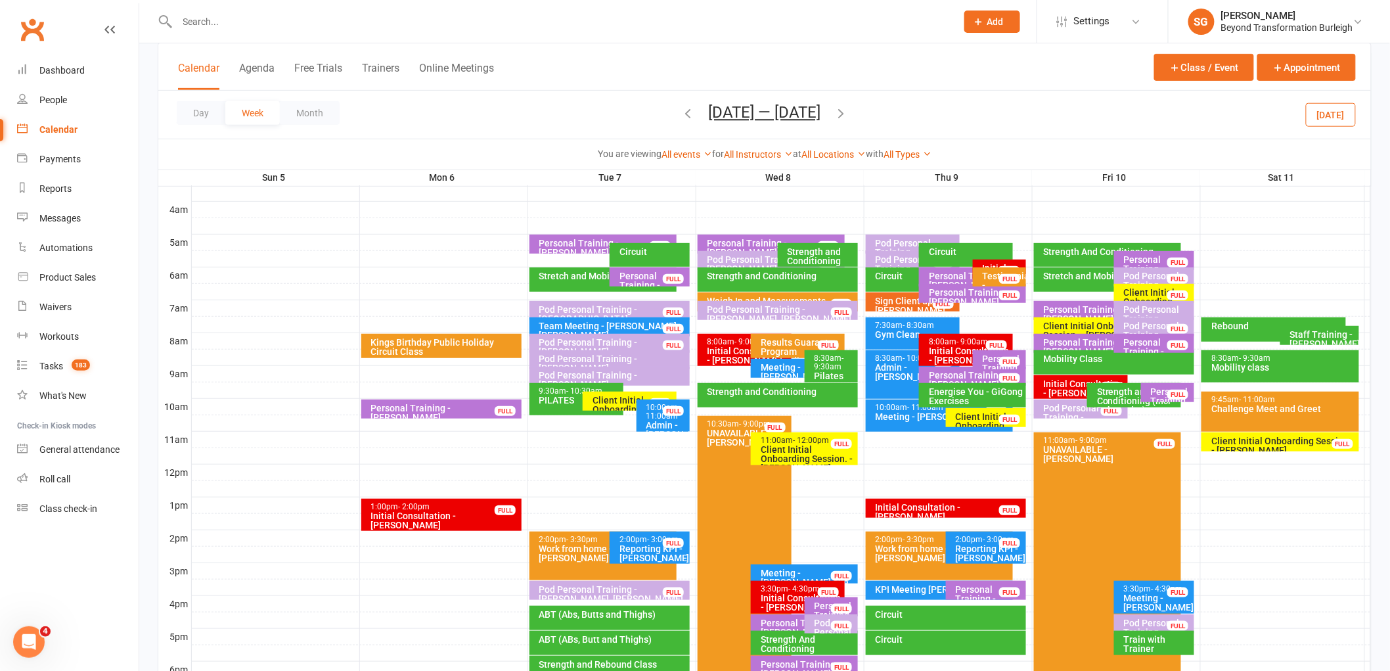
click at [600, 338] on div "Pod Personal Training - [PERSON_NAME][GEOGRAPHIC_DATA]" at bounding box center [613, 352] width 149 height 28
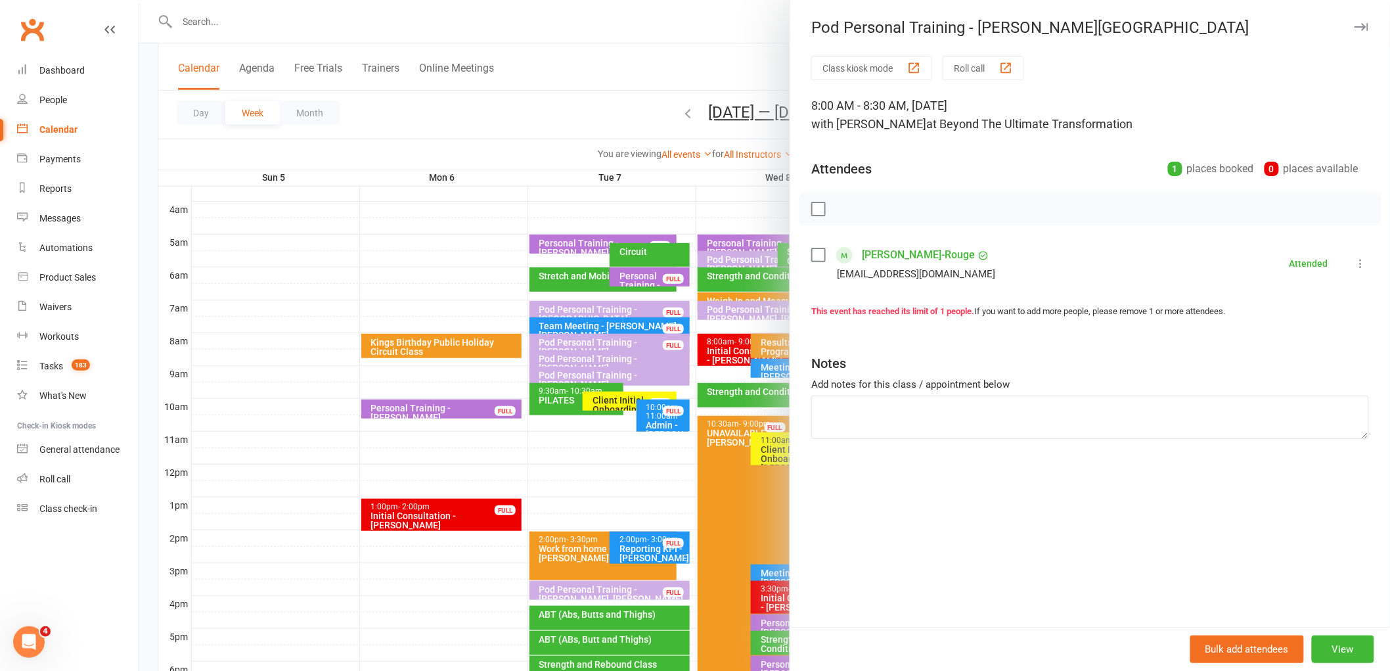
drag, startPoint x: 600, startPoint y: 337, endPoint x: 601, endPoint y: 345, distance: 8.6
click at [600, 338] on div at bounding box center [764, 335] width 1250 height 671
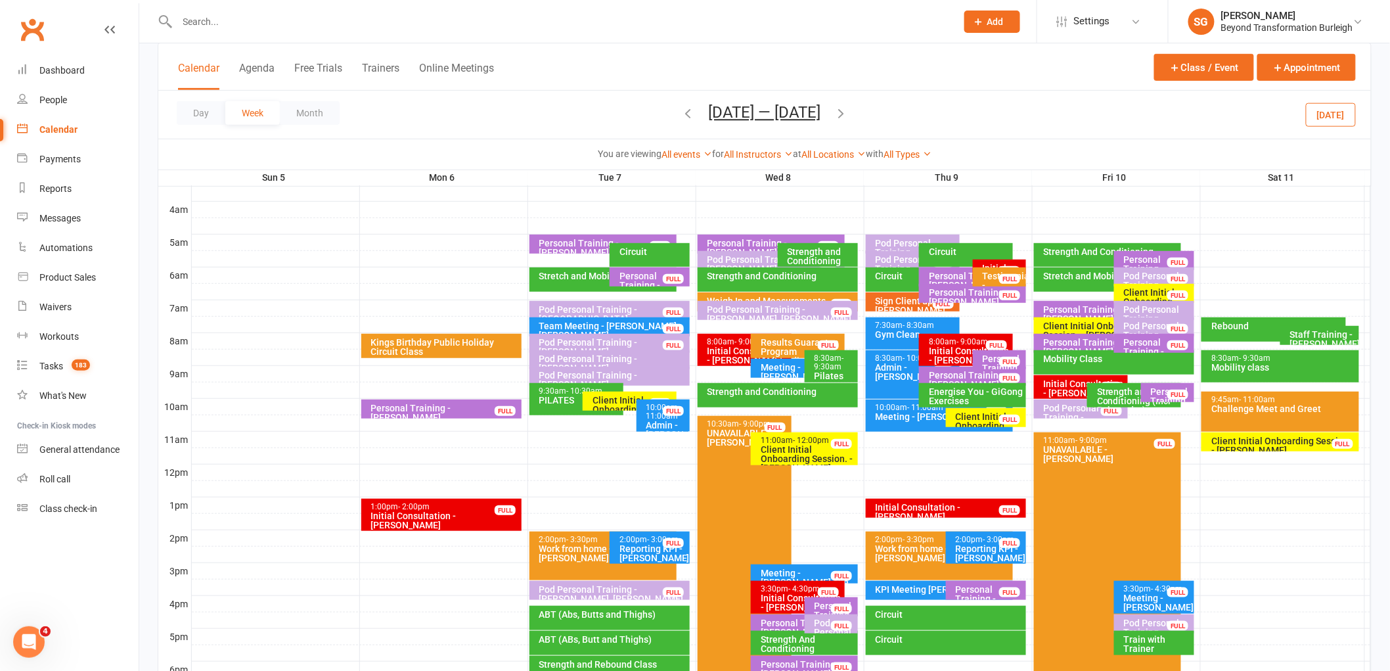
click at [594, 358] on div "Pod Personal Training - [PERSON_NAME], [PERSON_NAME]..." at bounding box center [613, 368] width 149 height 28
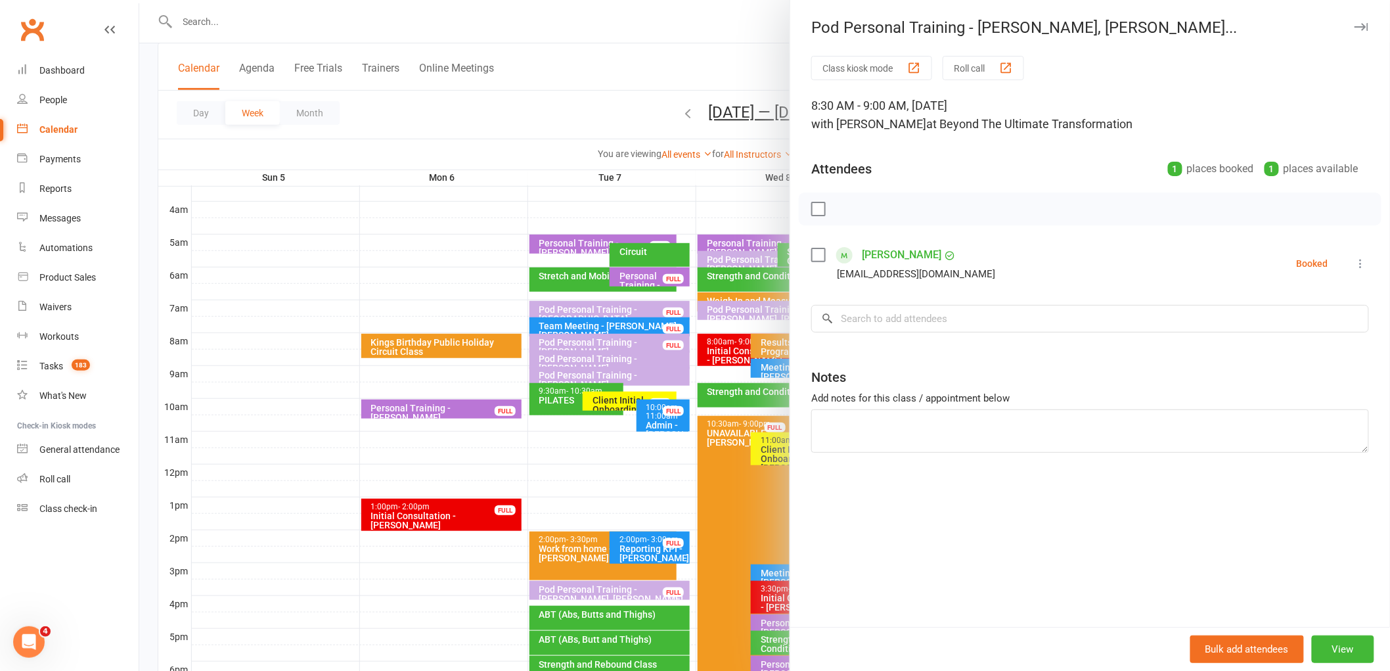
click at [594, 358] on div at bounding box center [764, 335] width 1250 height 671
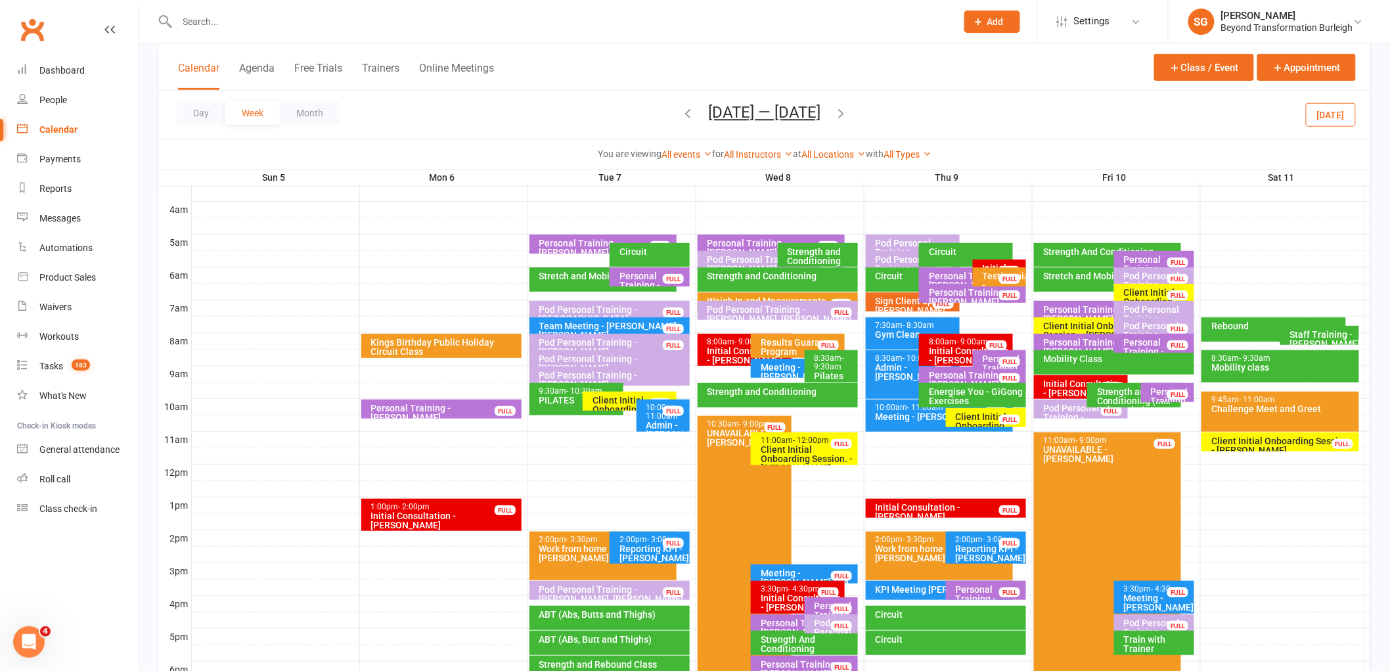
click at [591, 370] on div "Pod Personal Training - [PERSON_NAME]" at bounding box center [613, 379] width 149 height 18
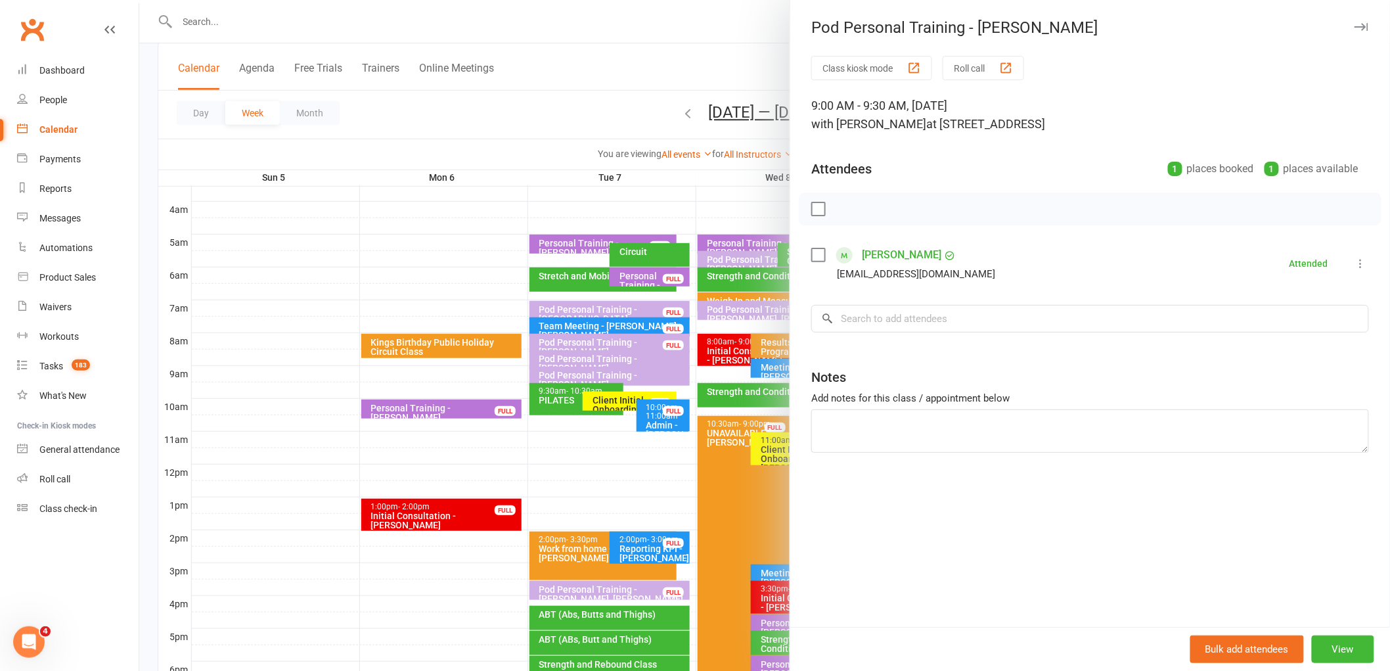
click at [590, 370] on div at bounding box center [764, 335] width 1250 height 671
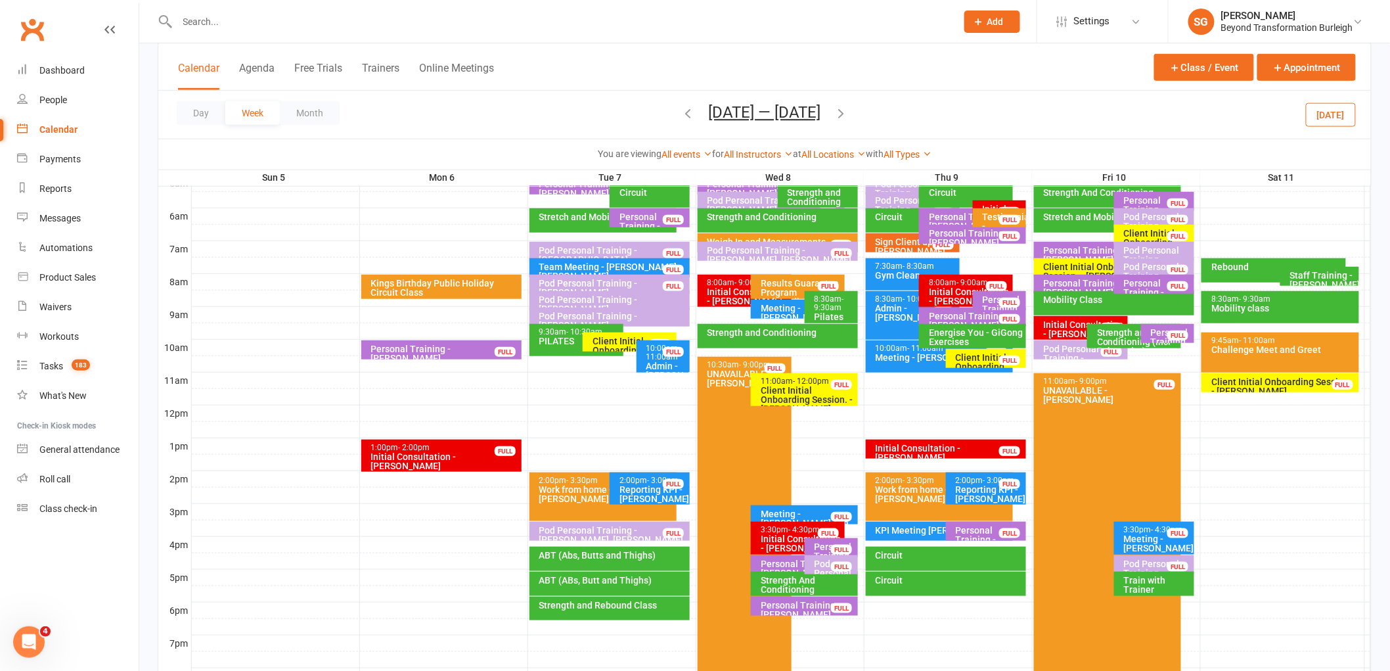
scroll to position [343, 0]
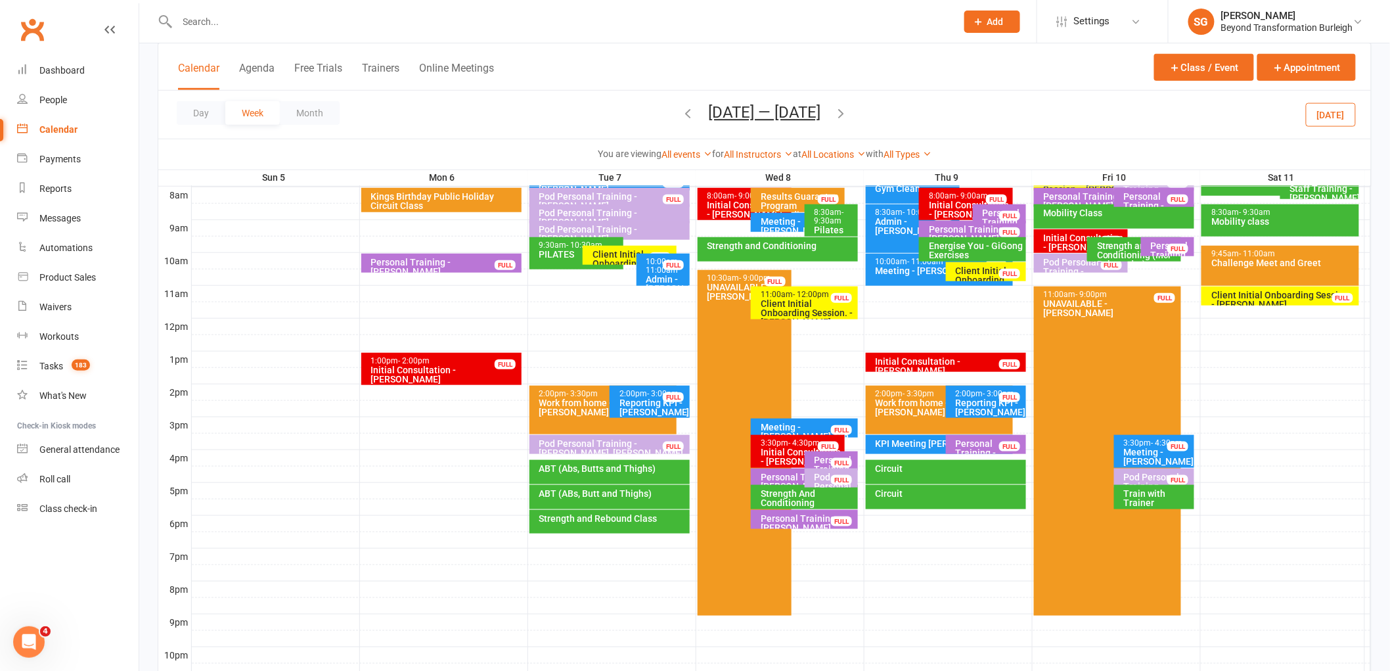
click at [585, 449] on div "Pod Personal Training - [PERSON_NAME], [PERSON_NAME]" at bounding box center [613, 448] width 149 height 18
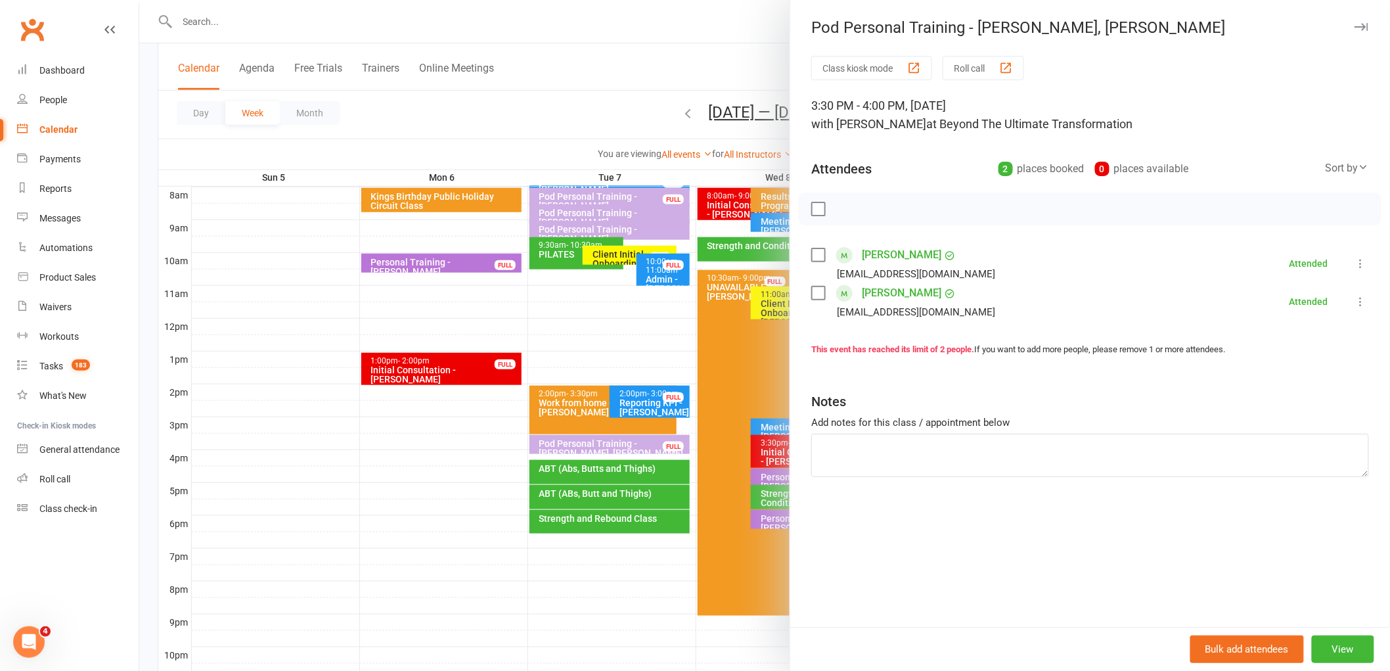
click at [585, 449] on div at bounding box center [764, 335] width 1250 height 671
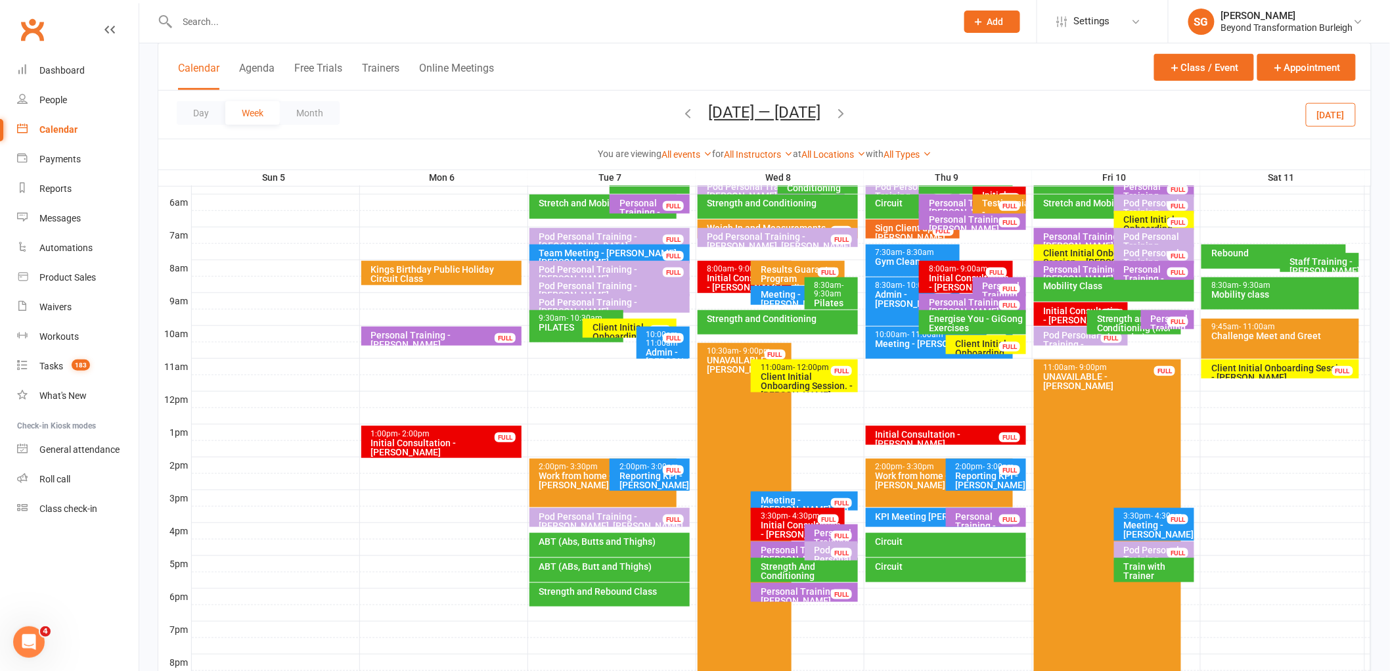
scroll to position [197, 0]
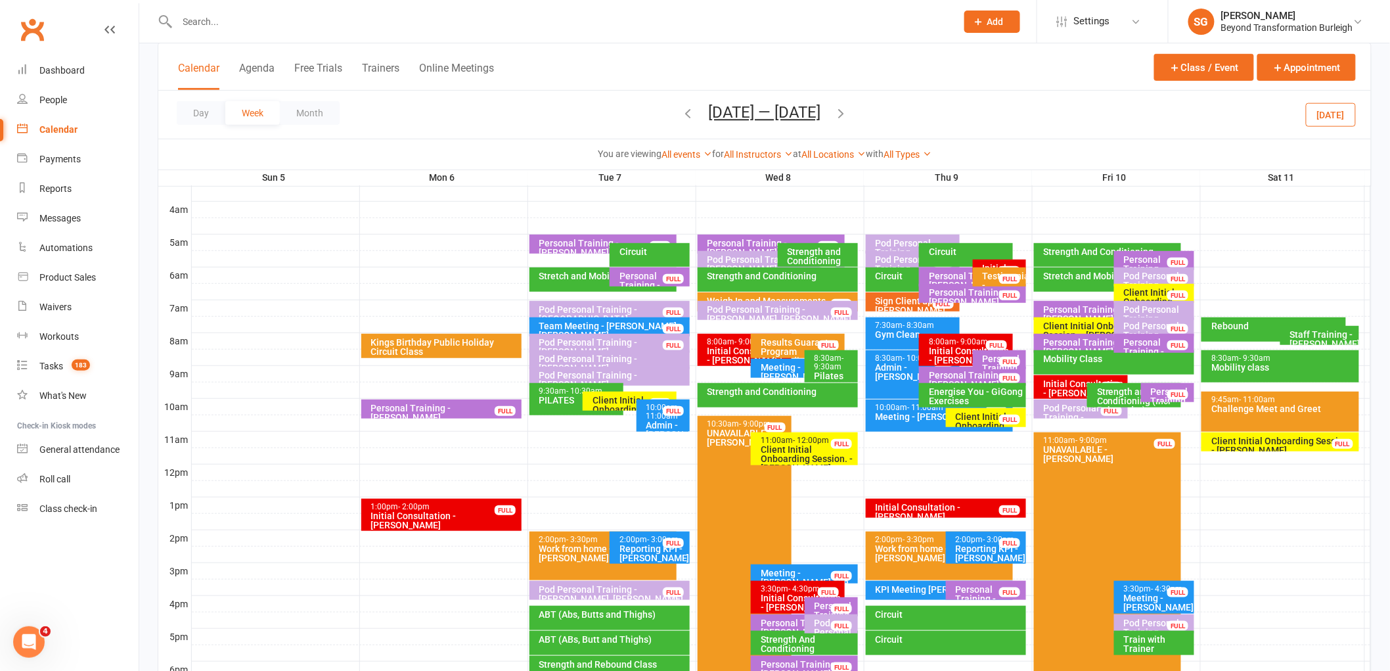
click at [751, 260] on div "Pod Personal Training - [PERSON_NAME]" at bounding box center [775, 264] width 136 height 18
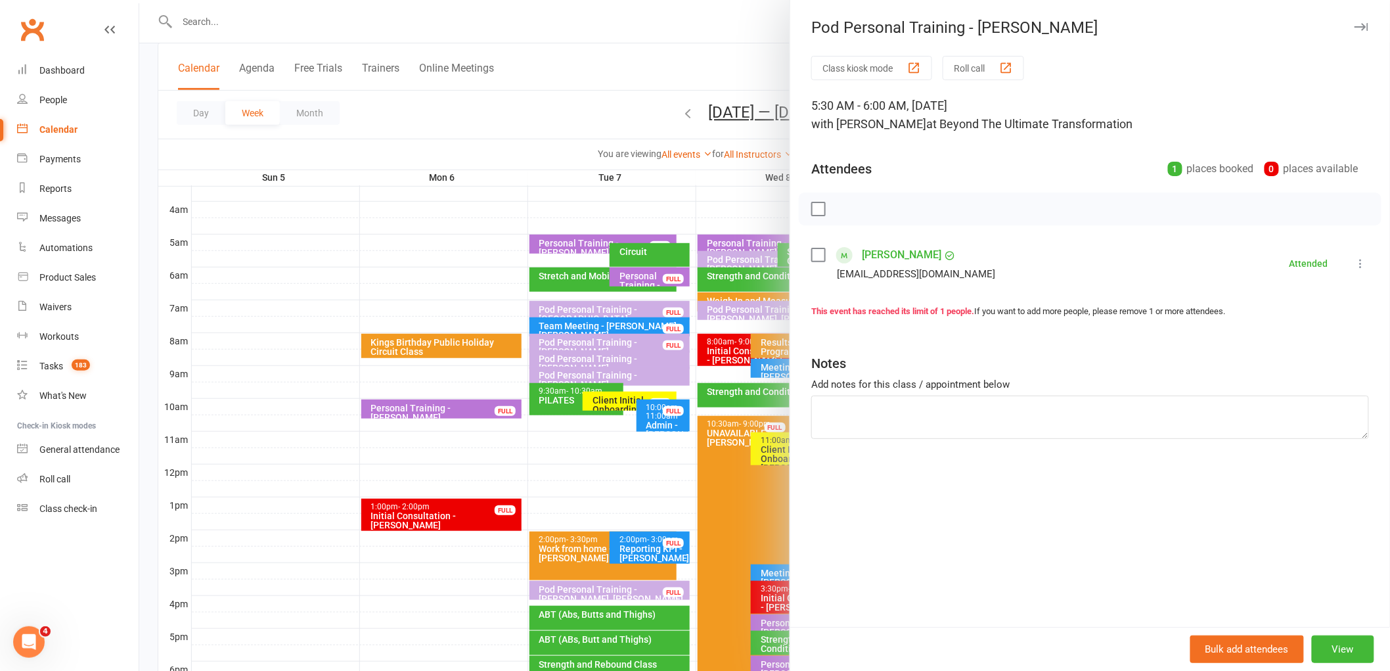
click at [751, 260] on div at bounding box center [764, 335] width 1250 height 671
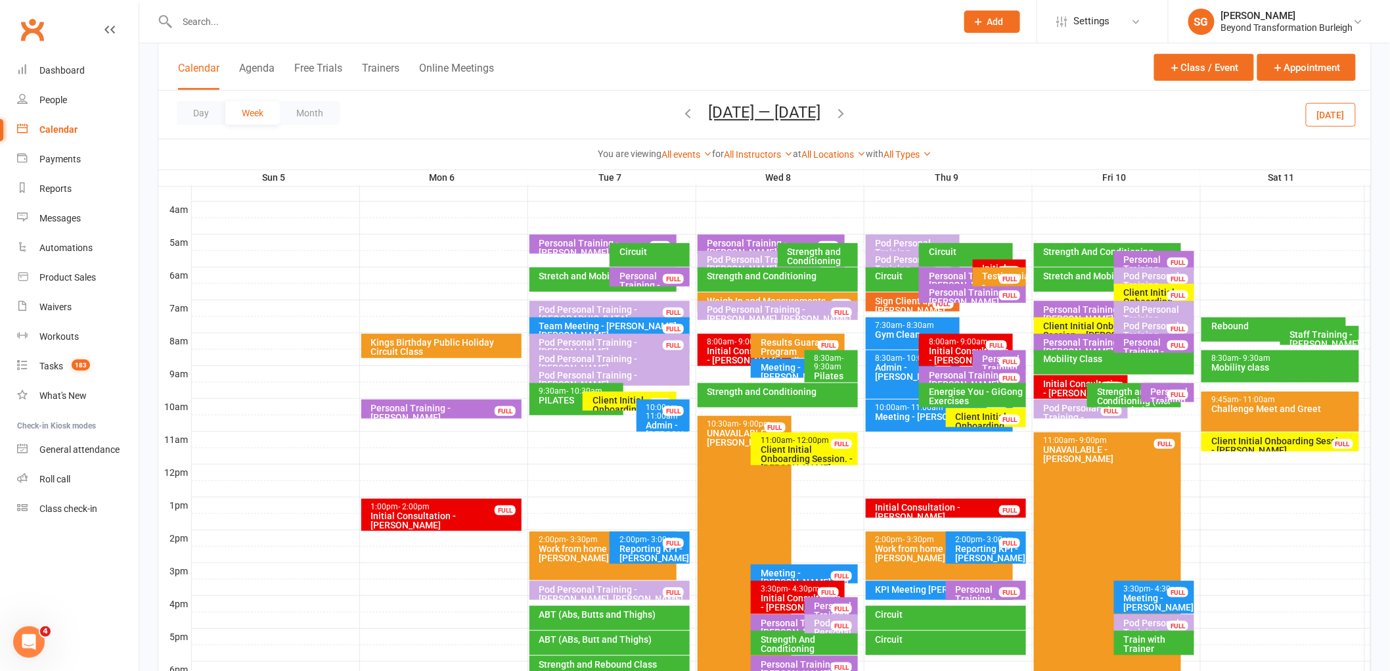
click at [767, 312] on div "Pod Personal Training - [PERSON_NAME], [PERSON_NAME]" at bounding box center [781, 314] width 149 height 18
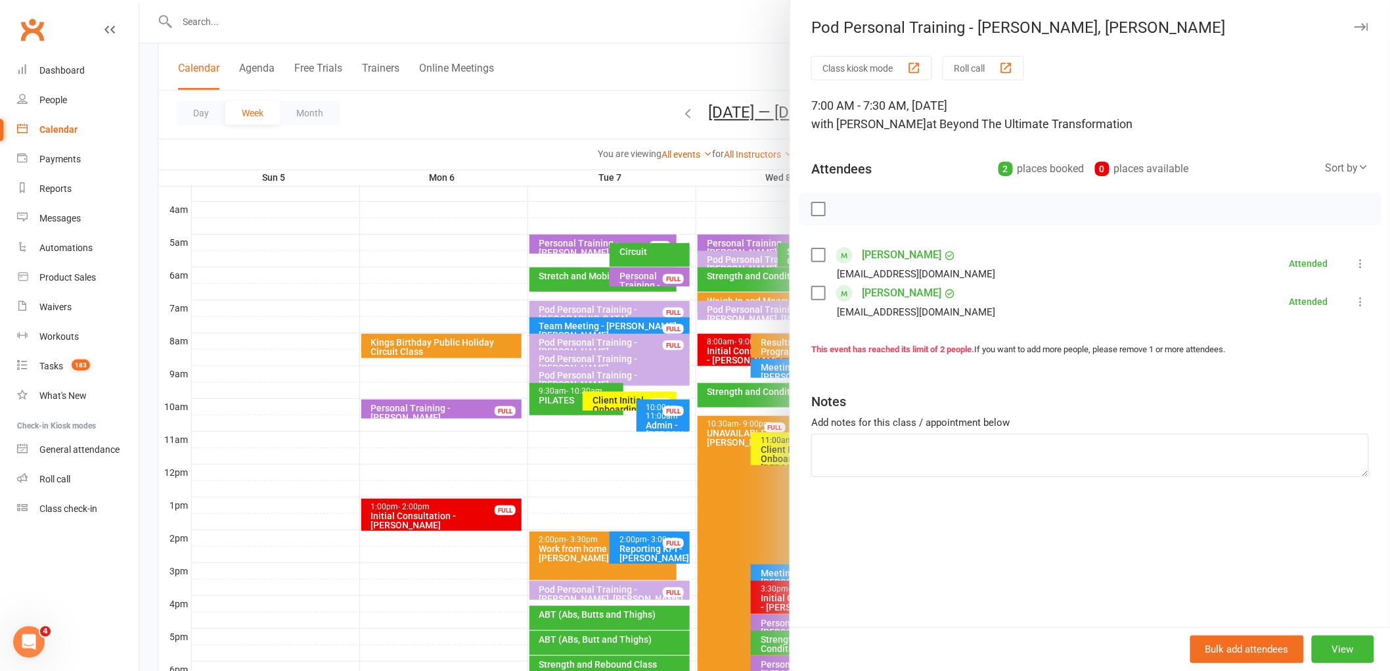
click at [749, 311] on div at bounding box center [764, 335] width 1250 height 671
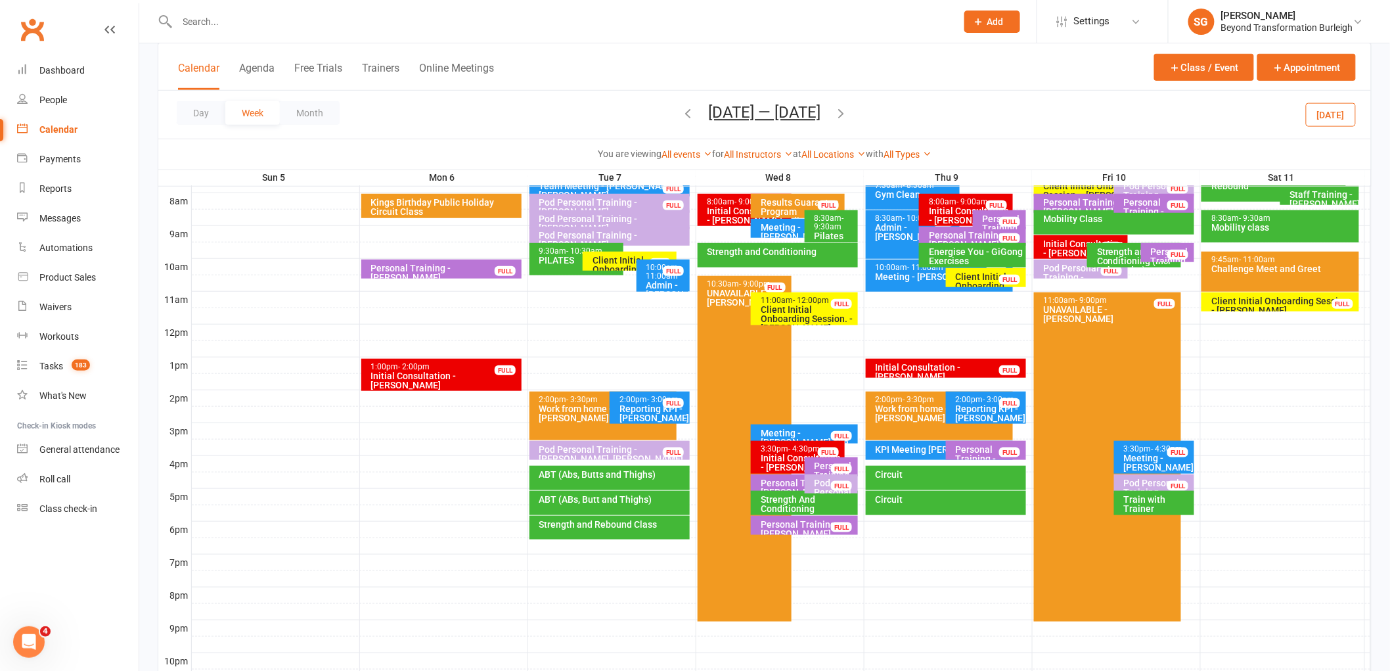
scroll to position [343, 0]
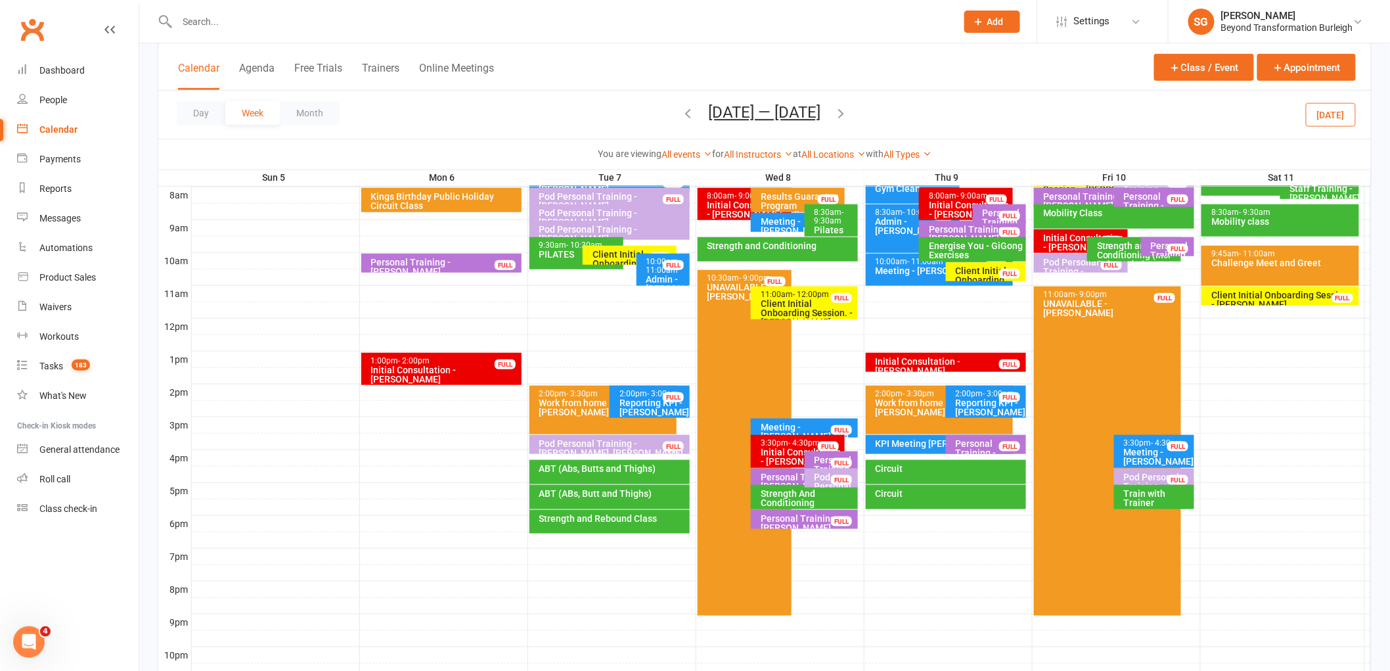
click at [827, 478] on div "Pod Personal Training - [PERSON_NAME], [PERSON_NAME]..." at bounding box center [835, 499] width 42 height 55
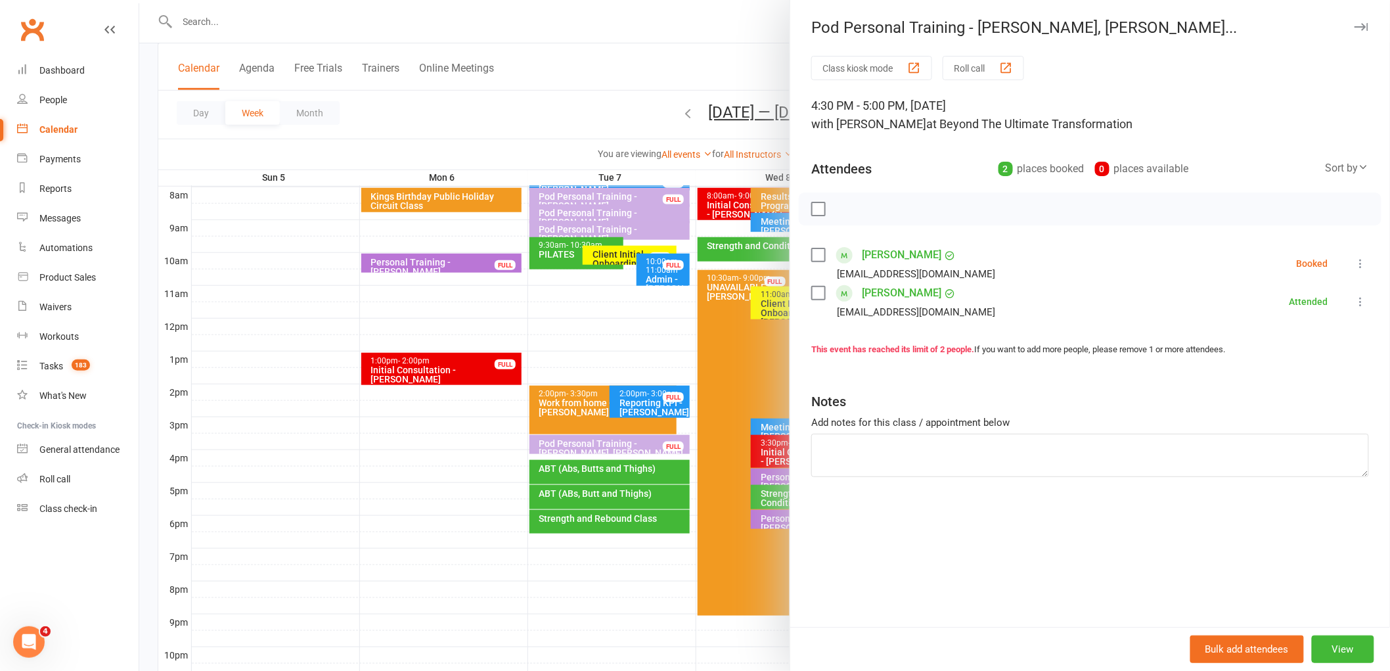
click at [632, 407] on div at bounding box center [764, 335] width 1250 height 671
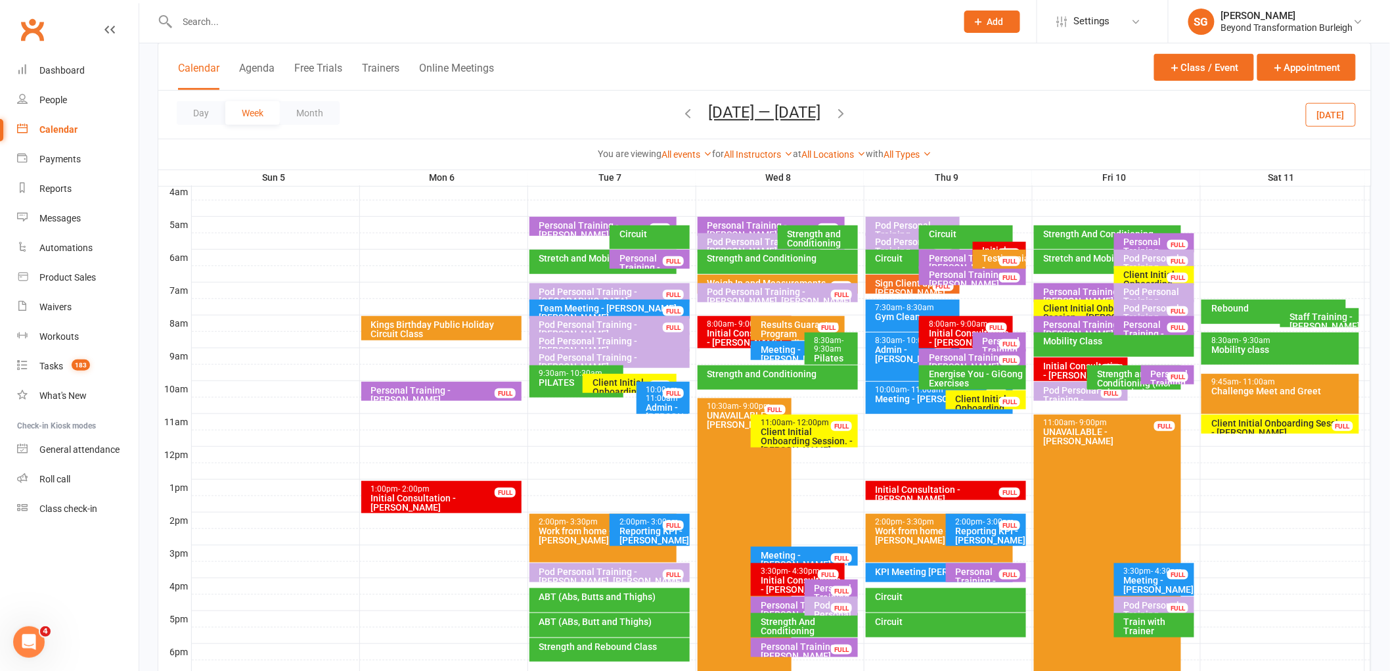
scroll to position [123, 0]
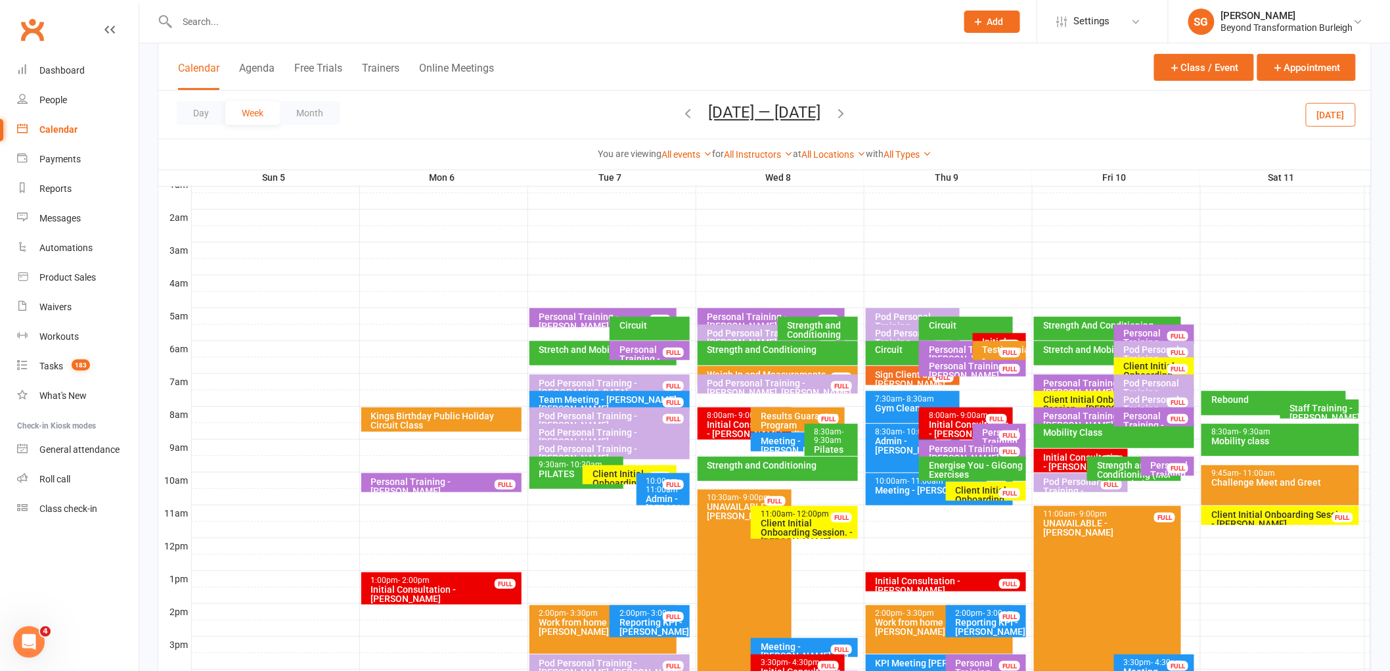
click at [895, 315] on div "Pod Personal Training - [PERSON_NAME]" at bounding box center [916, 326] width 82 height 28
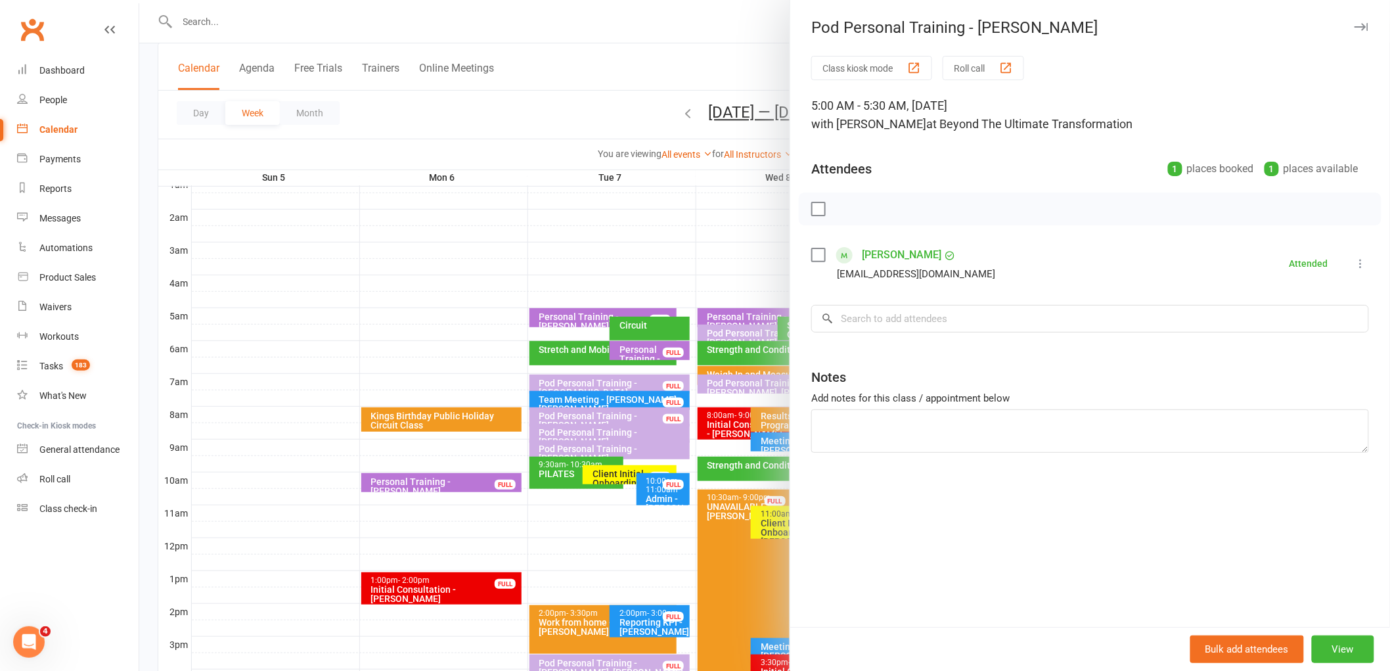
click at [711, 313] on div at bounding box center [764, 335] width 1250 height 671
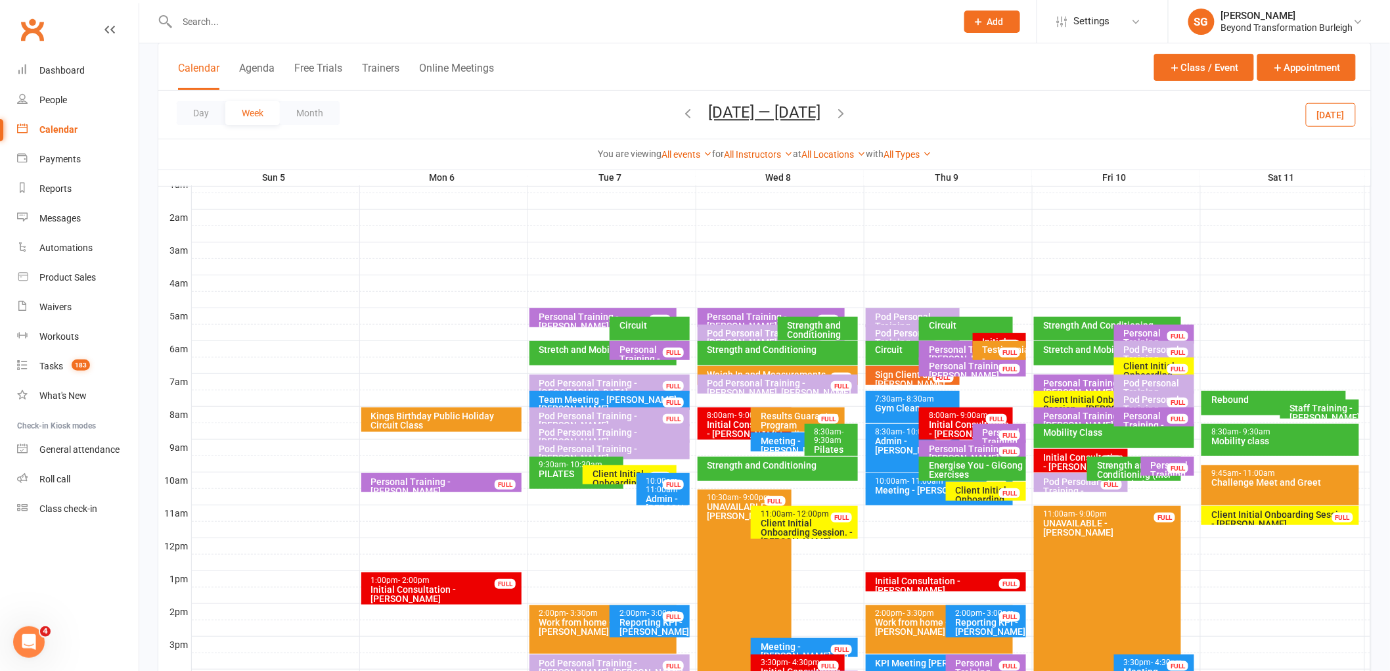
click at [885, 328] on div "Pod Personal Training - [PERSON_NAME]" at bounding box center [916, 342] width 82 height 28
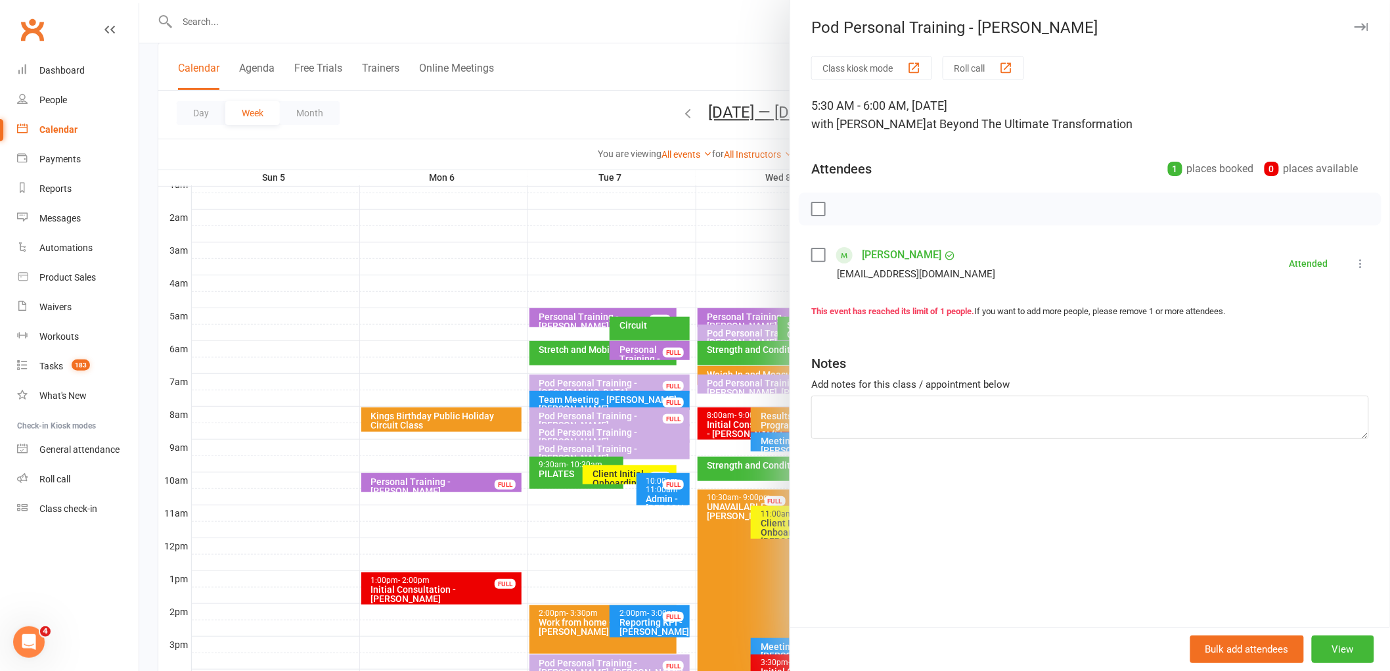
click at [615, 324] on div at bounding box center [764, 335] width 1250 height 671
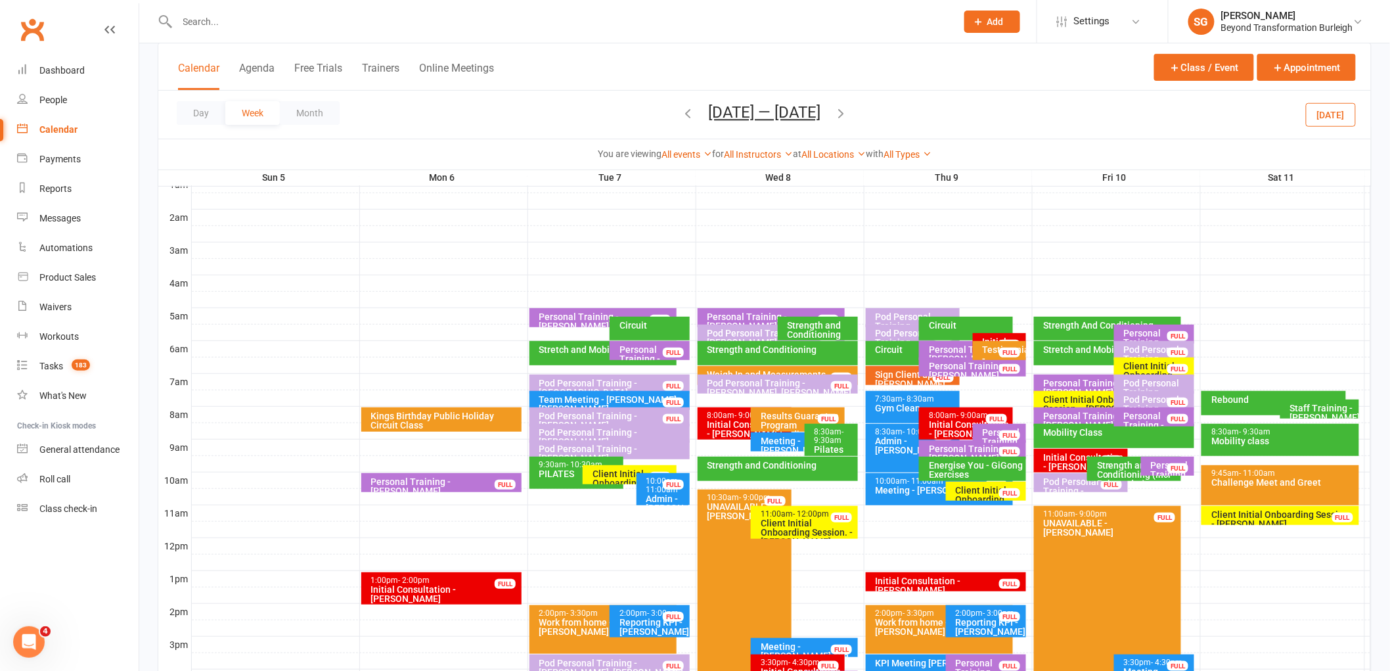
click at [1141, 351] on div "Pod Personal Training - [PERSON_NAME]" at bounding box center [1157, 359] width 68 height 28
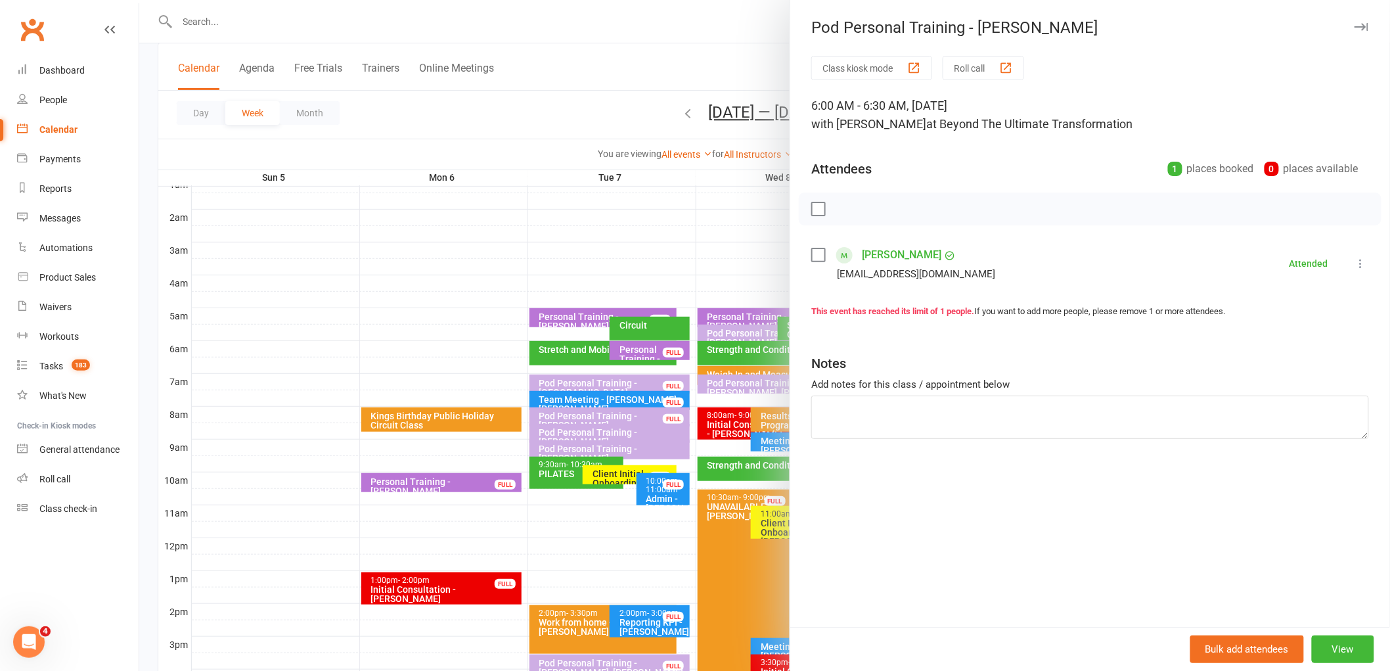
click at [671, 350] on div at bounding box center [764, 335] width 1250 height 671
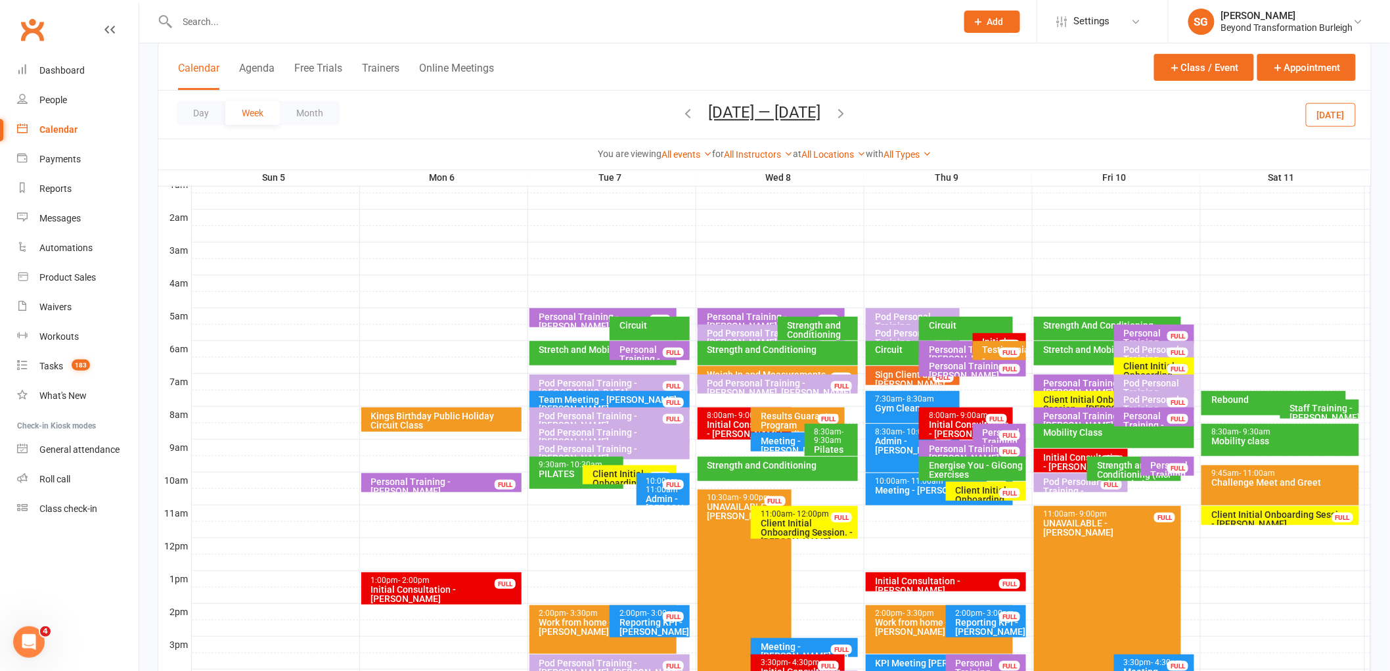
click at [1151, 381] on div "Pod Personal Training - [GEOGRAPHIC_DATA][PERSON_NAME], [PERSON_NAME]..." at bounding box center [1157, 401] width 68 height 46
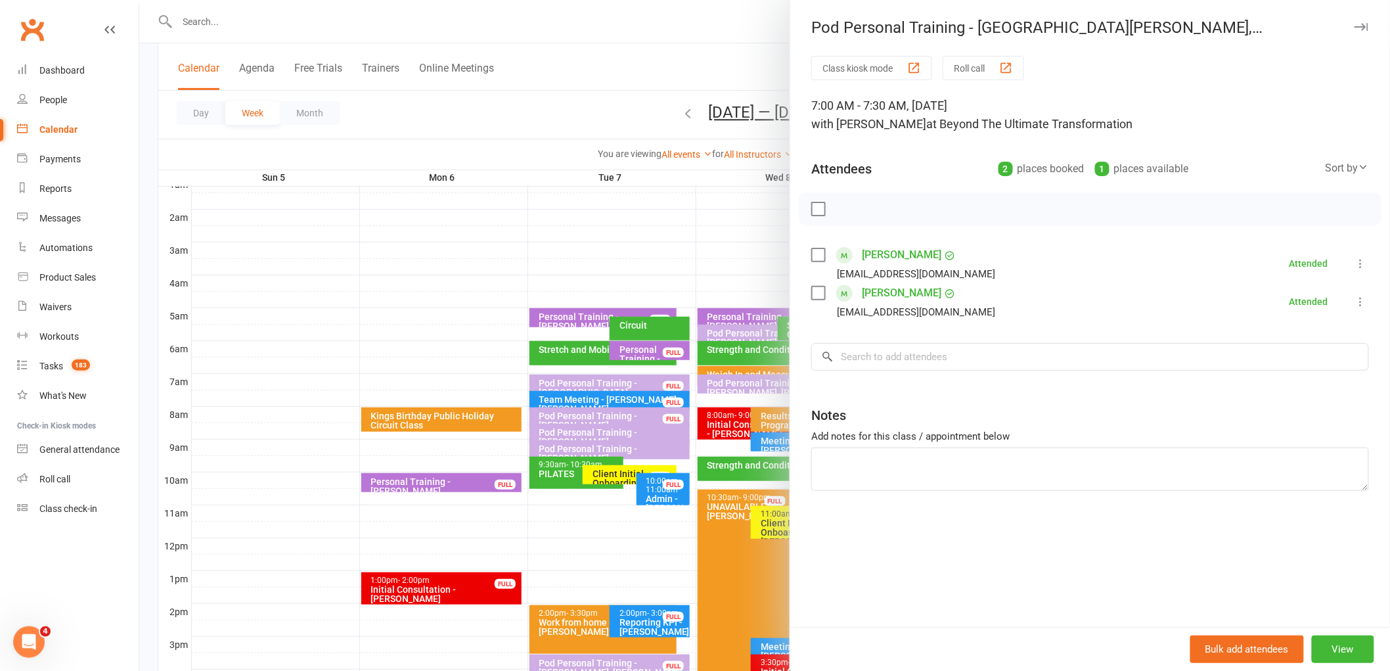
click at [672, 334] on div at bounding box center [764, 335] width 1250 height 671
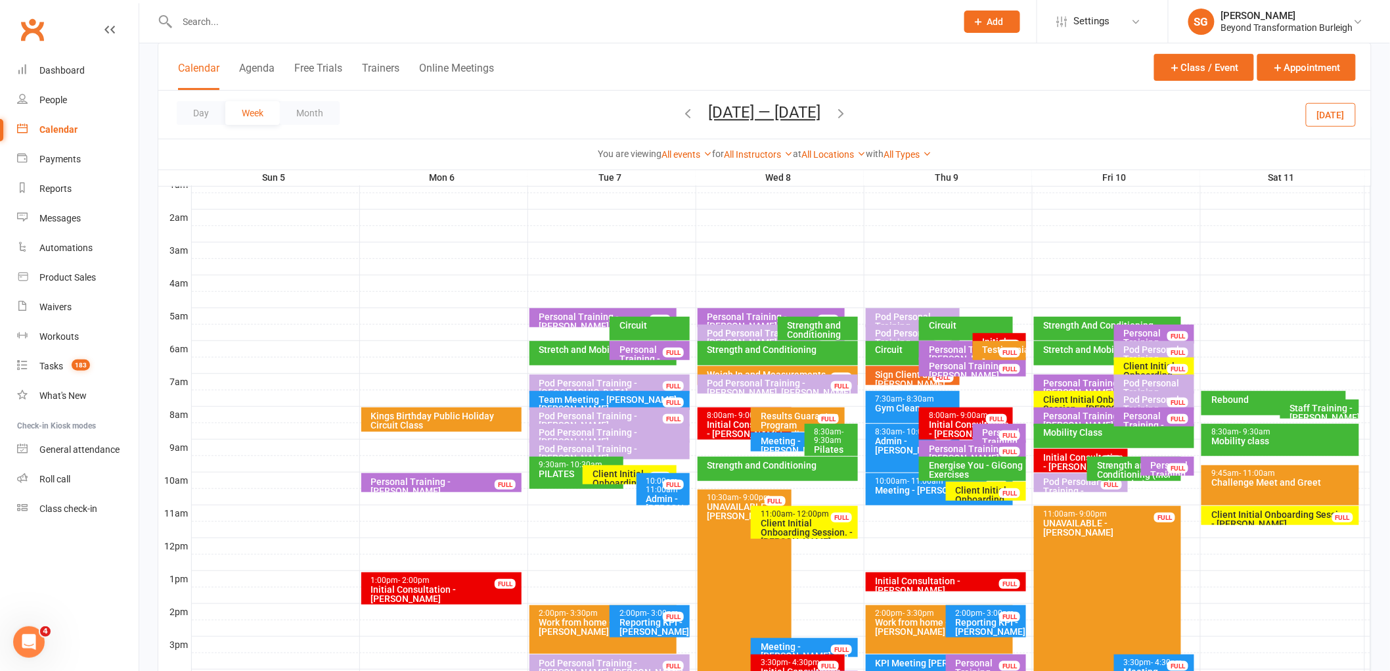
click at [1144, 399] on div "Pod Personal Training - [PERSON_NAME], [PERSON_NAME]" at bounding box center [1157, 413] width 68 height 37
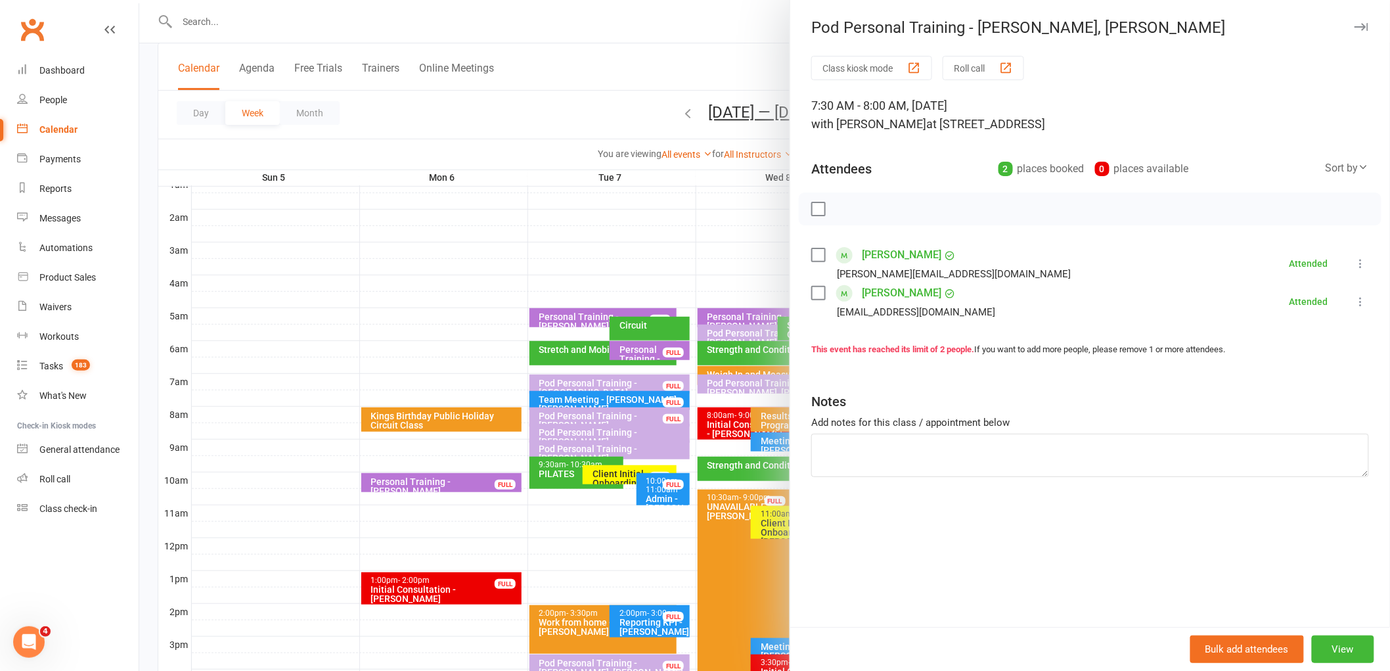
drag, startPoint x: 609, startPoint y: 392, endPoint x: 724, endPoint y: 395, distance: 114.3
click at [611, 391] on div at bounding box center [764, 335] width 1250 height 671
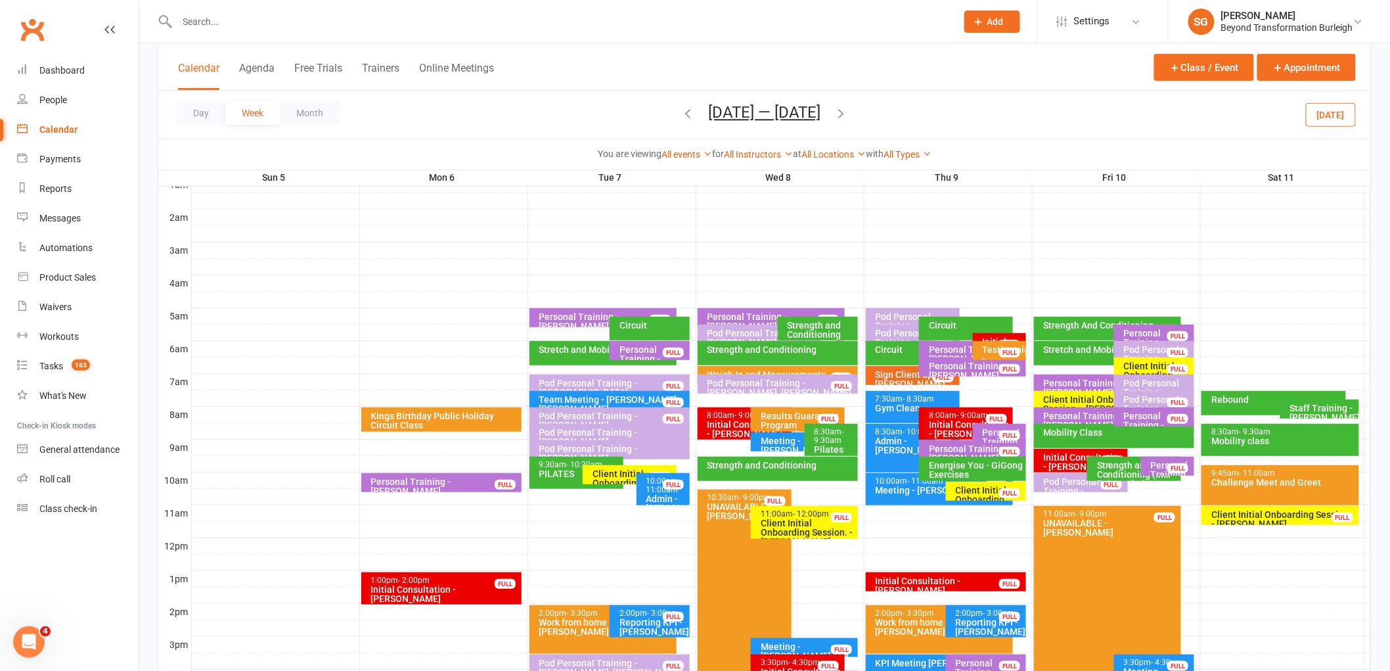
click at [1051, 477] on div "Pod Personal Training - [PERSON_NAME]" at bounding box center [1084, 491] width 82 height 28
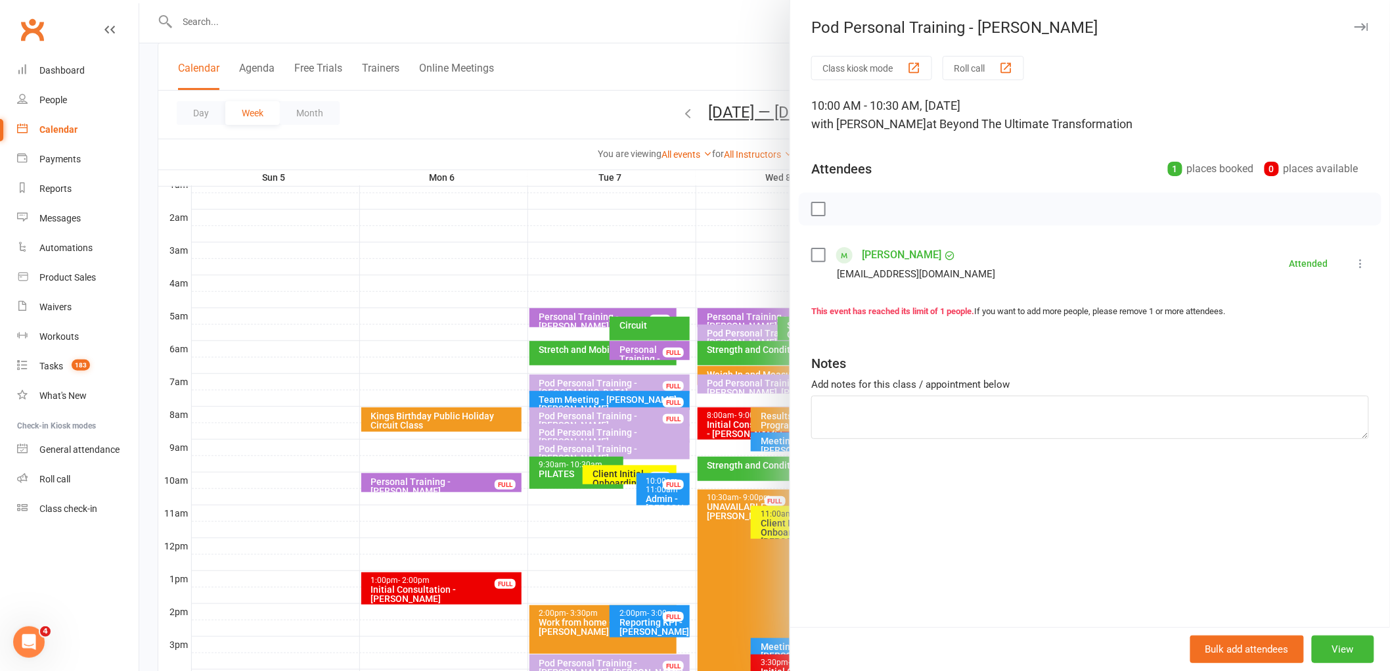
click at [631, 424] on div at bounding box center [764, 335] width 1250 height 671
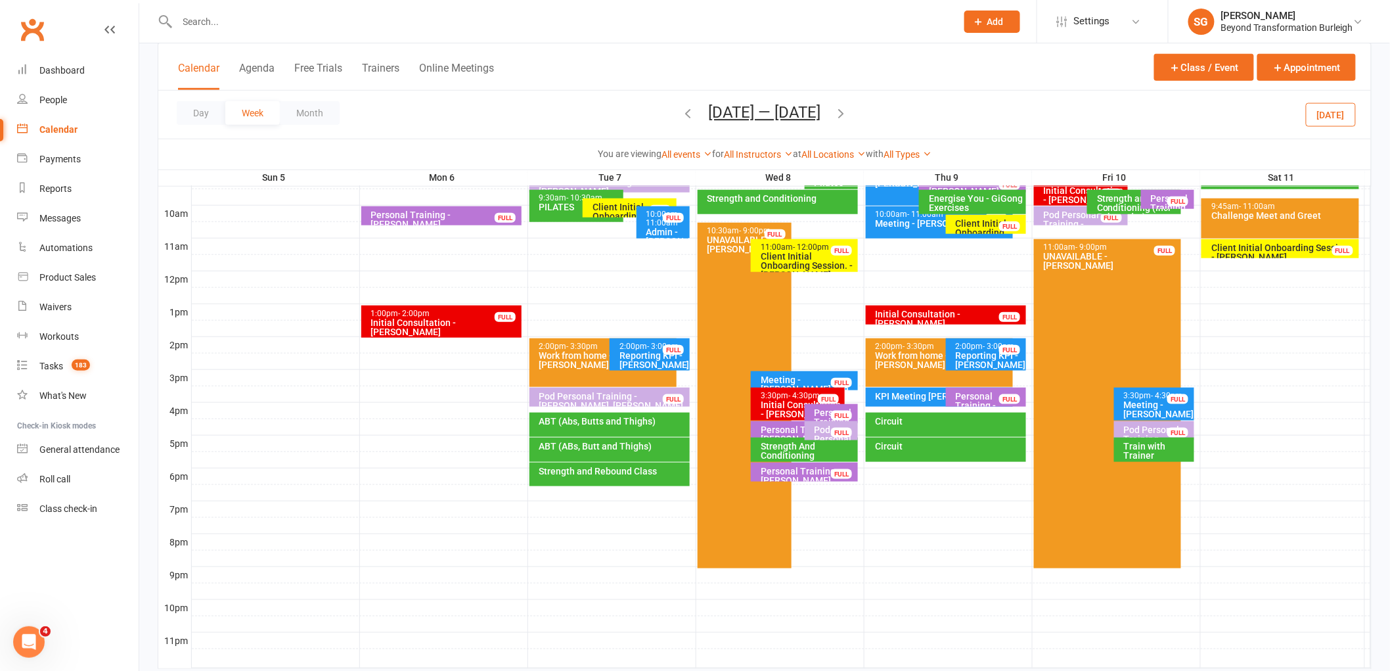
scroll to position [416, 0]
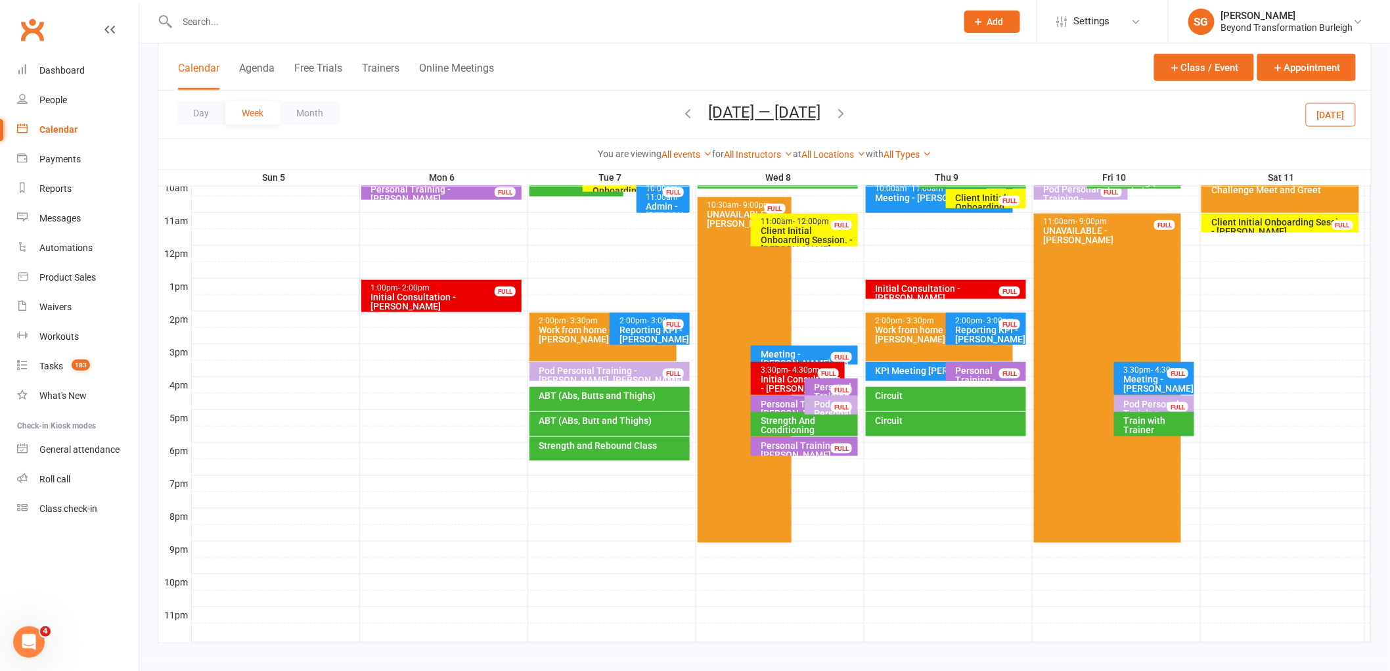
click at [1140, 402] on div "Pod Personal Training - [PERSON_NAME], [PERSON_NAME]..." at bounding box center [1157, 417] width 68 height 37
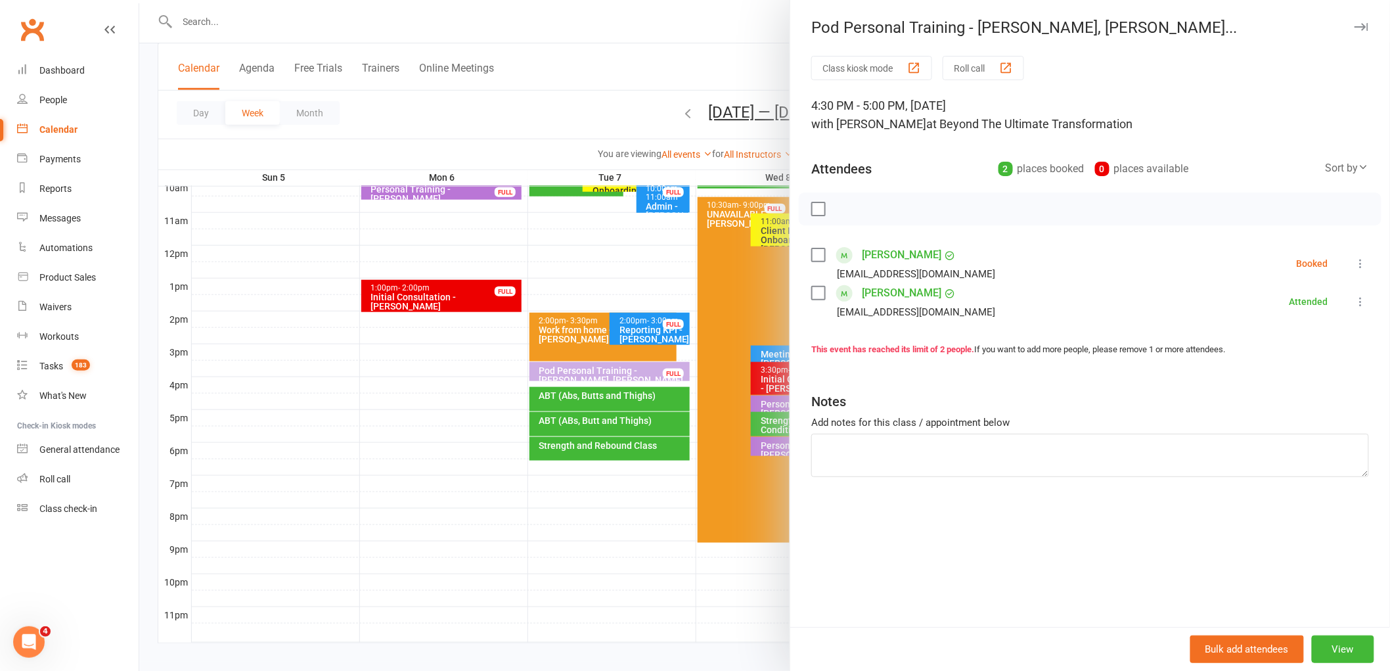
click at [688, 398] on div at bounding box center [764, 335] width 1250 height 671
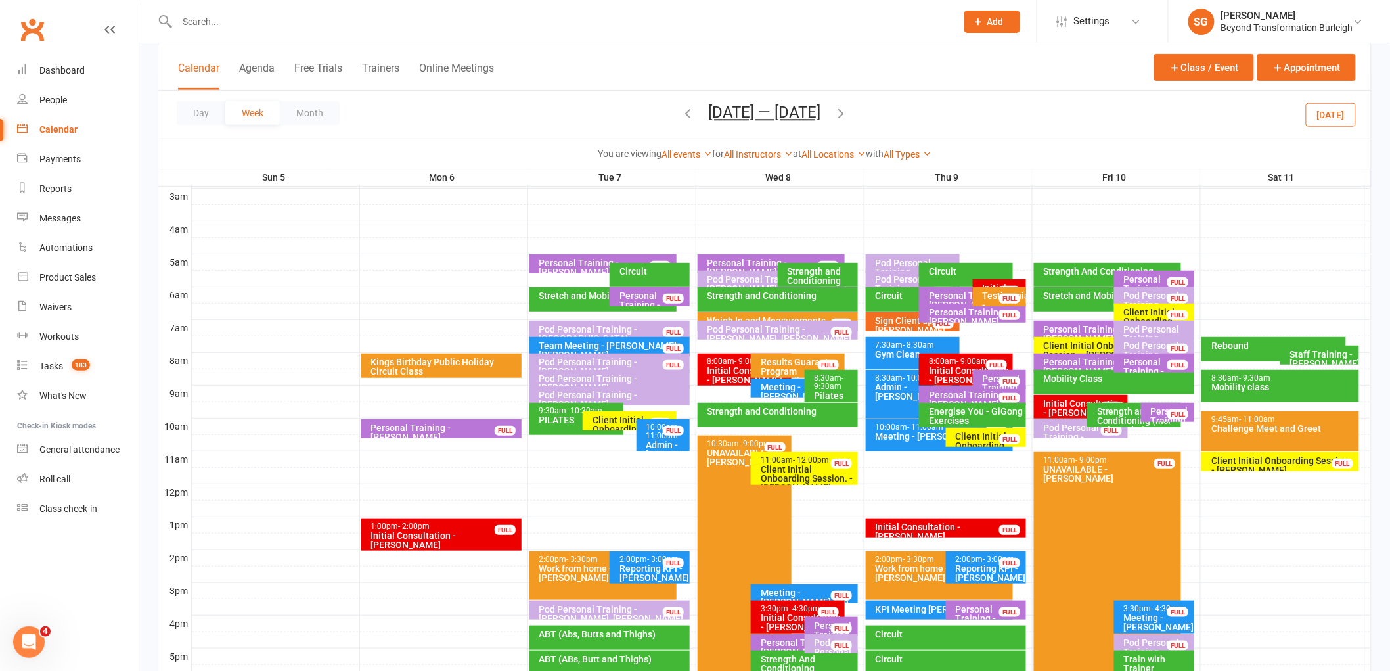
scroll to position [270, 0]
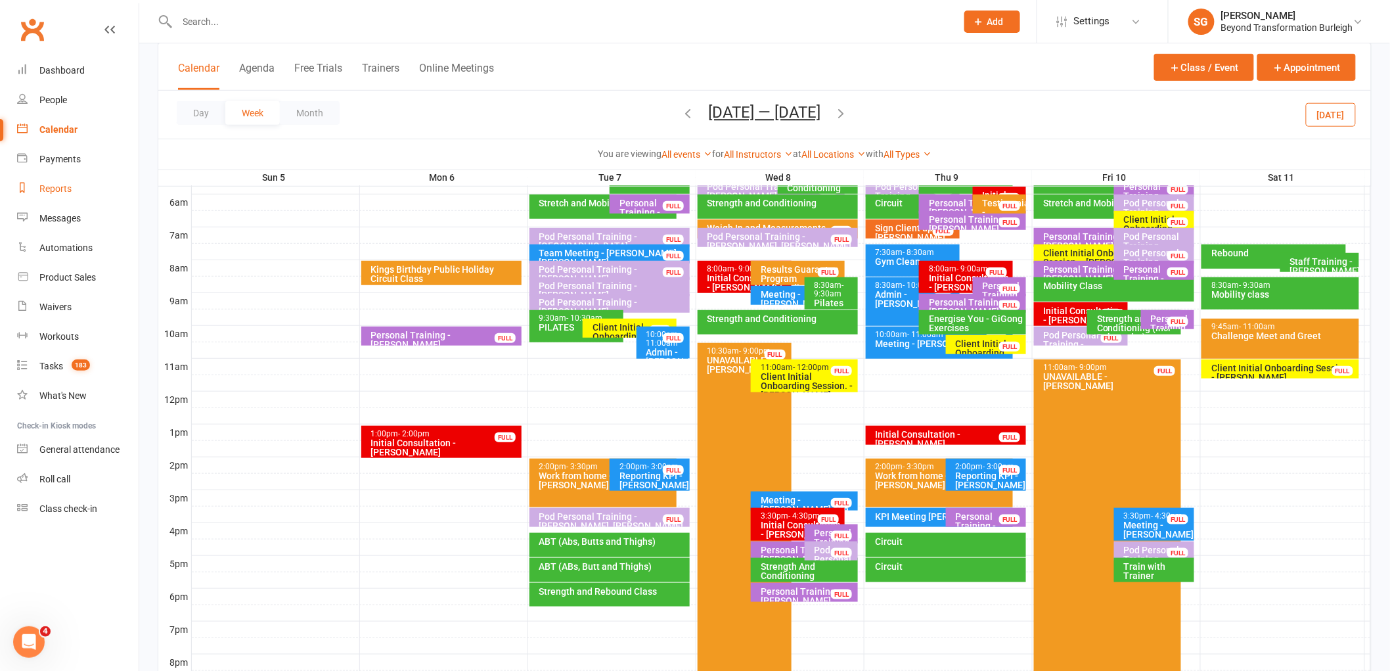
click at [55, 202] on link "Reports" at bounding box center [77, 189] width 121 height 30
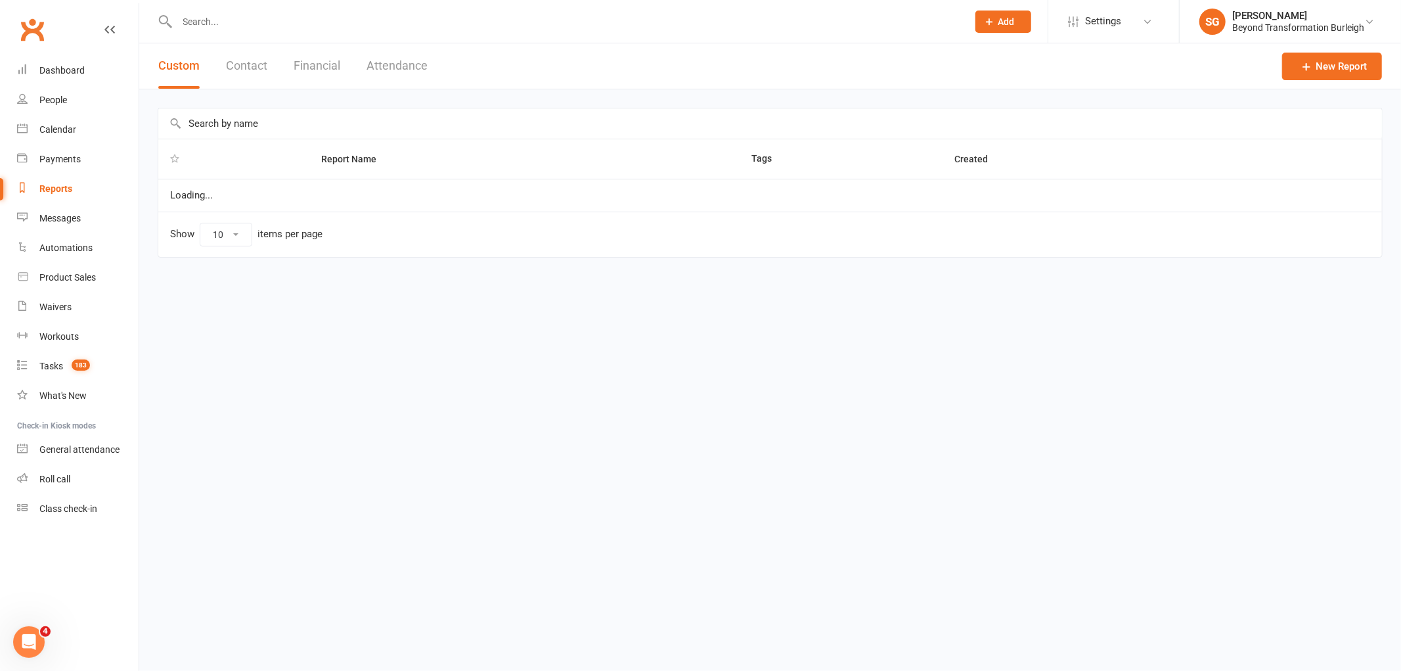
select select "100"
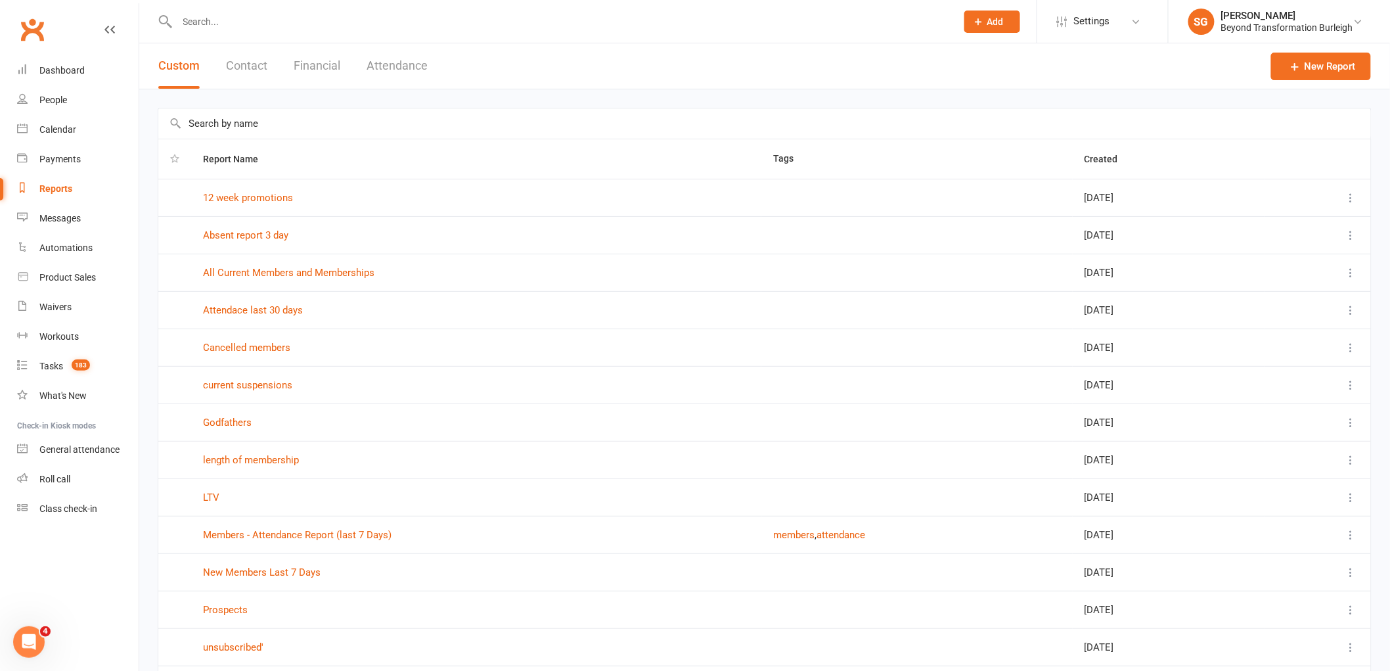
click at [389, 51] on button "Attendance" at bounding box center [396, 65] width 61 height 45
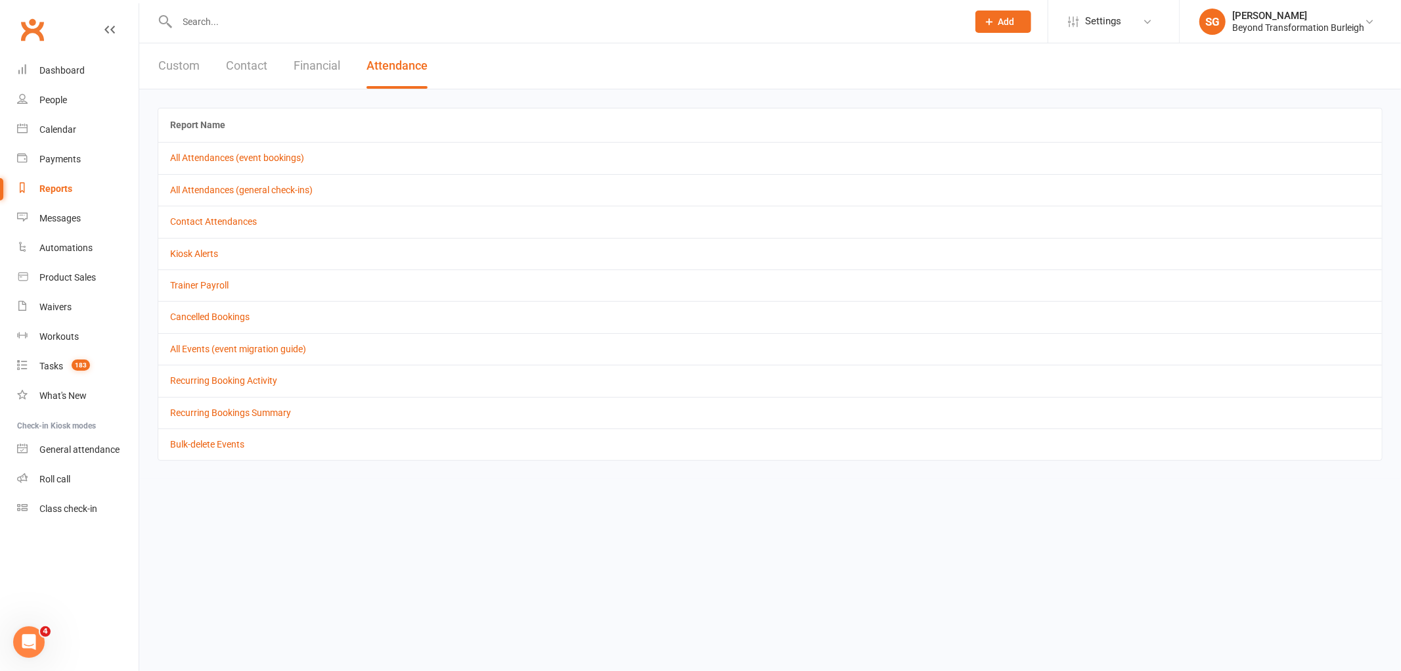
click at [297, 56] on button "Financial" at bounding box center [317, 65] width 47 height 45
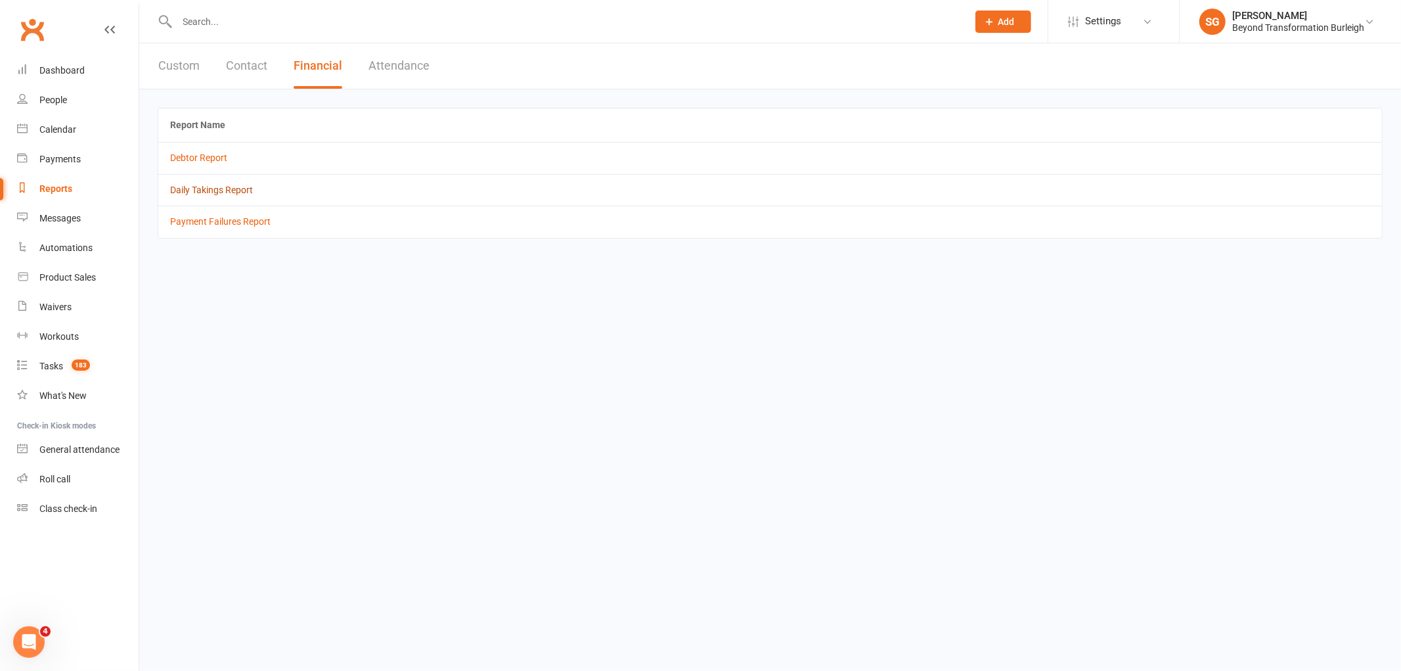
click at [221, 185] on link "Daily Takings Report" at bounding box center [211, 190] width 83 height 11
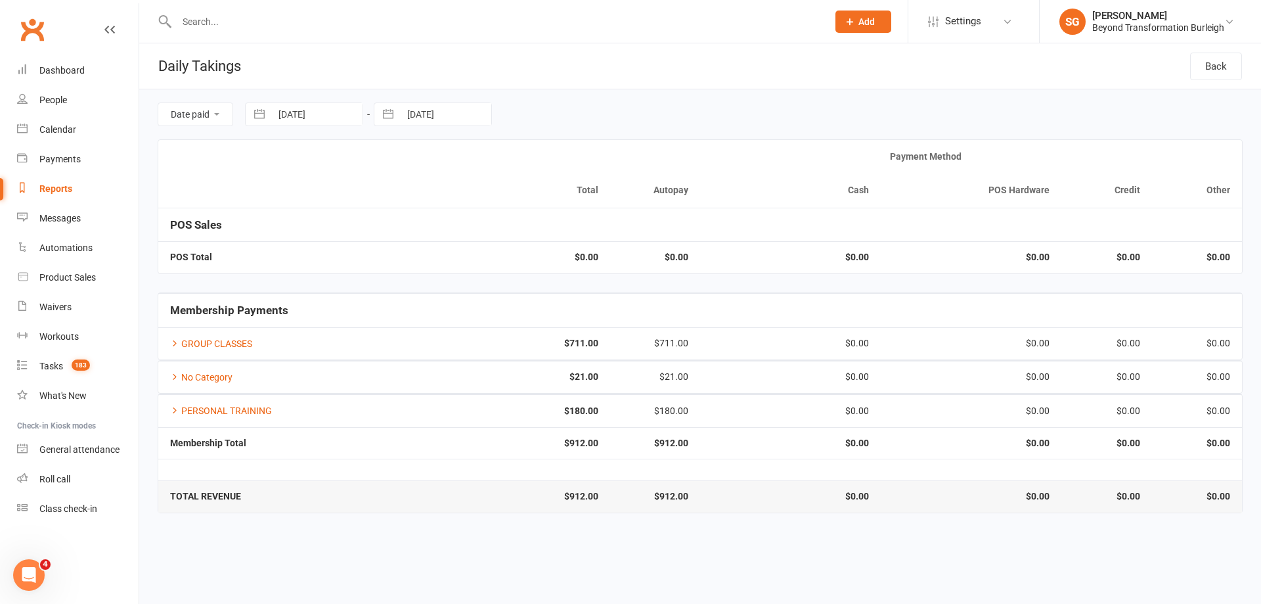
select select "8"
select select "2025"
select select "9"
select select "2025"
select select "10"
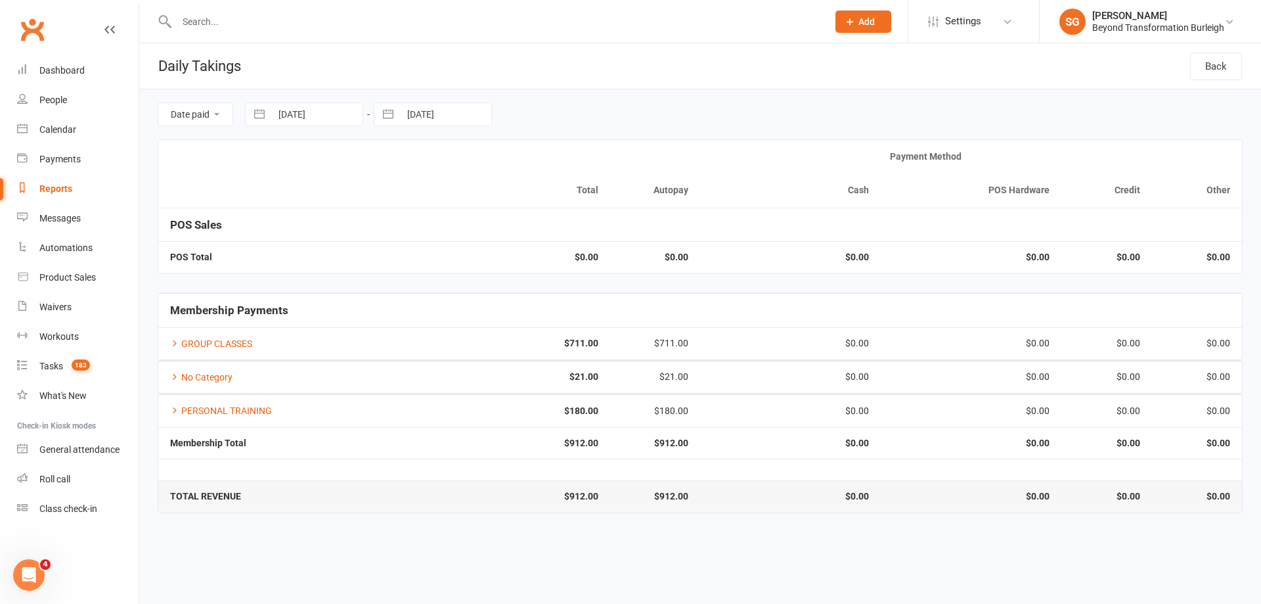
select select "2025"
click at [311, 110] on input "[DATE]" at bounding box center [316, 114] width 91 height 22
drag, startPoint x: 307, startPoint y: 243, endPoint x: 356, endPoint y: 175, distance: 83.8
click at [307, 242] on td "6" at bounding box center [299, 241] width 26 height 25
type input "[DATE]"
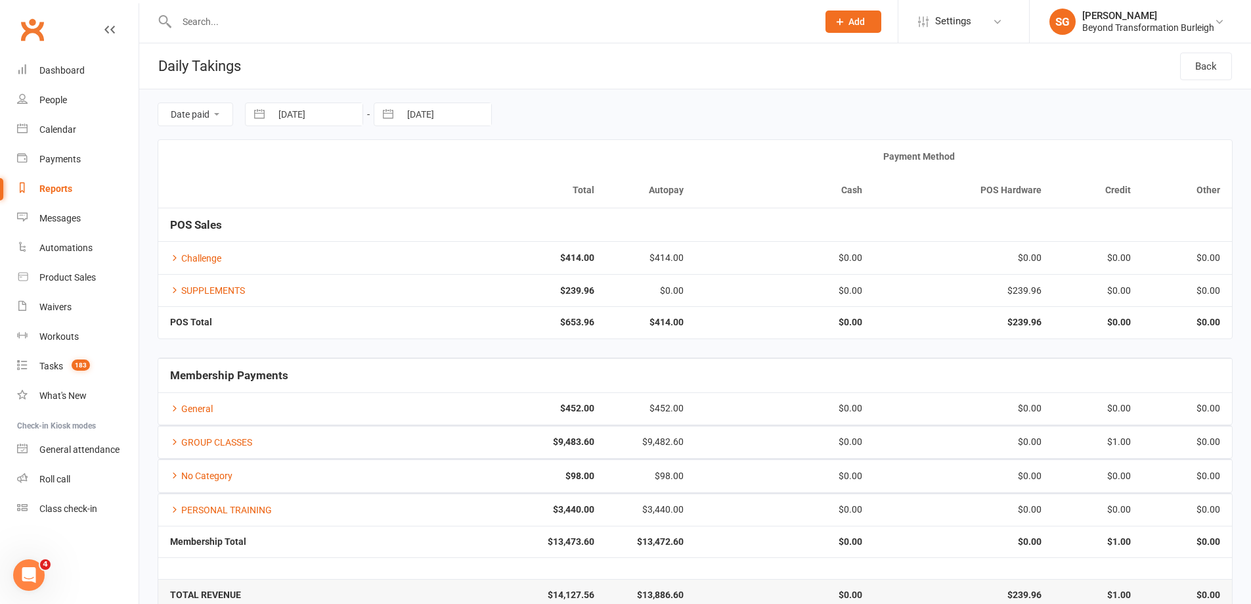
click at [429, 127] on div "Date paid Due date [DATE] Navigate forward to interact with the calendar and se…" at bounding box center [695, 114] width 1075 height 50
click at [435, 116] on input "[DATE]" at bounding box center [445, 114] width 91 height 22
select select "8"
select select "2025"
select select "9"
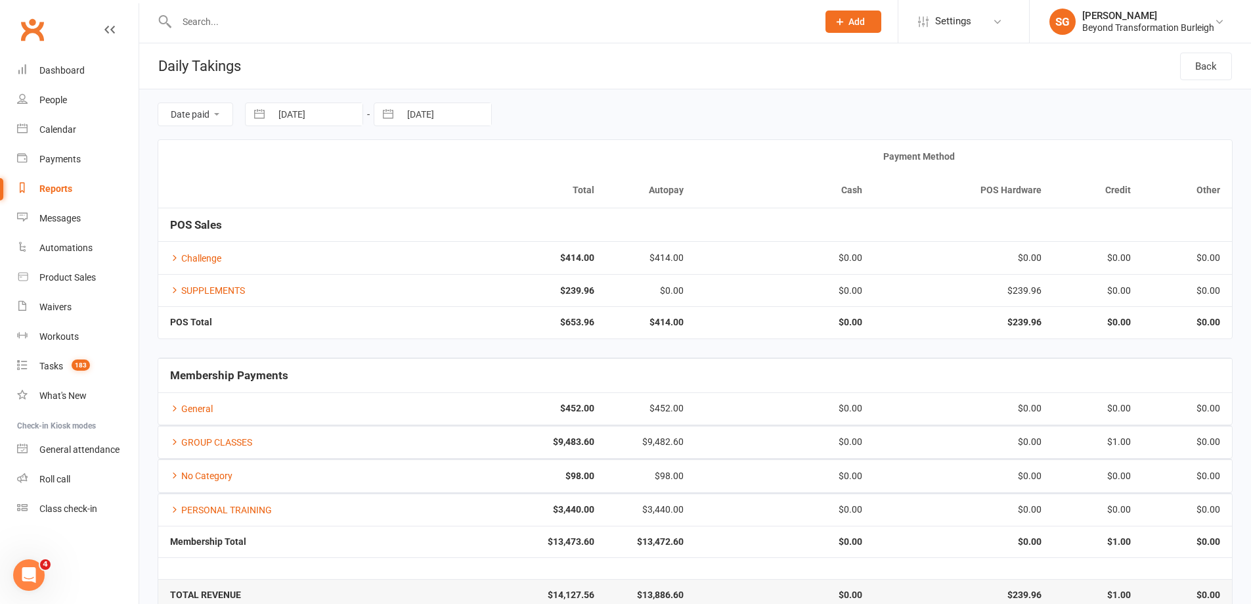
select select "2025"
select select "10"
select select "2025"
click at [405, 269] on td "12" at bounding box center [402, 265] width 26 height 25
type input "[DATE]"
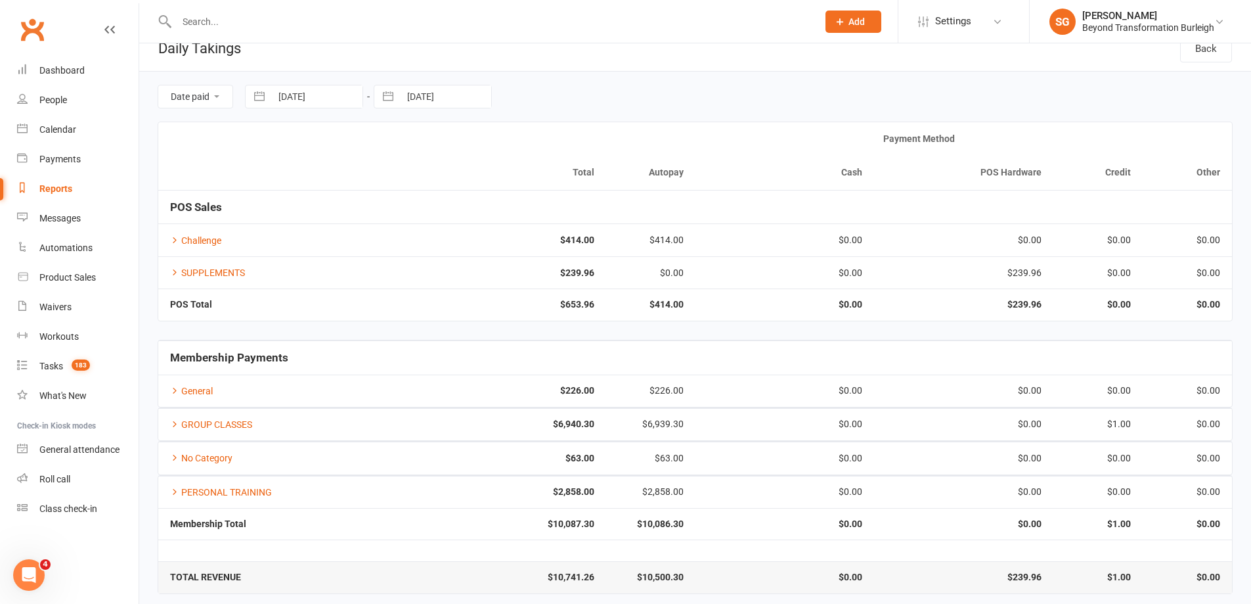
scroll to position [27, 0]
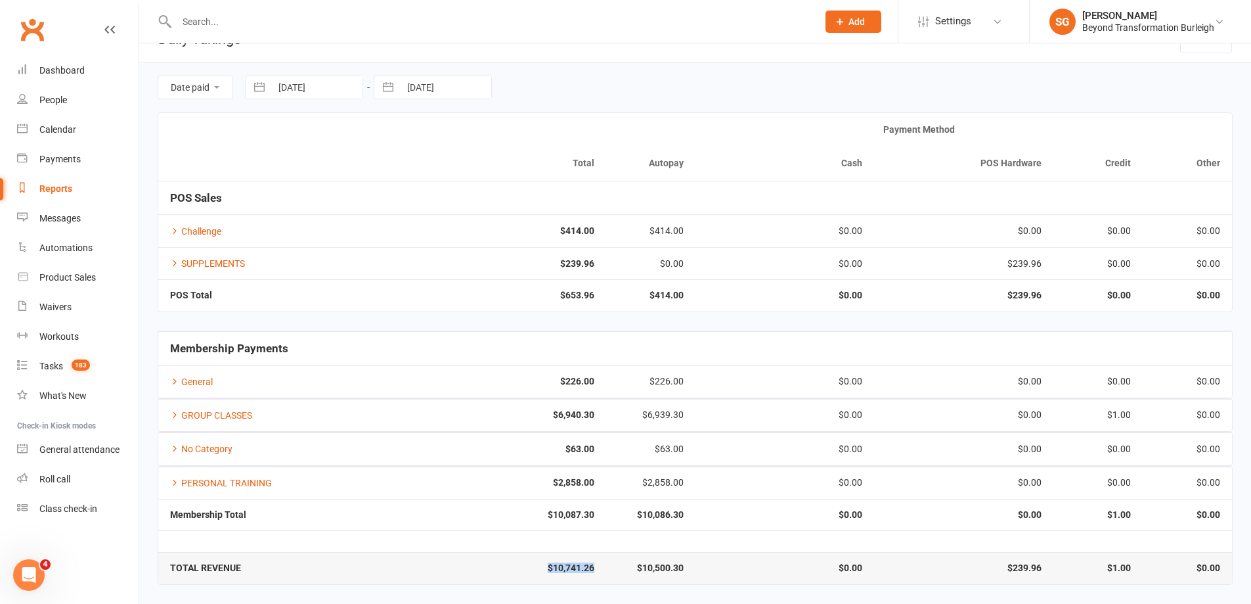
drag, startPoint x: 542, startPoint y: 564, endPoint x: 602, endPoint y: 560, distance: 59.9
click at [602, 565] on td "$10,741.26" at bounding box center [516, 568] width 179 height 32
copy strong "$10,741.26"
